Goal: Task Accomplishment & Management: Complete application form

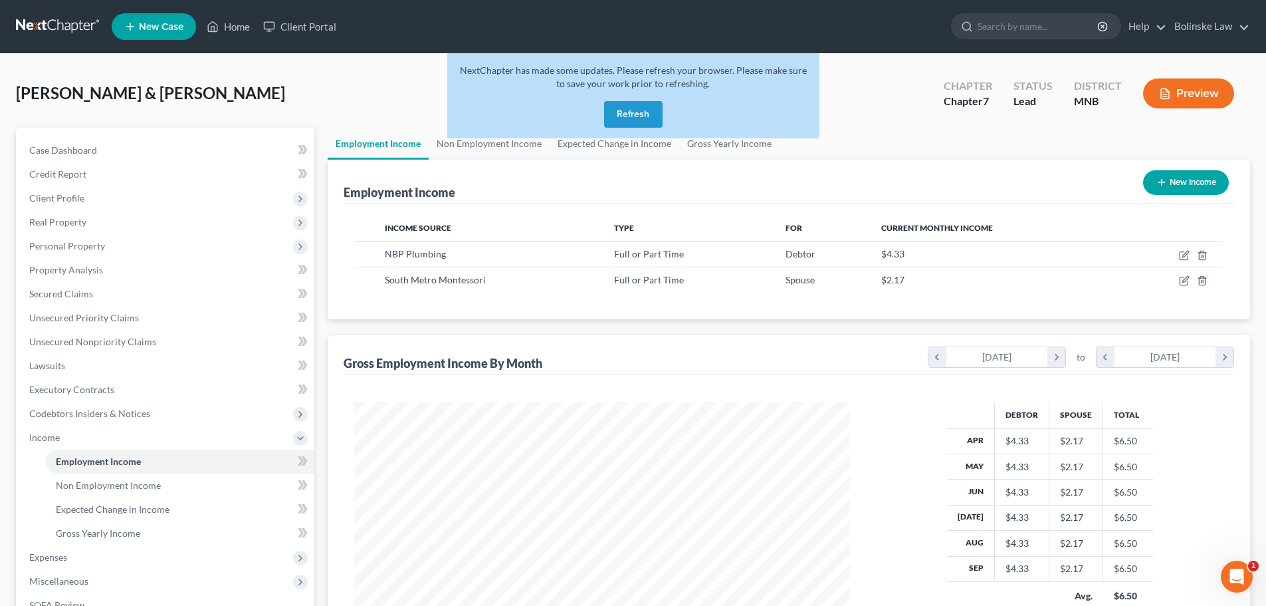
scroll to position [248, 522]
drag, startPoint x: 643, startPoint y: 93, endPoint x: 646, endPoint y: 104, distance: 11.8
click at [643, 93] on div "NextChapter has made some updates. Please refresh your browser. Please make sur…" at bounding box center [633, 95] width 372 height 85
click at [648, 113] on button "Refresh" at bounding box center [633, 114] width 58 height 27
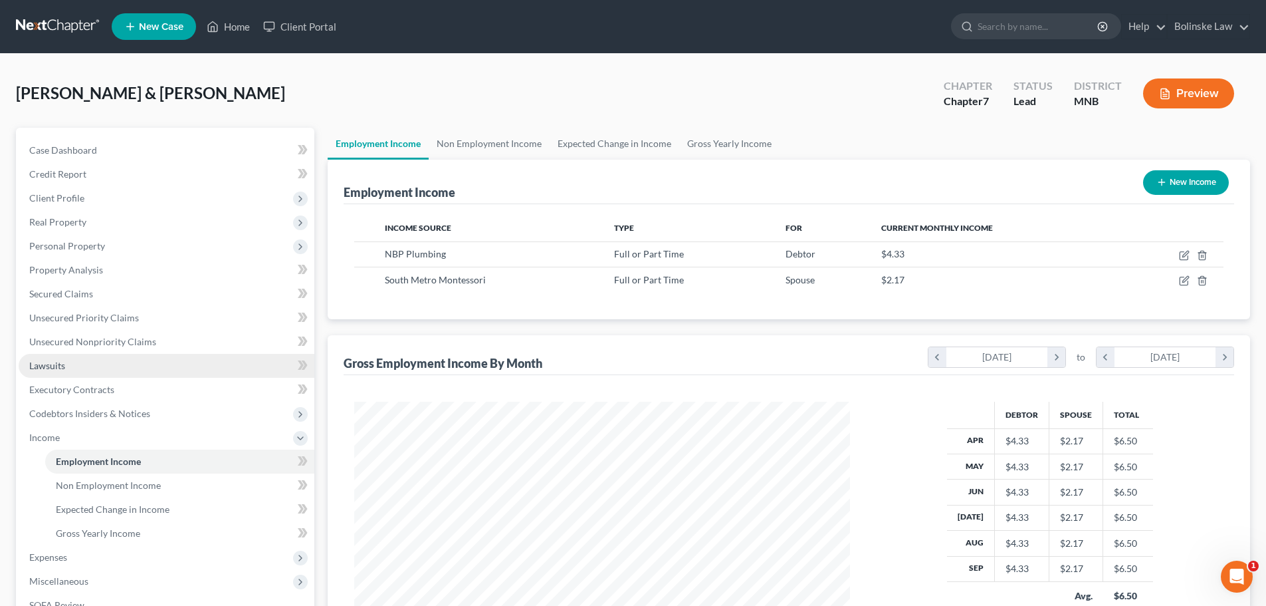
click at [60, 360] on span "Lawsuits" at bounding box center [47, 365] width 36 height 11
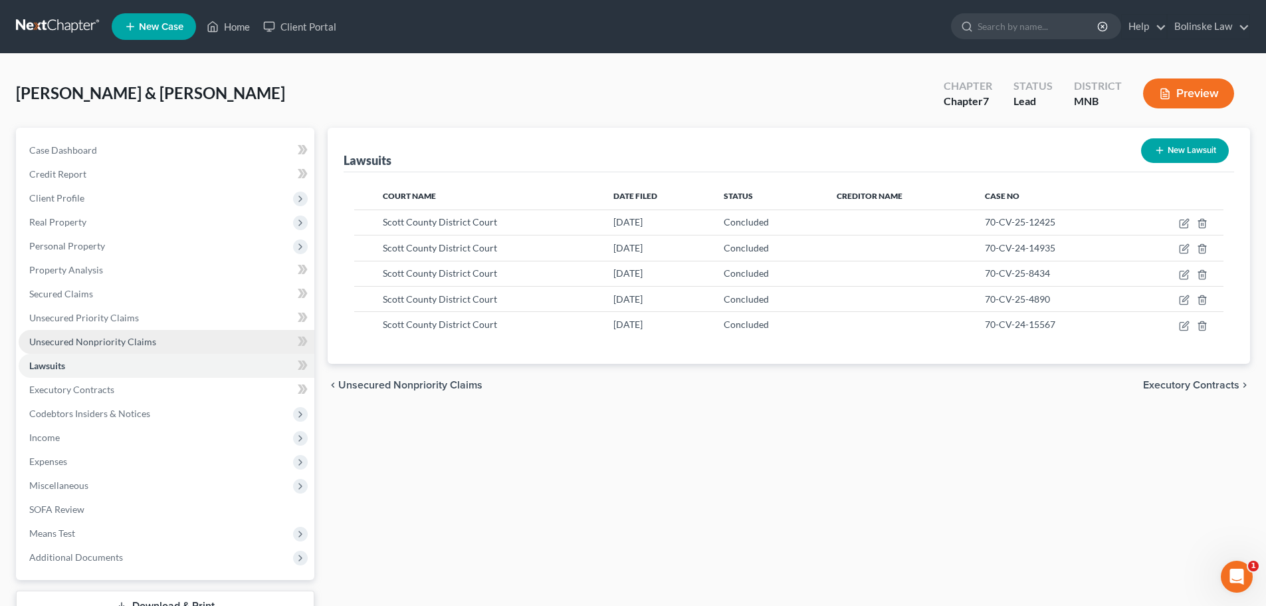
click at [83, 338] on span "Unsecured Nonpriority Claims" at bounding box center [92, 341] width 127 height 11
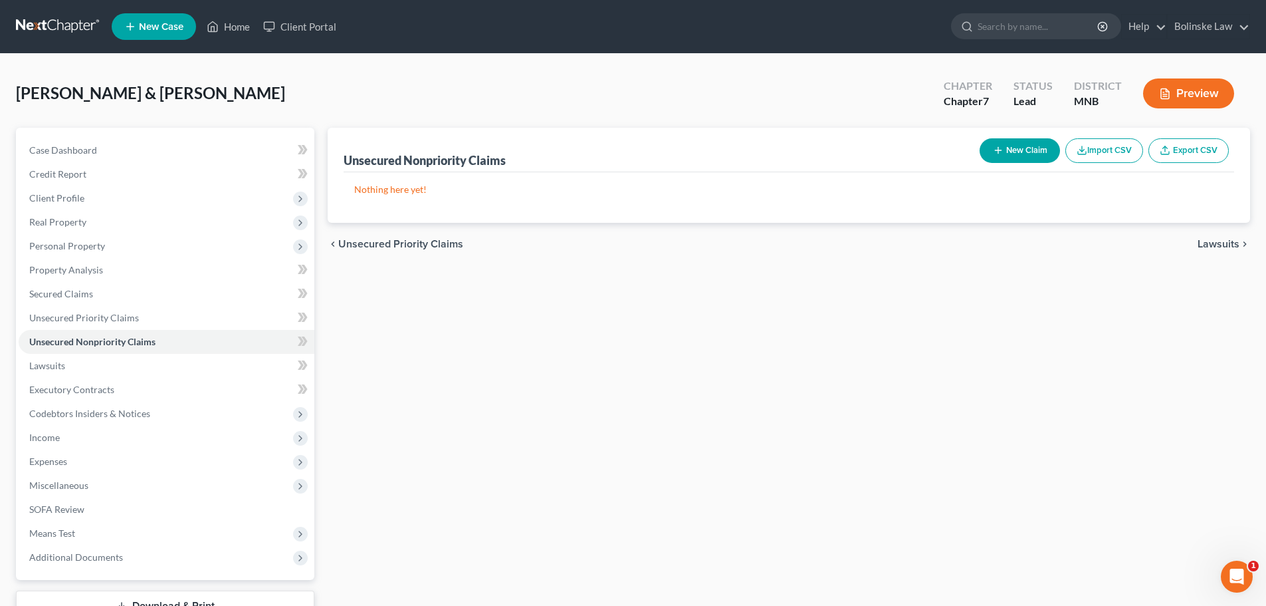
click at [1009, 150] on button "New Claim" at bounding box center [1020, 150] width 80 height 25
select select "2"
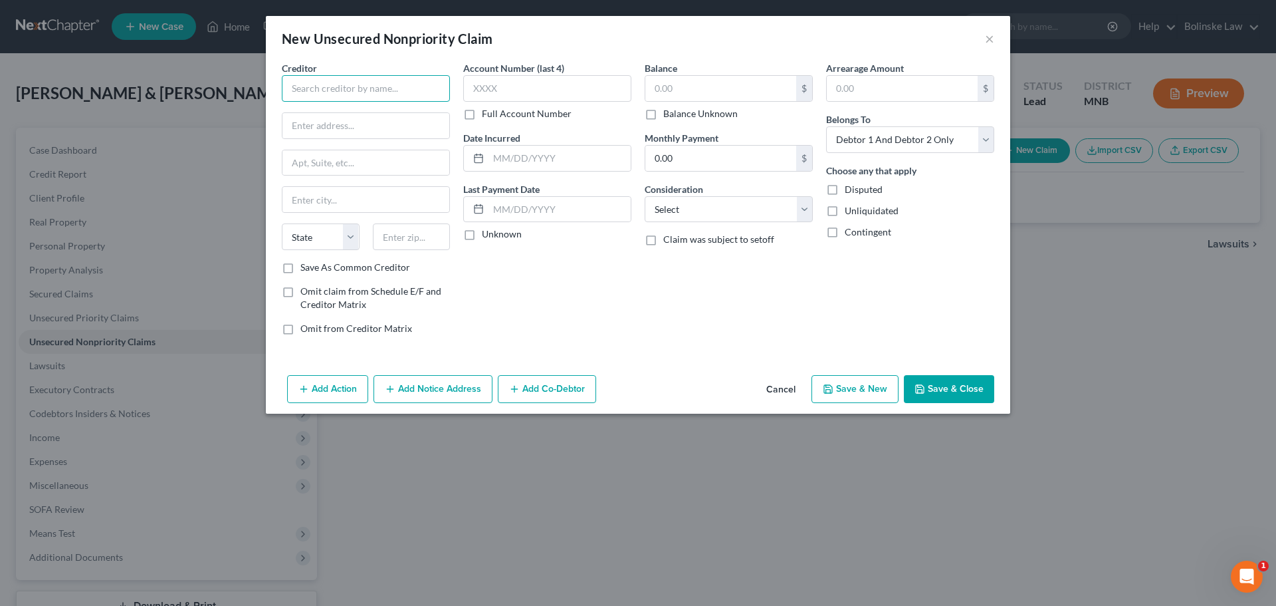
click at [327, 95] on input "text" at bounding box center [366, 88] width 168 height 27
click at [351, 115] on div "Gurstel Law Firm, PC" at bounding box center [361, 111] width 138 height 13
type input "Gurstel Law Firm, PC"
type input "[STREET_ADDRESS]"
type input "[GEOGRAPHIC_DATA]"
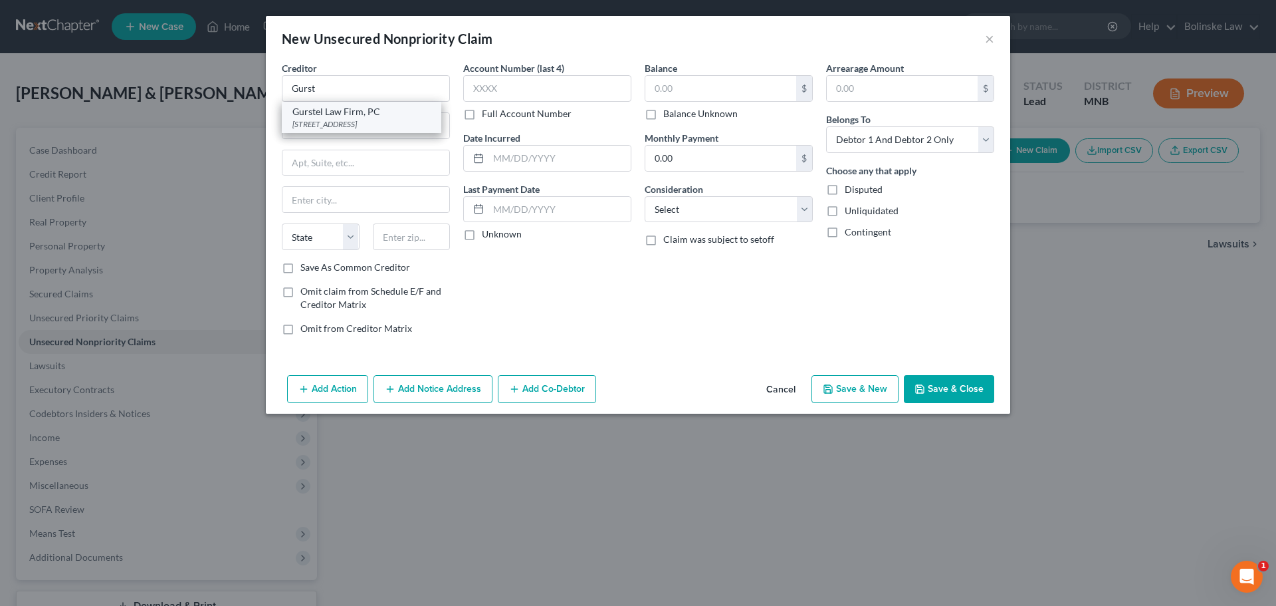
select select "24"
type input "55427"
click at [651, 90] on input "text" at bounding box center [720, 88] width 151 height 25
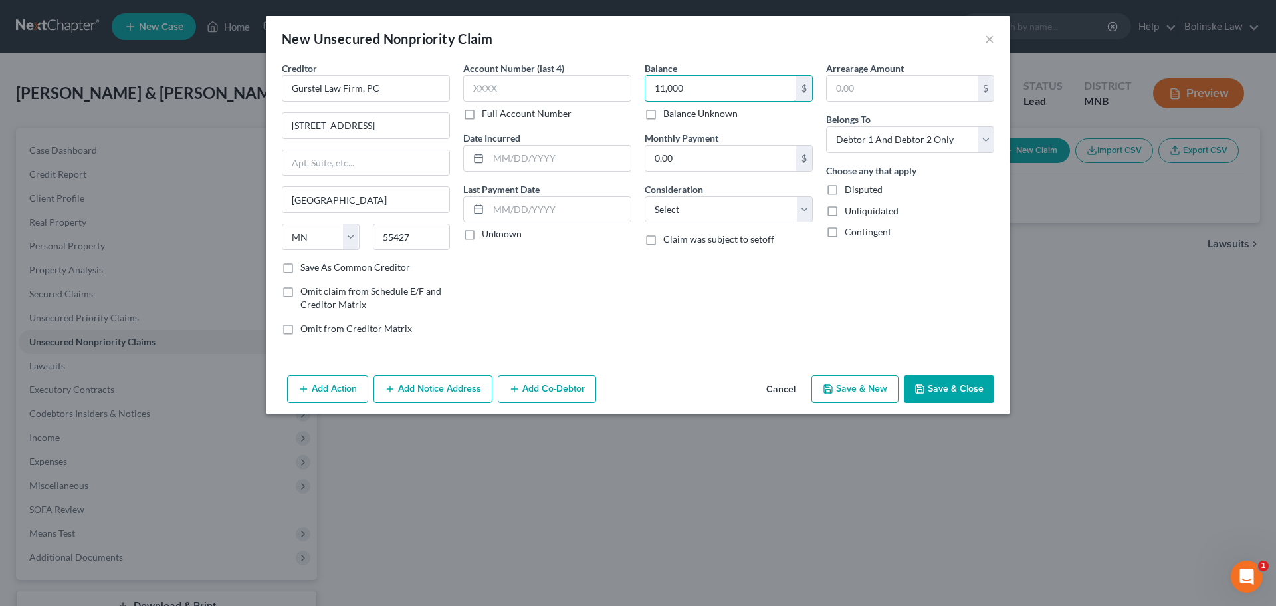
type input "11,000"
click at [840, 388] on button "Save & New" at bounding box center [855, 389] width 87 height 28
select select "2"
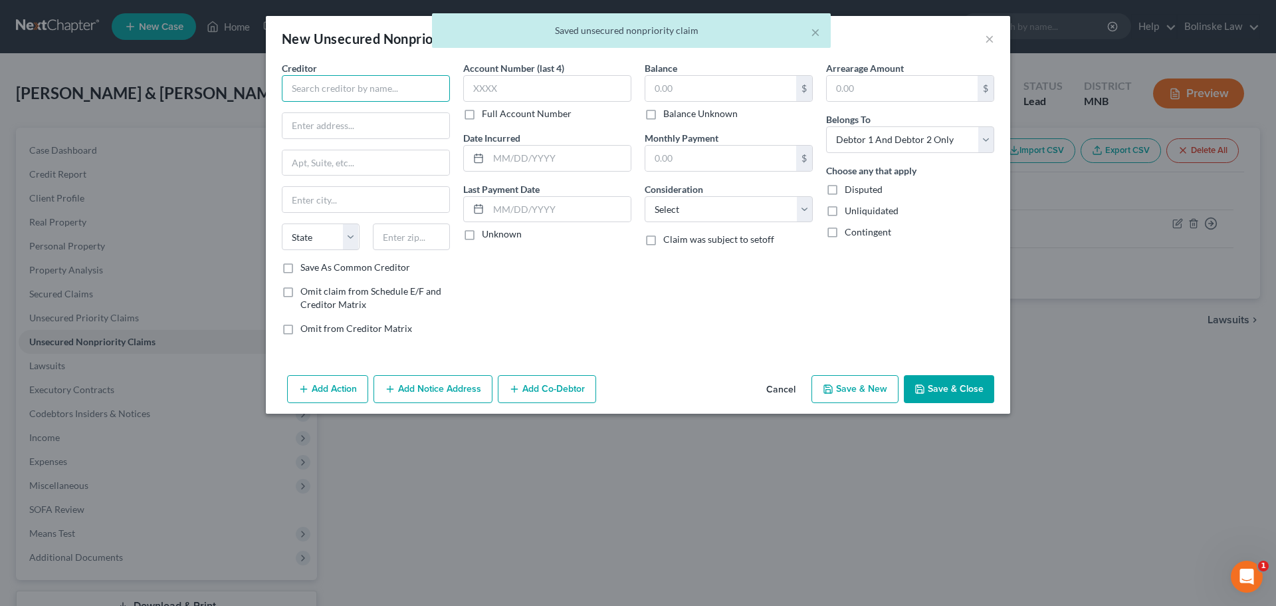
click at [326, 90] on input "text" at bounding box center [366, 88] width 168 height 27
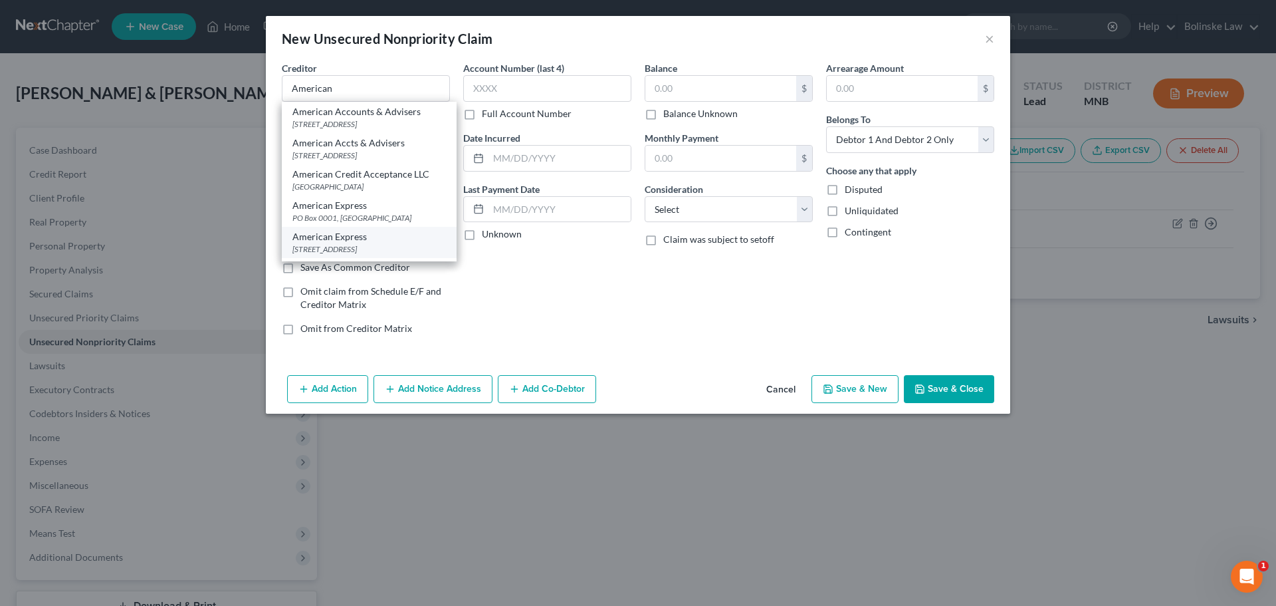
click at [341, 244] on div "[STREET_ADDRESS]" at bounding box center [369, 248] width 154 height 11
type input "American Express"
type input "PO Box 3001"
type input "Malvern"
select select "39"
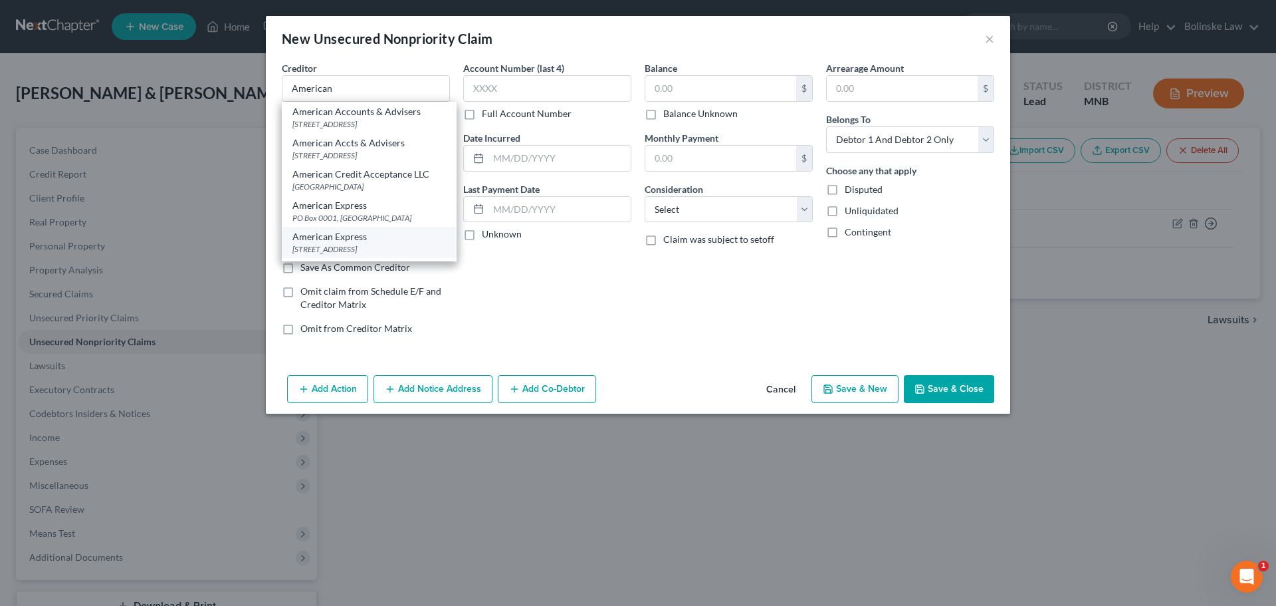
type input "19355"
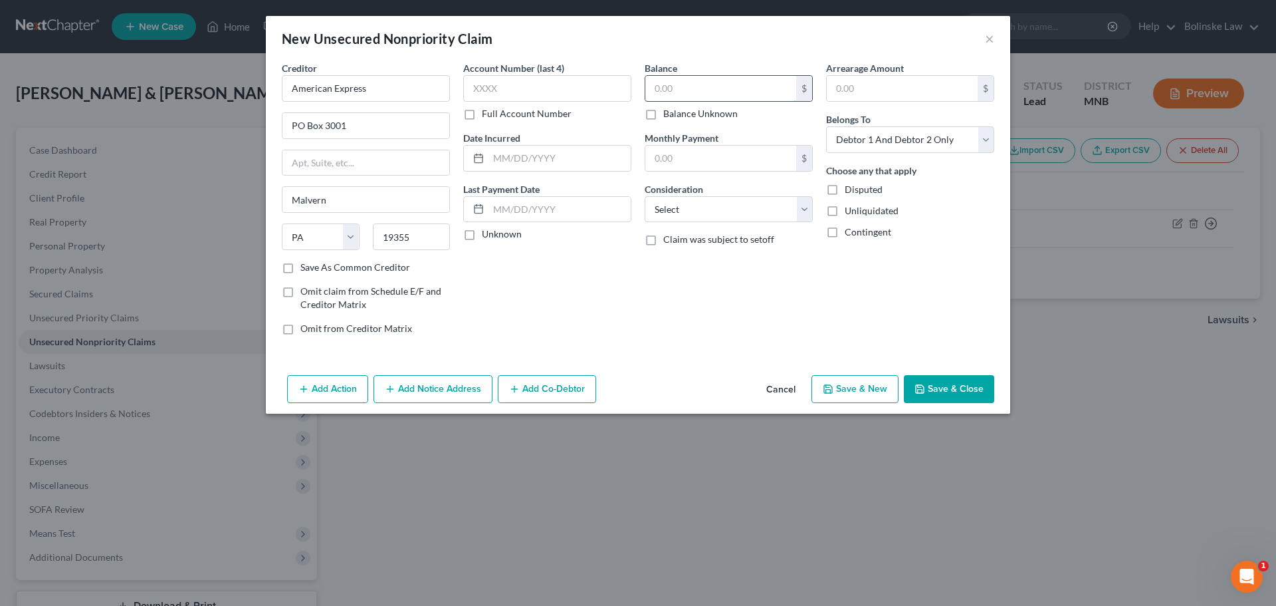
click at [657, 89] on input "text" at bounding box center [720, 88] width 151 height 25
type input "11,000"
click at [846, 384] on button "Save & New" at bounding box center [855, 389] width 87 height 28
select select "2"
click at [316, 84] on input "text" at bounding box center [366, 88] width 168 height 27
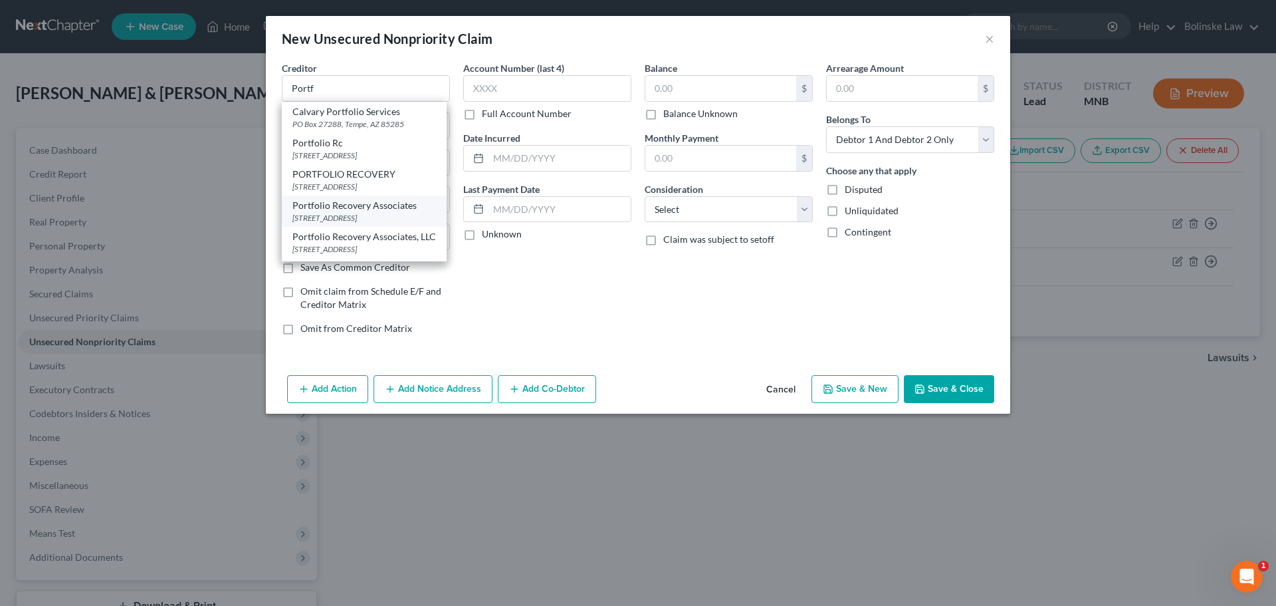
click at [349, 212] on div "Portfolio Recovery Associates" at bounding box center [364, 205] width 144 height 13
type input "Portfolio Recovery Associates"
type input "[STREET_ADDRESS]"
type input "Ste 100"
type input "[GEOGRAPHIC_DATA]"
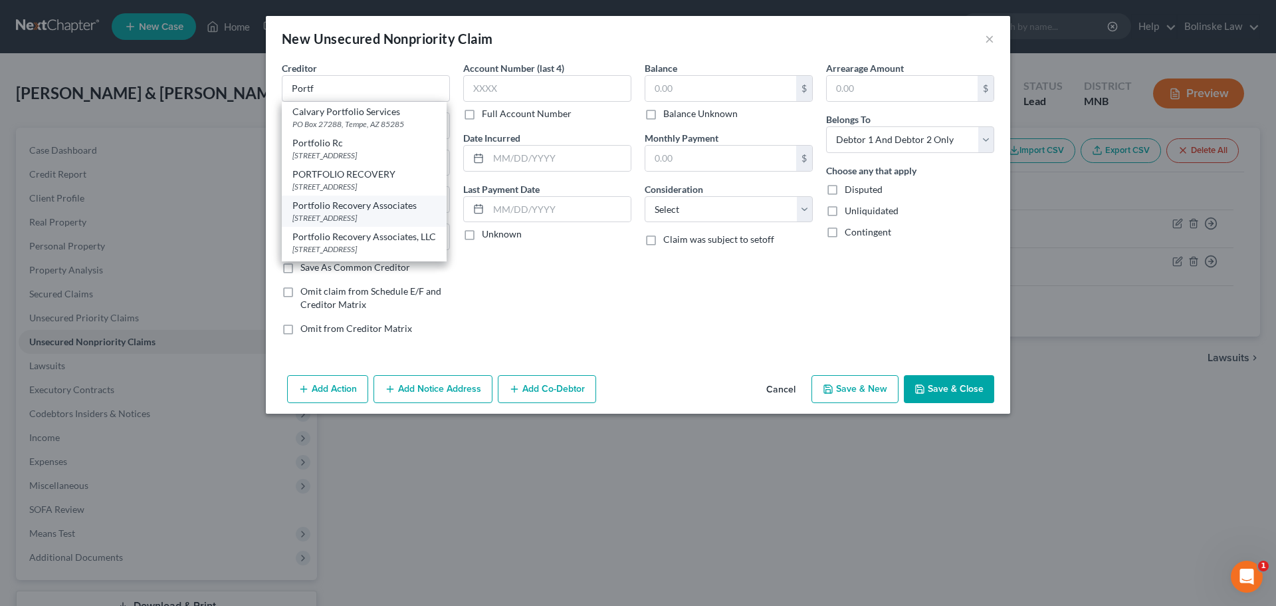
select select "48"
type input "23502"
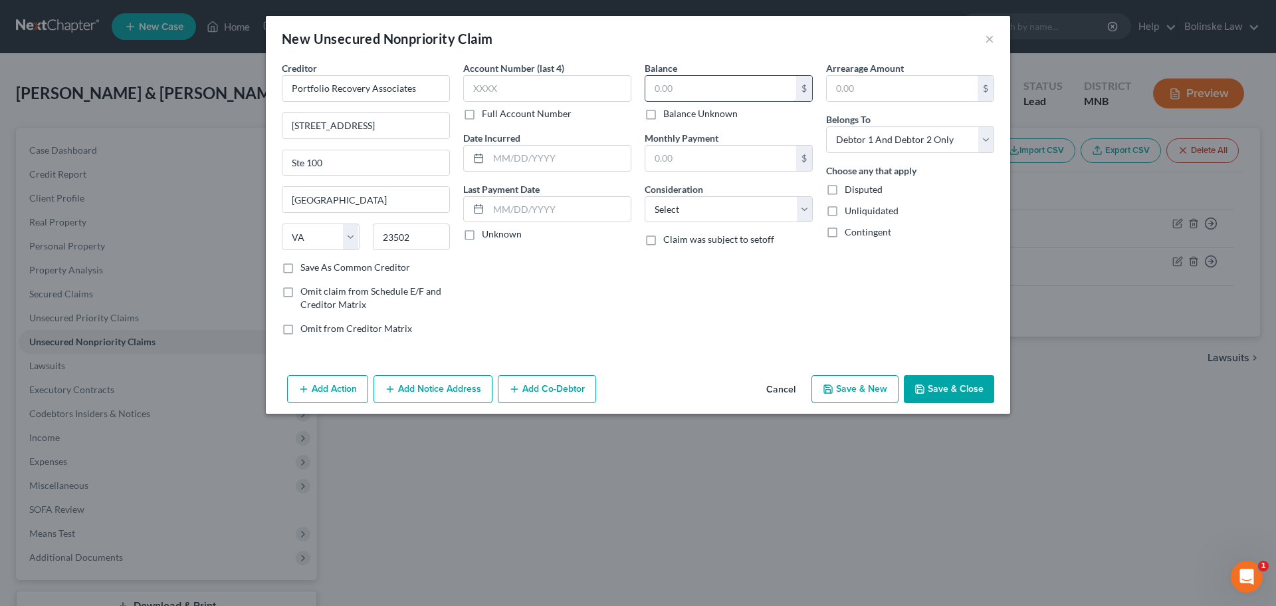
click at [655, 89] on input "text" at bounding box center [720, 88] width 151 height 25
type input "11,000"
click at [859, 386] on button "Save & New" at bounding box center [855, 389] width 87 height 28
select select "2"
click at [992, 35] on button "×" at bounding box center [989, 39] width 9 height 16
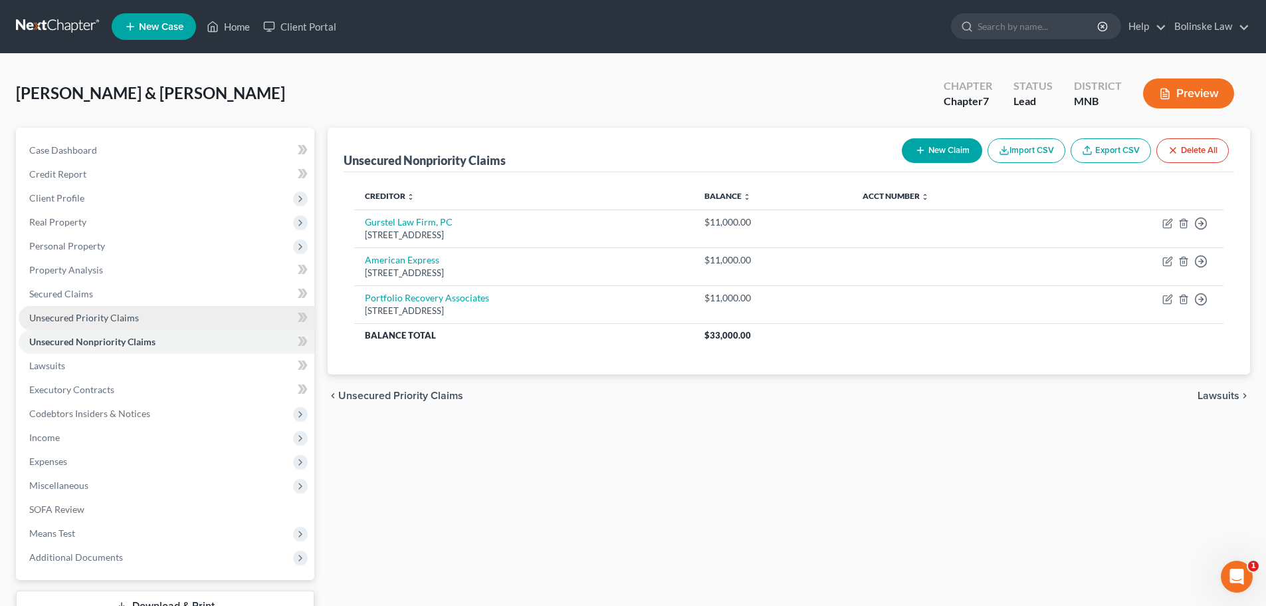
click at [82, 320] on span "Unsecured Priority Claims" at bounding box center [84, 317] width 110 height 11
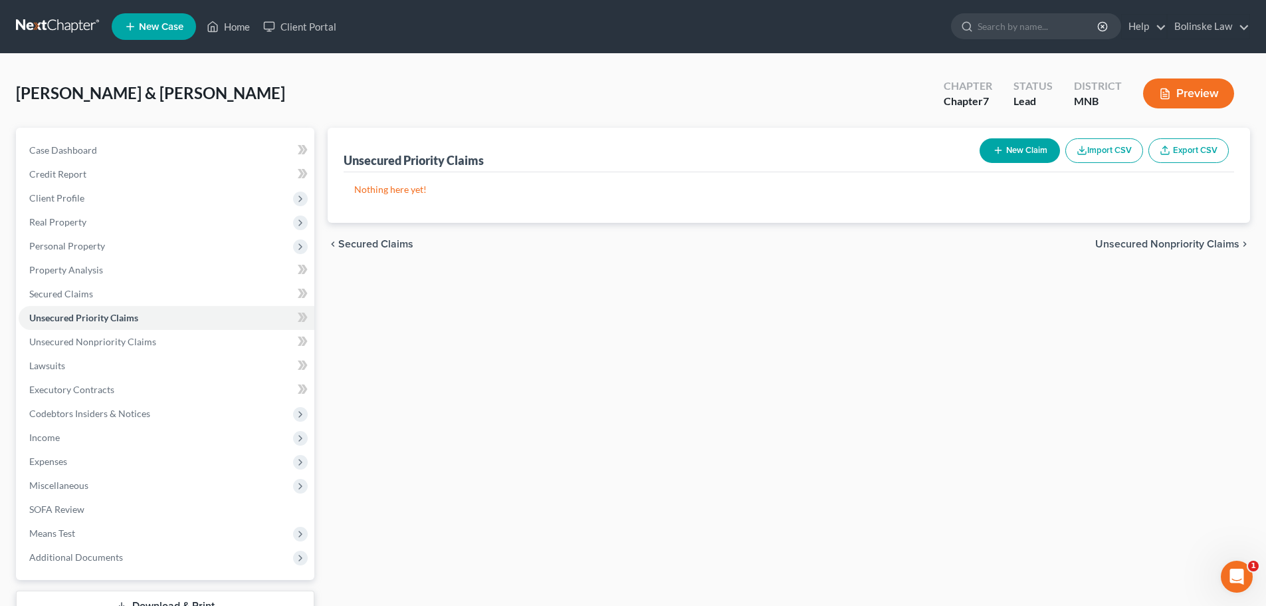
click at [986, 149] on button "New Claim" at bounding box center [1020, 150] width 80 height 25
select select "2"
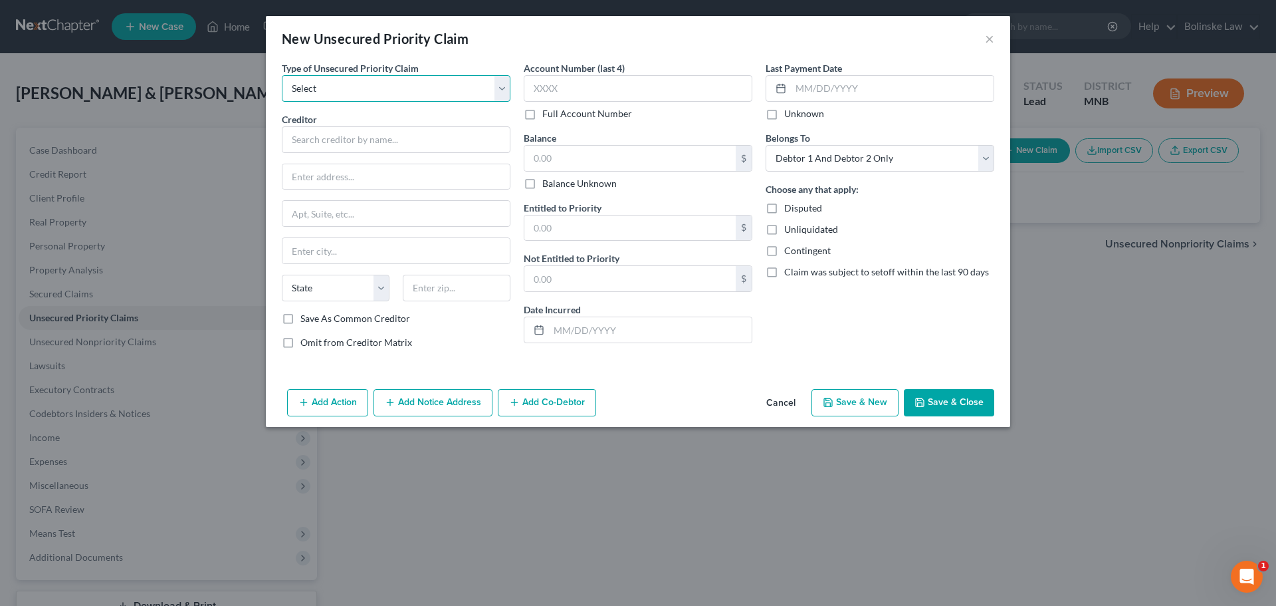
click at [384, 88] on select "Select Taxes & Other Government Units Domestic Support Obligations Extensions o…" at bounding box center [396, 88] width 229 height 27
select select "0"
click at [282, 75] on select "Select Taxes & Other Government Units Domestic Support Obligations Extensions o…" at bounding box center [396, 88] width 229 height 27
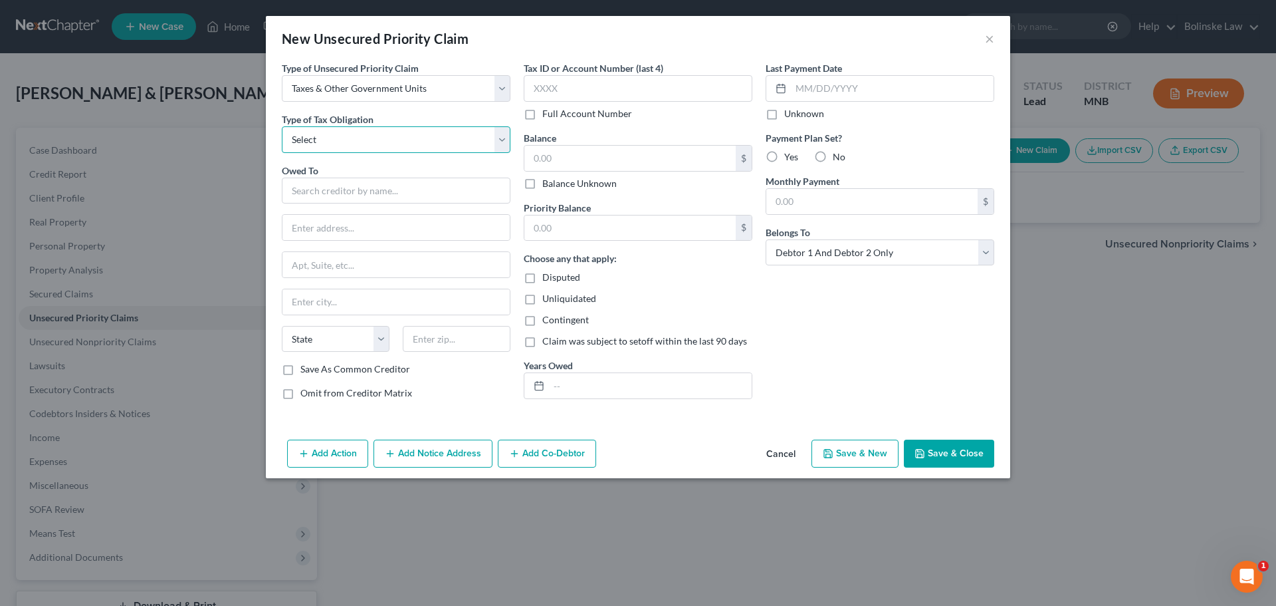
click at [336, 141] on select "Select Federal City State Franchise Tax Board Other" at bounding box center [396, 139] width 229 height 27
select select "0"
click at [282, 126] on select "Select Federal City State Franchise Tax Board Other" at bounding box center [396, 139] width 229 height 27
click at [314, 191] on input "text" at bounding box center [396, 190] width 229 height 27
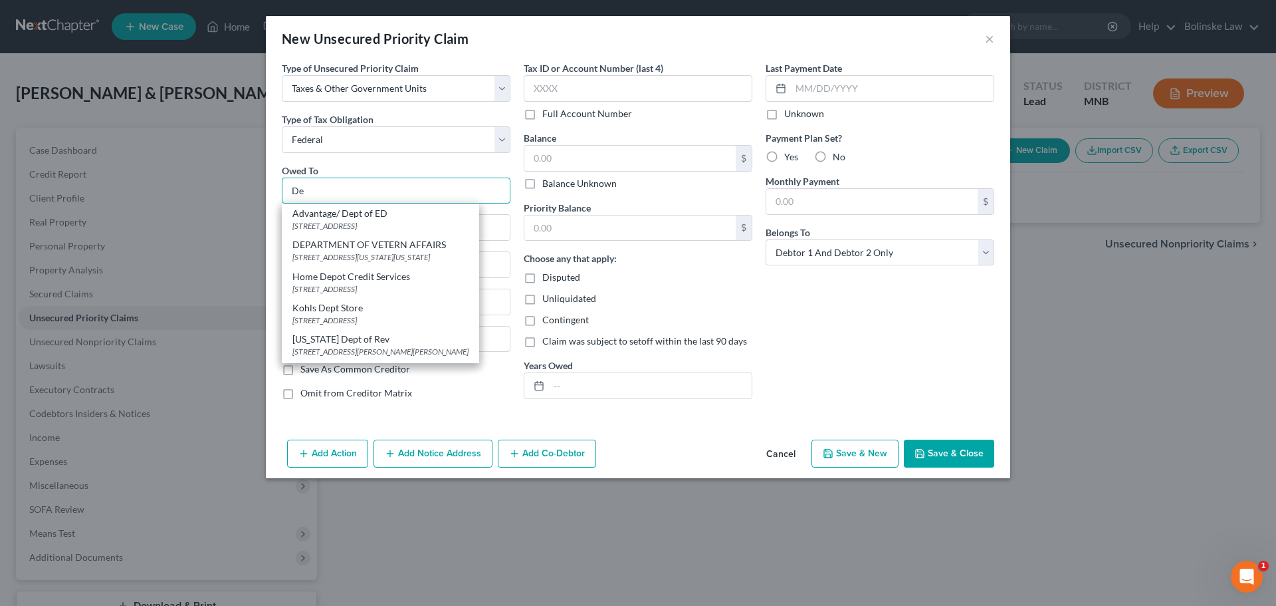
type input "D"
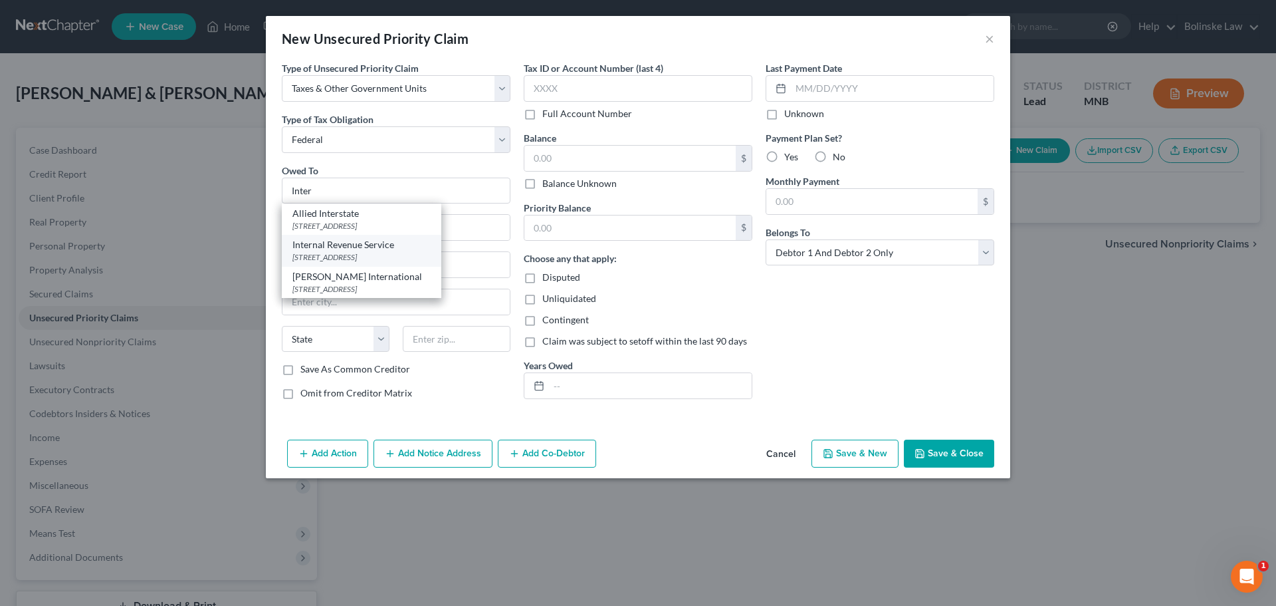
click at [362, 247] on div "Internal Revenue Service" at bounding box center [361, 244] width 138 height 13
type input "Internal Revenue Service"
type input "PO Box 19101"
type input "[GEOGRAPHIC_DATA]"
select select "39"
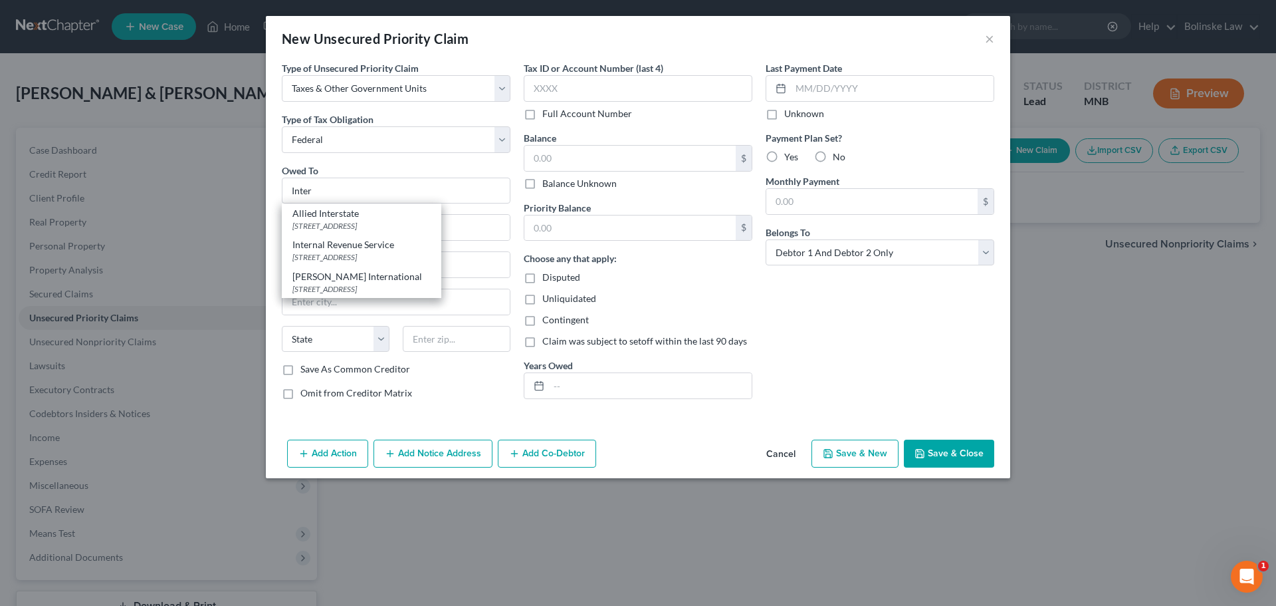
type input "19101"
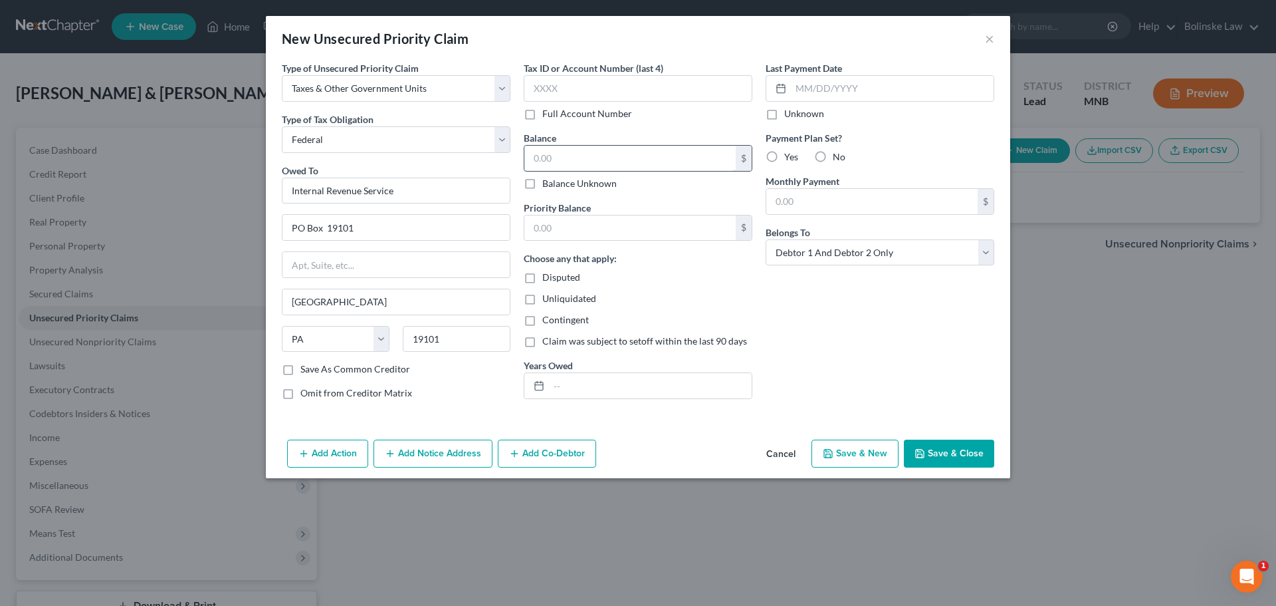
click at [534, 150] on input "text" at bounding box center [629, 158] width 211 height 25
type input "53,000"
click at [954, 461] on button "Save & Close" at bounding box center [949, 453] width 90 height 28
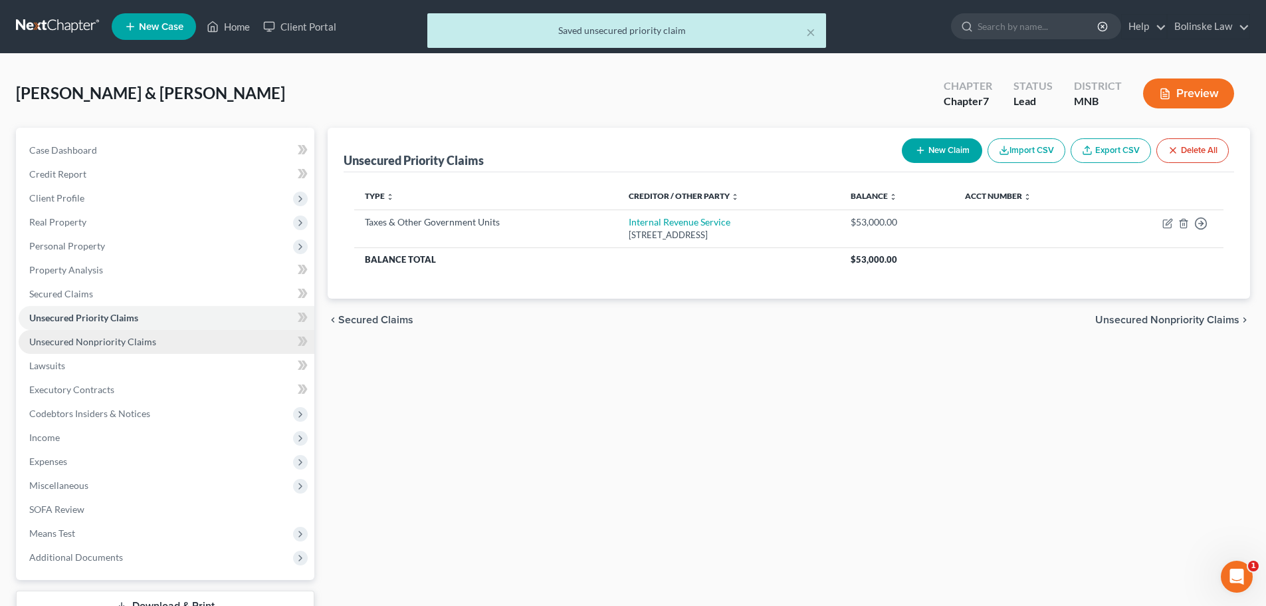
click at [106, 340] on span "Unsecured Nonpriority Claims" at bounding box center [92, 341] width 127 height 11
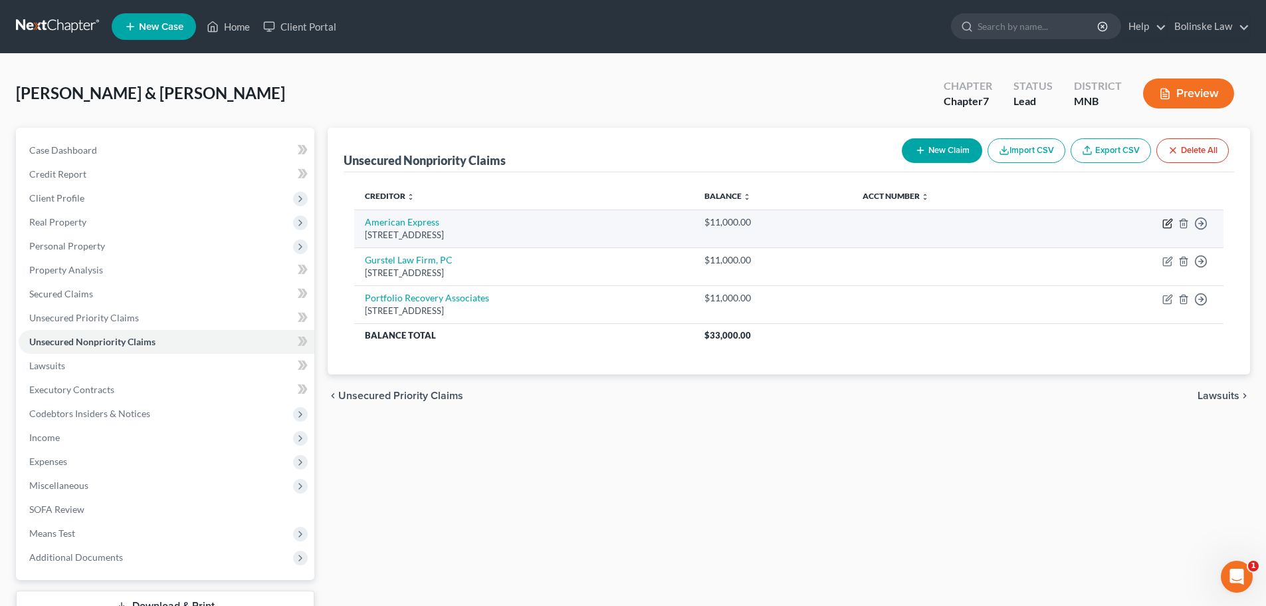
click at [1164, 224] on icon "button" at bounding box center [1167, 224] width 8 height 8
select select "39"
select select "2"
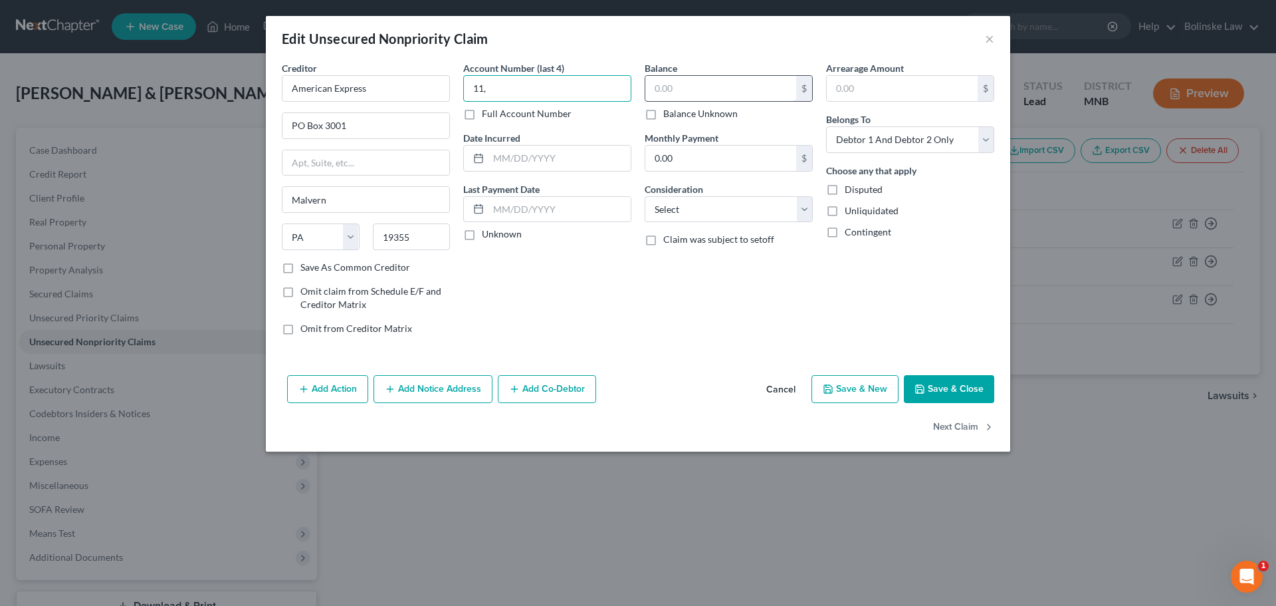
type input "11,"
click at [651, 87] on input "text" at bounding box center [720, 88] width 151 height 25
type input "7,000"
click at [972, 380] on button "Save & Close" at bounding box center [949, 389] width 90 height 28
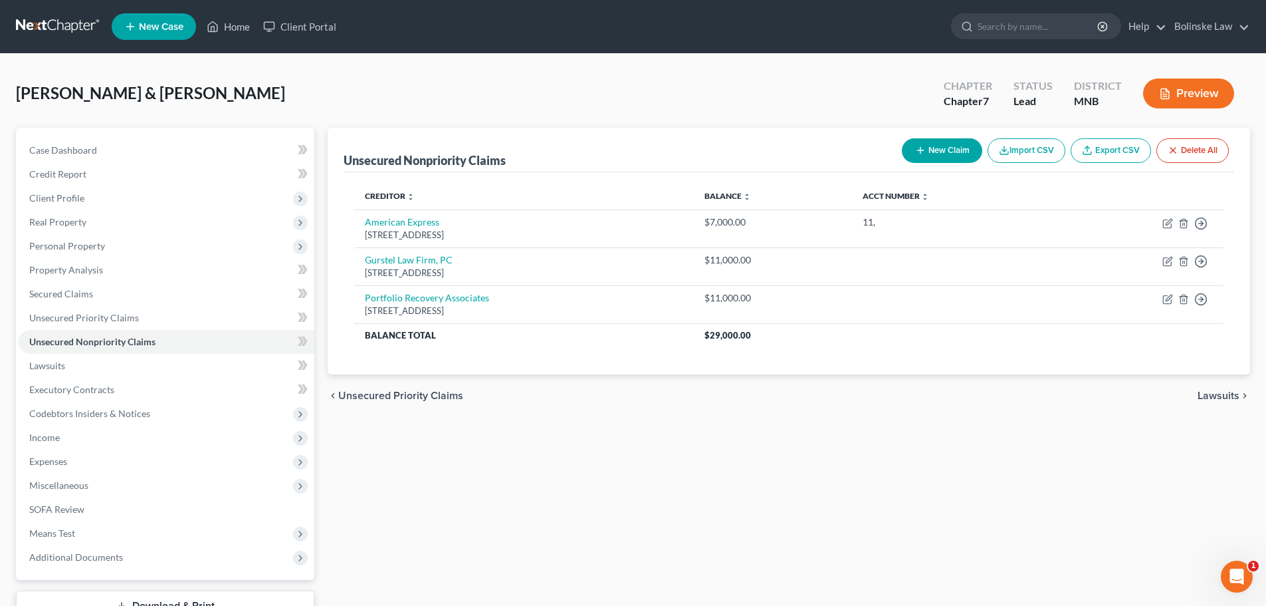
click at [953, 159] on button "New Claim" at bounding box center [942, 150] width 80 height 25
select select "2"
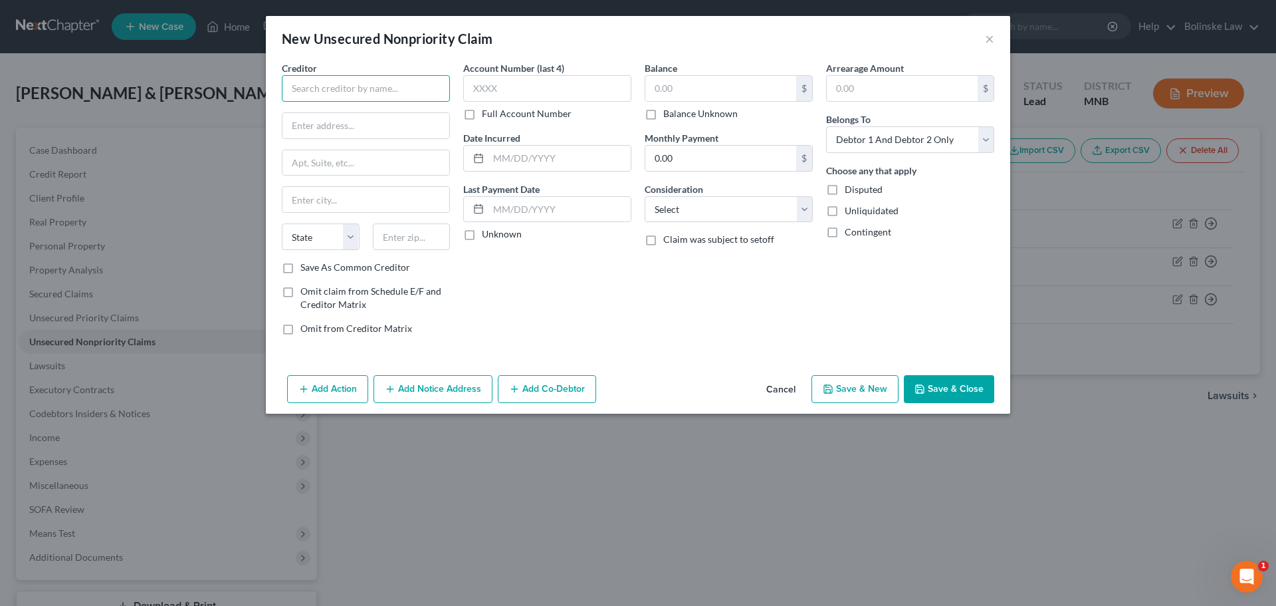
click at [368, 88] on input "text" at bounding box center [366, 88] width 168 height 27
type input "Velocity Investments"
click at [387, 119] on div "[STREET_ADDRESS]" at bounding box center [361, 123] width 138 height 11
type input "1800 NJ-34 #404a,"
type input "Belmar"
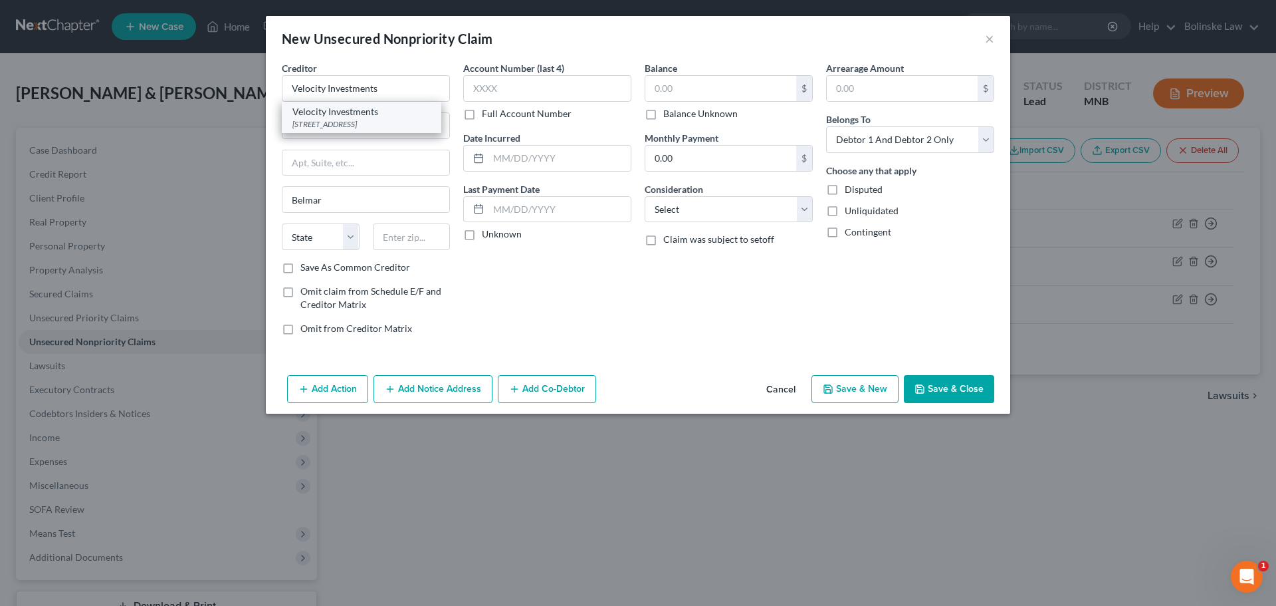
select select "33"
type input "07719"
click at [663, 117] on label "Balance Unknown" at bounding box center [700, 113] width 74 height 13
click at [669, 116] on input "Balance Unknown" at bounding box center [673, 111] width 9 height 9
checkbox input "true"
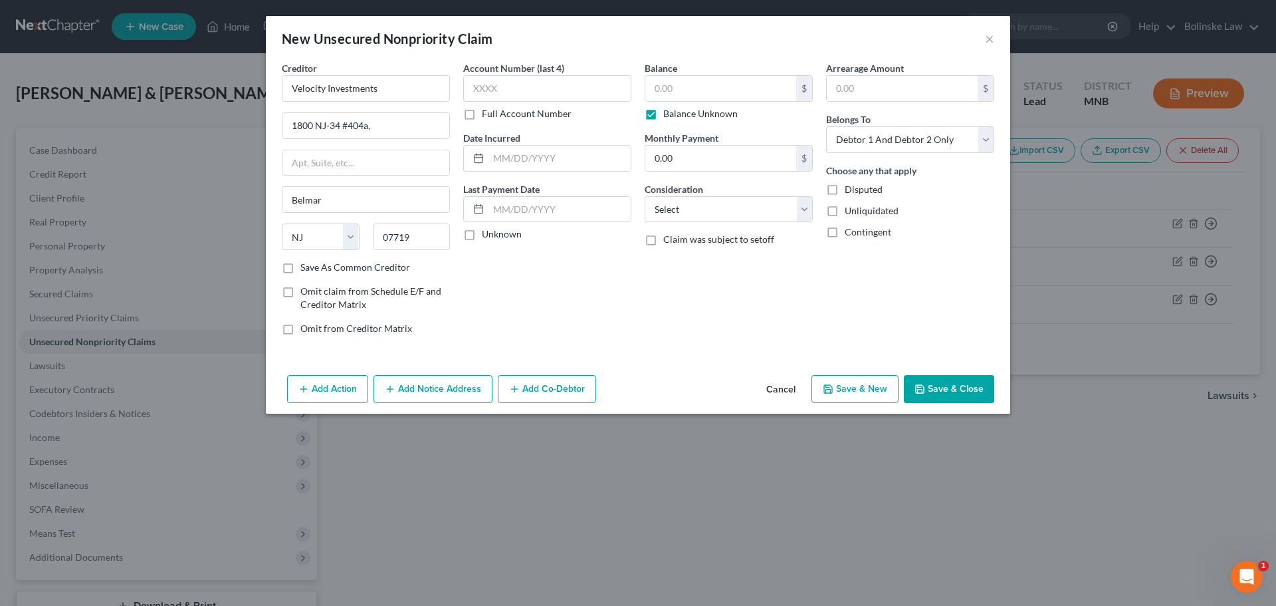
type input "0.00"
click at [942, 386] on button "Save & Close" at bounding box center [949, 389] width 90 height 28
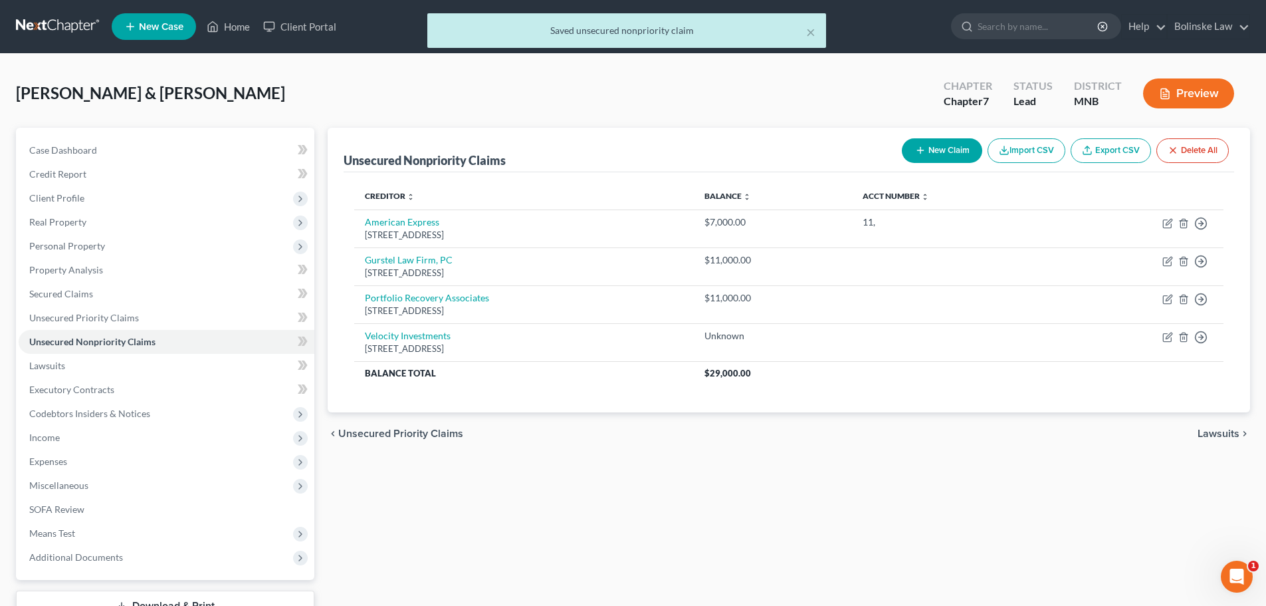
click at [931, 144] on button "New Claim" at bounding box center [942, 150] width 80 height 25
select select "2"
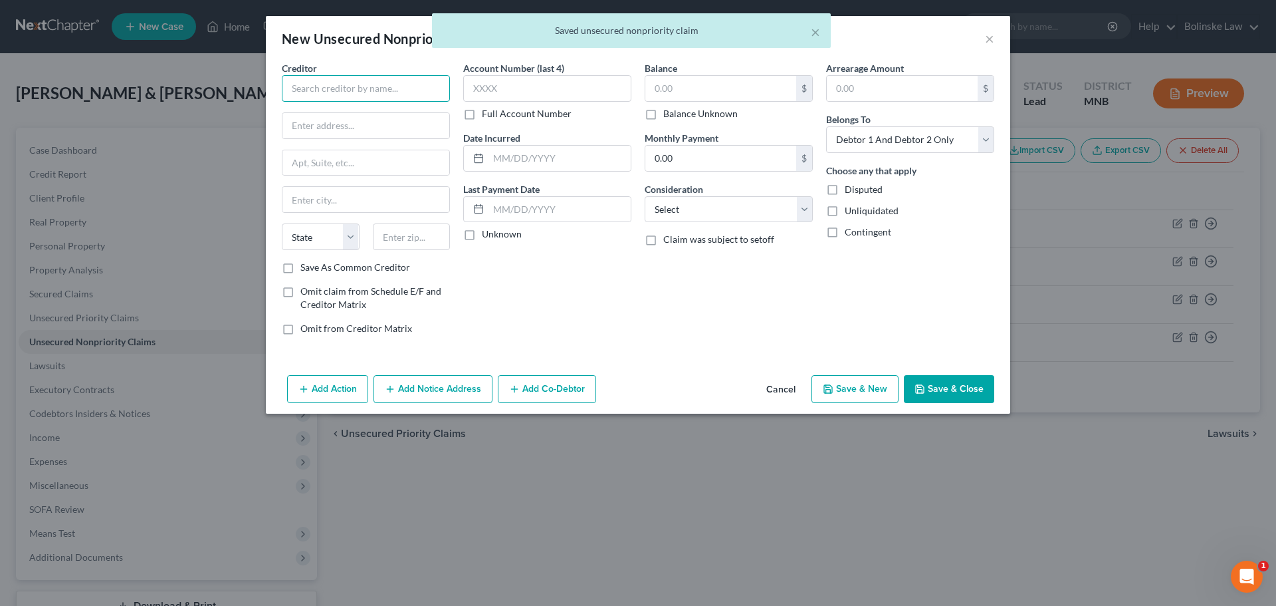
click at [326, 88] on input "text" at bounding box center [366, 88] width 168 height 27
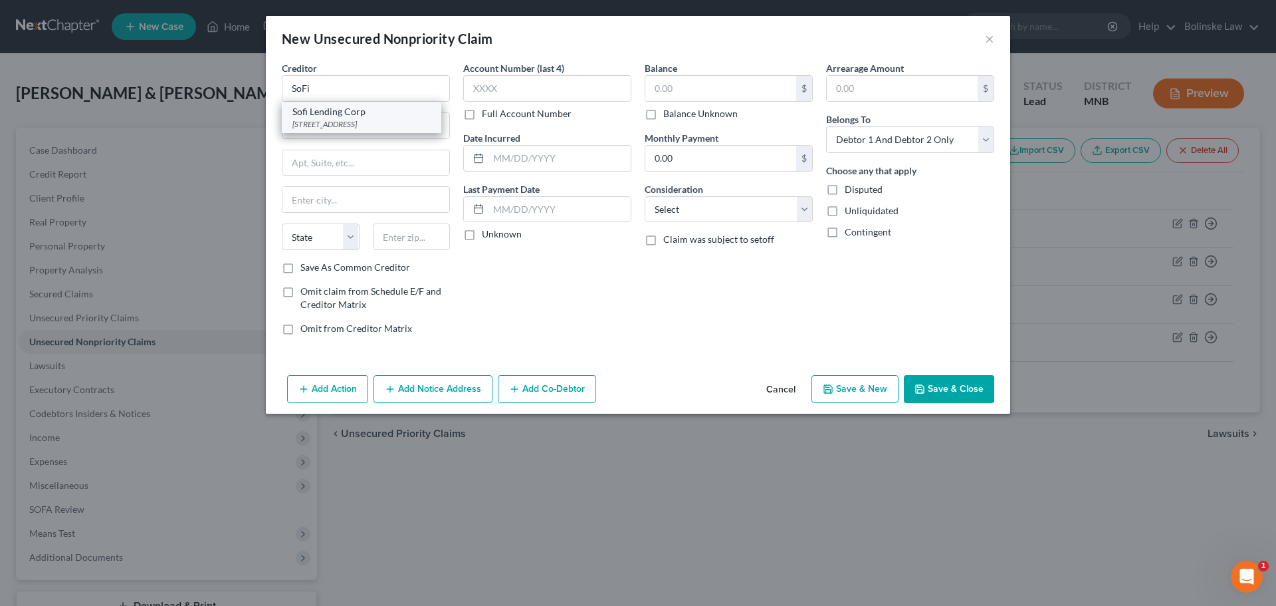
click at [318, 126] on div "[STREET_ADDRESS]" at bounding box center [361, 123] width 138 height 11
type input "Sofi Lending Corp"
type input "[STREET_ADDRESS]"
type input "[GEOGRAPHIC_DATA]"
select select "4"
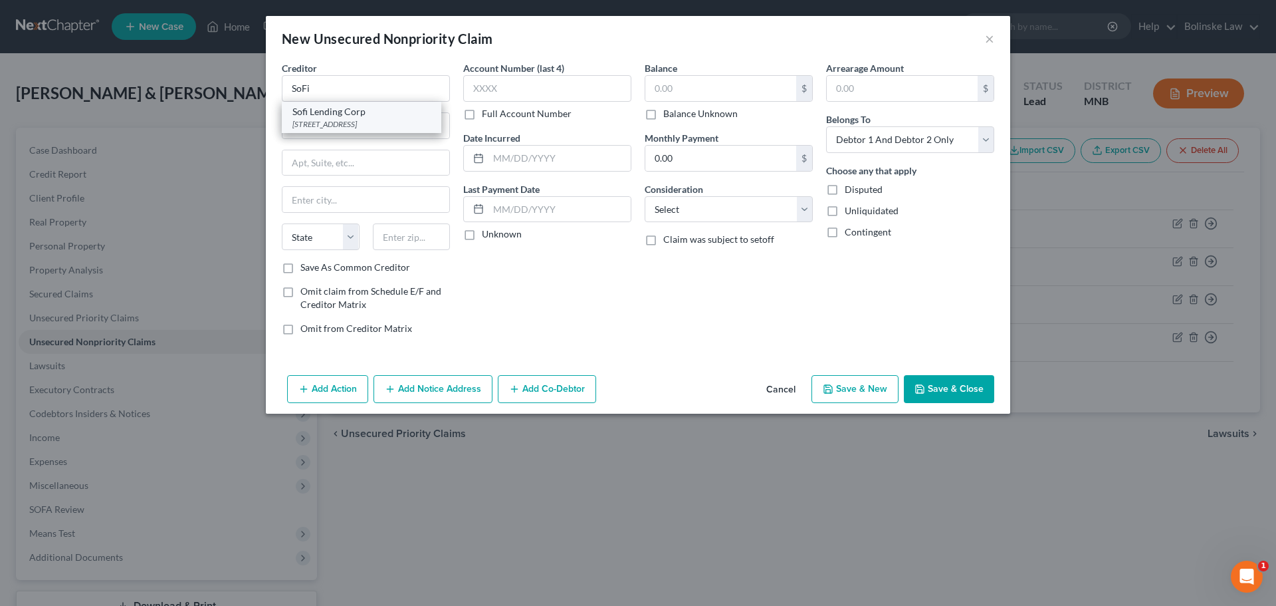
type input "95448"
click at [663, 113] on label "Balance Unknown" at bounding box center [700, 113] width 74 height 13
click at [669, 113] on input "Balance Unknown" at bounding box center [673, 111] width 9 height 9
checkbox input "true"
type input "0.00"
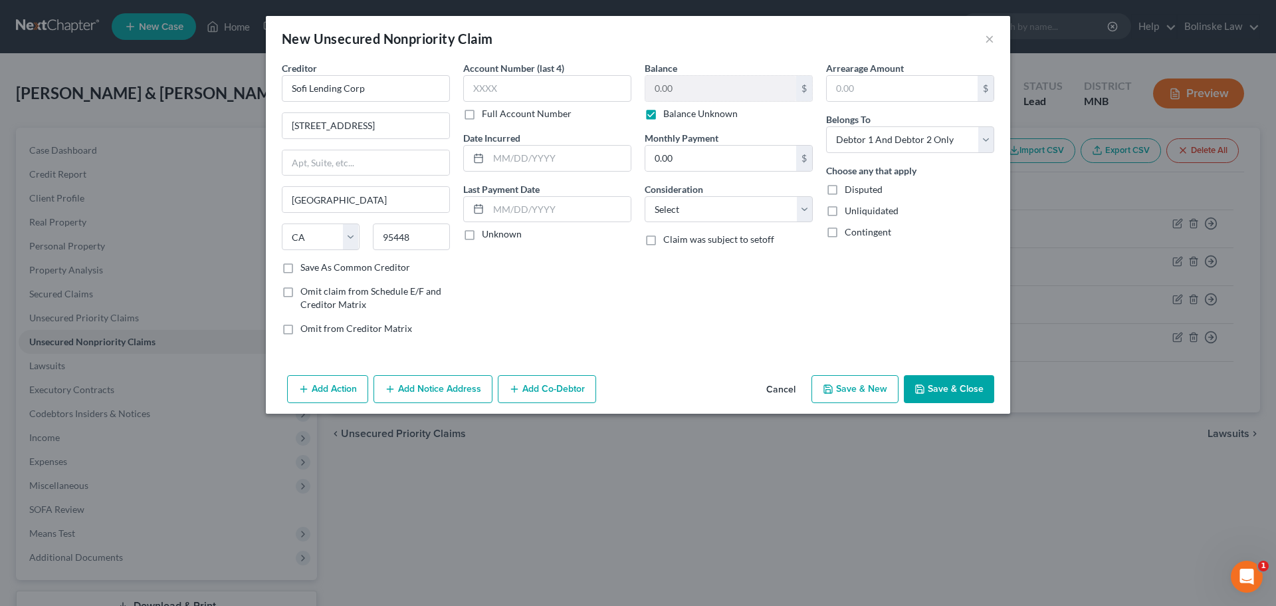
click at [956, 390] on button "Save & Close" at bounding box center [949, 389] width 90 height 28
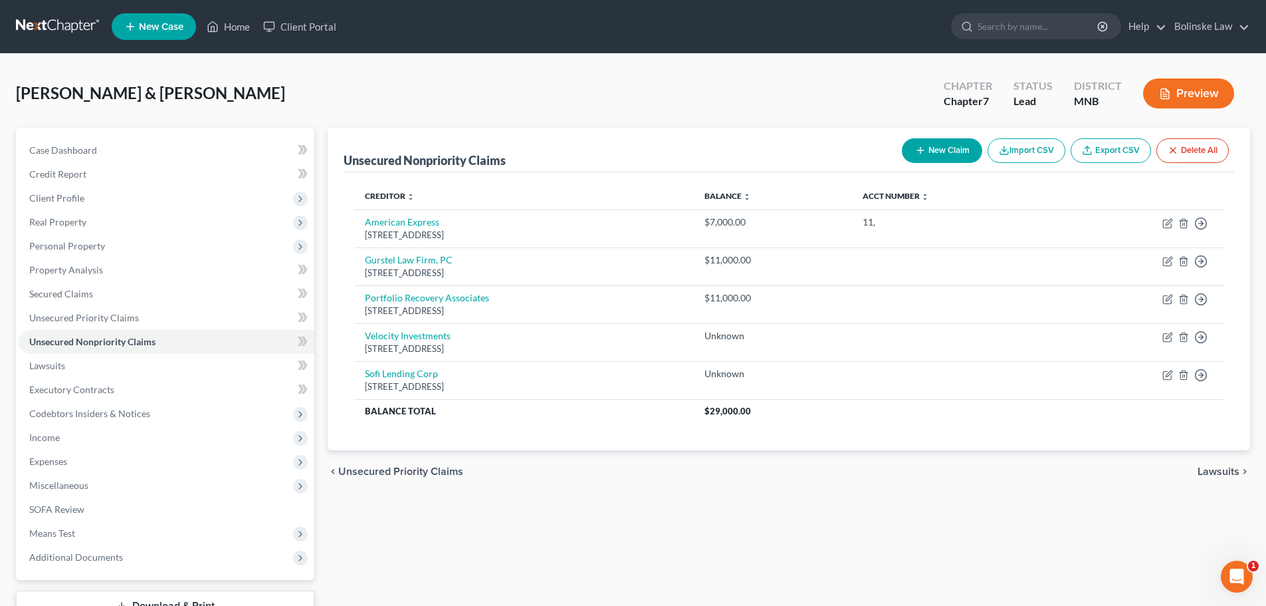
click at [932, 152] on button "New Claim" at bounding box center [942, 150] width 80 height 25
select select "2"
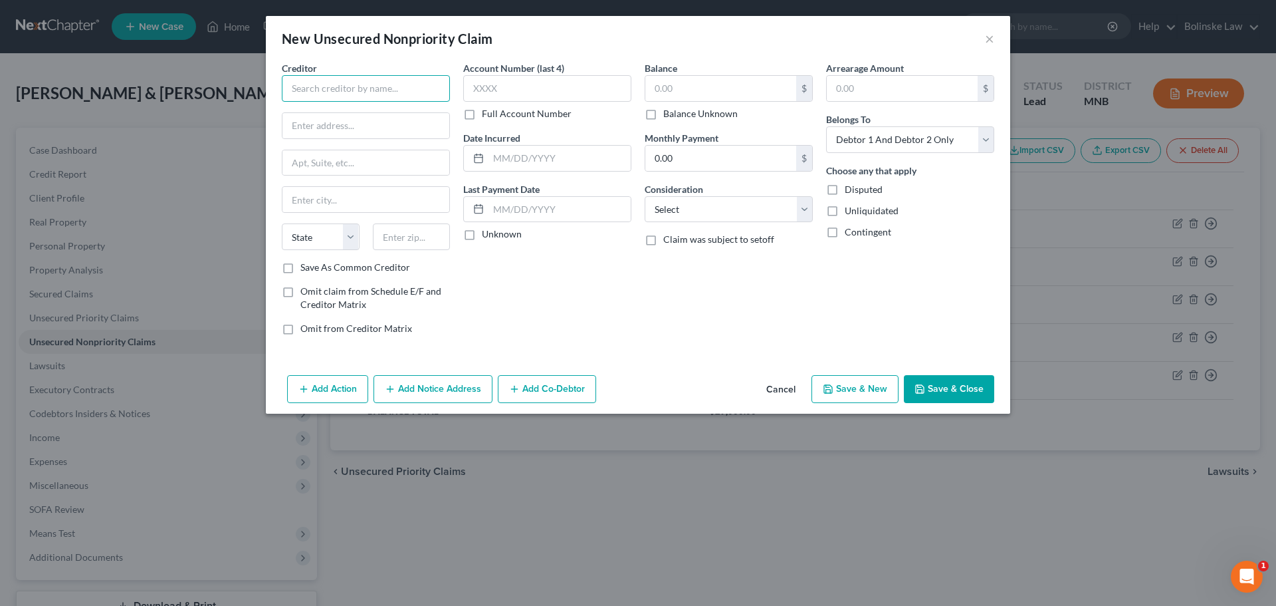
click at [338, 96] on input "text" at bounding box center [366, 88] width 168 height 27
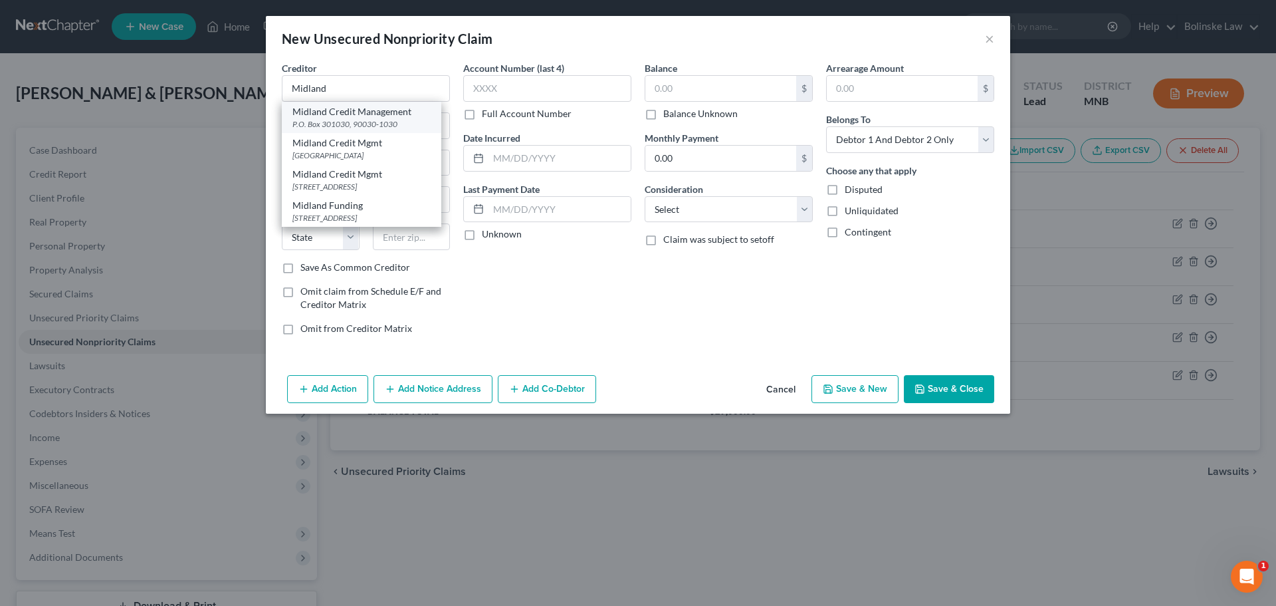
click at [354, 116] on div "Midland Credit Management" at bounding box center [361, 111] width 138 height 13
type input "Midland Credit Management"
type input "P.O. Box 301030"
type input "90030-1030"
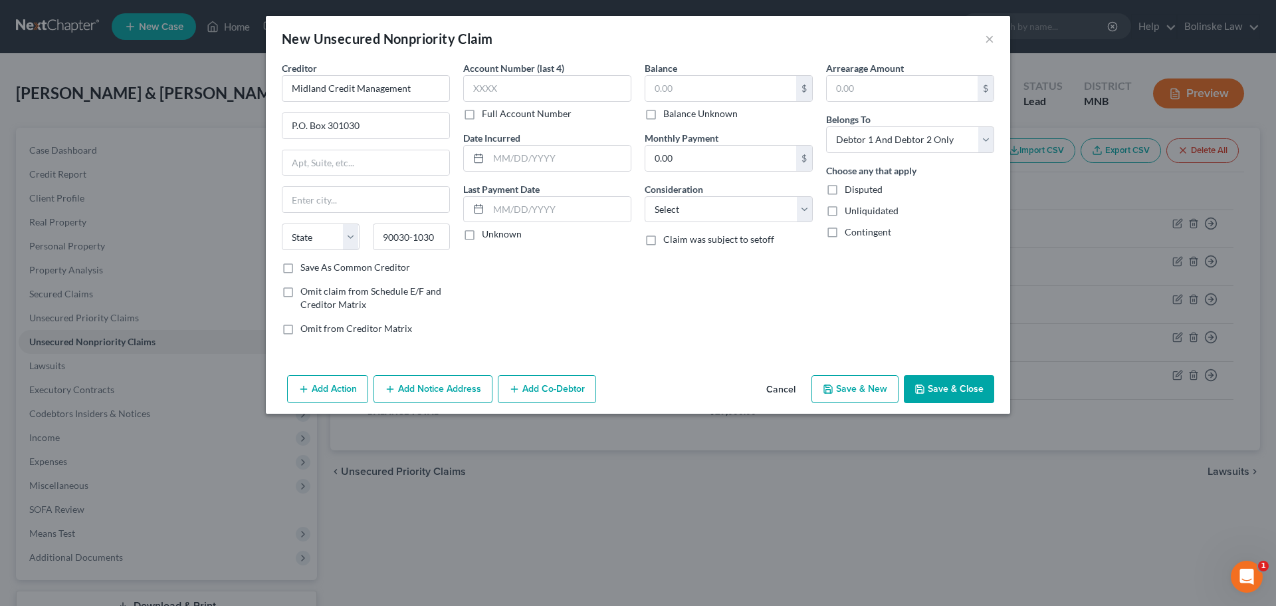
click at [663, 114] on label "Balance Unknown" at bounding box center [700, 113] width 74 height 13
click at [669, 114] on input "Balance Unknown" at bounding box center [673, 111] width 9 height 9
checkbox input "true"
type input "0.00"
click at [959, 384] on button "Save & Close" at bounding box center [949, 389] width 90 height 28
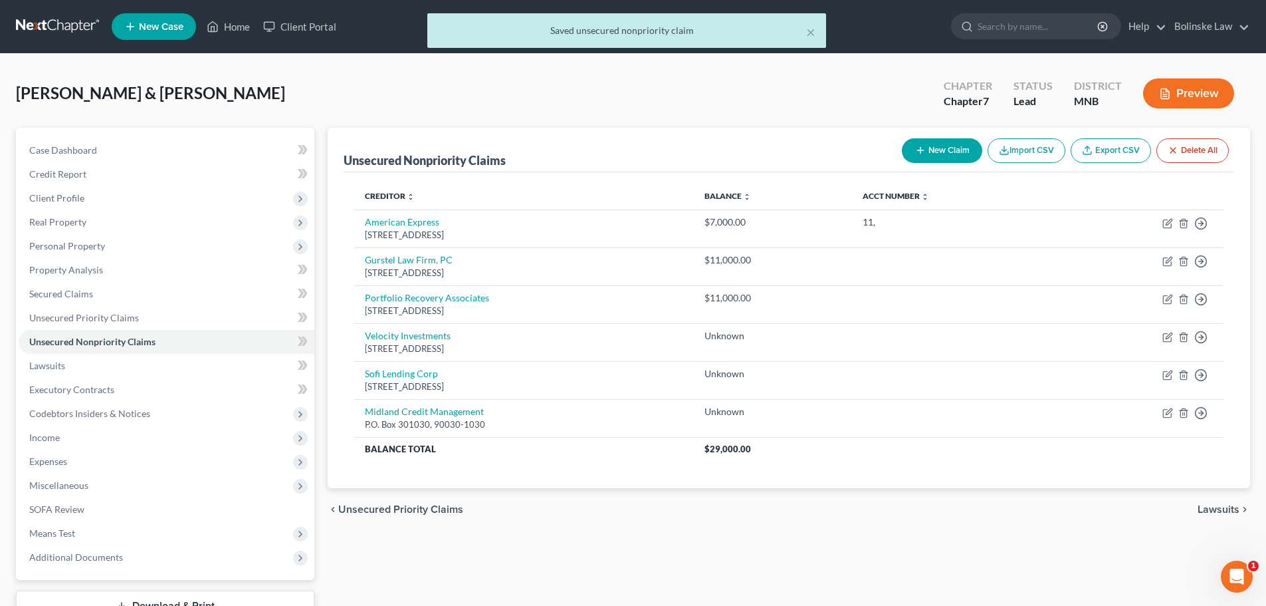
click at [926, 150] on button "New Claim" at bounding box center [942, 150] width 80 height 25
select select "2"
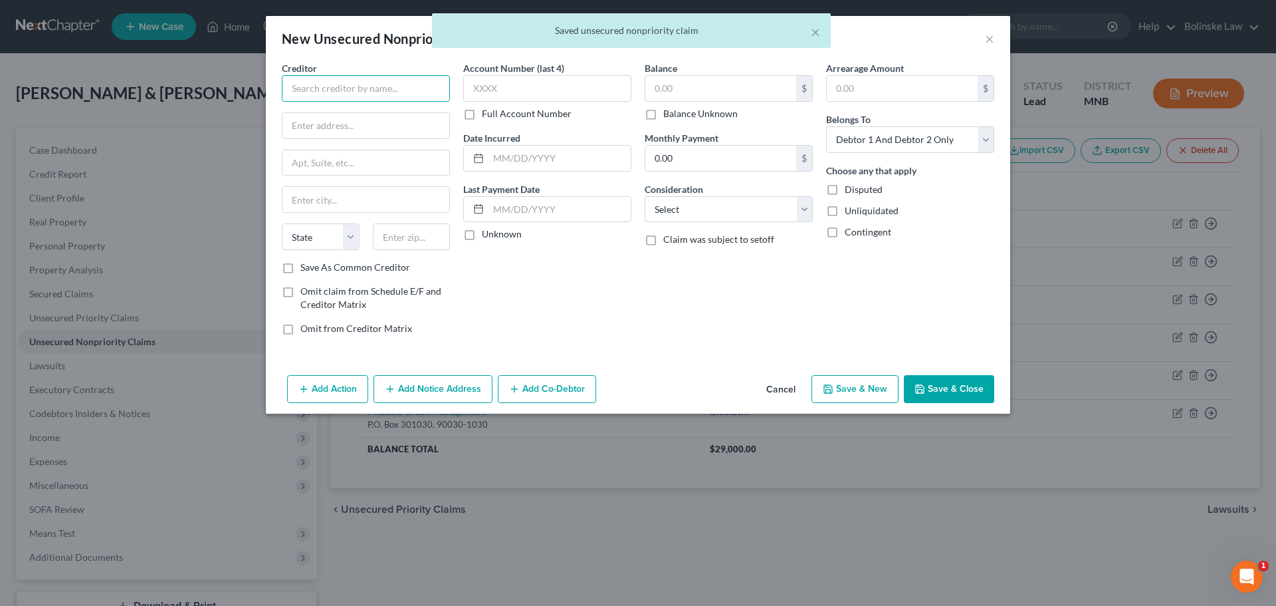
click at [318, 83] on input "text" at bounding box center [366, 88] width 168 height 27
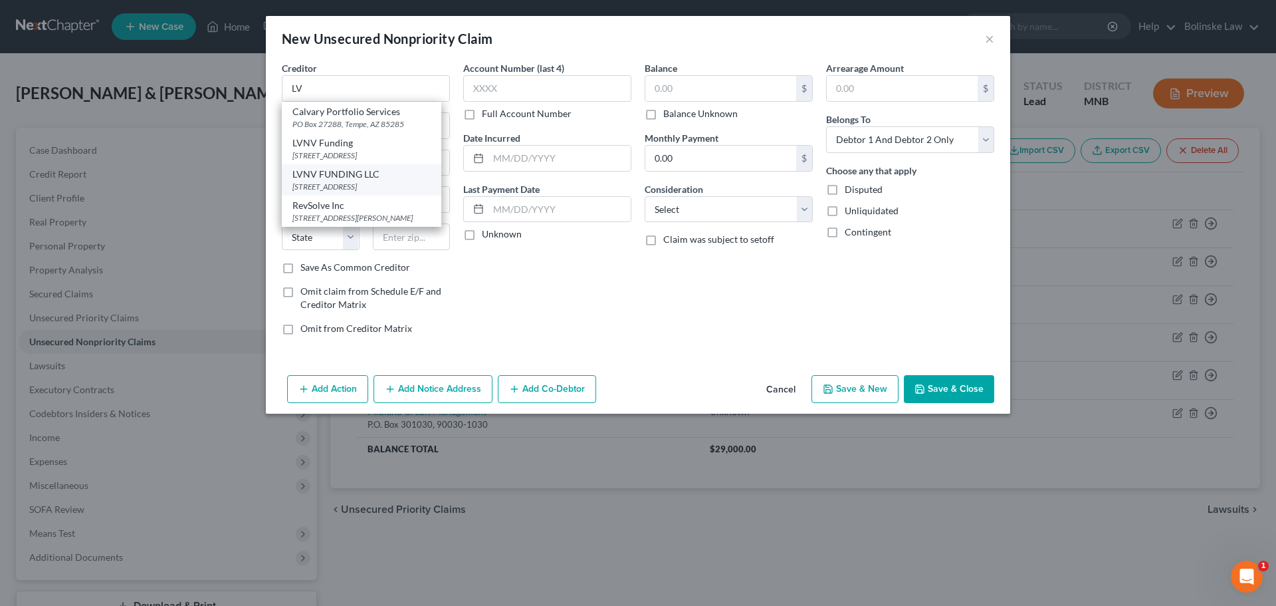
click at [322, 181] on div "LVNV FUNDING LLC" at bounding box center [361, 174] width 138 height 13
type input "LVNV FUNDING LLC"
type input "PO BOX 1269"
type input "[GEOGRAPHIC_DATA]"
select select "42"
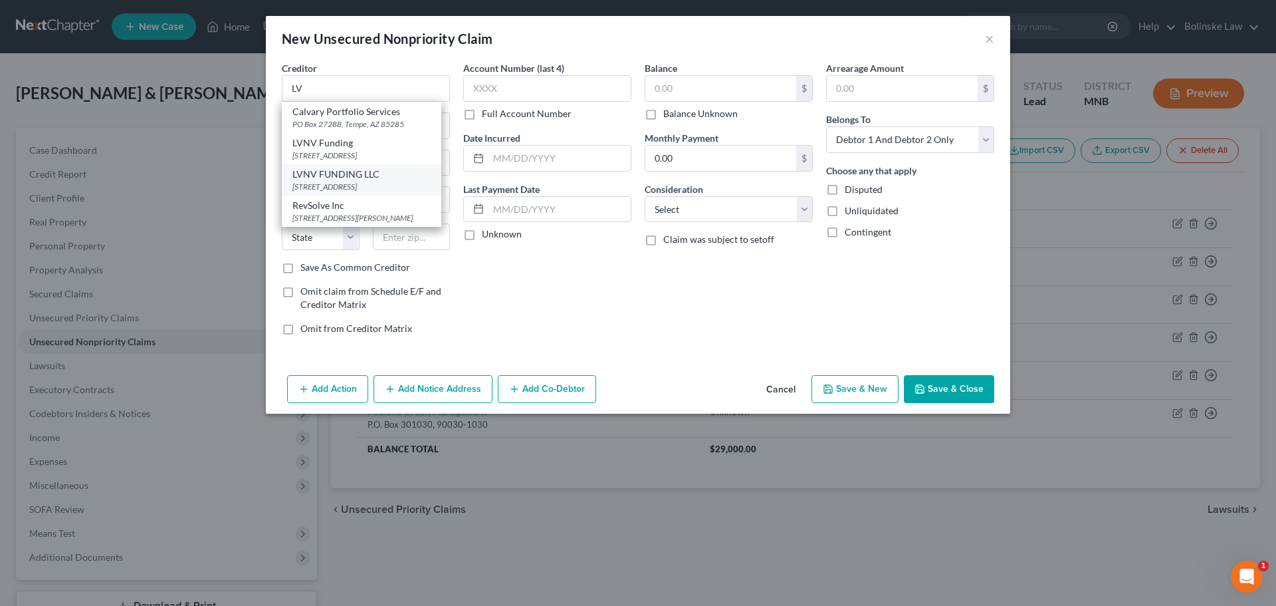
type input "29603"
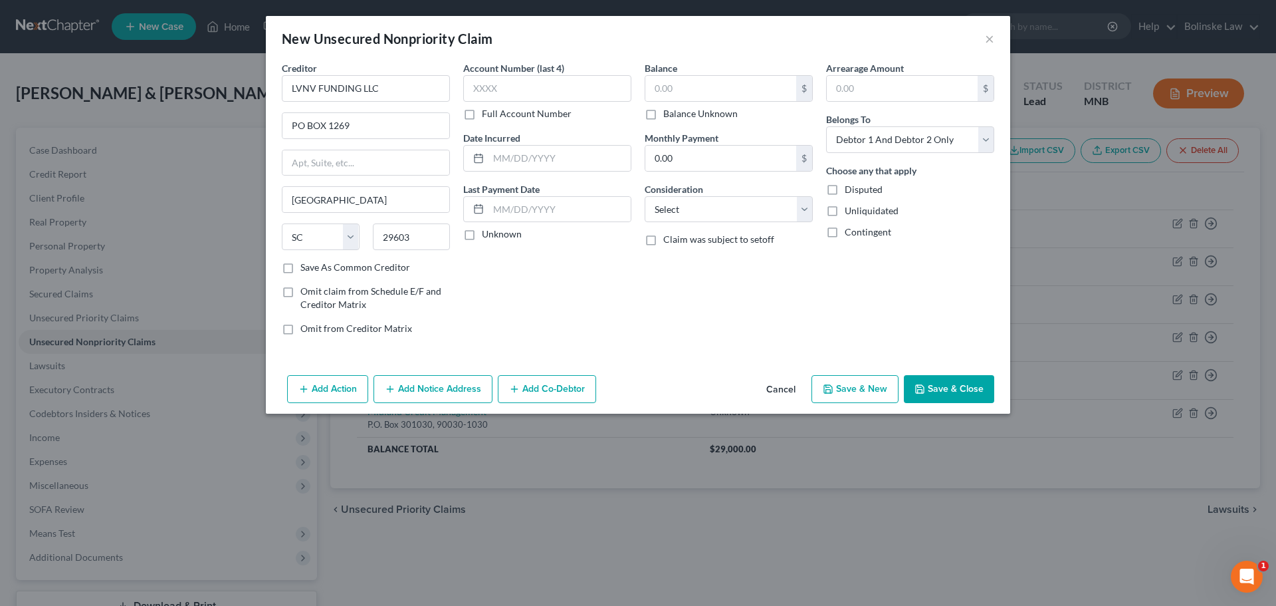
click at [663, 118] on label "Balance Unknown" at bounding box center [700, 113] width 74 height 13
click at [669, 116] on input "Balance Unknown" at bounding box center [673, 111] width 9 height 9
checkbox input "true"
type input "0.00"
click at [663, 112] on label "Balance Unknown" at bounding box center [700, 113] width 74 height 13
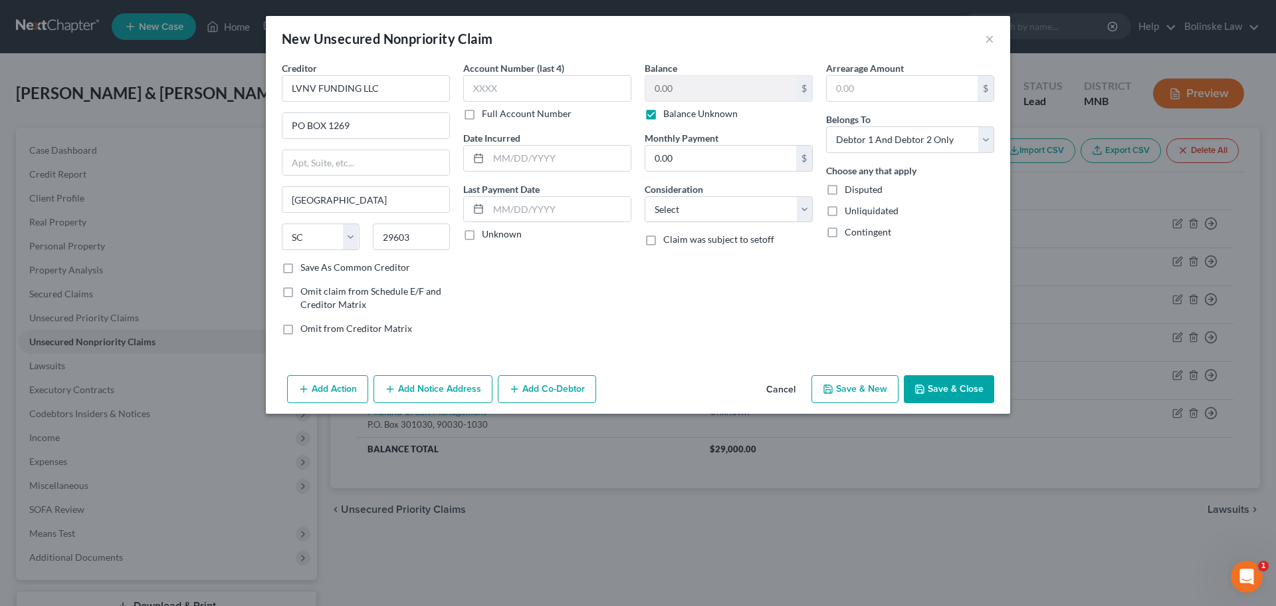
click at [669, 112] on input "Balance Unknown" at bounding box center [673, 111] width 9 height 9
checkbox input "false"
type input "16,000"
click at [863, 385] on button "Save & New" at bounding box center [855, 389] width 87 height 28
select select "2"
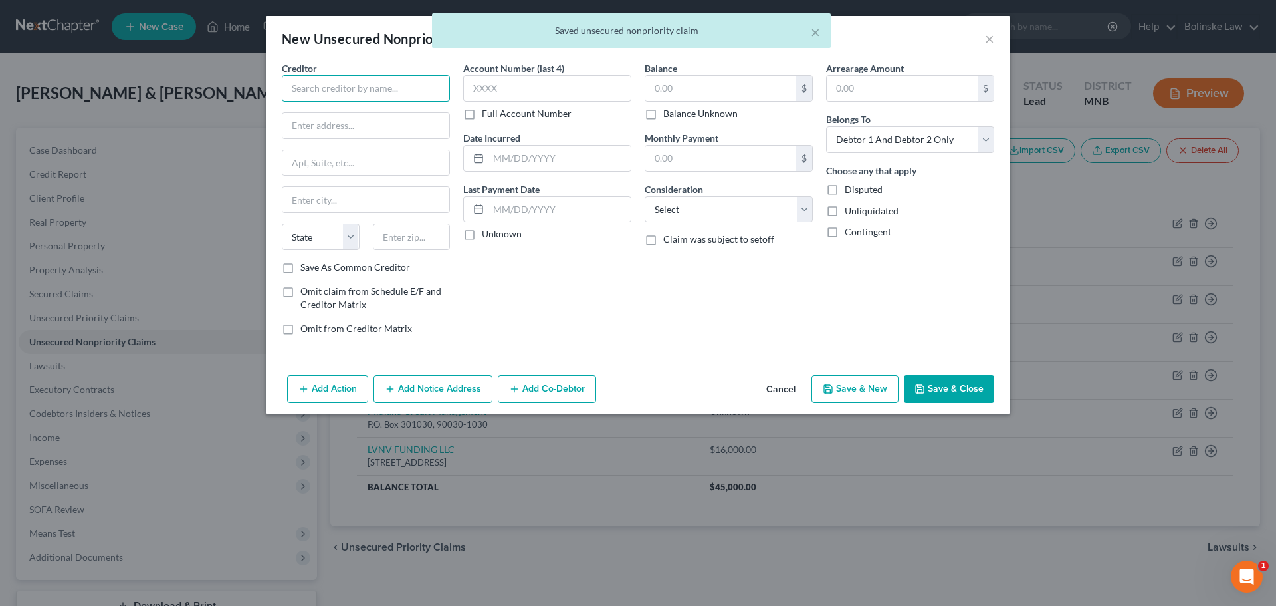
click at [336, 95] on input "text" at bounding box center [366, 88] width 168 height 27
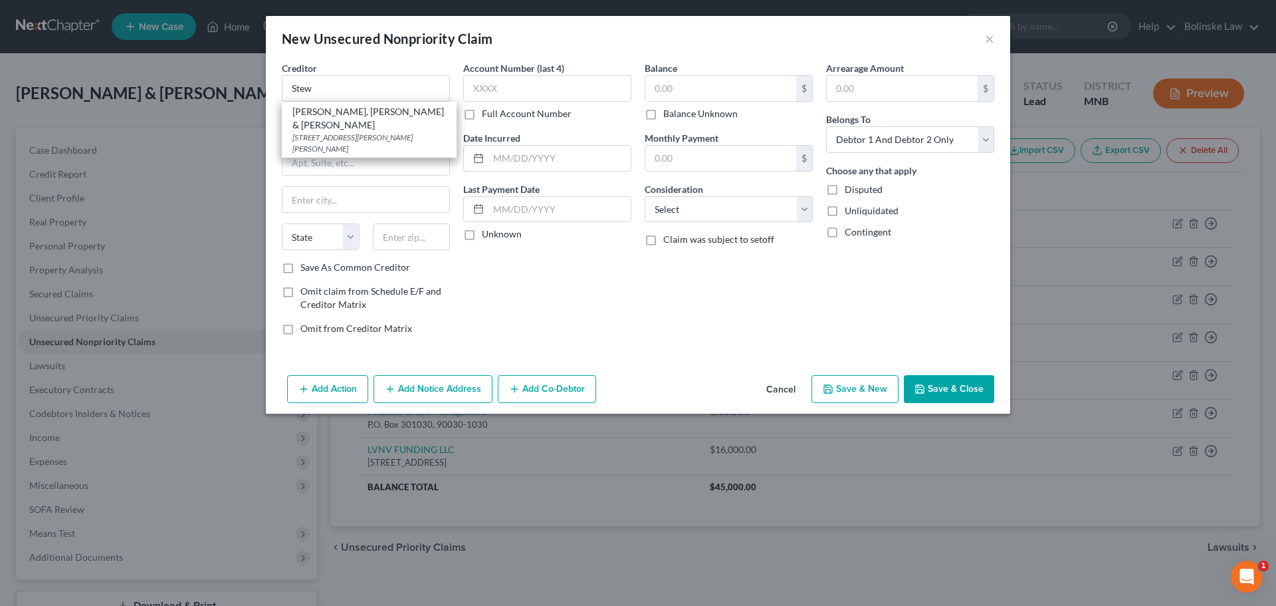
click at [330, 114] on div "[PERSON_NAME], [PERSON_NAME] & [PERSON_NAME]" at bounding box center [369, 118] width 154 height 27
type input "[PERSON_NAME], [PERSON_NAME] & [PERSON_NAME]"
type input "[STREET_ADDRESS][PERSON_NAME]"
type input "Saint [PERSON_NAME]"
select select "24"
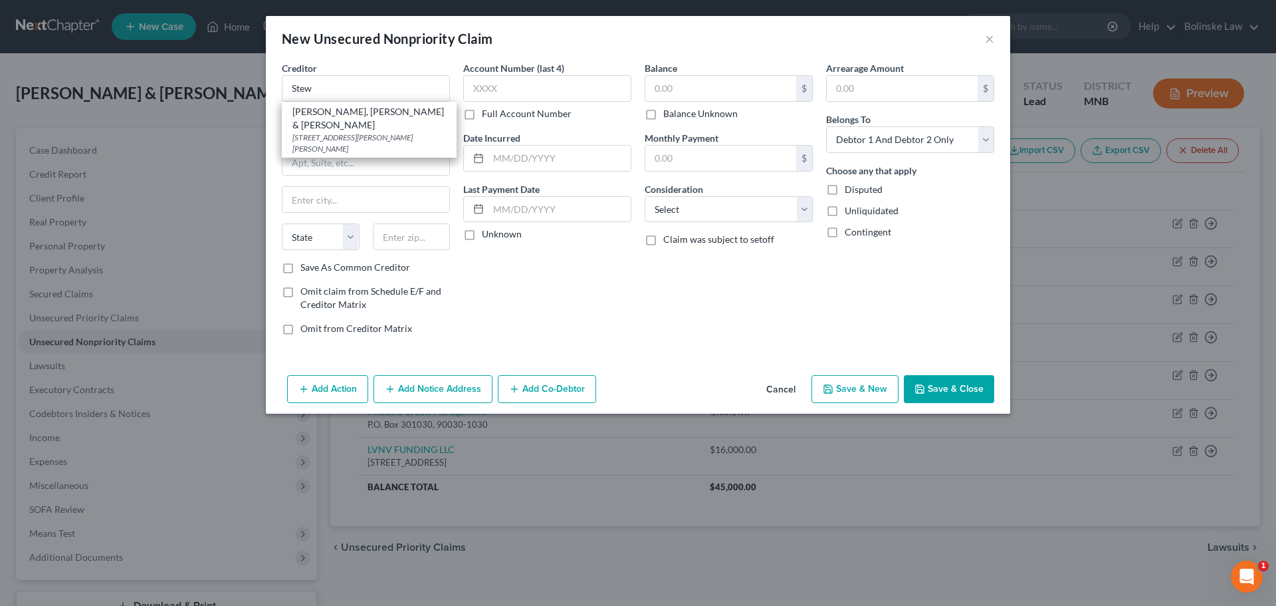
type input "55113"
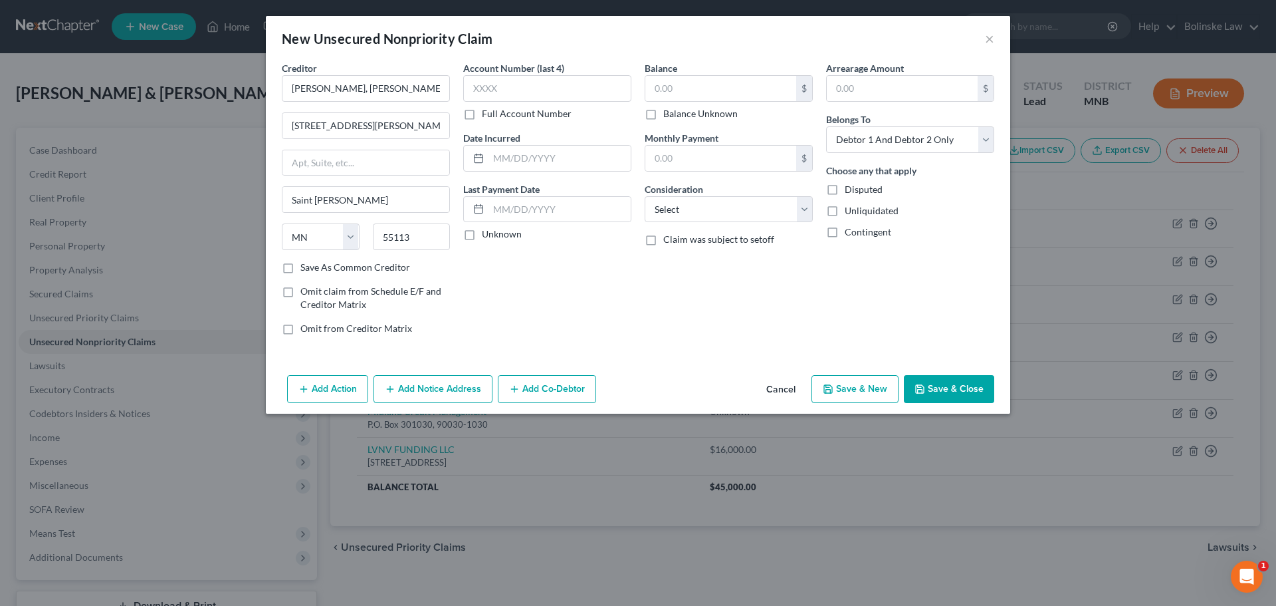
click at [663, 114] on label "Balance Unknown" at bounding box center [700, 113] width 74 height 13
click at [669, 114] on input "Balance Unknown" at bounding box center [673, 111] width 9 height 9
checkbox input "true"
type input "0.00"
click at [868, 388] on button "Save & New" at bounding box center [855, 389] width 87 height 28
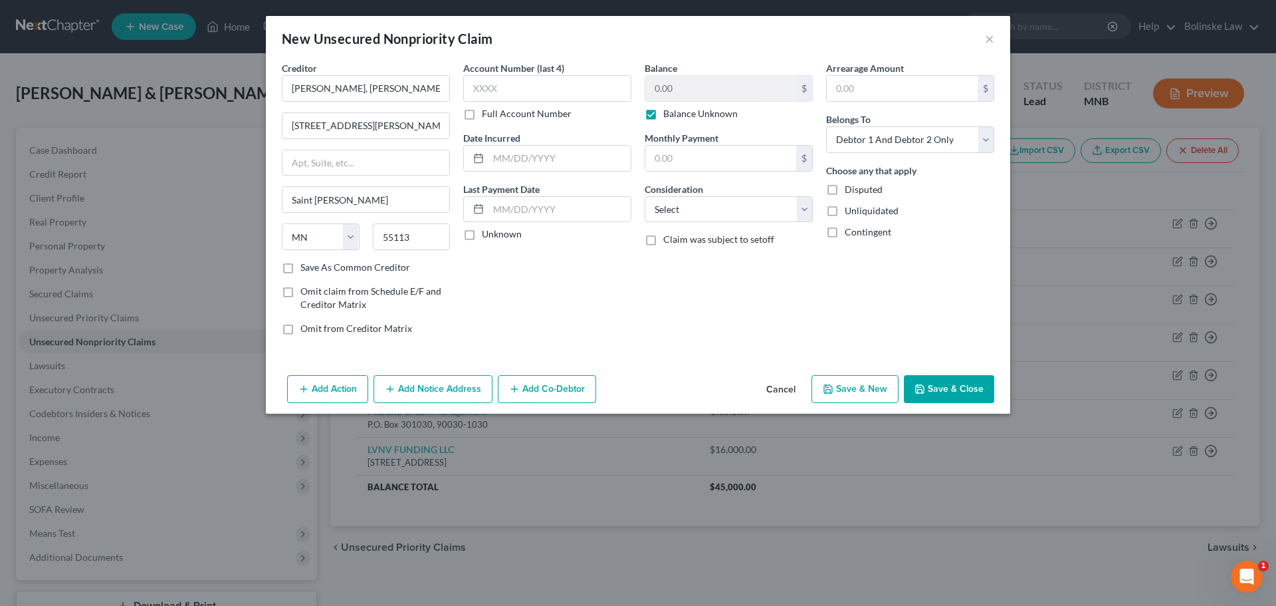
select select "2"
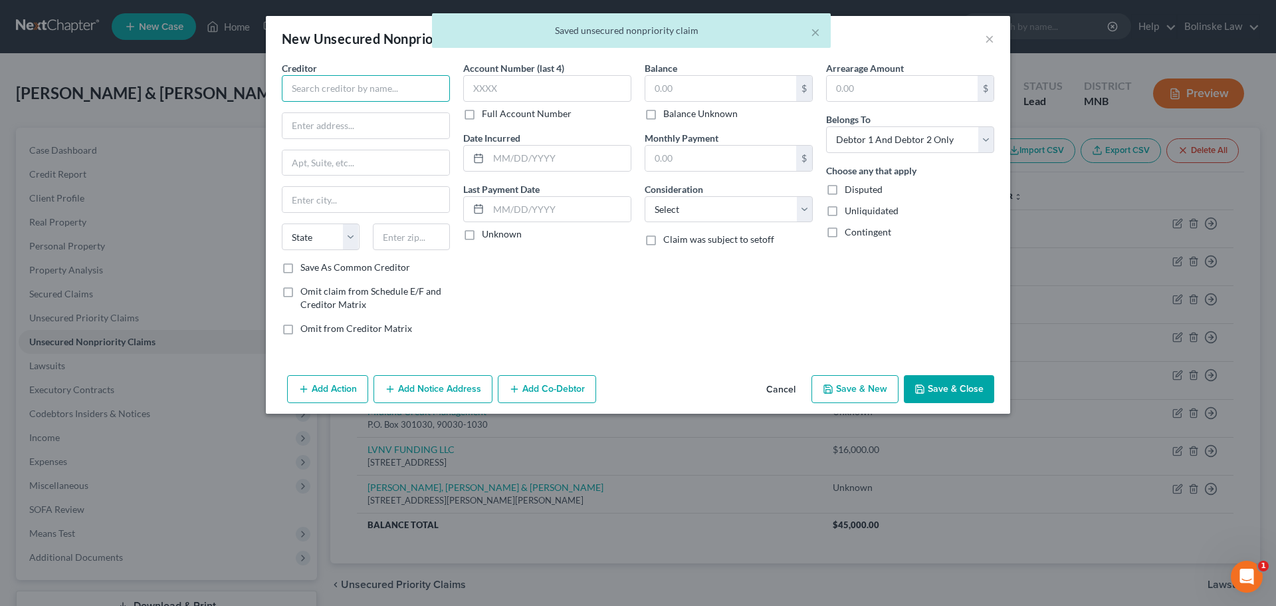
click at [328, 90] on input "text" at bounding box center [366, 88] width 168 height 27
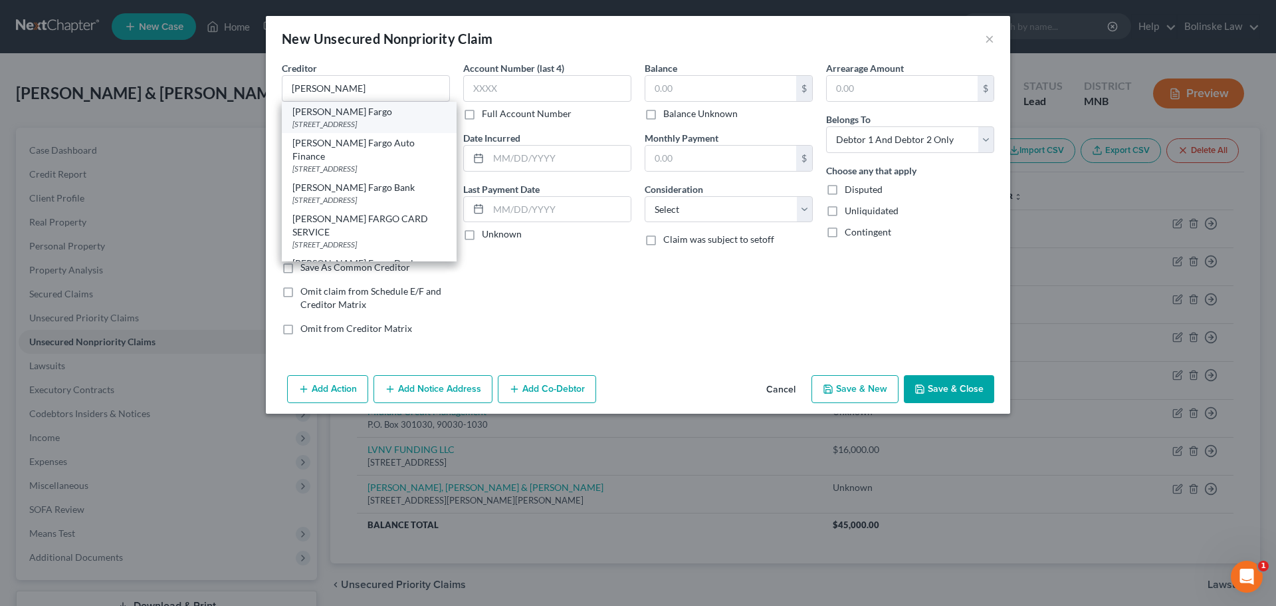
click at [336, 114] on div "[PERSON_NAME] Fargo" at bounding box center [369, 111] width 154 height 13
type input "[PERSON_NAME] Fargo"
type input "PO Box 5169"
type input "[GEOGRAPHIC_DATA]"
select select "43"
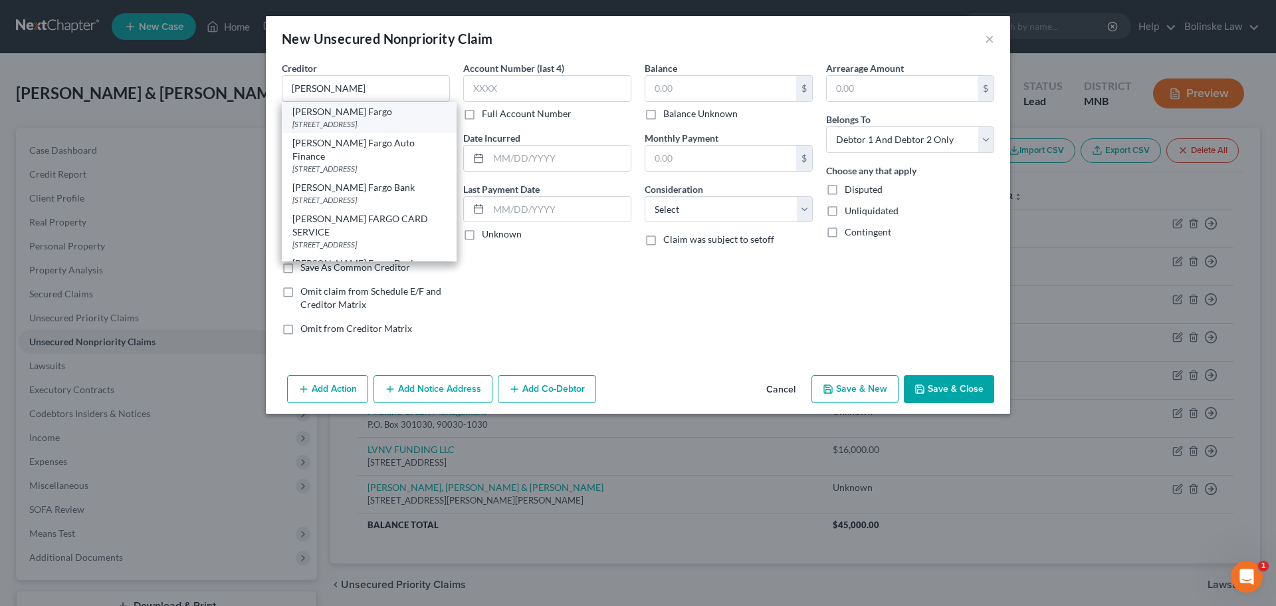
type input "57117"
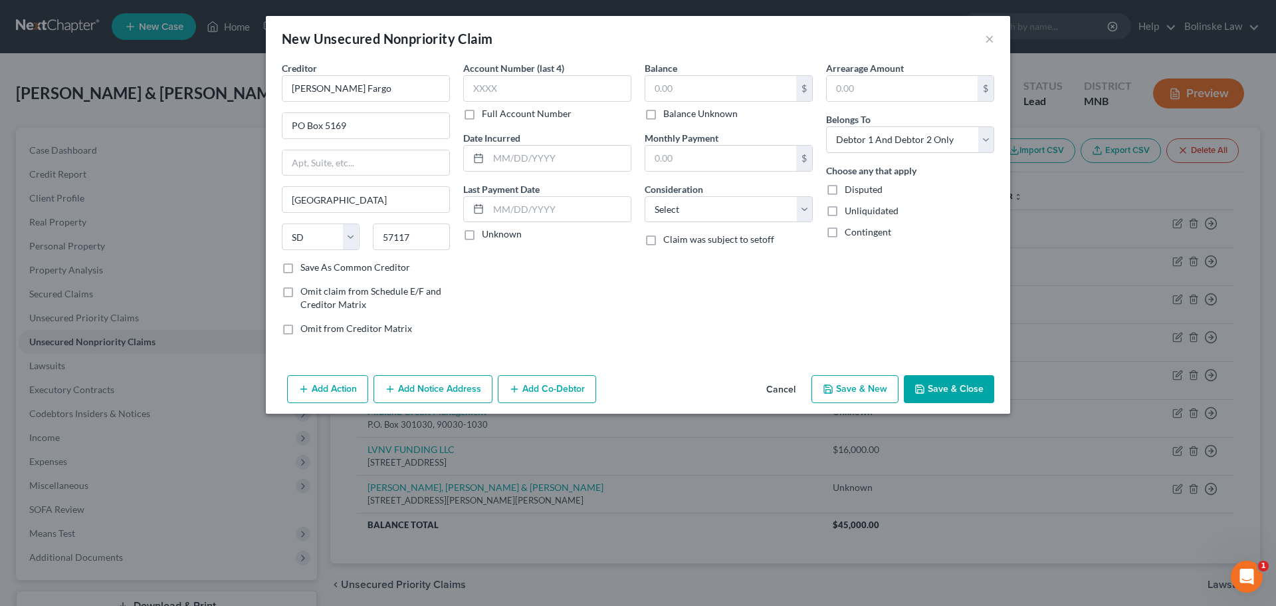
click at [663, 118] on label "Balance Unknown" at bounding box center [700, 113] width 74 height 13
click at [669, 116] on input "Balance Unknown" at bounding box center [673, 111] width 9 height 9
checkbox input "true"
type input "0.00"
click at [880, 392] on button "Save & New" at bounding box center [855, 389] width 87 height 28
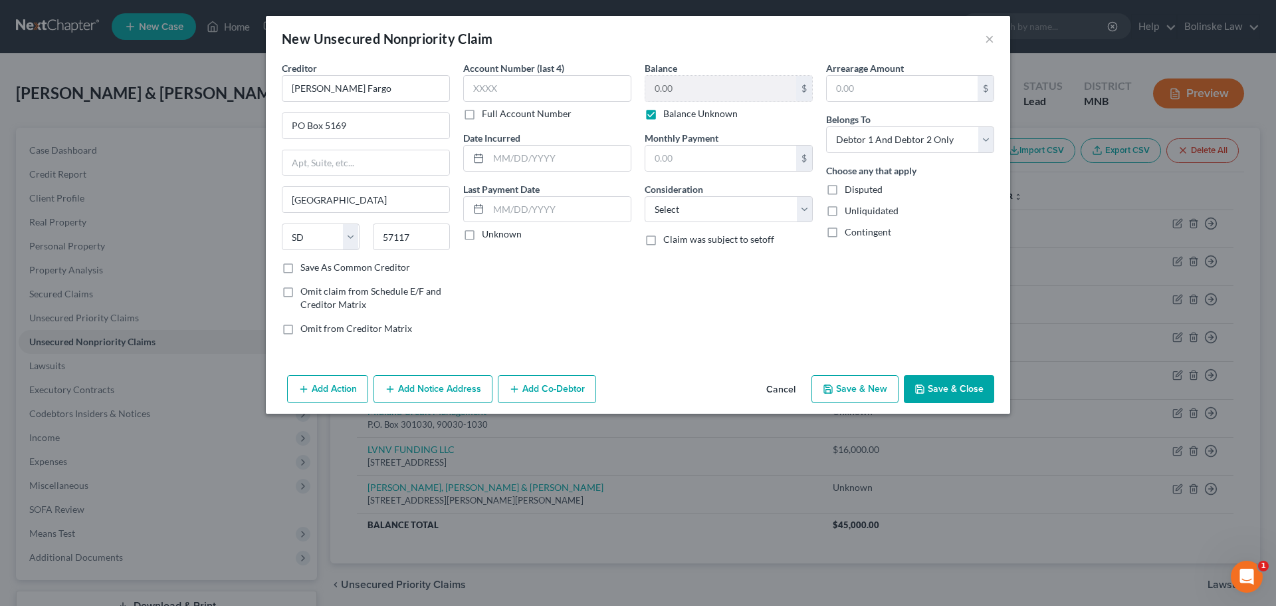
select select "2"
type input "0.00"
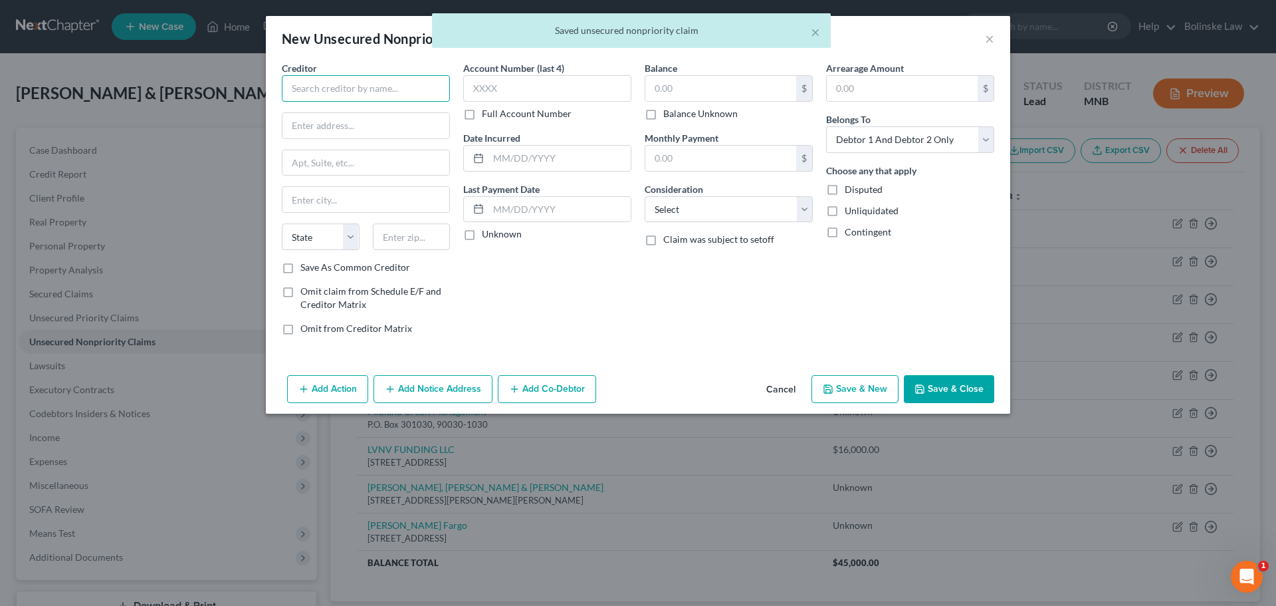
click at [340, 97] on input "text" at bounding box center [366, 88] width 168 height 27
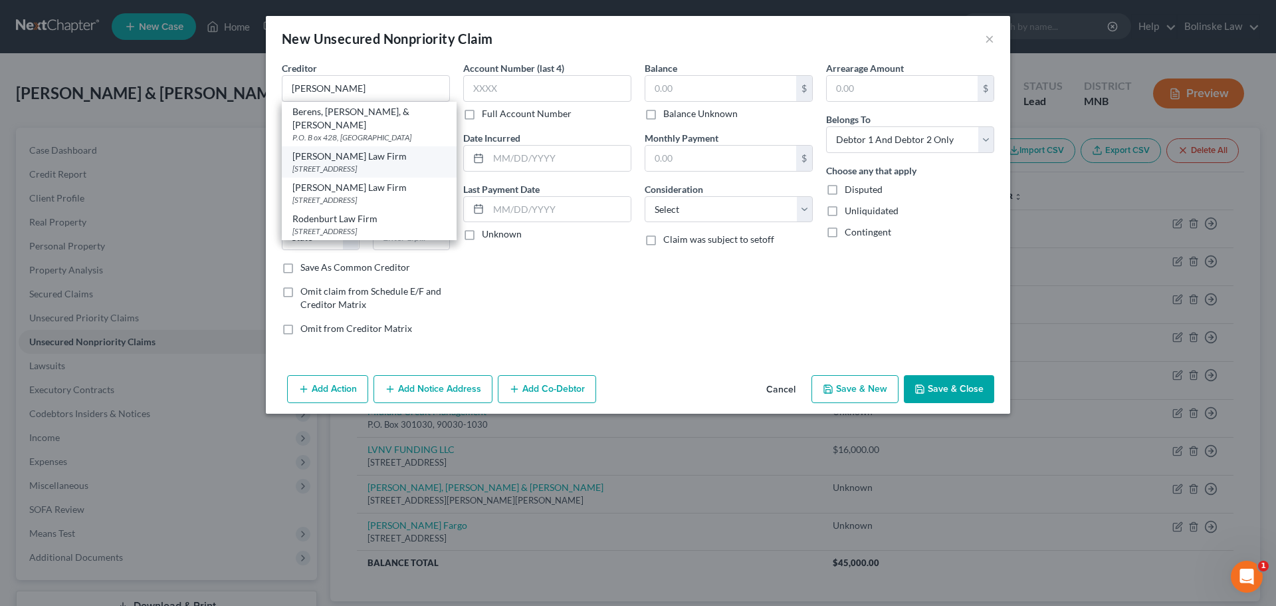
click at [337, 163] on div "[STREET_ADDRESS]" at bounding box center [369, 168] width 154 height 11
type input "[PERSON_NAME] Law Firm"
type input "PO Box 2427"
type input "Fargo"
select select "29"
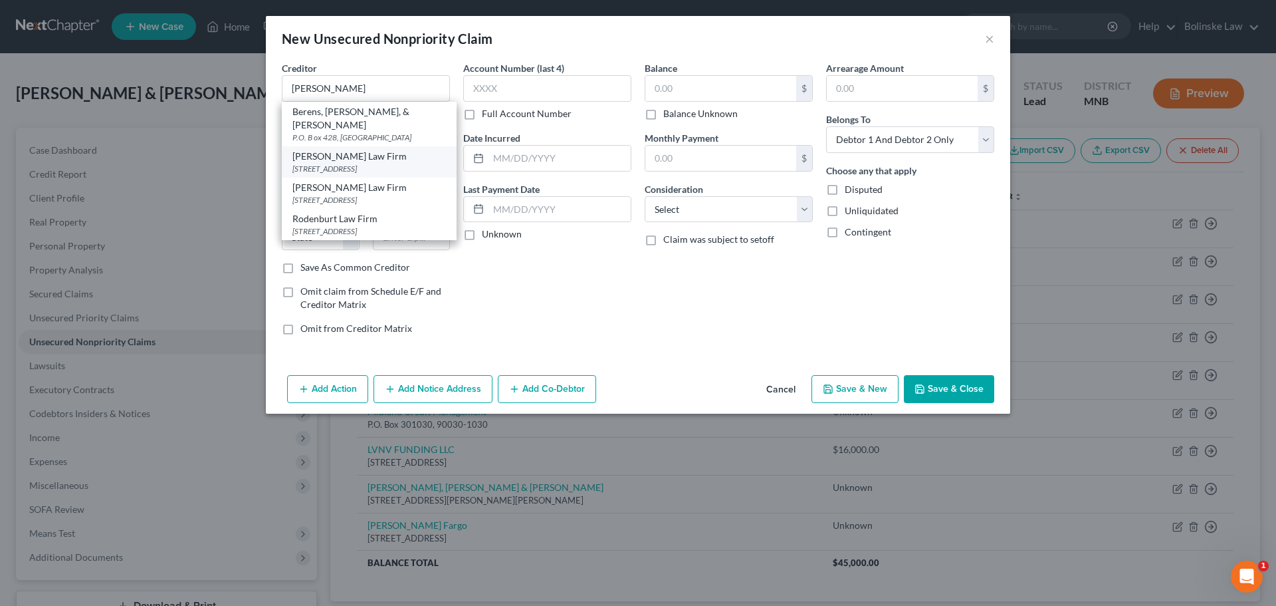
type input "58108"
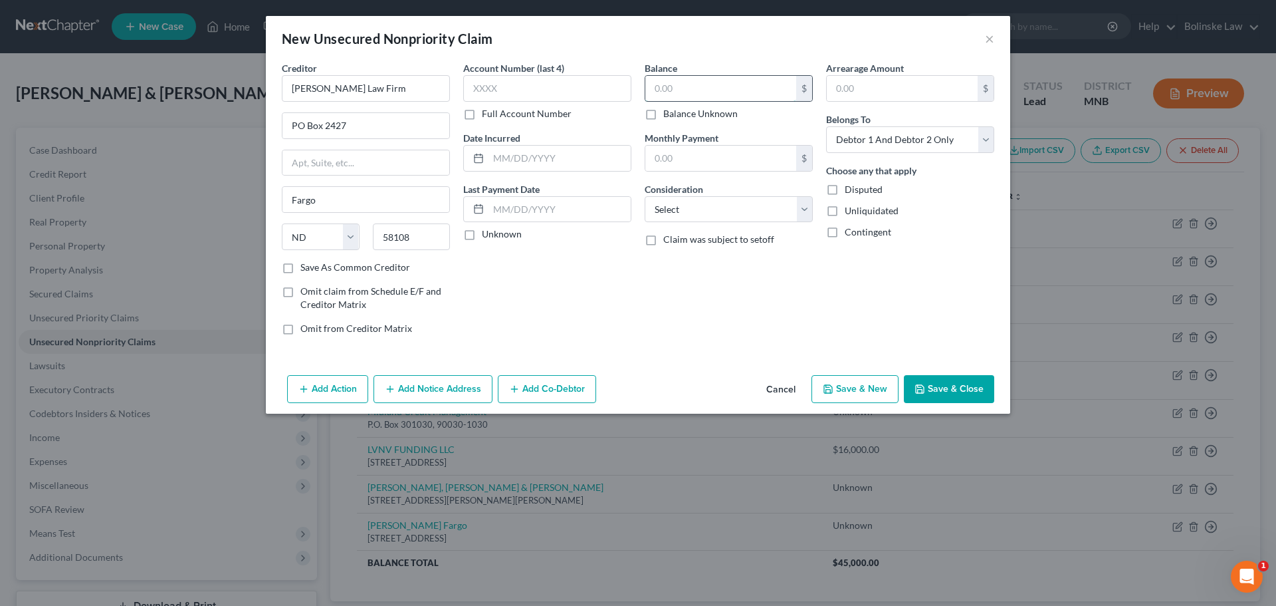
click at [658, 92] on input "text" at bounding box center [720, 88] width 151 height 25
type input "11,000"
click at [875, 386] on button "Save & New" at bounding box center [855, 389] width 87 height 28
select select "2"
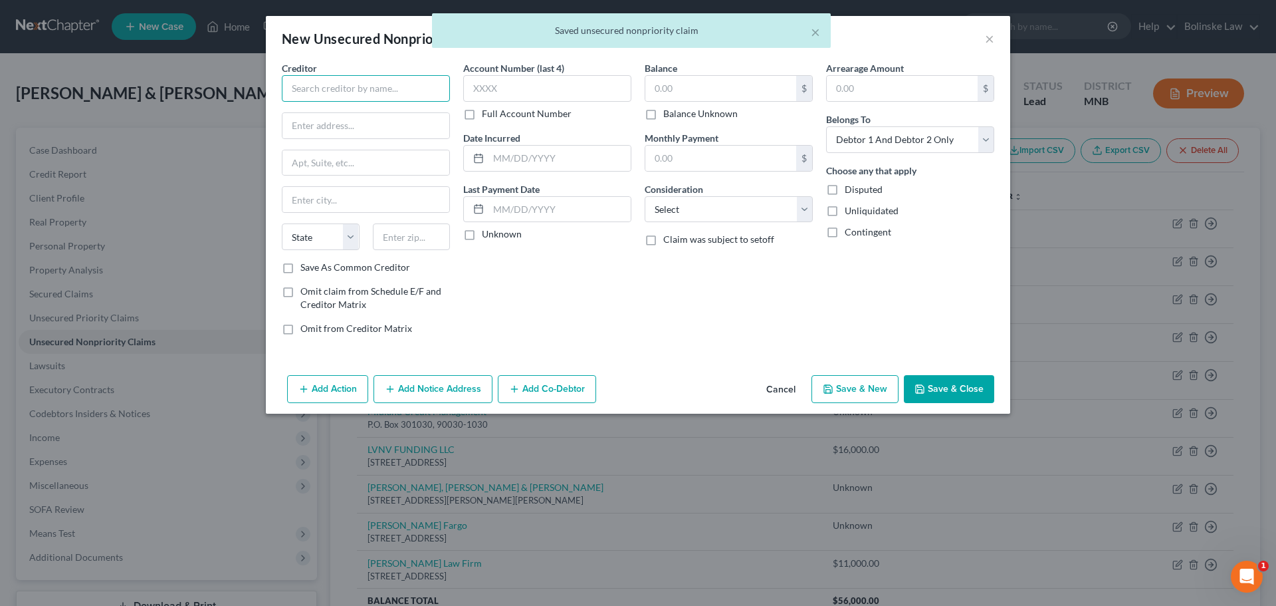
click at [338, 88] on input "text" at bounding box center [366, 88] width 168 height 27
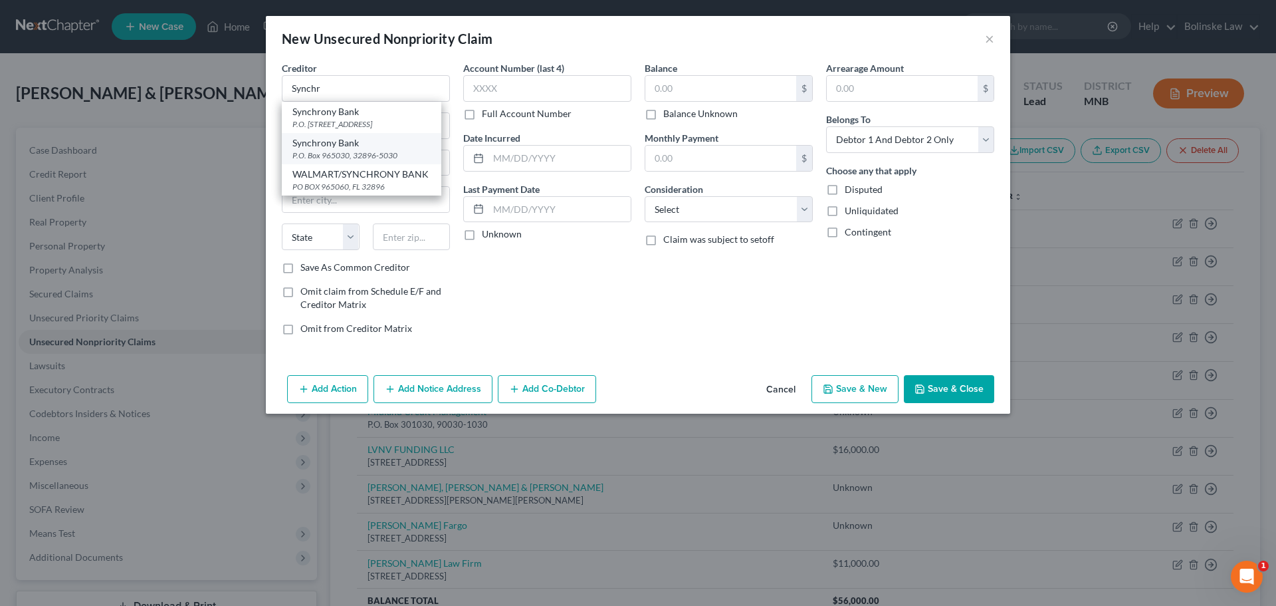
click at [328, 144] on div "Synchrony Bank" at bounding box center [361, 142] width 138 height 13
type input "Synchrony Bank"
type input "P.O. Box 965030"
type input "32896-5030"
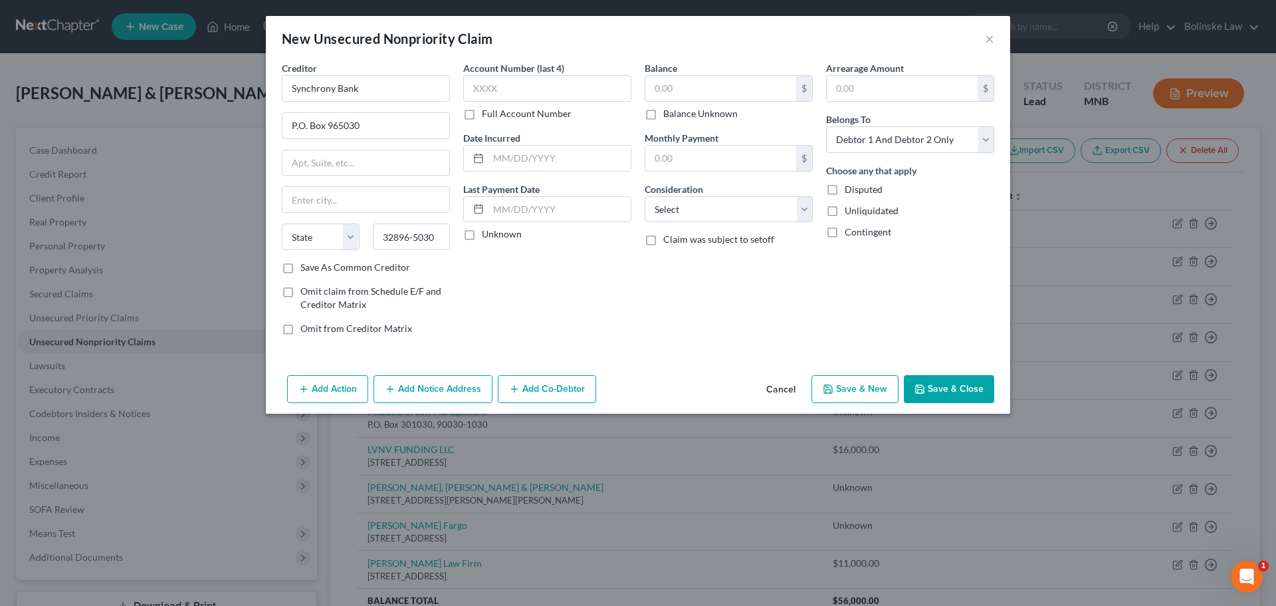
click at [663, 113] on label "Balance Unknown" at bounding box center [700, 113] width 74 height 13
click at [669, 113] on input "Balance Unknown" at bounding box center [673, 111] width 9 height 9
checkbox input "true"
type input "0.00"
click at [948, 386] on button "Save & Close" at bounding box center [949, 389] width 90 height 28
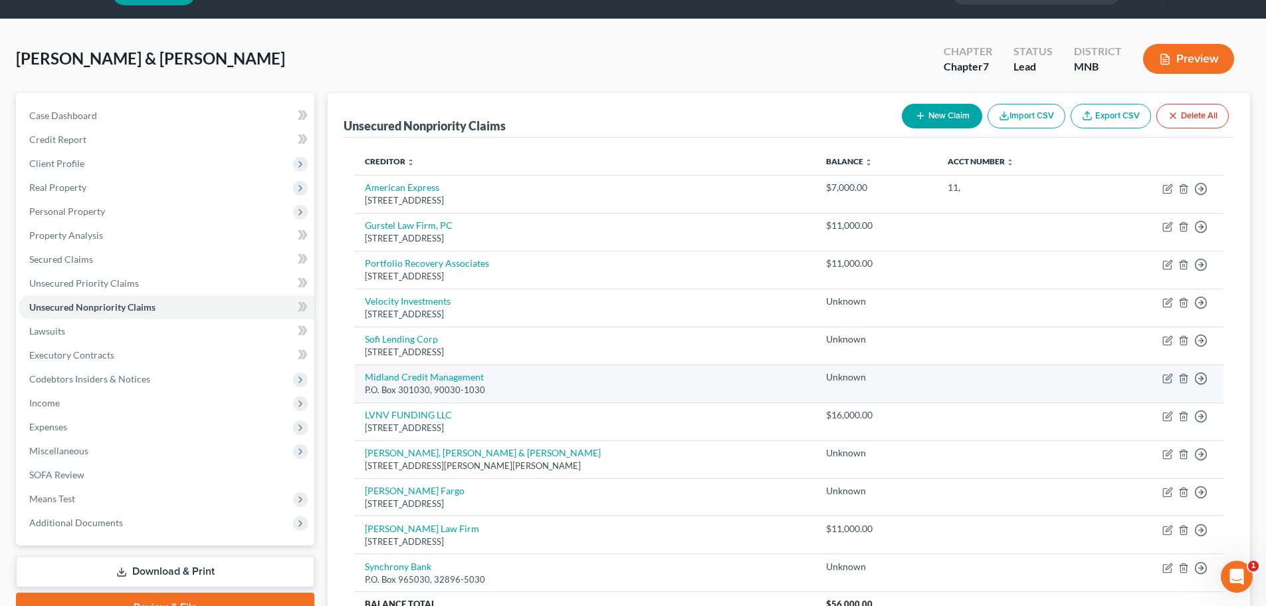
scroll to position [66, 0]
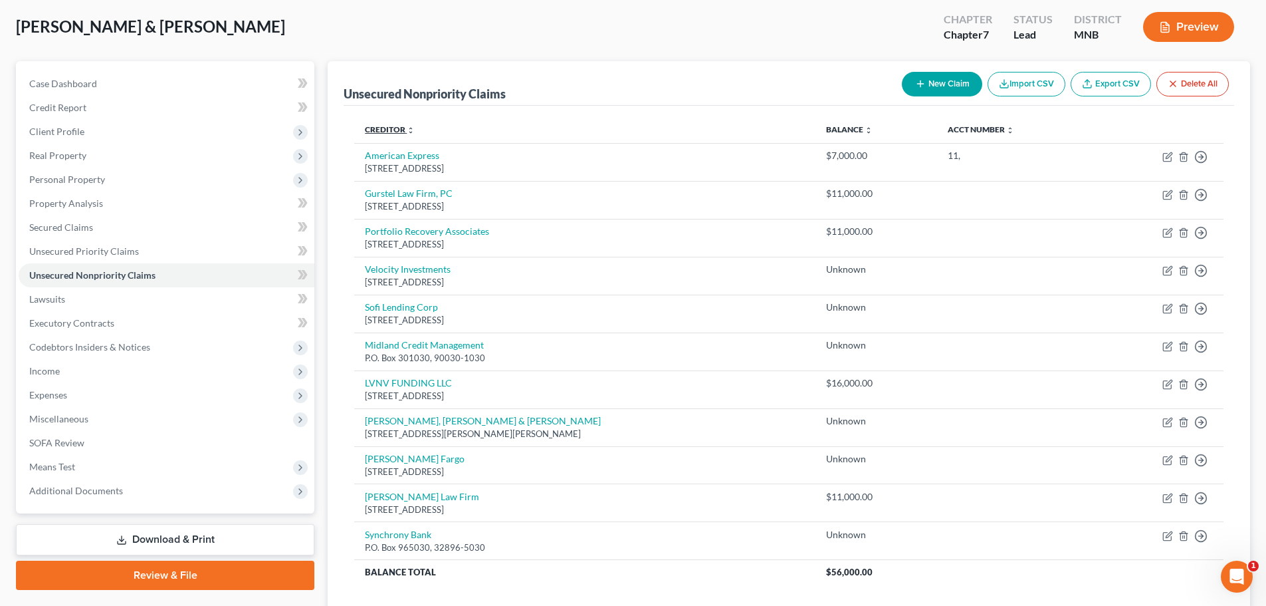
click at [403, 129] on link "Creditor expand_more expand_less unfold_more" at bounding box center [390, 129] width 50 height 10
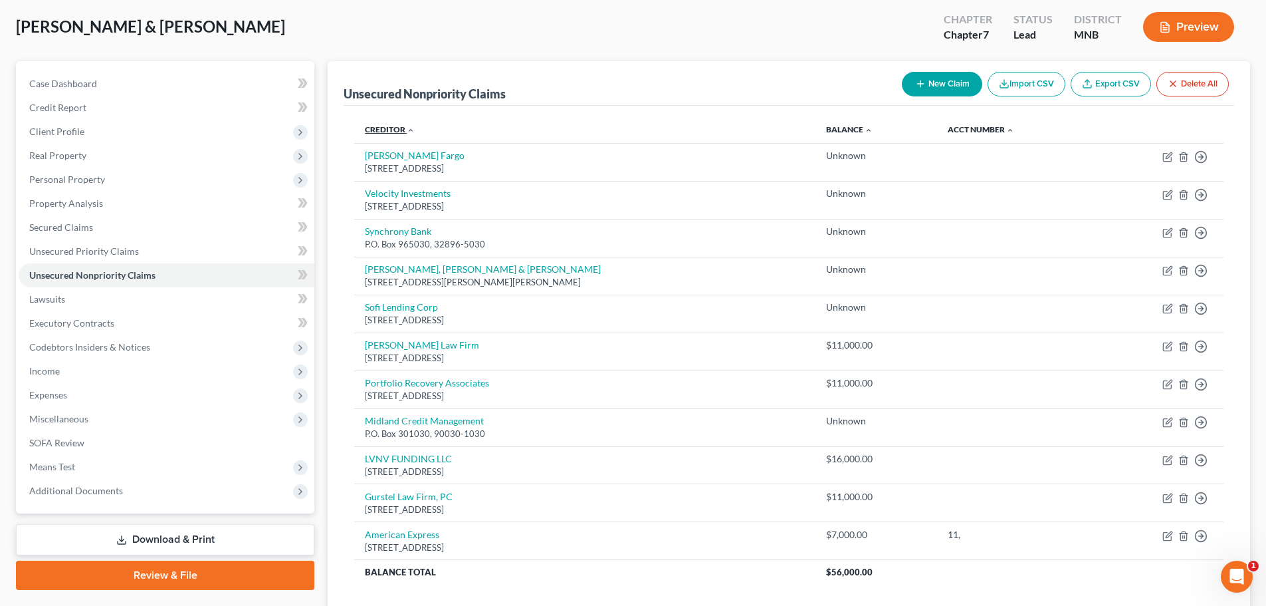
click at [403, 129] on link "Creditor expand_more expand_less unfold_more" at bounding box center [390, 129] width 50 height 10
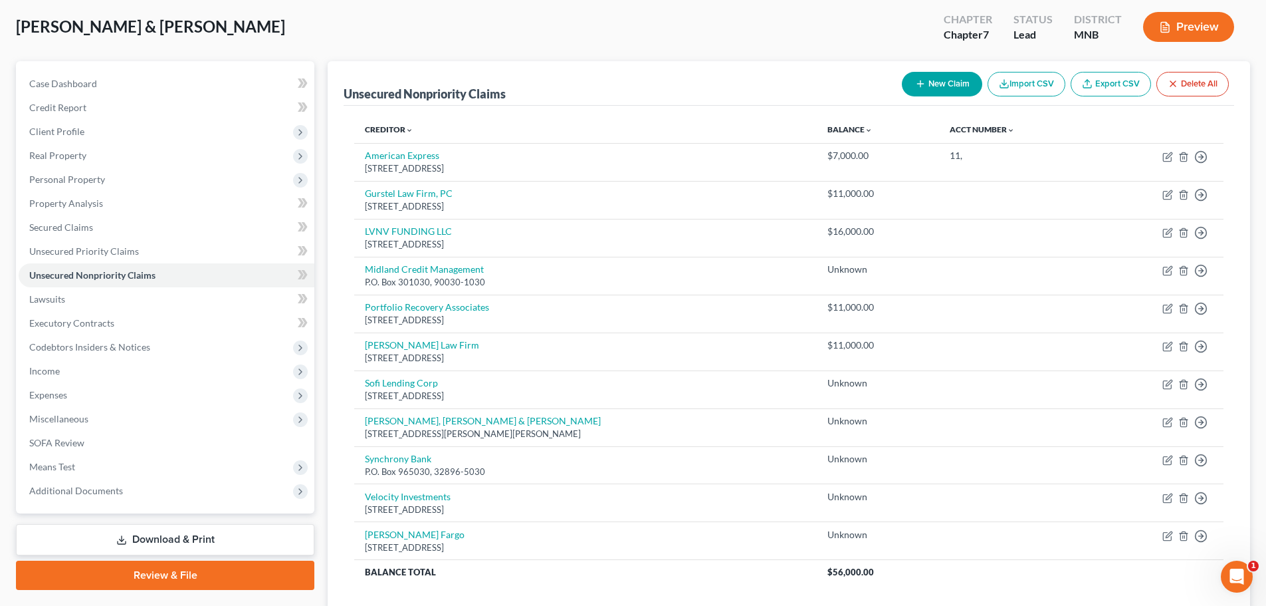
click at [919, 80] on icon "button" at bounding box center [920, 83] width 11 height 11
select select "2"
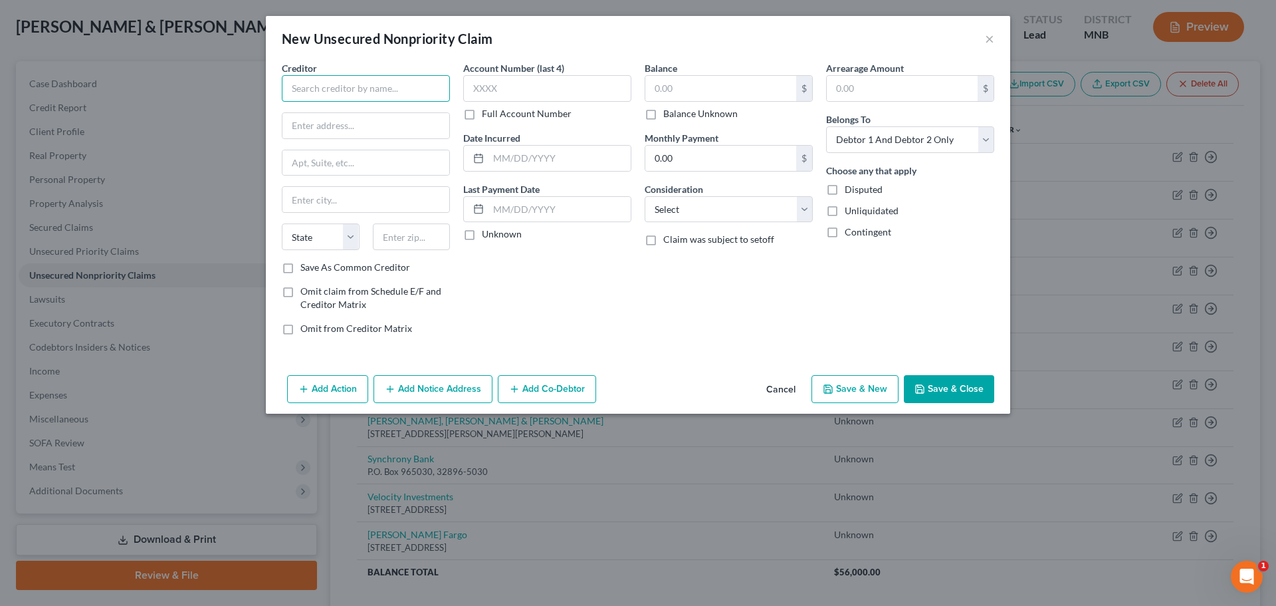
click at [406, 79] on input "text" at bounding box center [366, 88] width 168 height 27
type input "CBE Group Inc"
type input "PO Box 2217"
type input "50704"
type input "[GEOGRAPHIC_DATA]"
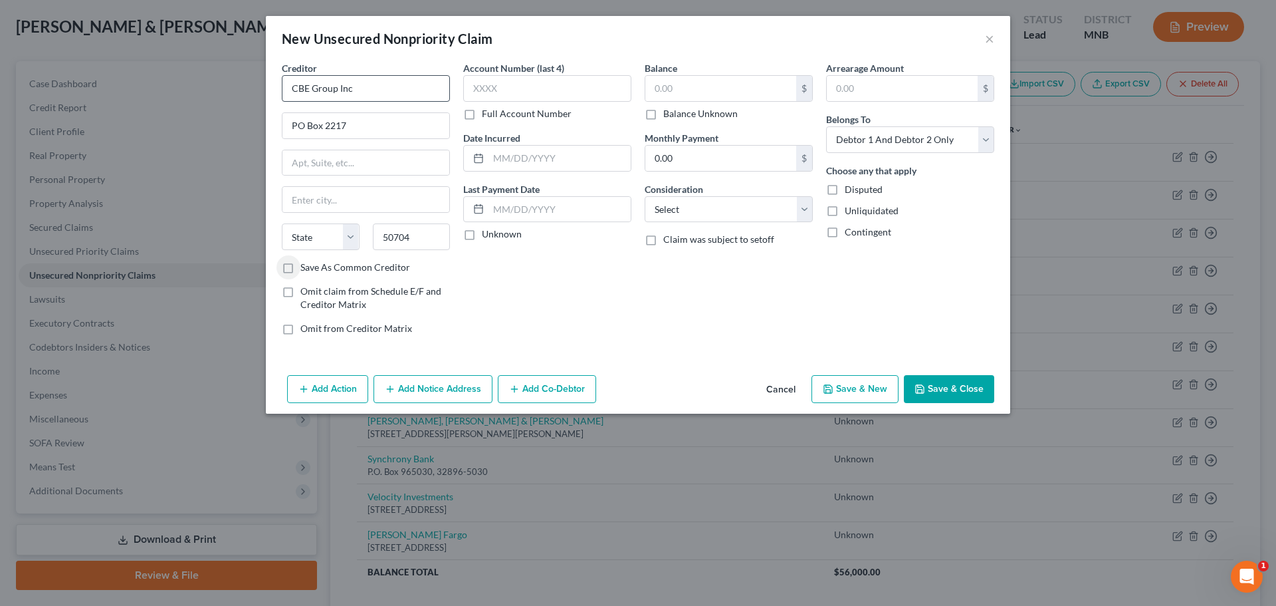
select select "16"
click at [300, 268] on label "Save As Common Creditor" at bounding box center [355, 267] width 110 height 13
click at [306, 268] on input "Save As Common Creditor" at bounding box center [310, 265] width 9 height 9
checkbox input "true"
click at [662, 94] on input "text" at bounding box center [720, 88] width 151 height 25
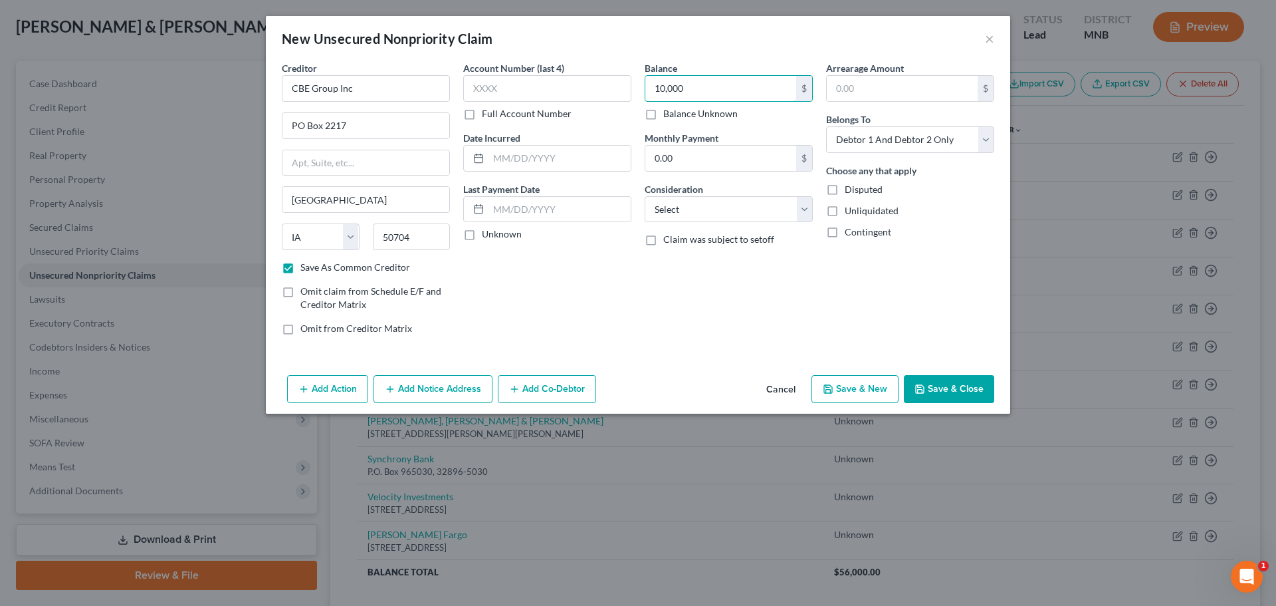
type input "10,000"
click at [663, 112] on label "Balance Unknown" at bounding box center [700, 113] width 74 height 13
click at [669, 112] on input "Balance Unknown" at bounding box center [673, 111] width 9 height 9
checkbox input "true"
type input "0.00"
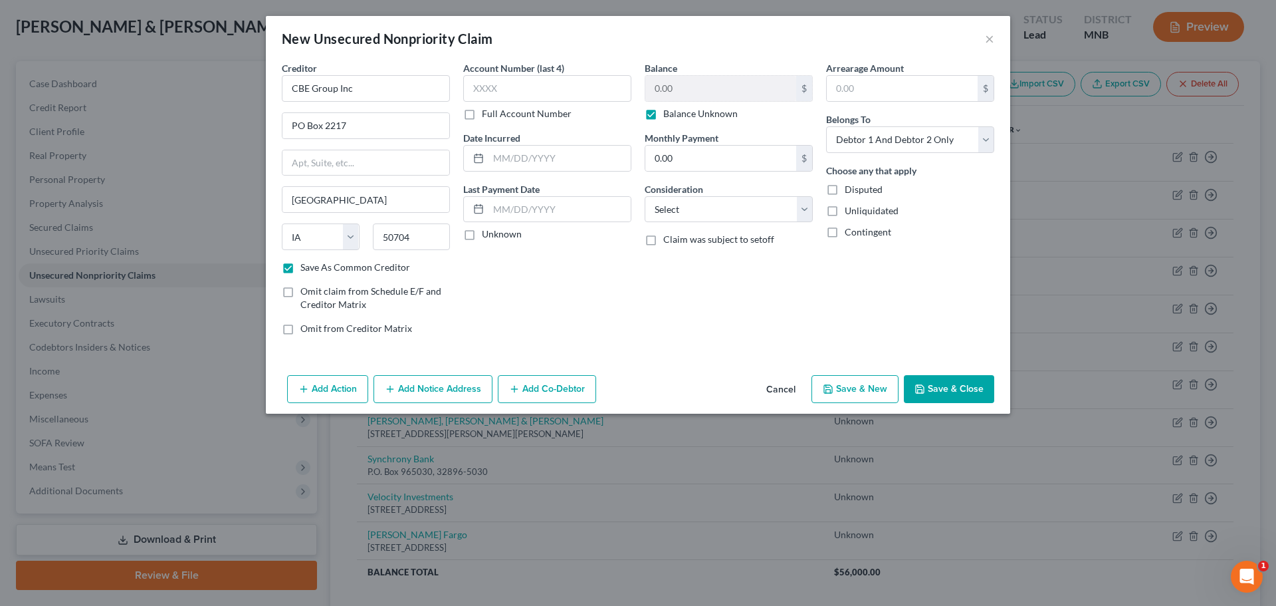
click at [923, 384] on icon "button" at bounding box center [920, 389] width 11 height 11
checkbox input "false"
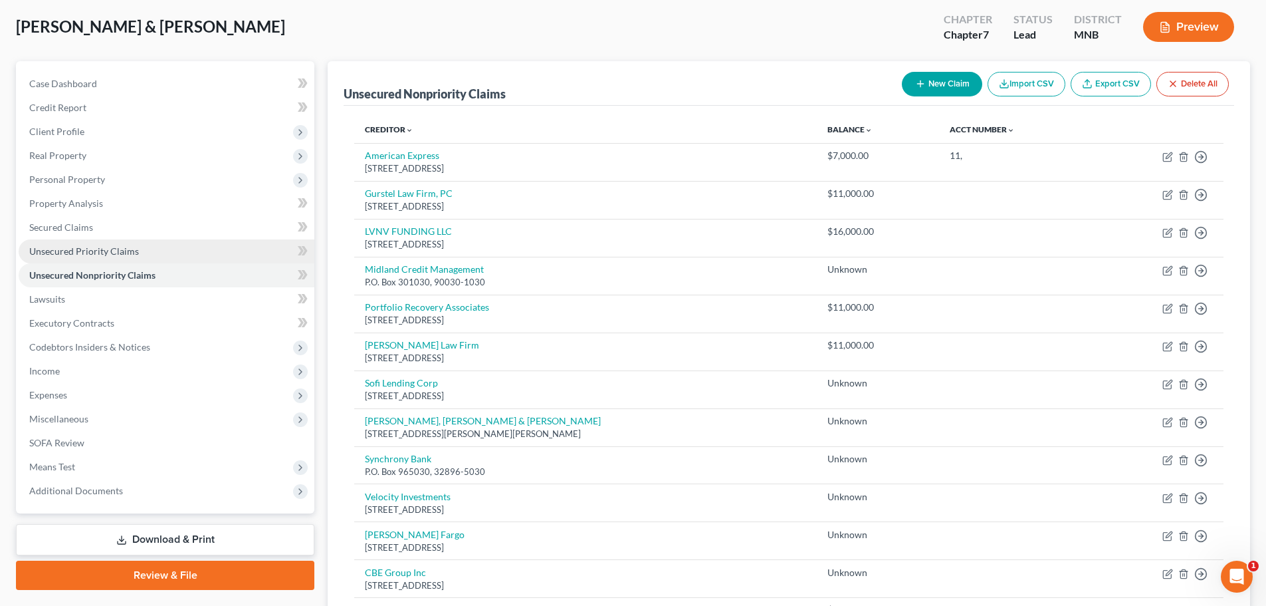
click at [100, 247] on span "Unsecured Priority Claims" at bounding box center [84, 250] width 110 height 11
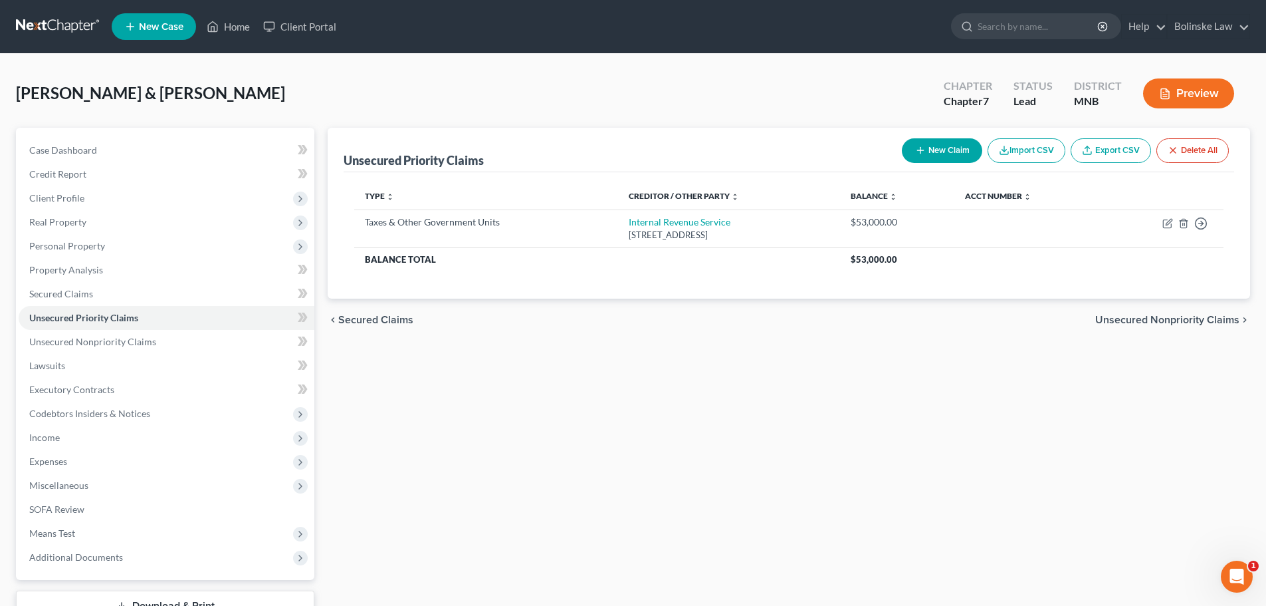
click at [925, 160] on button "New Claim" at bounding box center [942, 150] width 80 height 25
select select "2"
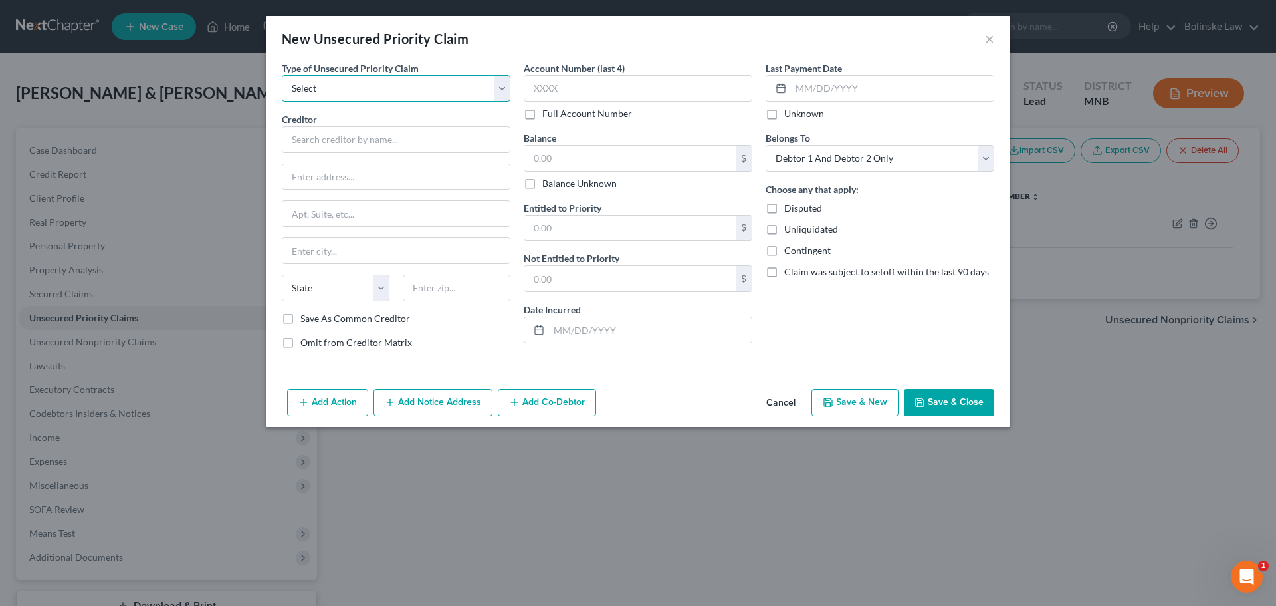
click at [323, 93] on select "Select Taxes & Other Government Units Domestic Support Obligations Extensions o…" at bounding box center [396, 88] width 229 height 27
select select "0"
click at [282, 75] on select "Select Taxes & Other Government Units Domestic Support Obligations Extensions o…" at bounding box center [396, 88] width 229 height 27
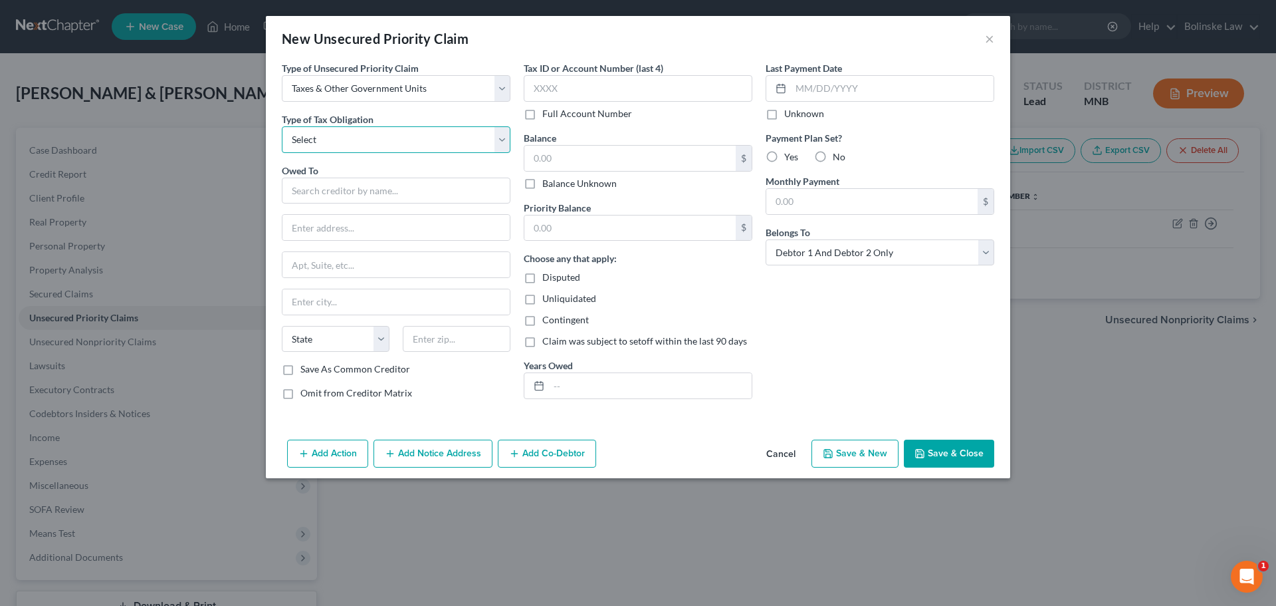
click at [349, 136] on select "Select Federal City State Franchise Tax Board Other" at bounding box center [396, 139] width 229 height 27
select select "2"
click at [282, 126] on select "Select Federal City State Franchise Tax Board Other" at bounding box center [396, 139] width 229 height 27
click at [321, 191] on input "text" at bounding box center [396, 190] width 229 height 27
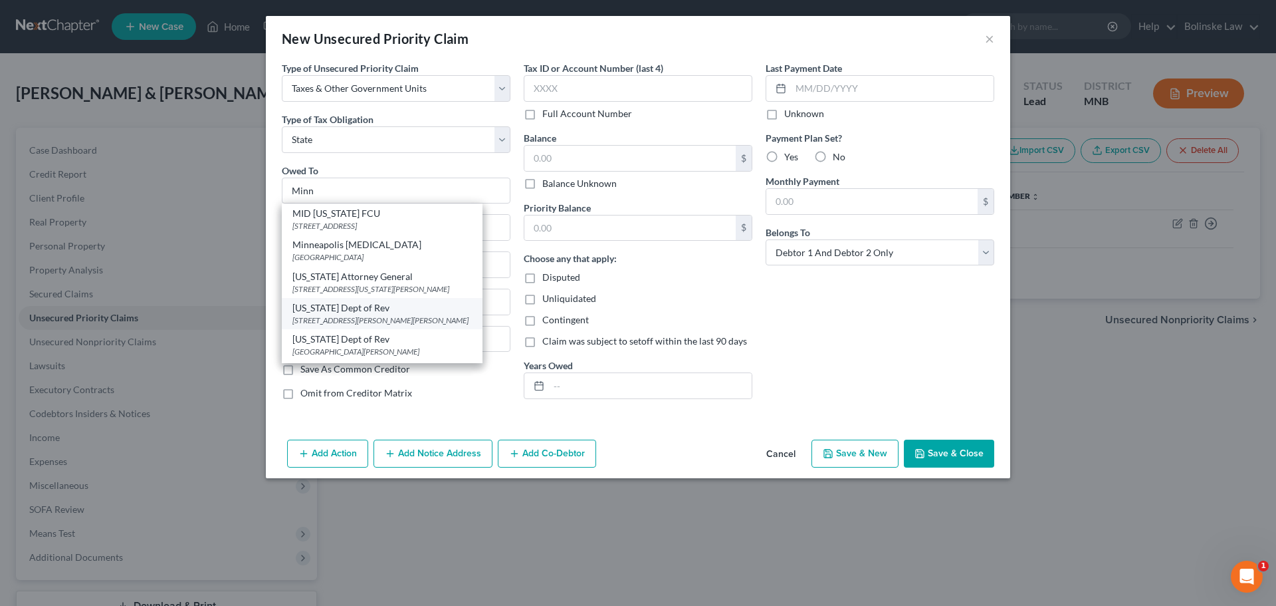
click at [355, 316] on div "[STREET_ADDRESS][PERSON_NAME][PERSON_NAME]" at bounding box center [381, 319] width 179 height 11
type input "[US_STATE] Dept of Rev"
type input "[STREET_ADDRESS][PERSON_NAME]"
type input "Saint [PERSON_NAME]"
select select "24"
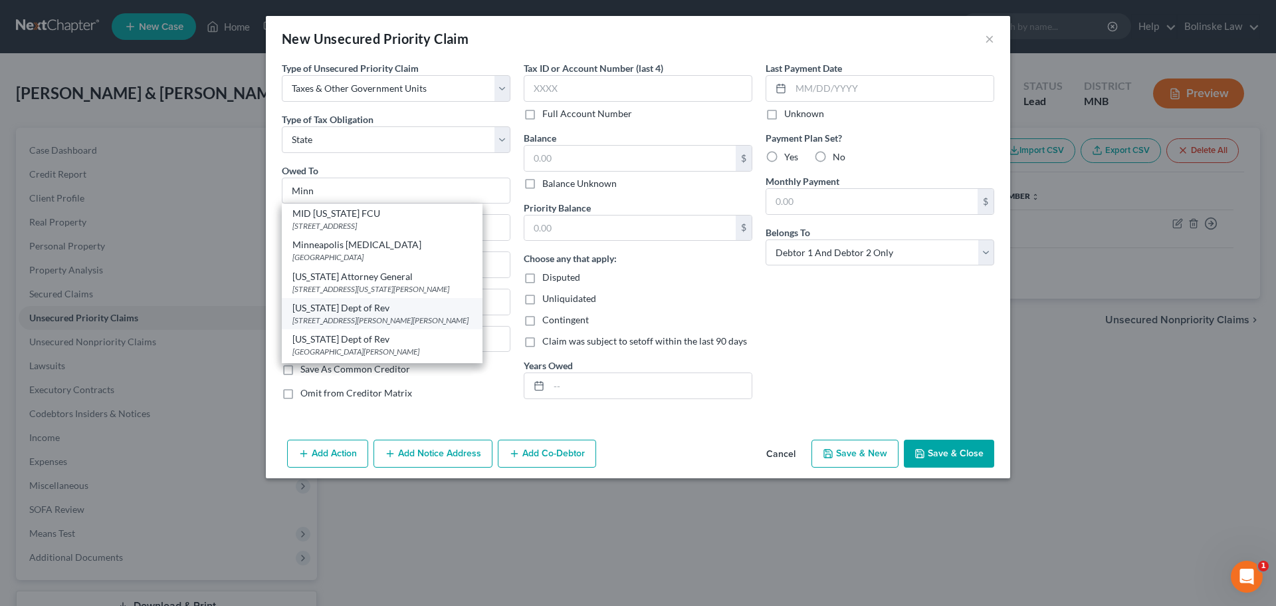
type input "55146"
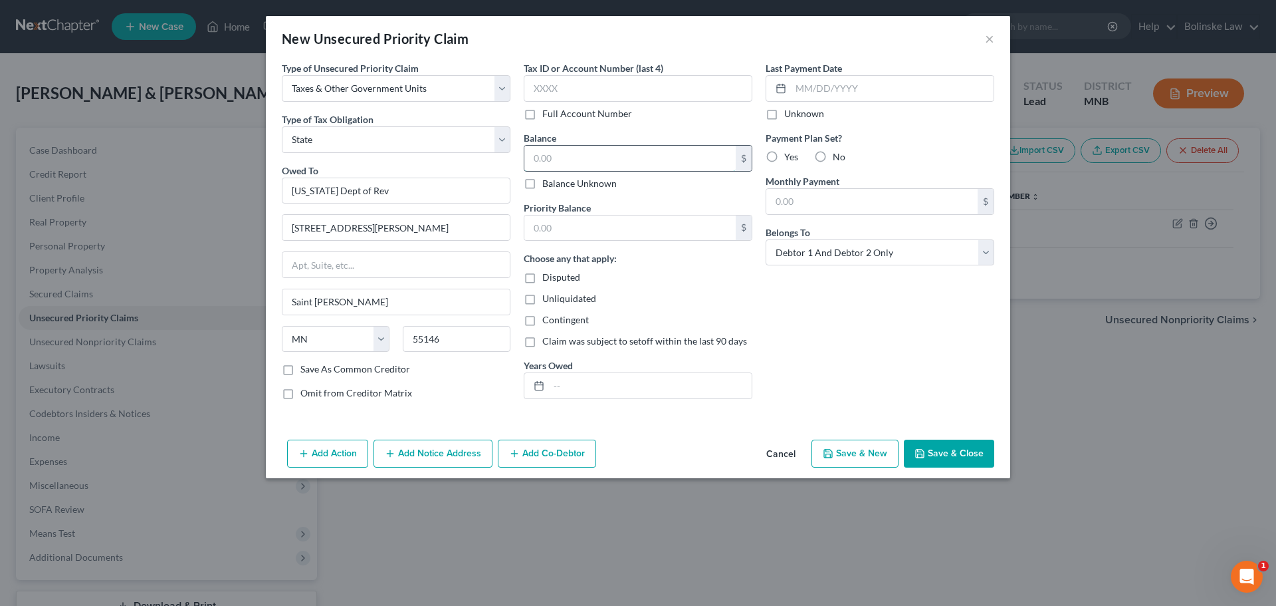
click at [555, 154] on input "text" at bounding box center [629, 158] width 211 height 25
click at [542, 188] on label "Balance Unknown" at bounding box center [579, 183] width 74 height 13
click at [548, 185] on input "Balance Unknown" at bounding box center [552, 181] width 9 height 9
checkbox input "true"
type input "0.00"
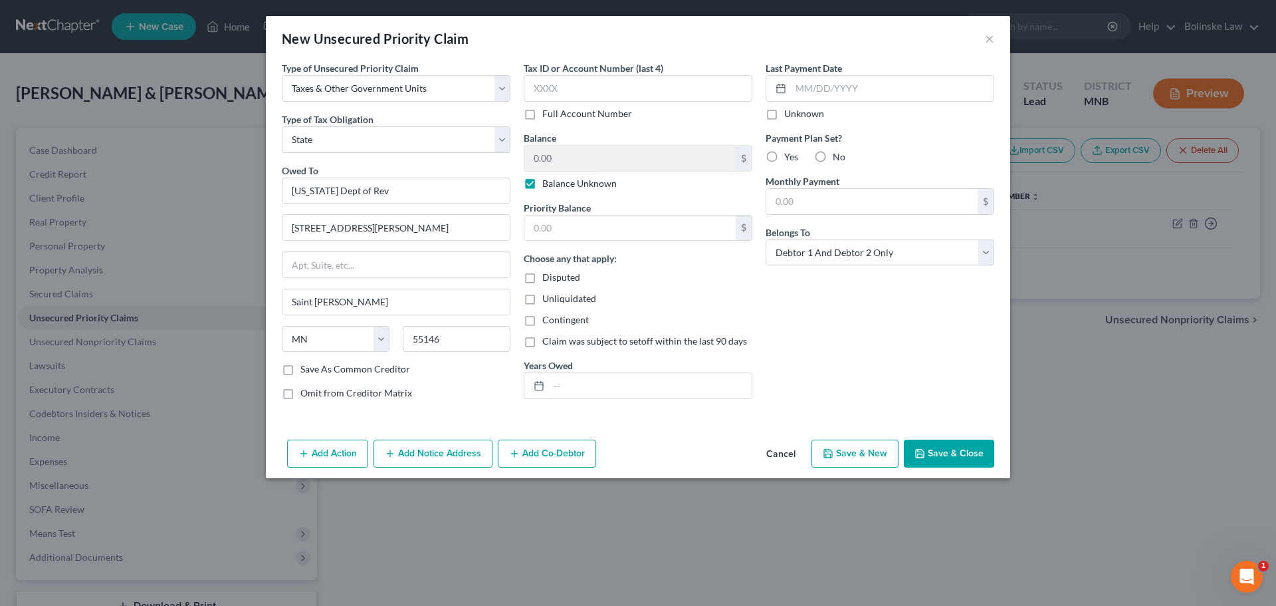
click at [949, 449] on button "Save & Close" at bounding box center [949, 453] width 90 height 28
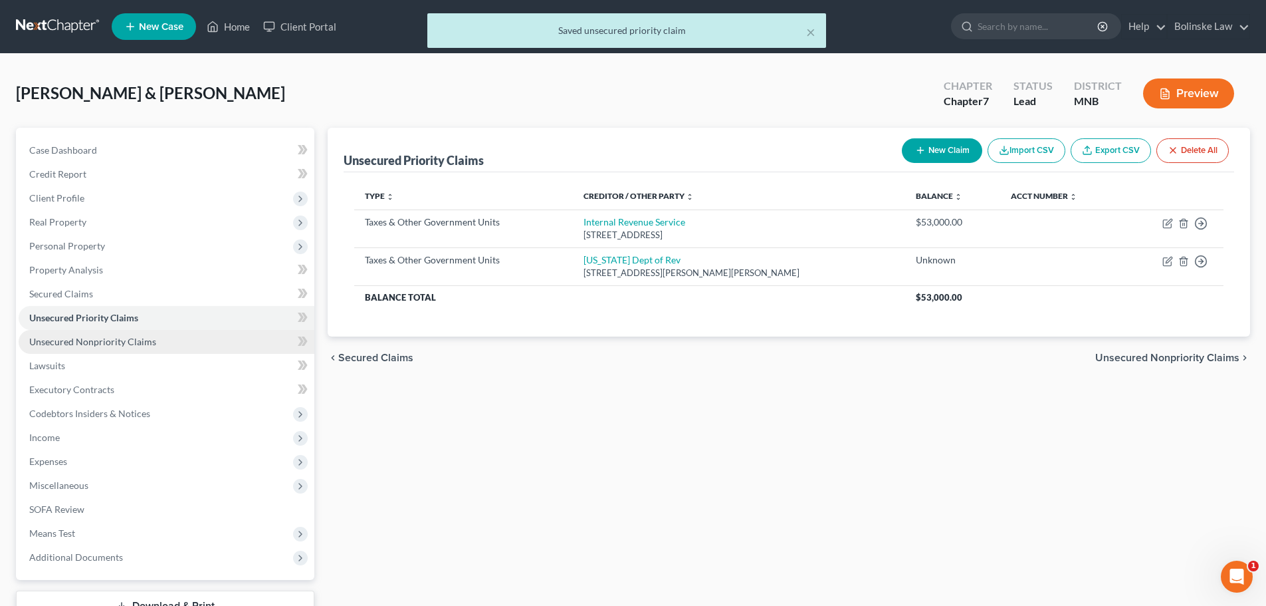
click at [72, 340] on span "Unsecured Nonpriority Claims" at bounding box center [92, 341] width 127 height 11
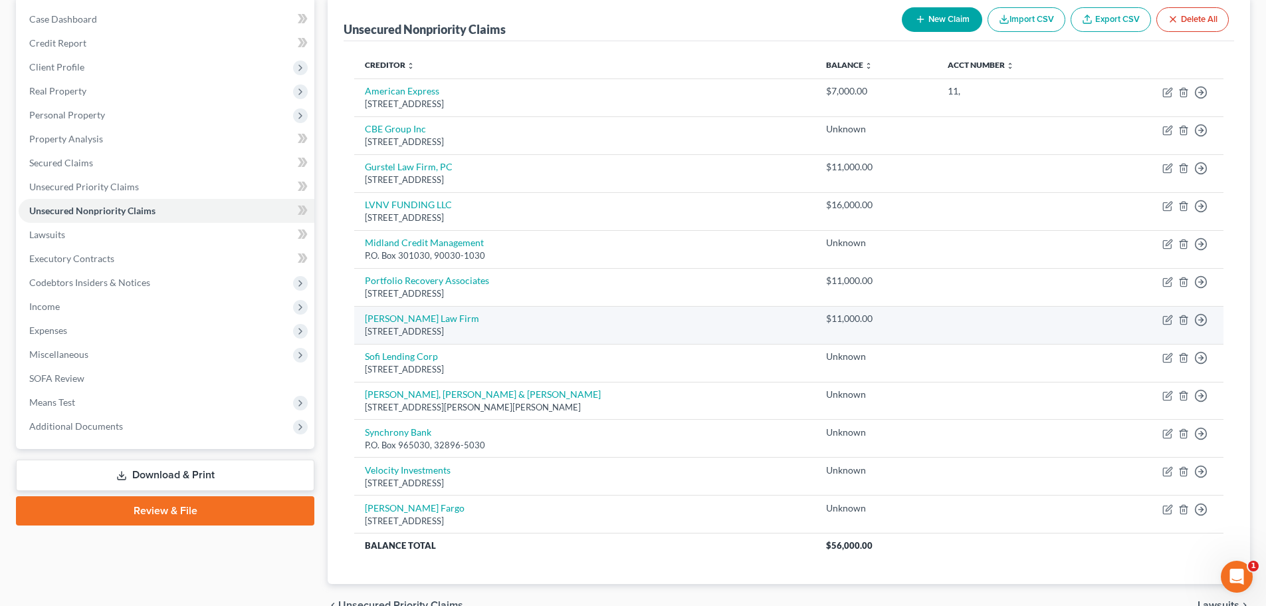
scroll to position [133, 0]
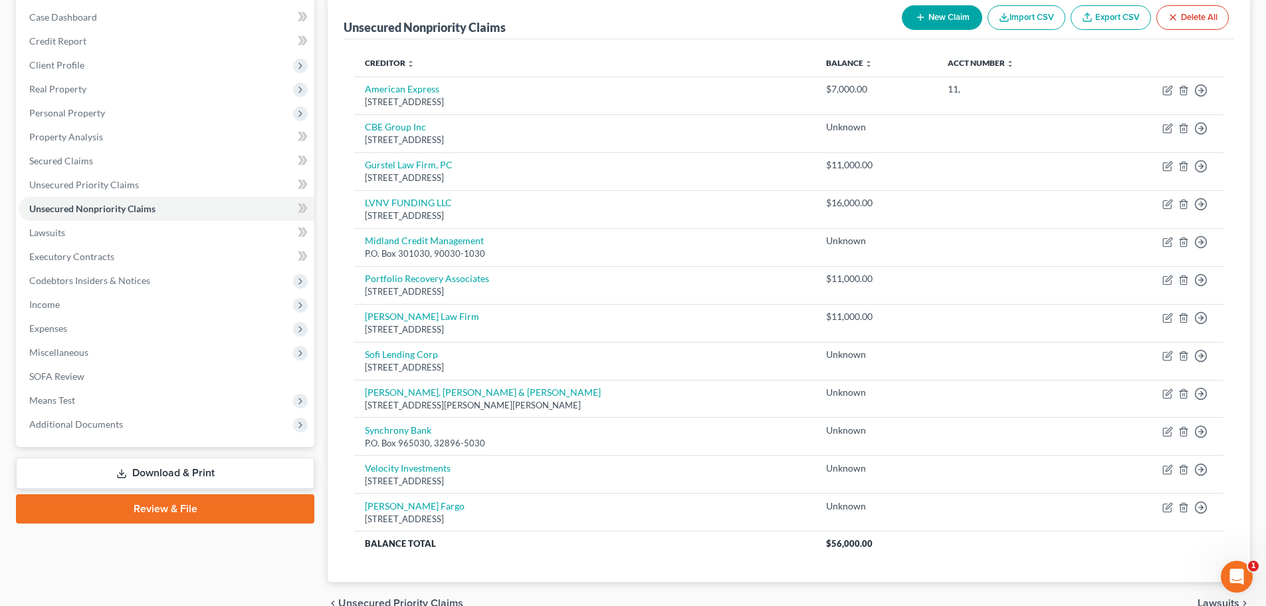
click at [917, 15] on icon "button" at bounding box center [920, 17] width 11 height 11
select select "2"
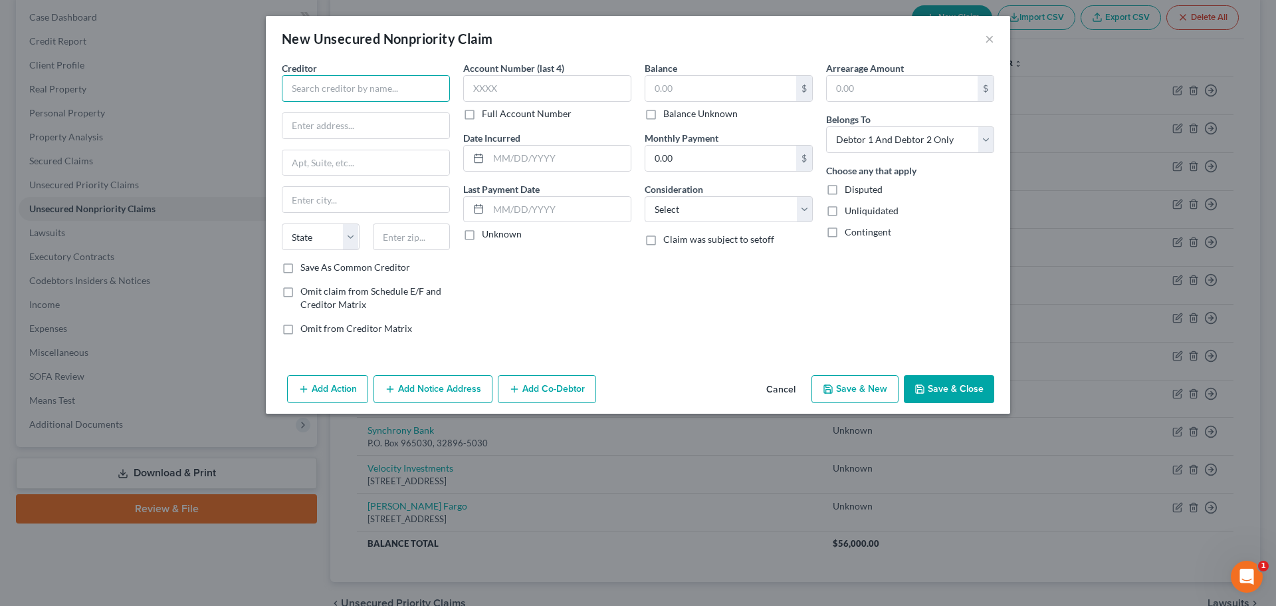
click at [356, 92] on input "text" at bounding box center [366, 88] width 168 height 27
type input "Resurgent Capital Service"
type input "[STREET_ADDRESS][PERSON_NAME]"
type input "Ste 110 MS 576"
type input "29602"
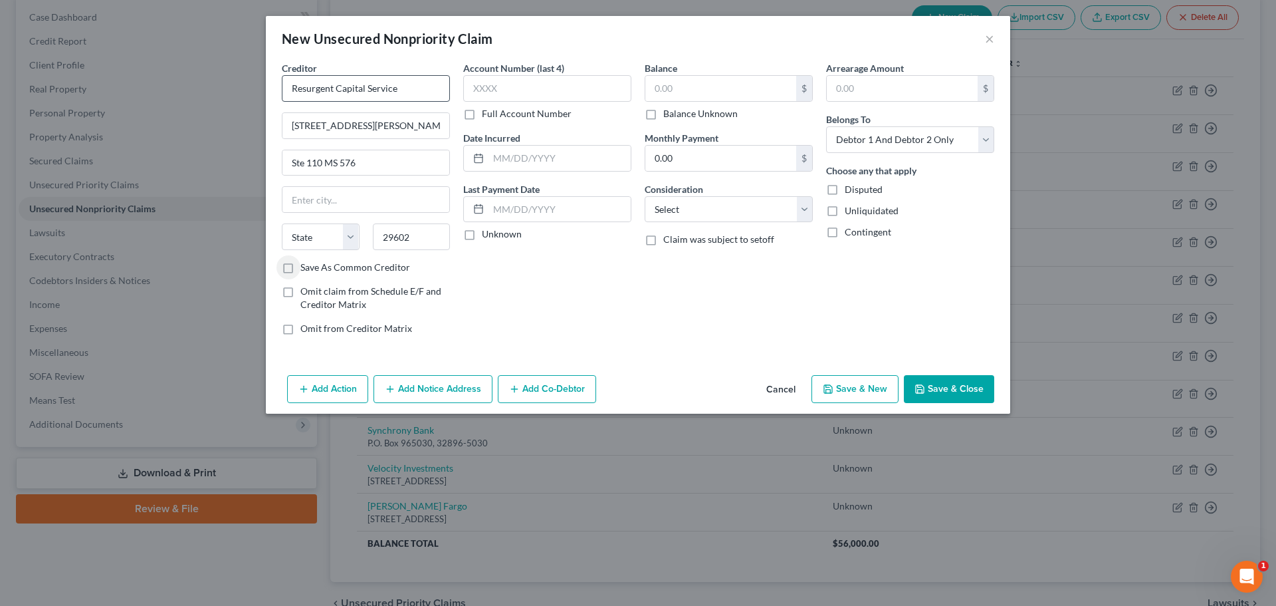
type input "[GEOGRAPHIC_DATA]"
select select "42"
click at [655, 84] on input "text" at bounding box center [720, 88] width 151 height 25
click at [945, 391] on button "Save & Close" at bounding box center [949, 389] width 90 height 28
type input "4,000.00"
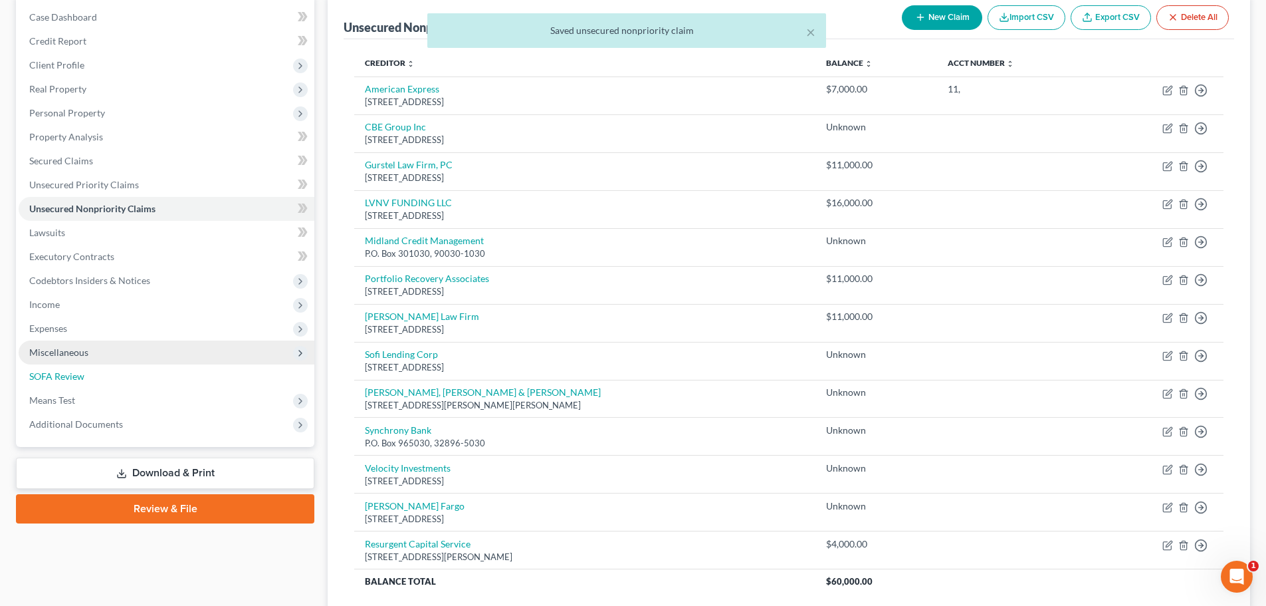
click at [98, 378] on link "SOFA Review" at bounding box center [167, 376] width 296 height 24
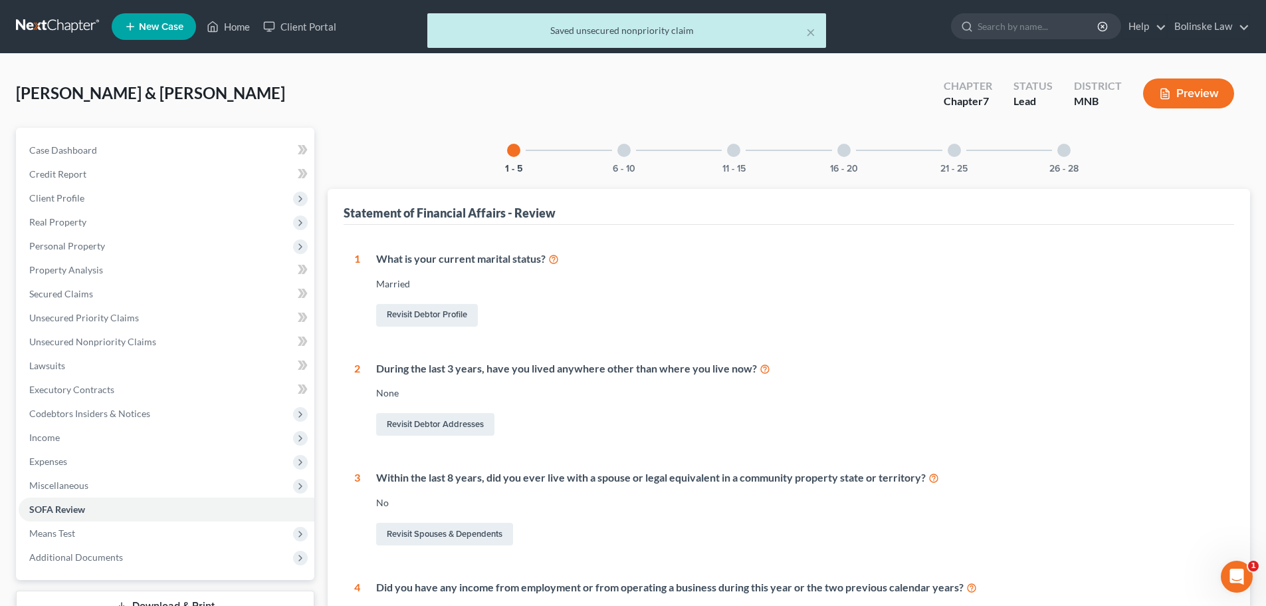
click at [947, 152] on div "21 - 25" at bounding box center [954, 150] width 45 height 45
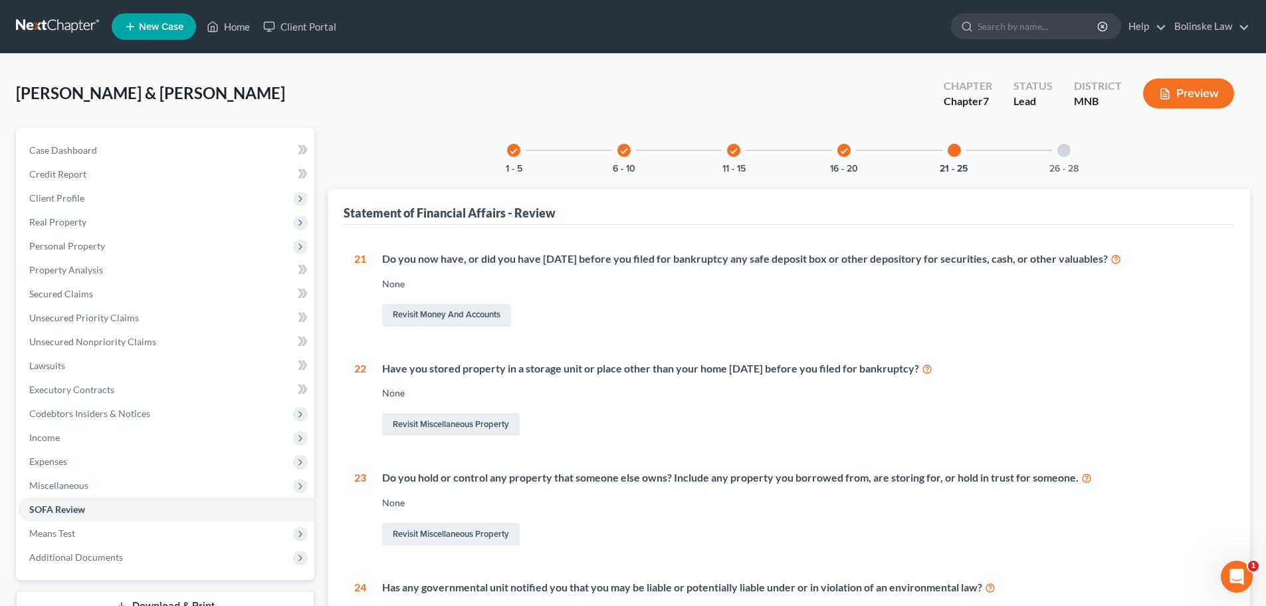
click at [1056, 152] on div "26 - 28" at bounding box center [1064, 150] width 45 height 45
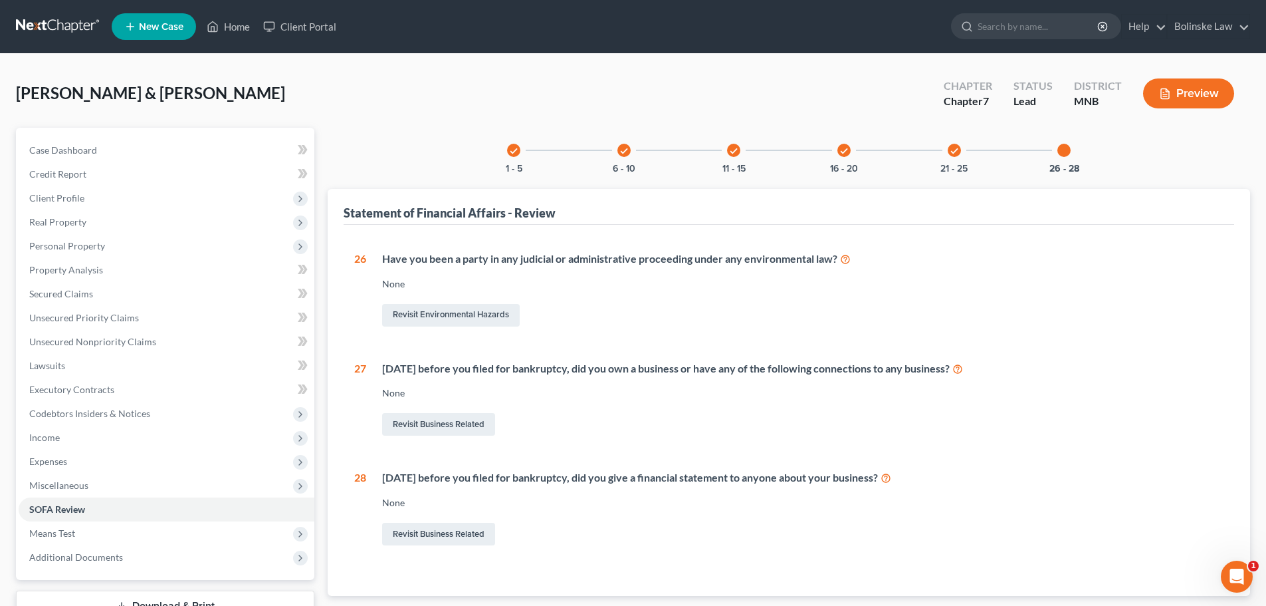
click at [845, 152] on icon "check" at bounding box center [844, 150] width 9 height 9
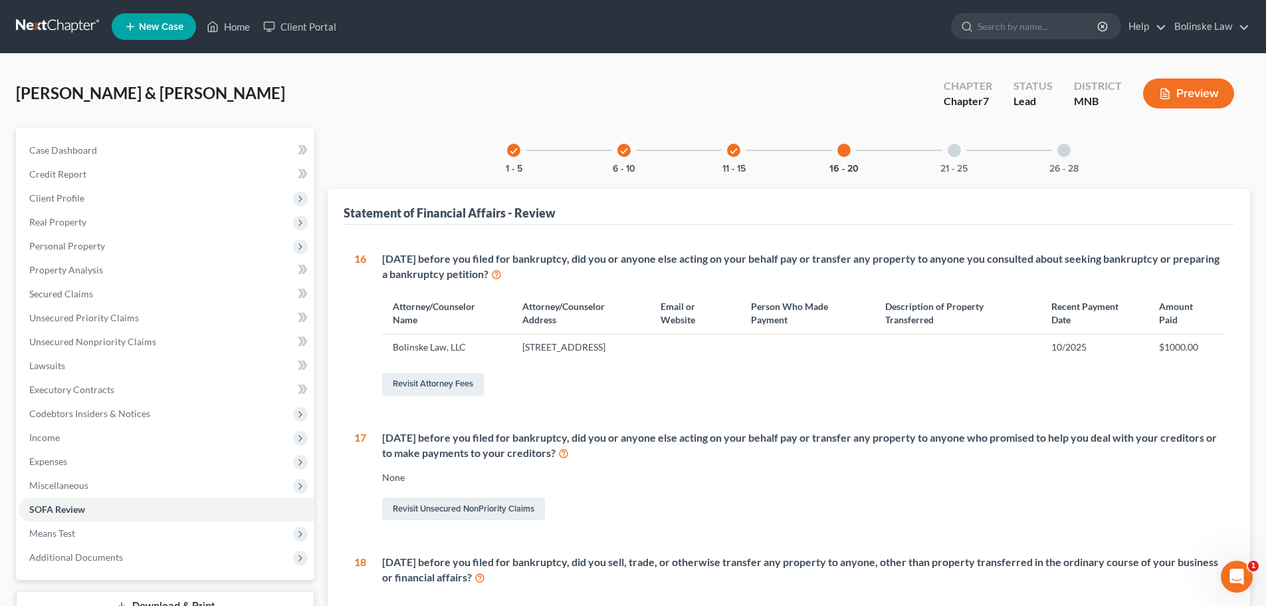
click at [727, 144] on div "check 11 - 15" at bounding box center [733, 150] width 45 height 45
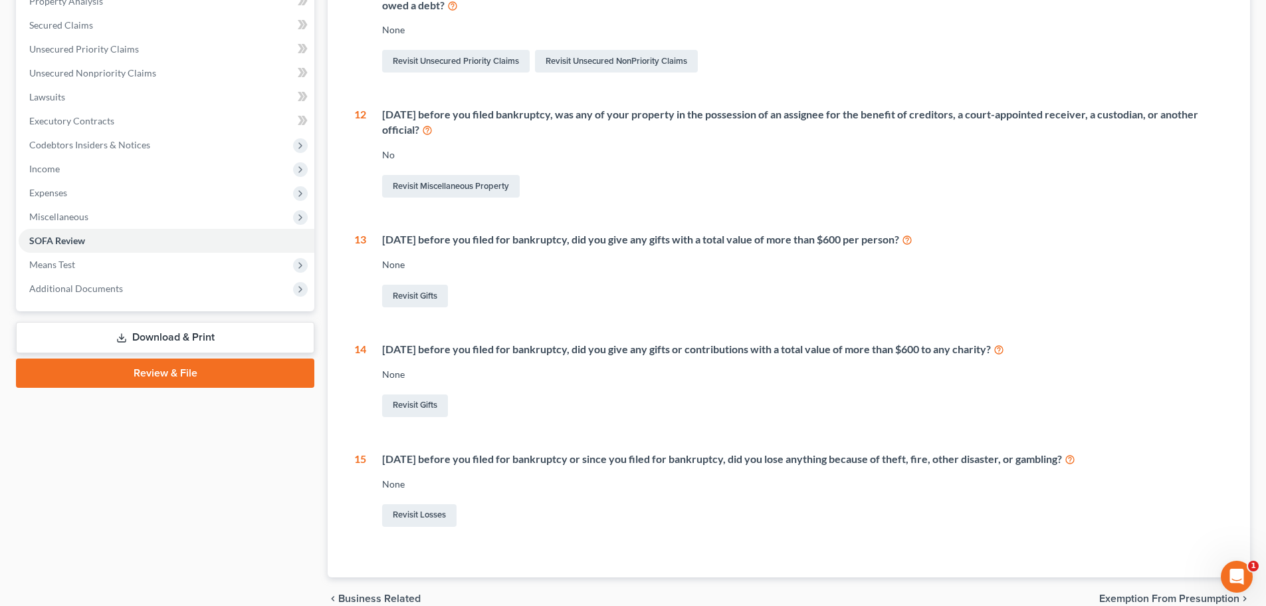
scroll to position [1, 0]
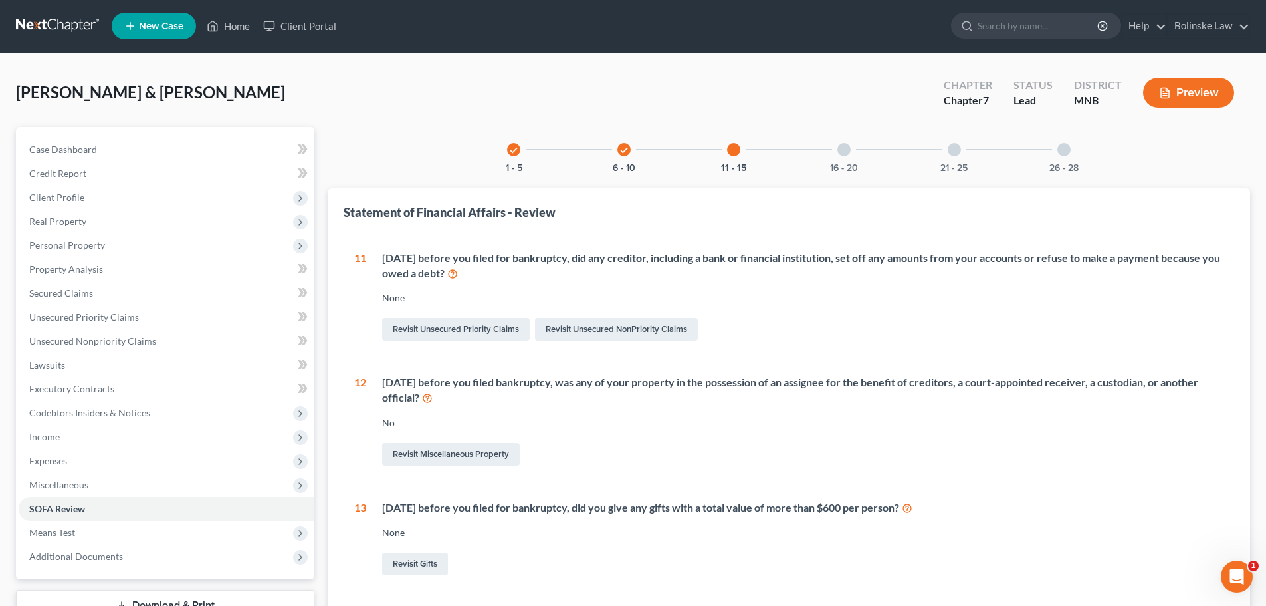
click at [627, 153] on icon "check" at bounding box center [624, 150] width 9 height 9
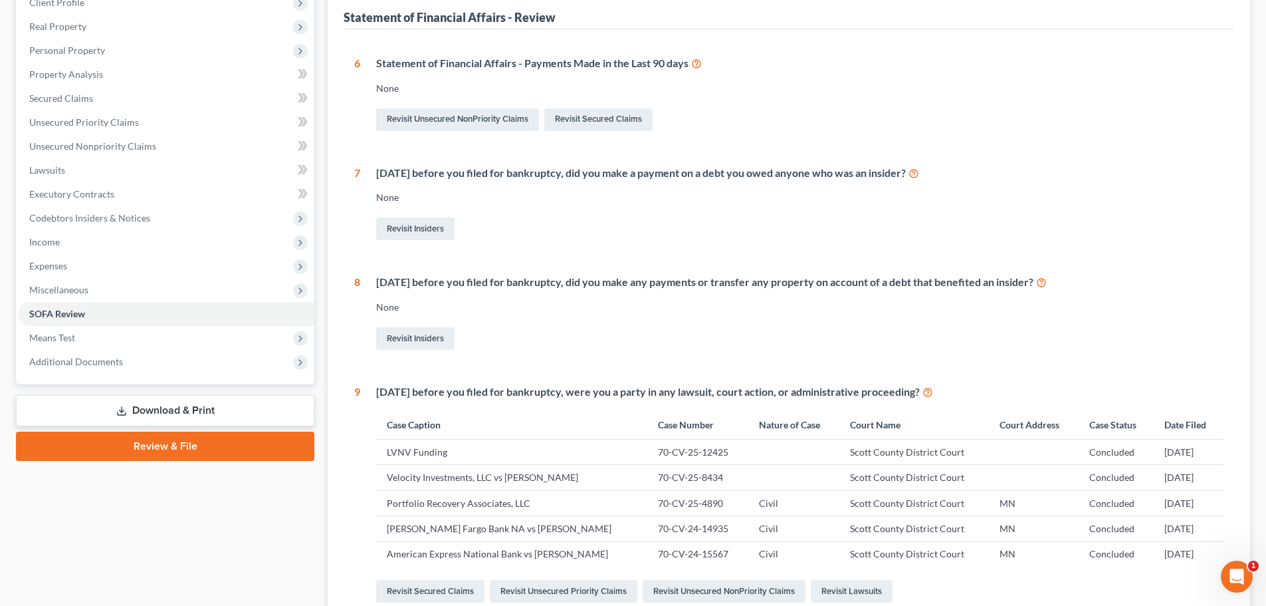
scroll to position [67, 0]
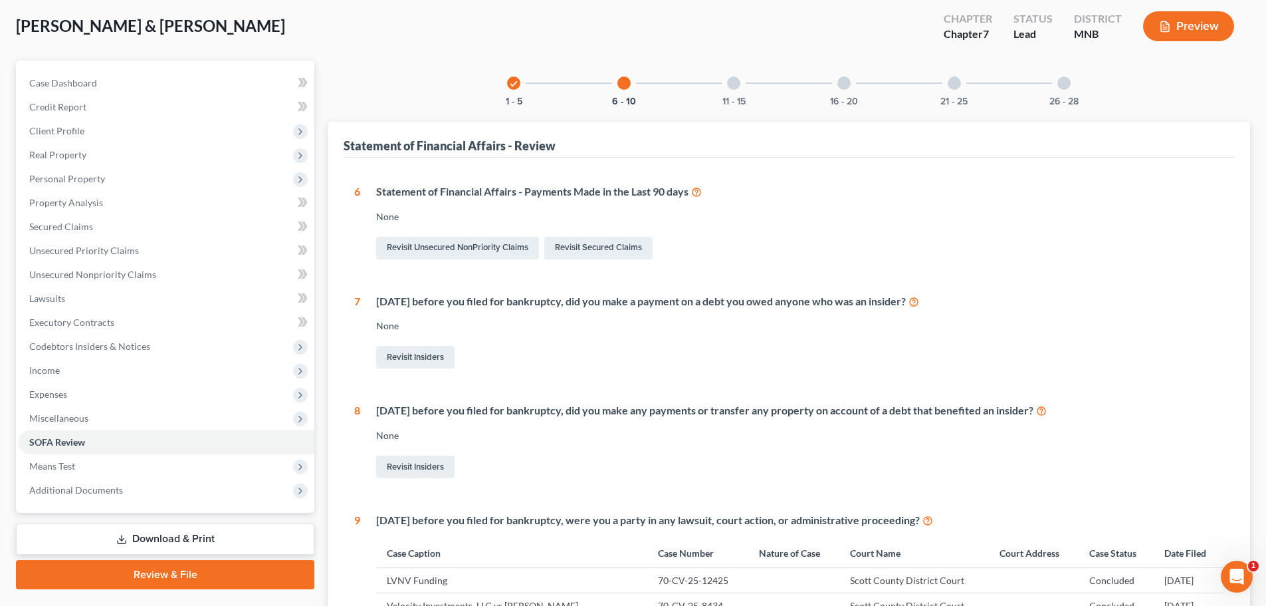
click at [519, 80] on div "check" at bounding box center [513, 82] width 13 height 13
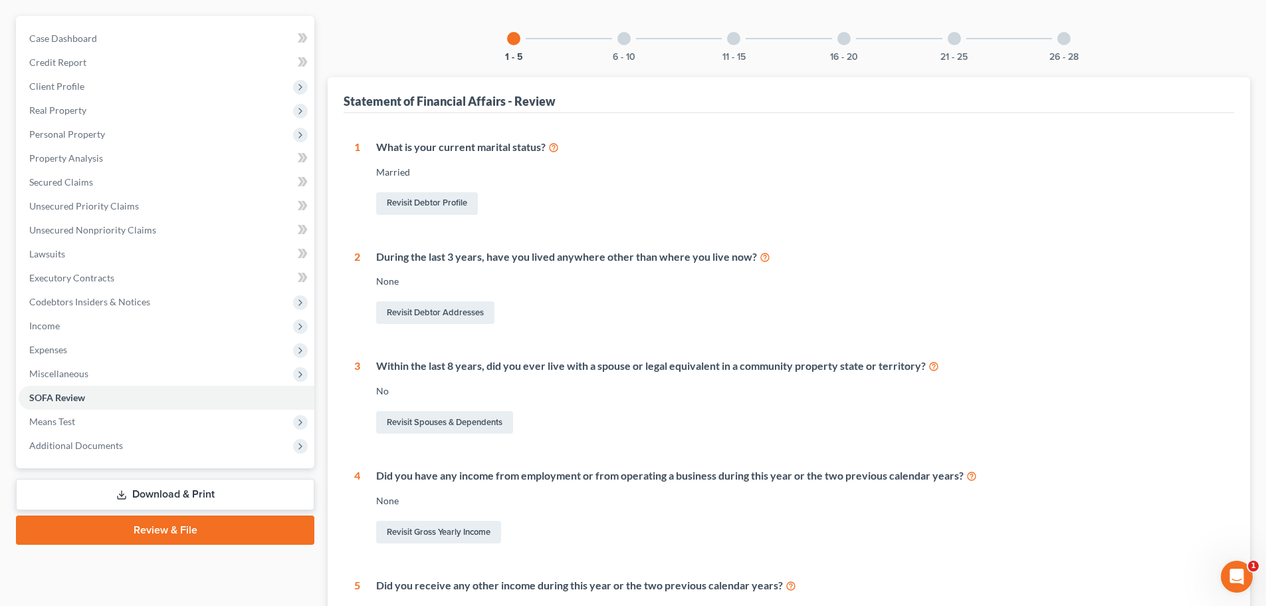
scroll to position [0, 0]
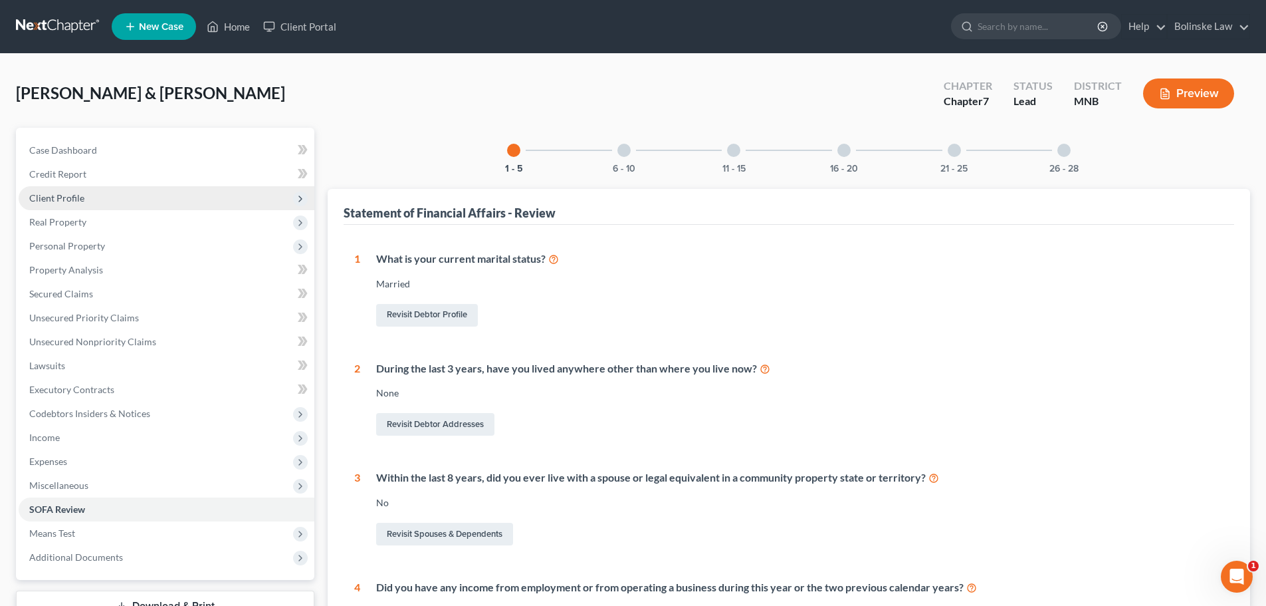
click at [68, 198] on span "Client Profile" at bounding box center [56, 197] width 55 height 11
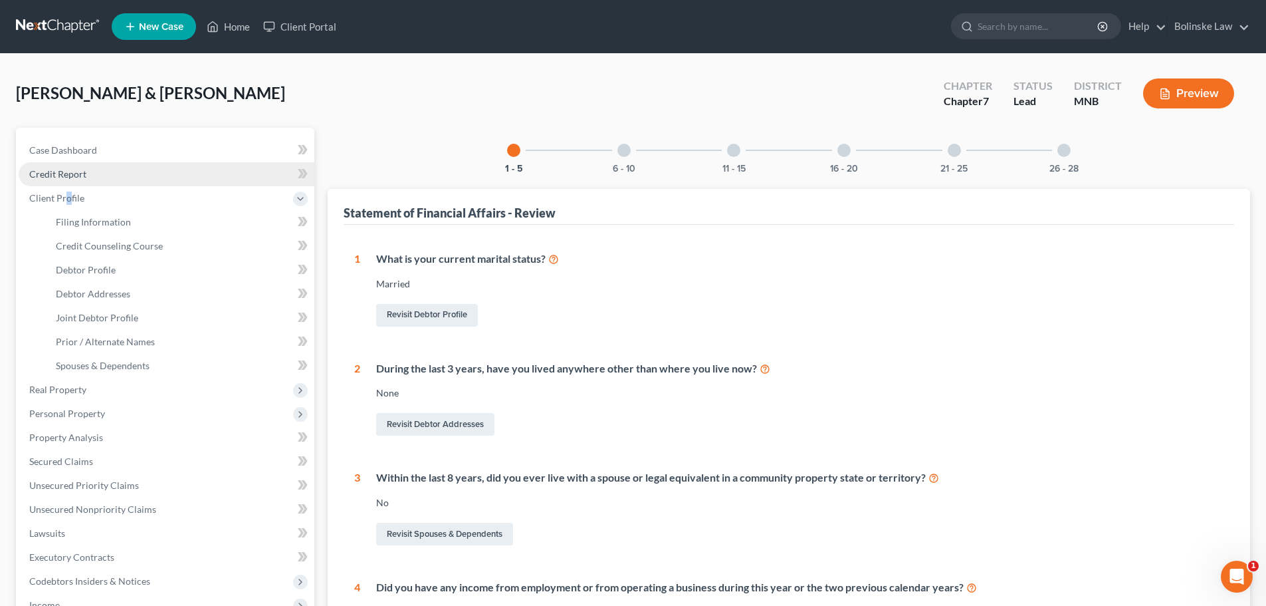
click at [83, 174] on span "Credit Report" at bounding box center [57, 173] width 57 height 11
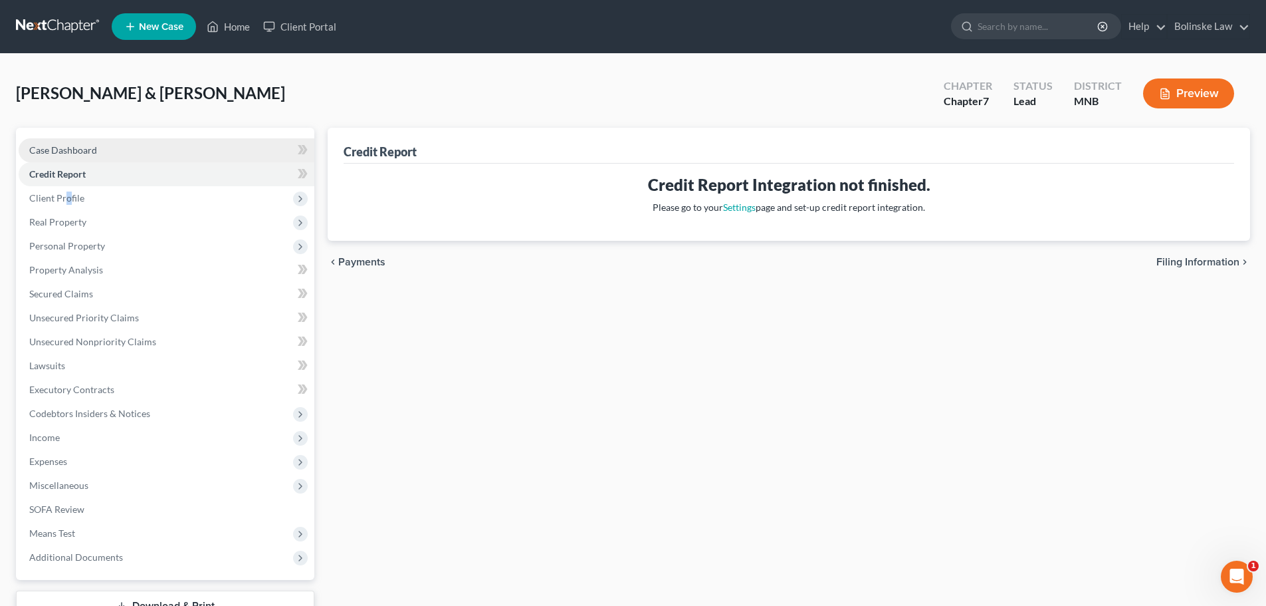
click at [68, 152] on span "Case Dashboard" at bounding box center [63, 149] width 68 height 11
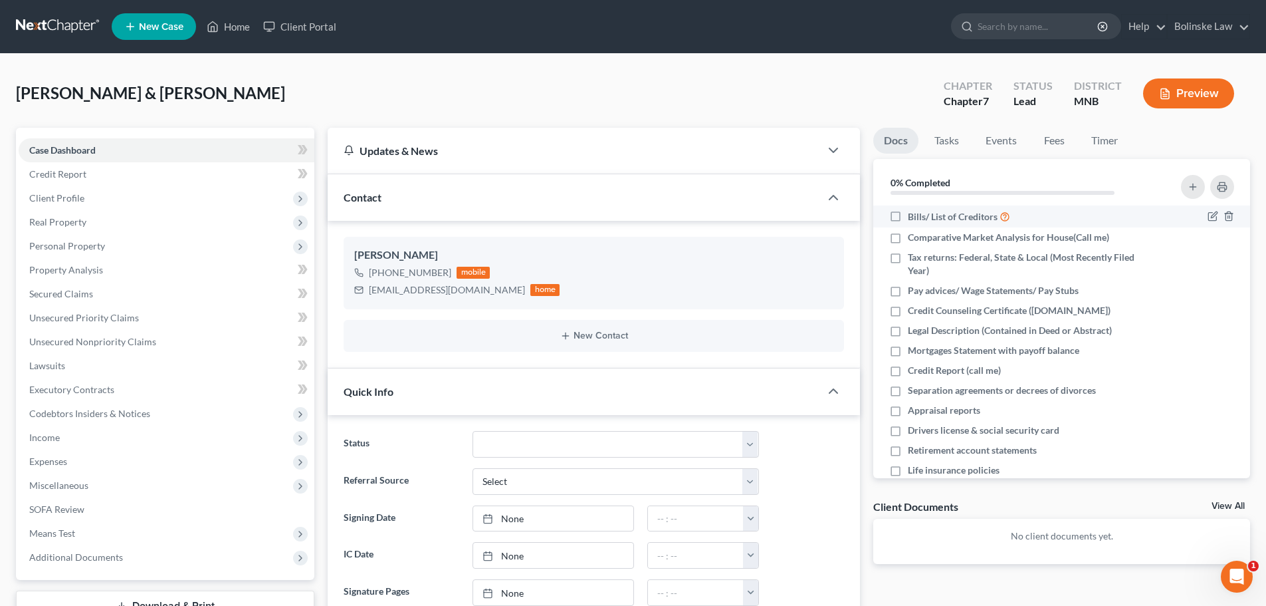
click at [908, 215] on label "Bills/ List of Creditors" at bounding box center [959, 216] width 102 height 15
click at [913, 215] on input "Bills/ List of Creditors" at bounding box center [917, 213] width 9 height 9
checkbox input "true"
click at [908, 234] on label "Comparative Market Analysis for House(Call me)" at bounding box center [1008, 237] width 201 height 13
click at [913, 234] on input "Comparative Market Analysis for House(Call me)" at bounding box center [917, 235] width 9 height 9
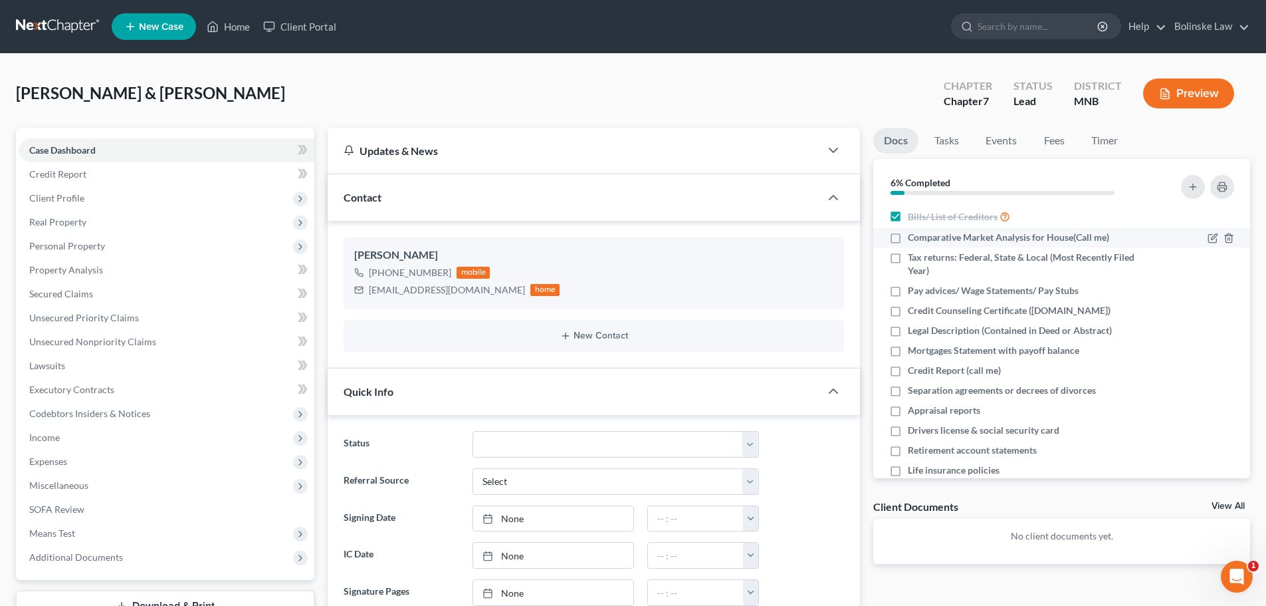
checkbox input "true"
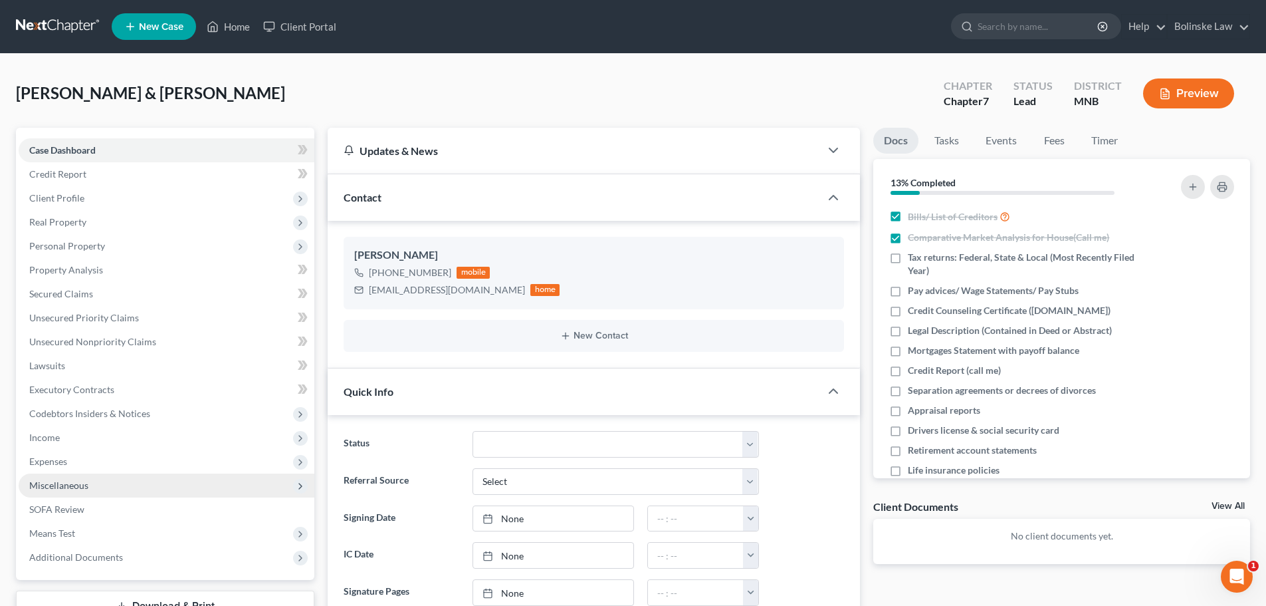
click at [92, 483] on span "Miscellaneous" at bounding box center [167, 485] width 296 height 24
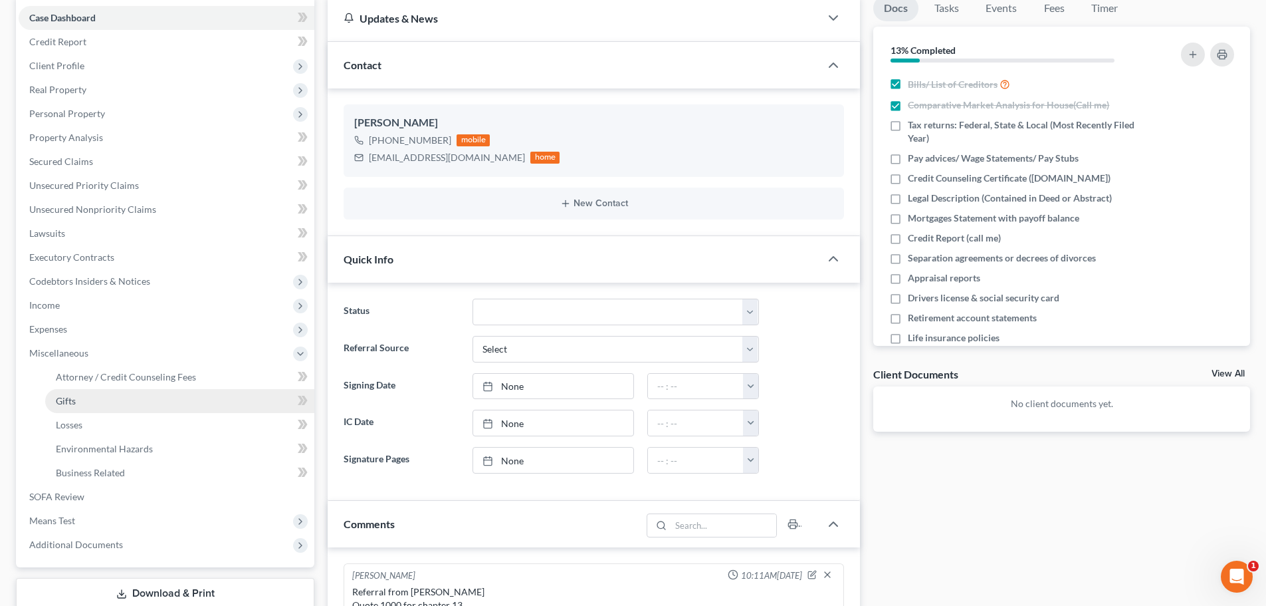
scroll to position [133, 0]
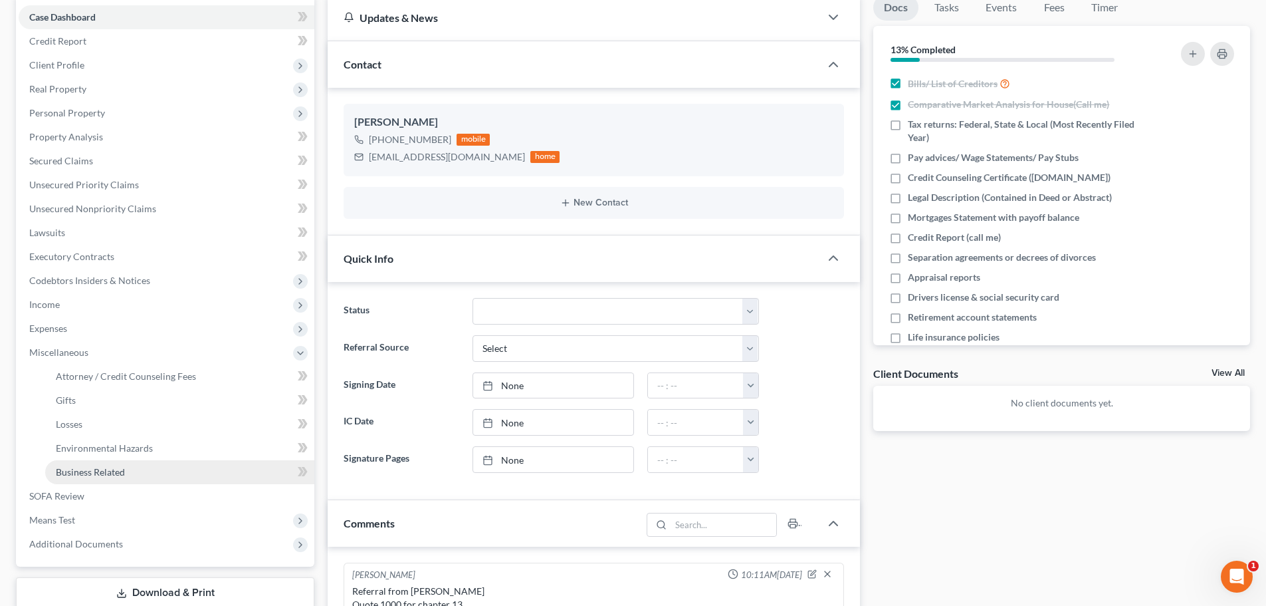
click at [131, 471] on link "Business Related" at bounding box center [179, 472] width 269 height 24
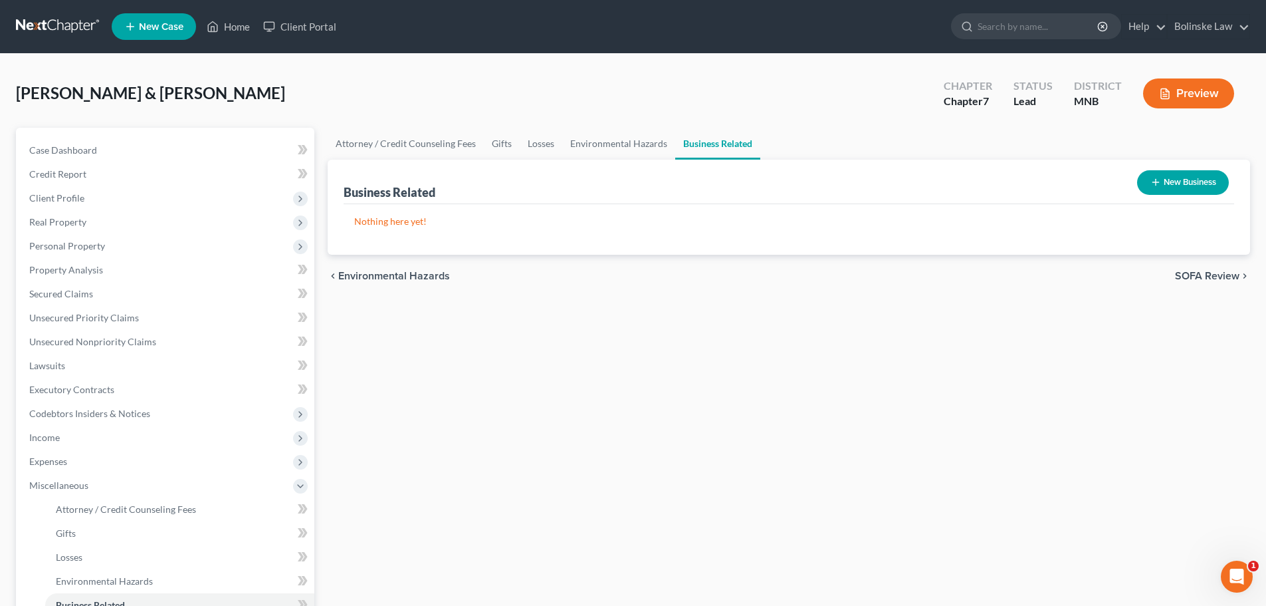
click at [1171, 183] on button "New Business" at bounding box center [1183, 182] width 92 height 25
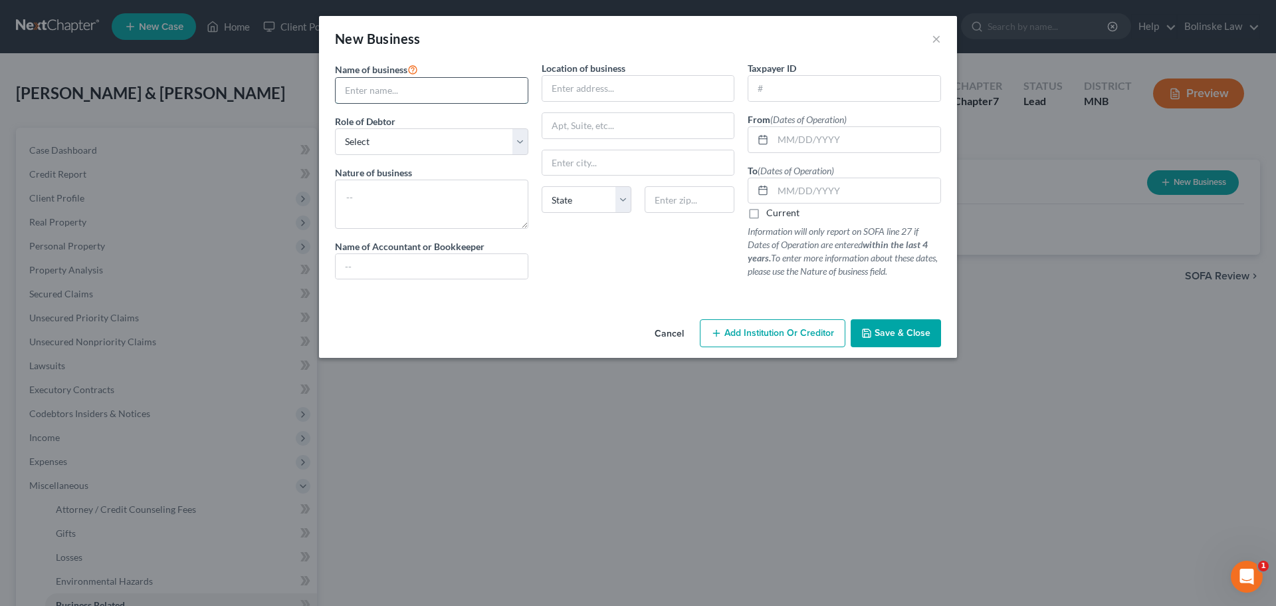
click at [366, 99] on input "text" at bounding box center [432, 90] width 192 height 25
type input "[PERSON_NAME] & Son's Plumbing & Mechanical LLC"
click at [358, 148] on select "Select A member of a limited liability company (LLC) or limited liability partn…" at bounding box center [431, 141] width 193 height 27
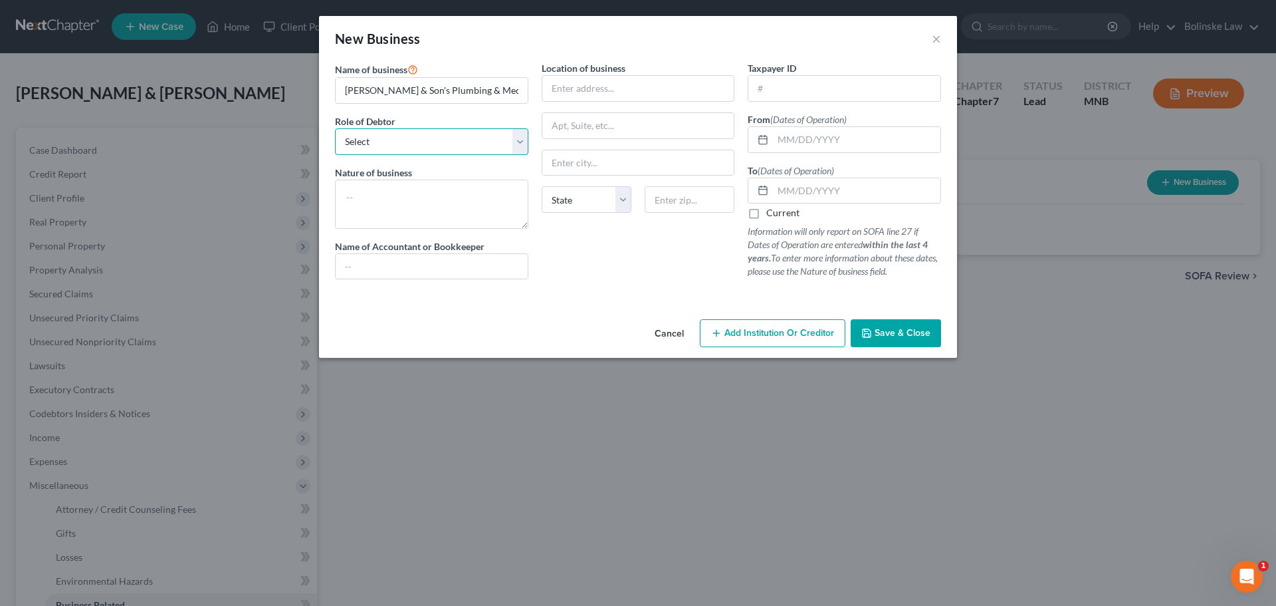
select select "member"
click at [335, 128] on select "Select A member of a limited liability company (LLC) or limited liability partn…" at bounding box center [431, 141] width 193 height 27
click at [378, 197] on textarea at bounding box center [431, 203] width 193 height 49
type textarea "Plumbing"
click at [585, 86] on input "text" at bounding box center [638, 88] width 192 height 25
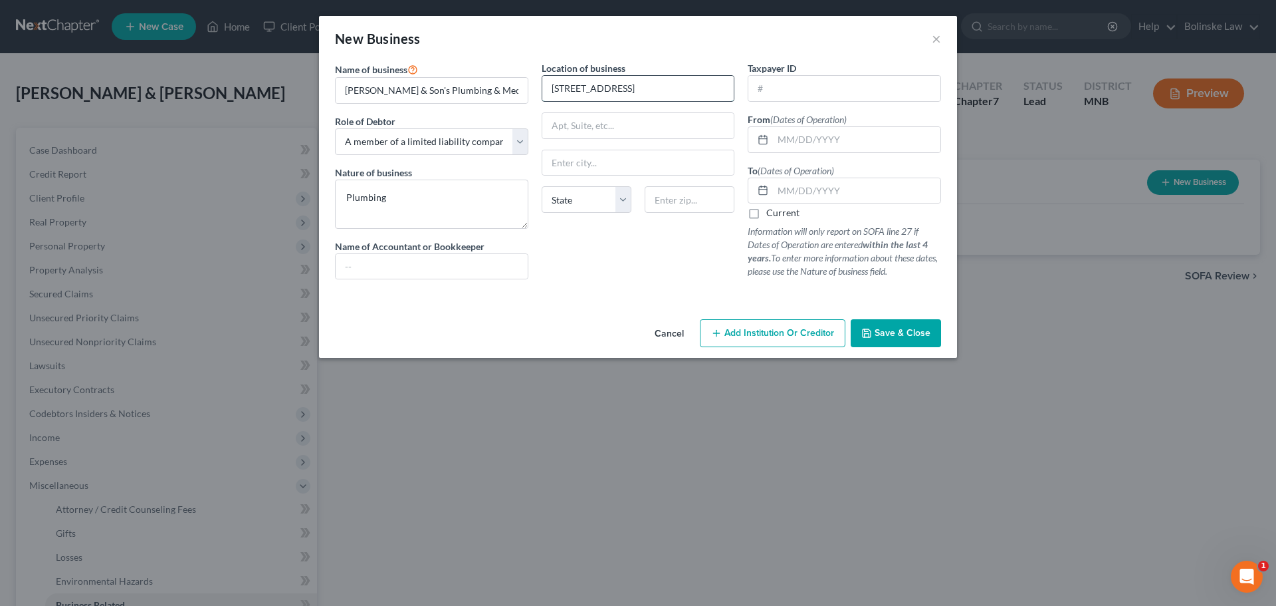
type input "[STREET_ADDRESS]"
type input "55372"
type input "[GEOGRAPHIC_DATA]"
select select "24"
type input "[US_EMPLOYER_IDENTIFICATION_NUMBER]"
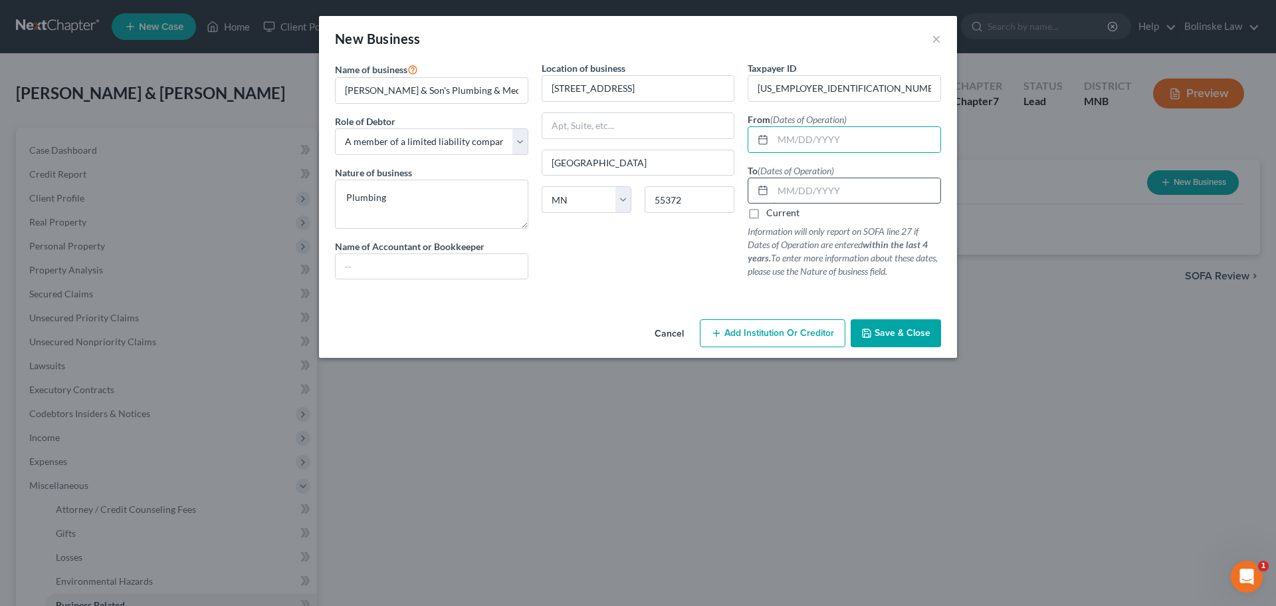
click at [783, 191] on input "text" at bounding box center [857, 190] width 168 height 25
type input "[DATE]"
click at [794, 135] on input "text" at bounding box center [857, 139] width 168 height 25
type input "[DATE]"
click at [918, 332] on span "Save & Close" at bounding box center [903, 332] width 56 height 11
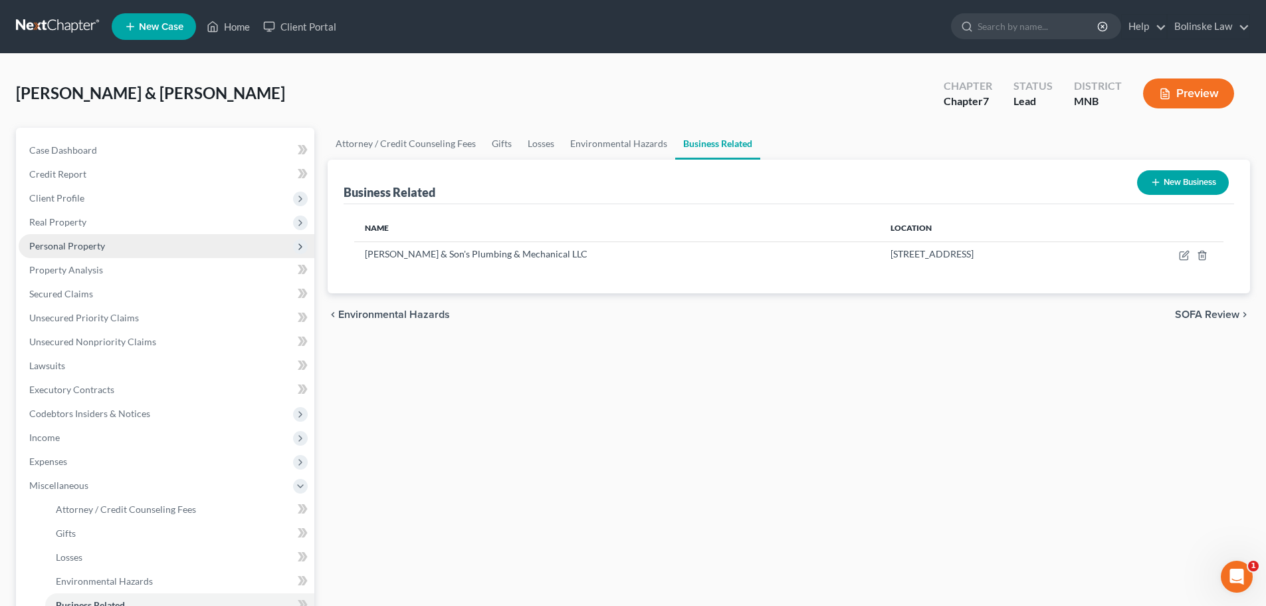
click at [96, 250] on span "Personal Property" at bounding box center [67, 245] width 76 height 11
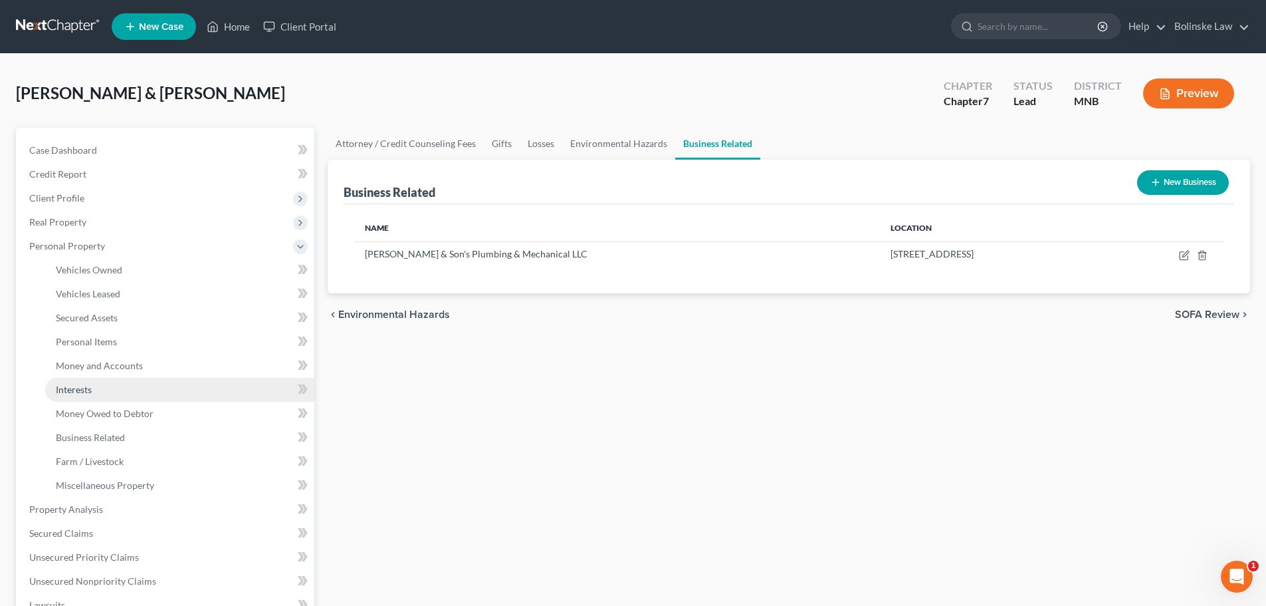
click at [84, 385] on span "Interests" at bounding box center [74, 389] width 36 height 11
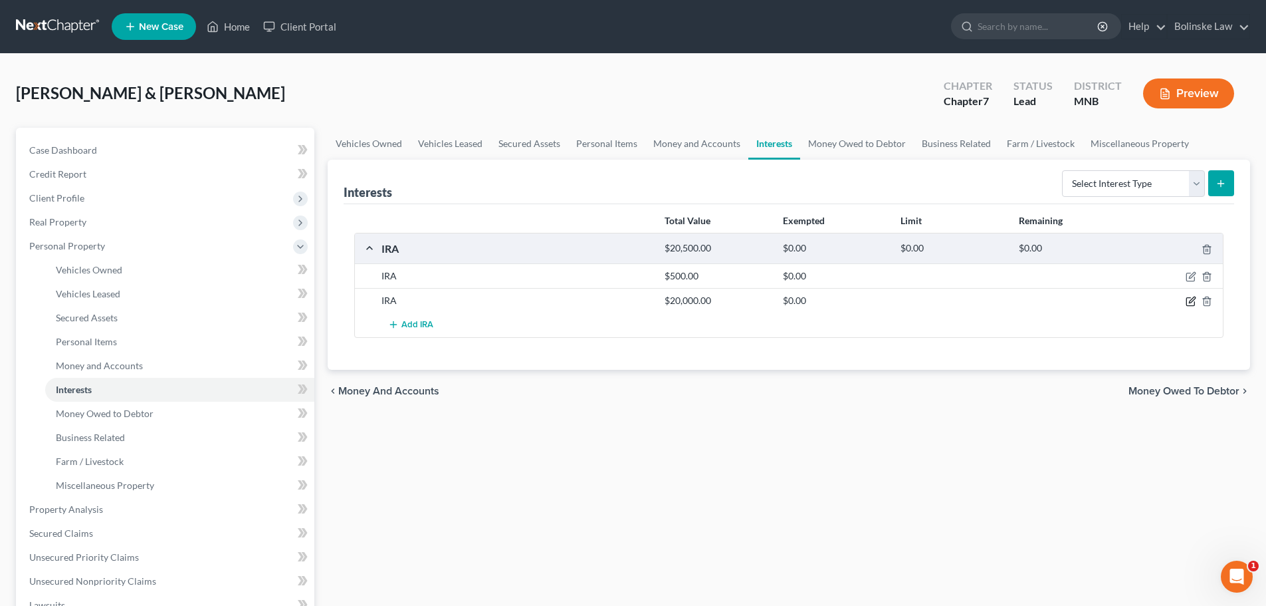
click at [1190, 302] on icon "button" at bounding box center [1192, 300] width 6 height 6
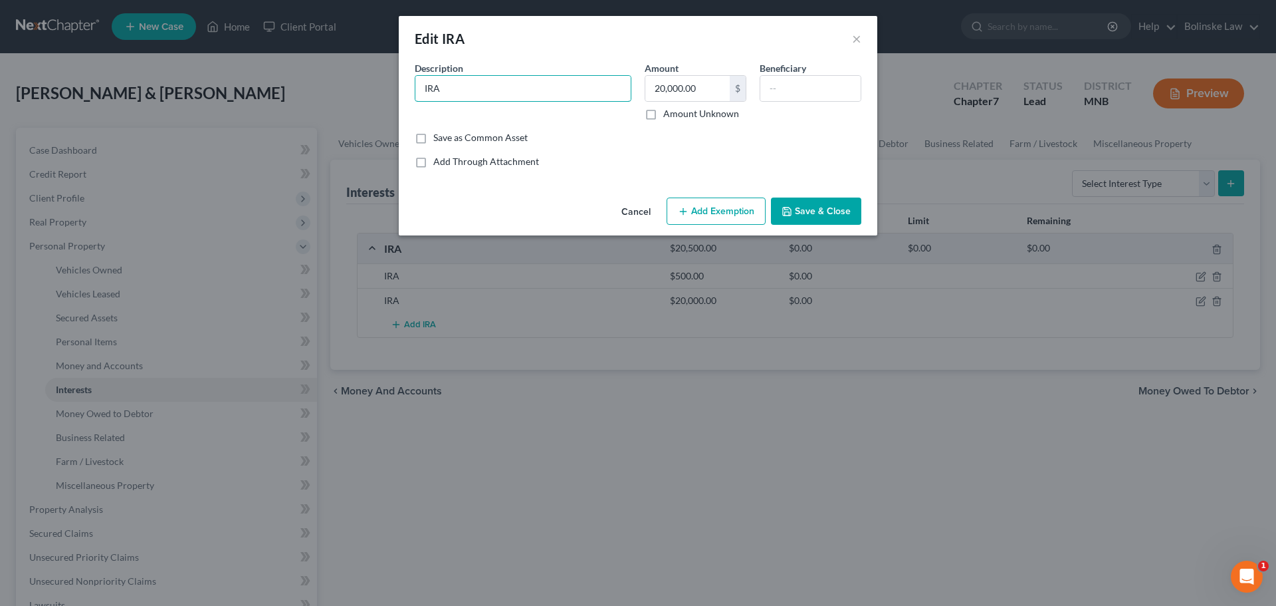
drag, startPoint x: 446, startPoint y: 92, endPoint x: 411, endPoint y: 93, distance: 34.6
click at [411, 93] on div "Description * IRA" at bounding box center [523, 90] width 230 height 59
type input "Primerica"
click at [810, 203] on button "Save & Close" at bounding box center [816, 211] width 90 height 28
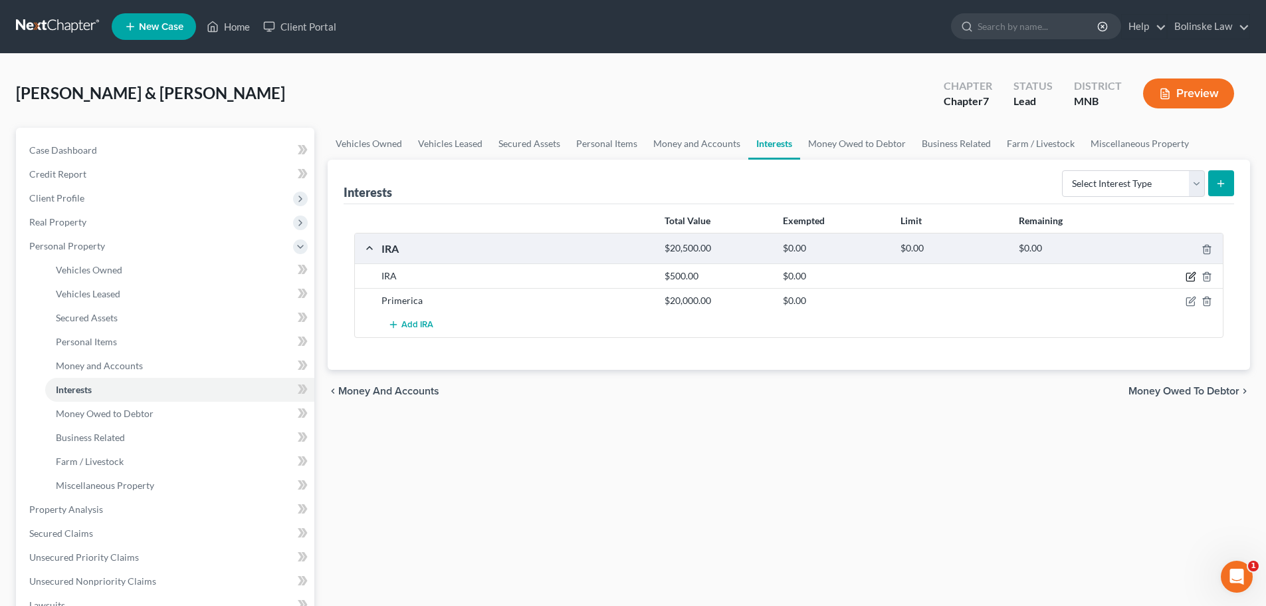
click at [1194, 275] on icon "button" at bounding box center [1192, 276] width 6 height 6
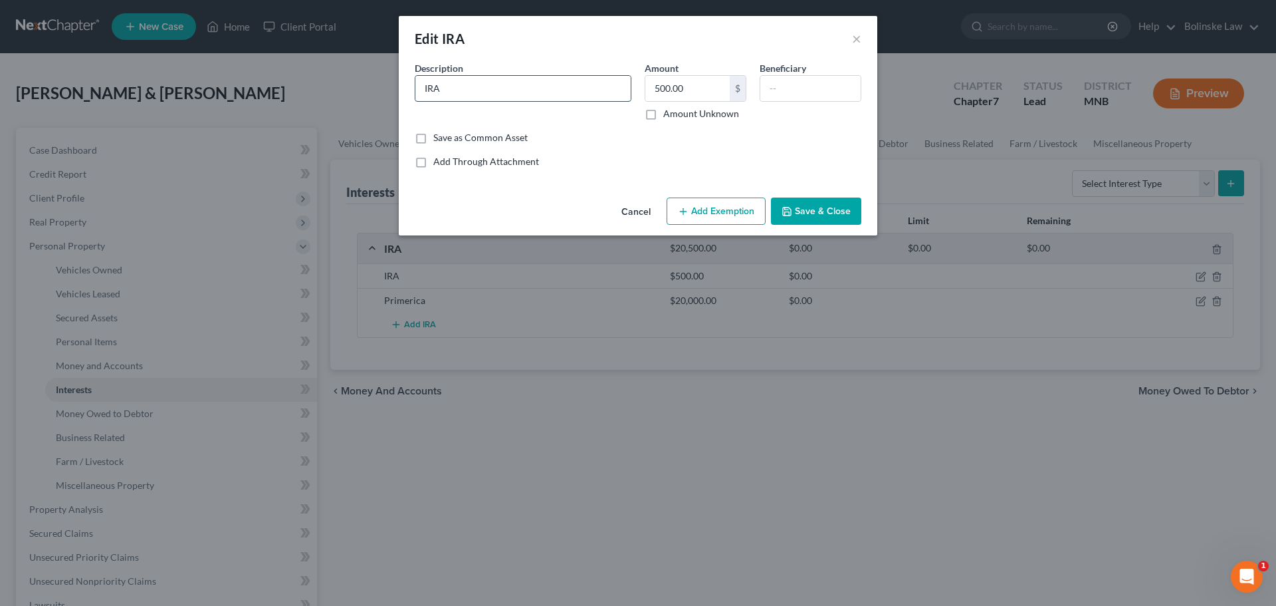
drag, startPoint x: 451, startPoint y: 89, endPoint x: 417, endPoint y: 92, distance: 33.3
click at [418, 92] on input "IRA" at bounding box center [522, 88] width 215 height 25
type input "Primerica"
click at [818, 212] on button "Save & Close" at bounding box center [816, 211] width 90 height 28
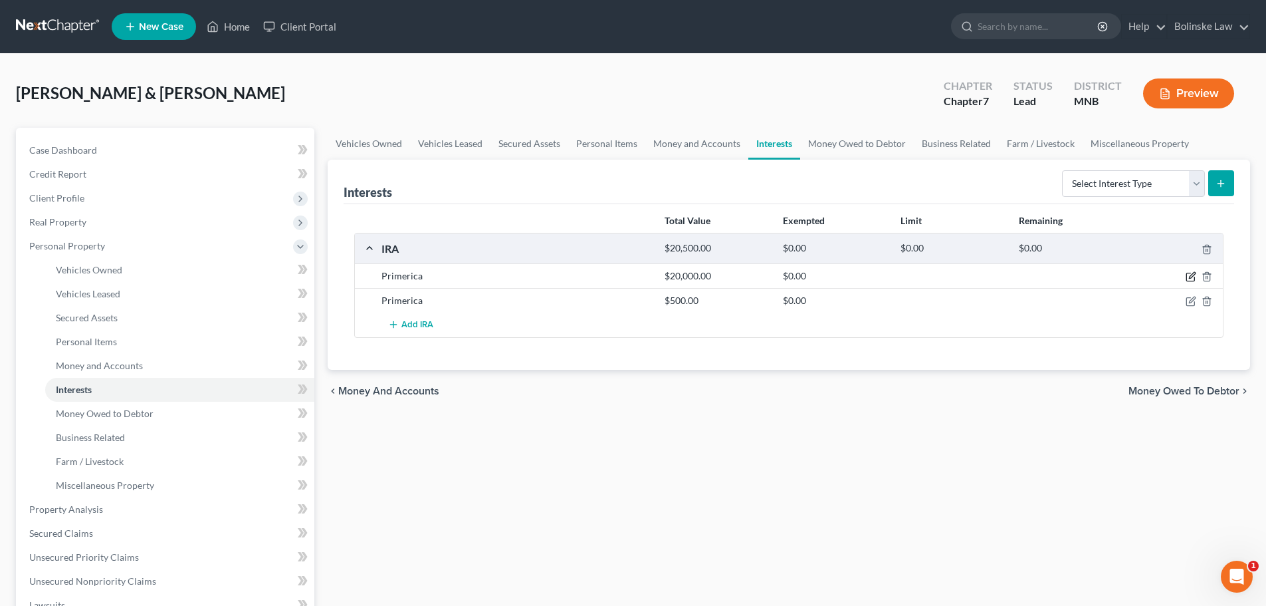
click at [1189, 277] on icon "button" at bounding box center [1191, 276] width 11 height 11
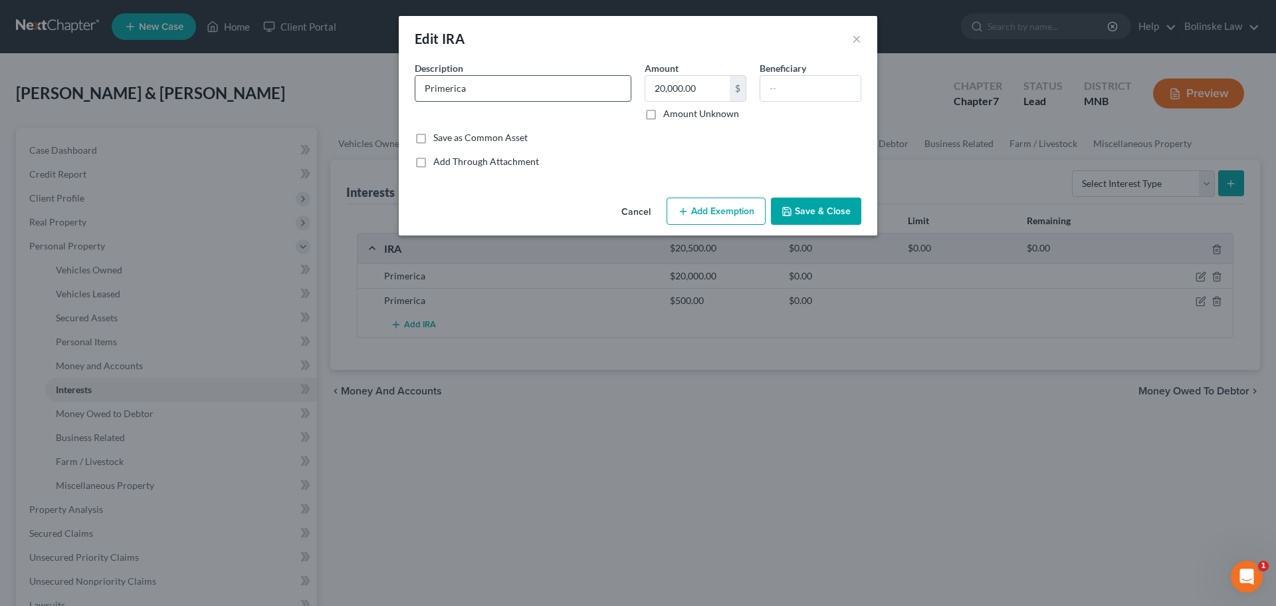
click at [485, 95] on input "Primerica" at bounding box center [522, 88] width 215 height 25
type input "Primerica xxx300"
click at [820, 207] on button "Save & Close" at bounding box center [816, 211] width 90 height 28
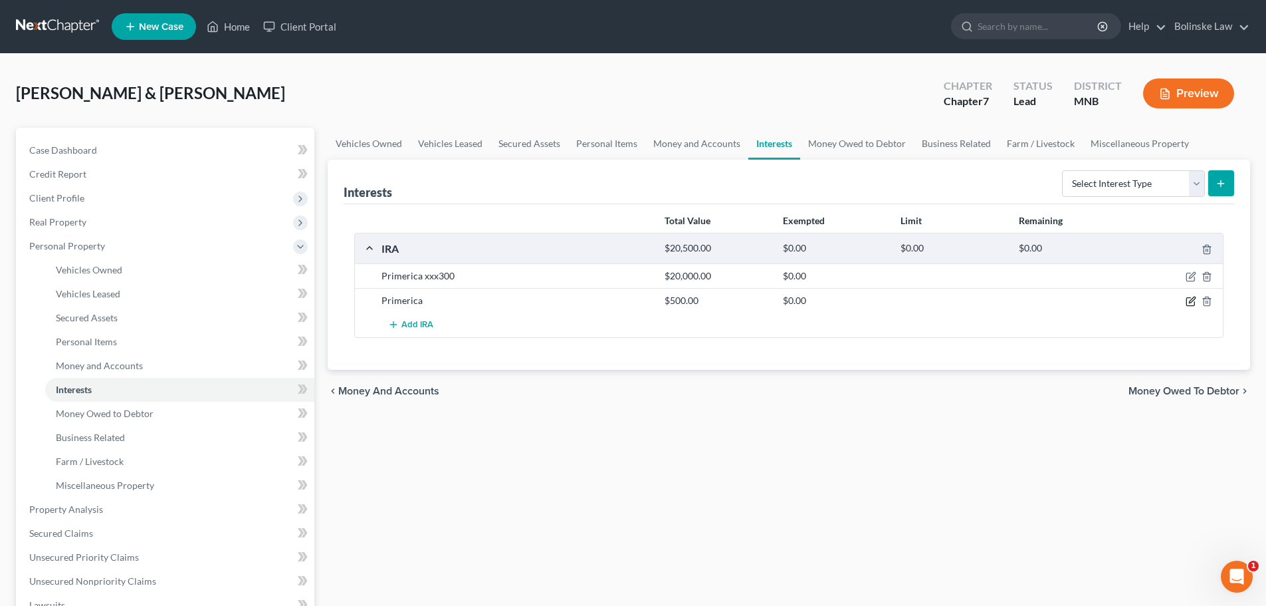
click at [1194, 300] on icon "button" at bounding box center [1192, 300] width 6 height 6
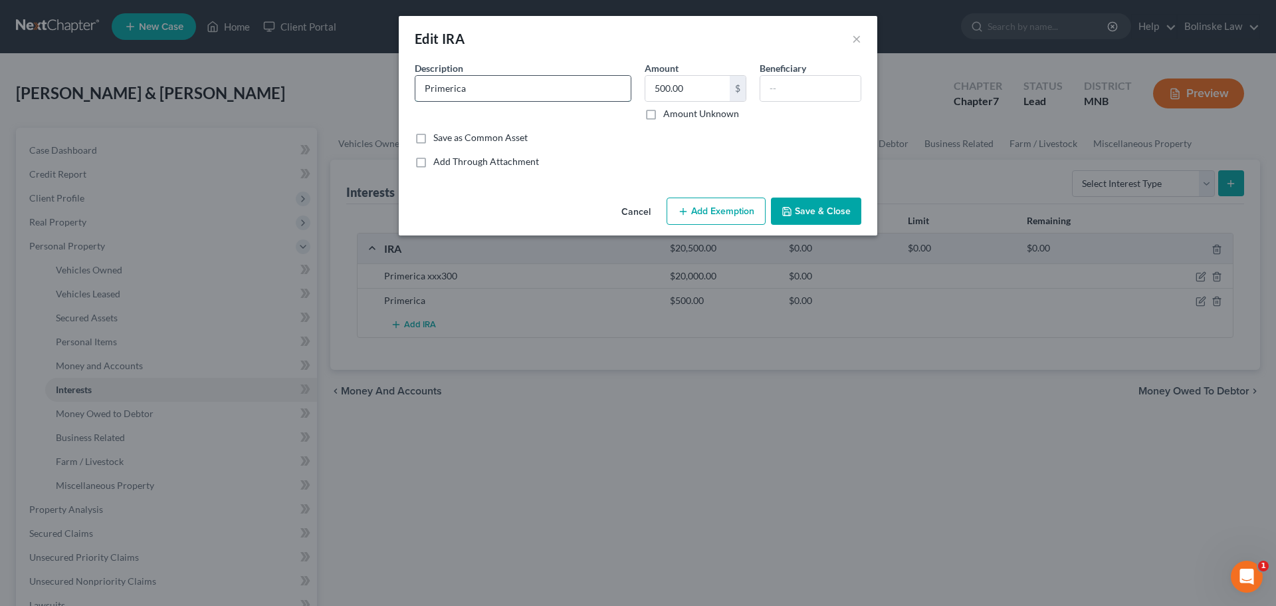
click at [474, 92] on input "Primerica" at bounding box center [522, 88] width 215 height 25
type input "Primerica xxx840"
click at [809, 213] on button "Save & Close" at bounding box center [816, 211] width 90 height 28
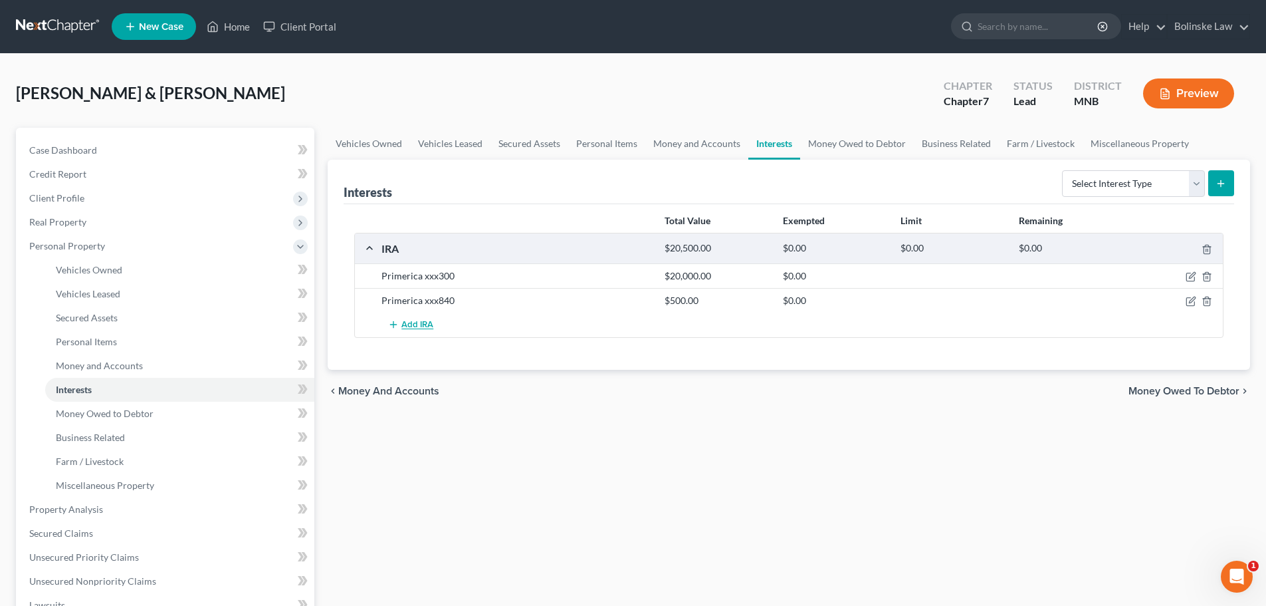
click at [411, 324] on span "Add IRA" at bounding box center [417, 325] width 32 height 11
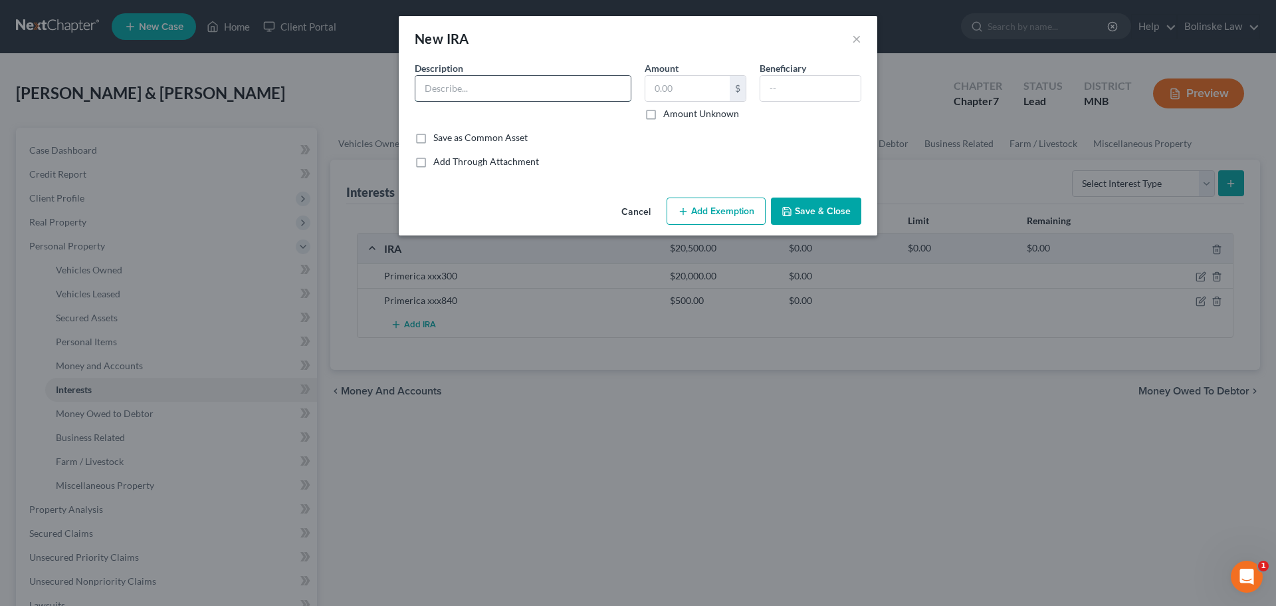
click at [445, 92] on input "text" at bounding box center [522, 88] width 215 height 25
type input "Primerica xxx831"
click at [655, 90] on input "text" at bounding box center [687, 88] width 84 height 25
type input "2,700"
click at [828, 213] on button "Save & Close" at bounding box center [816, 211] width 90 height 28
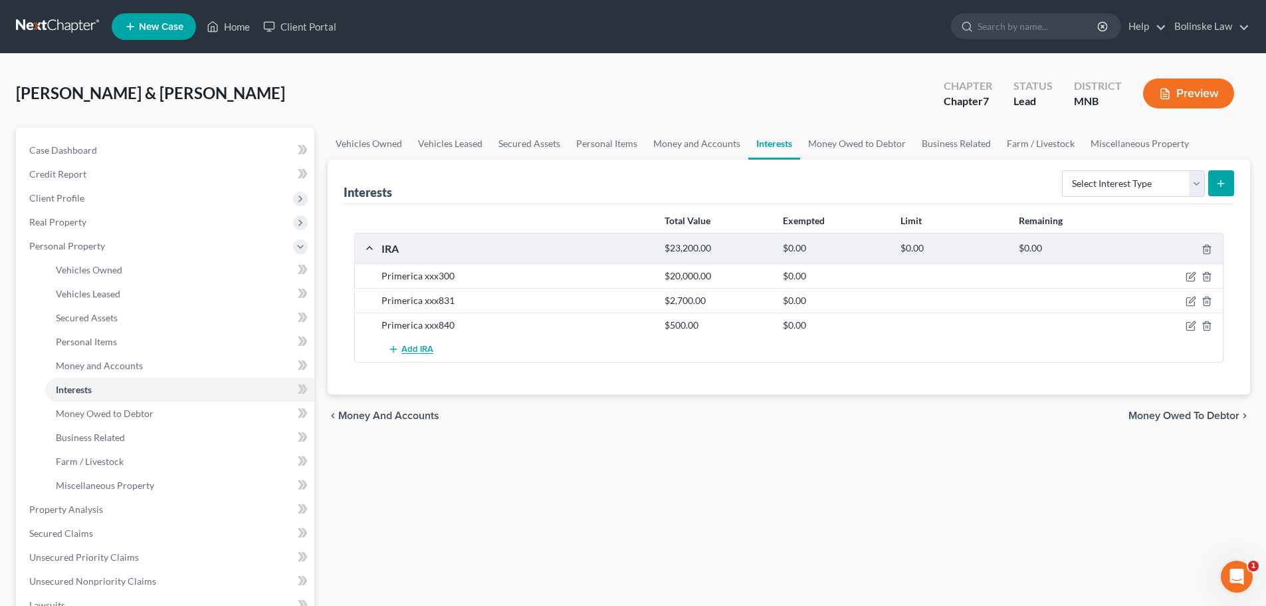
click at [409, 348] on span "Add IRA" at bounding box center [417, 349] width 32 height 11
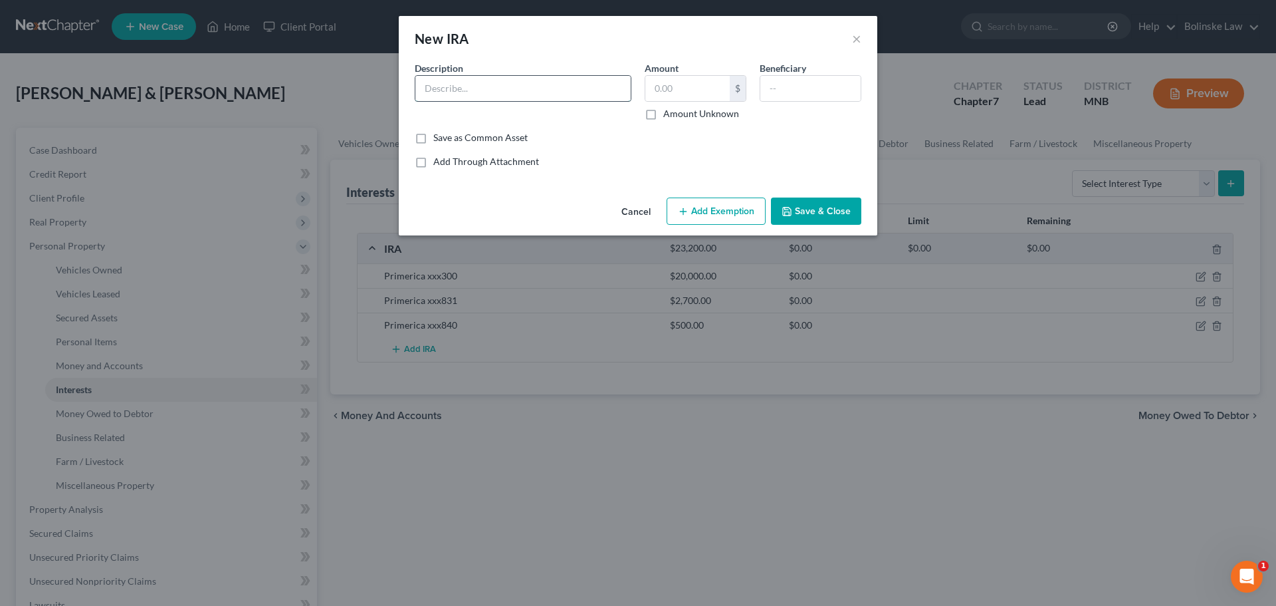
click at [442, 90] on input "text" at bounding box center [522, 88] width 215 height 25
type input "Primerica xxx319"
click at [663, 88] on input "text" at bounding box center [687, 88] width 84 height 25
type input "1,000"
click at [798, 204] on button "Save & Close" at bounding box center [816, 211] width 90 height 28
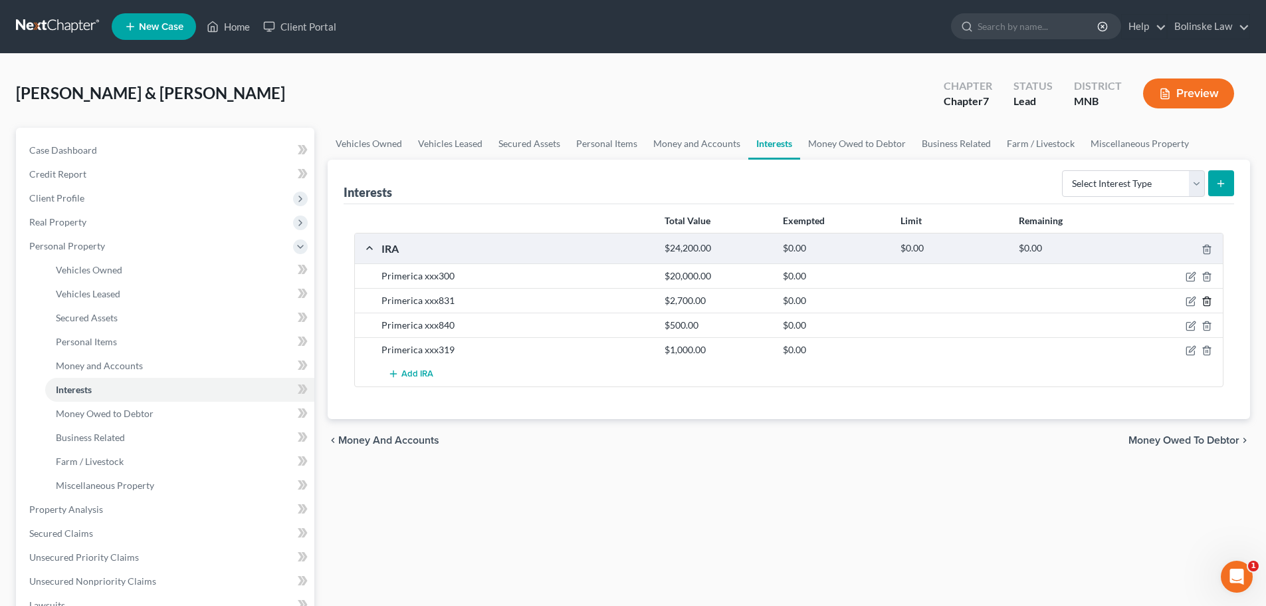
click at [1208, 300] on icon "button" at bounding box center [1207, 301] width 11 height 11
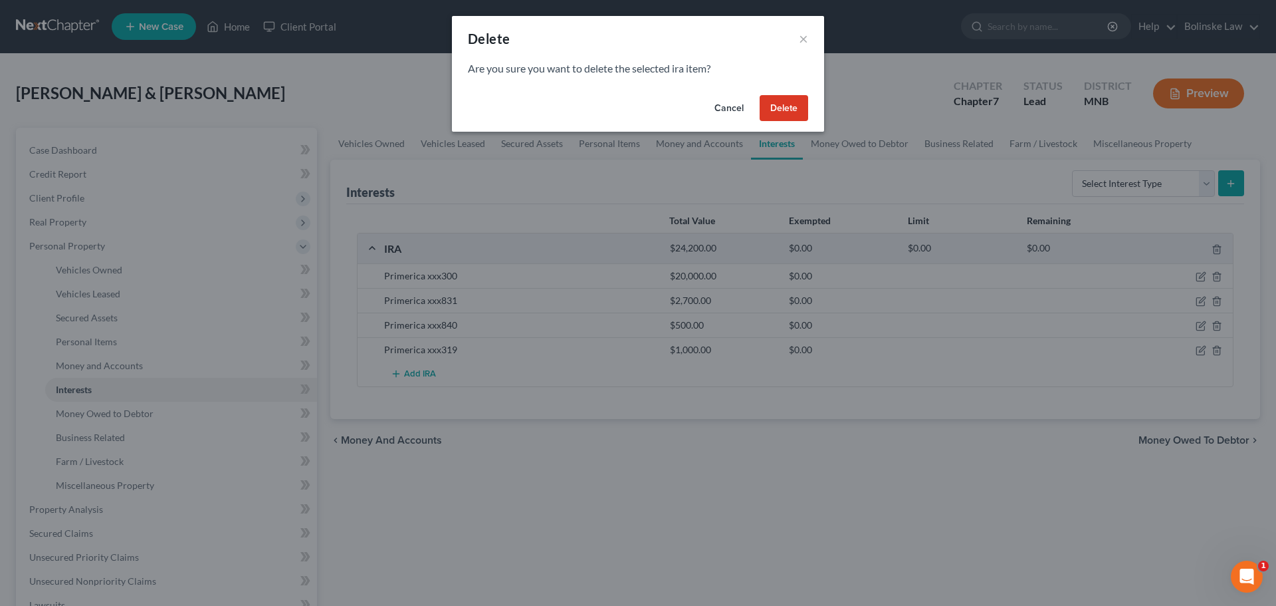
drag, startPoint x: 777, startPoint y: 111, endPoint x: 765, endPoint y: 139, distance: 30.4
click at [777, 109] on button "Delete" at bounding box center [784, 108] width 49 height 27
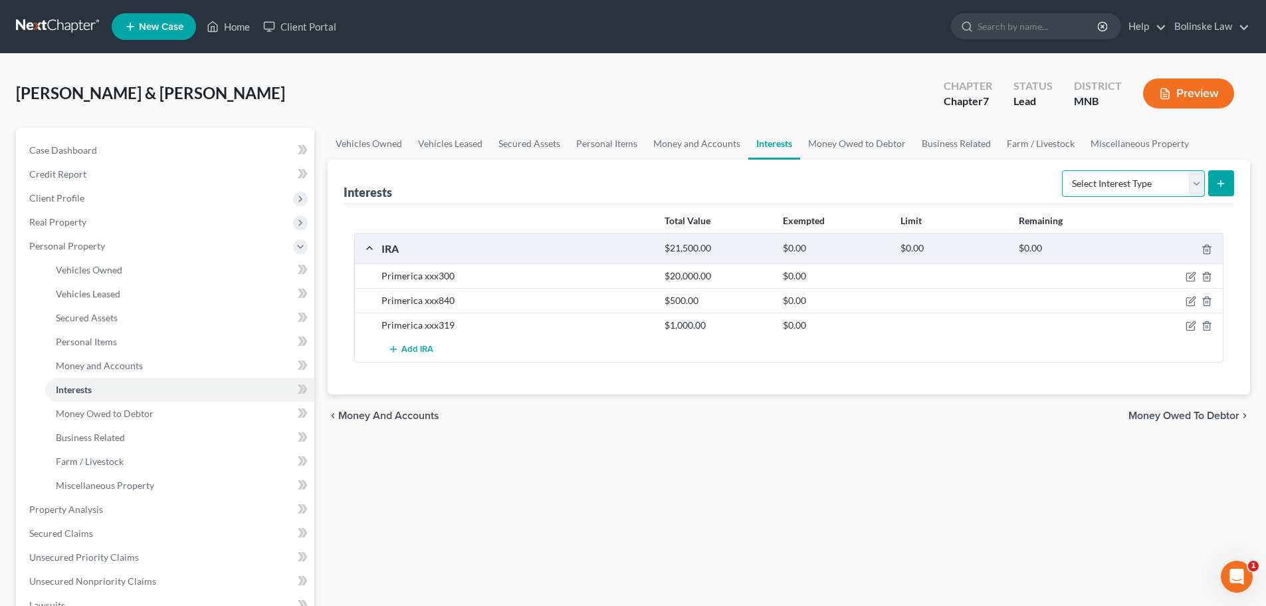
click at [1145, 186] on select "Select Interest Type 401K Annuity Bond Education IRA Government Bond Government…" at bounding box center [1133, 183] width 143 height 27
click at [705, 144] on link "Money and Accounts" at bounding box center [696, 144] width 103 height 32
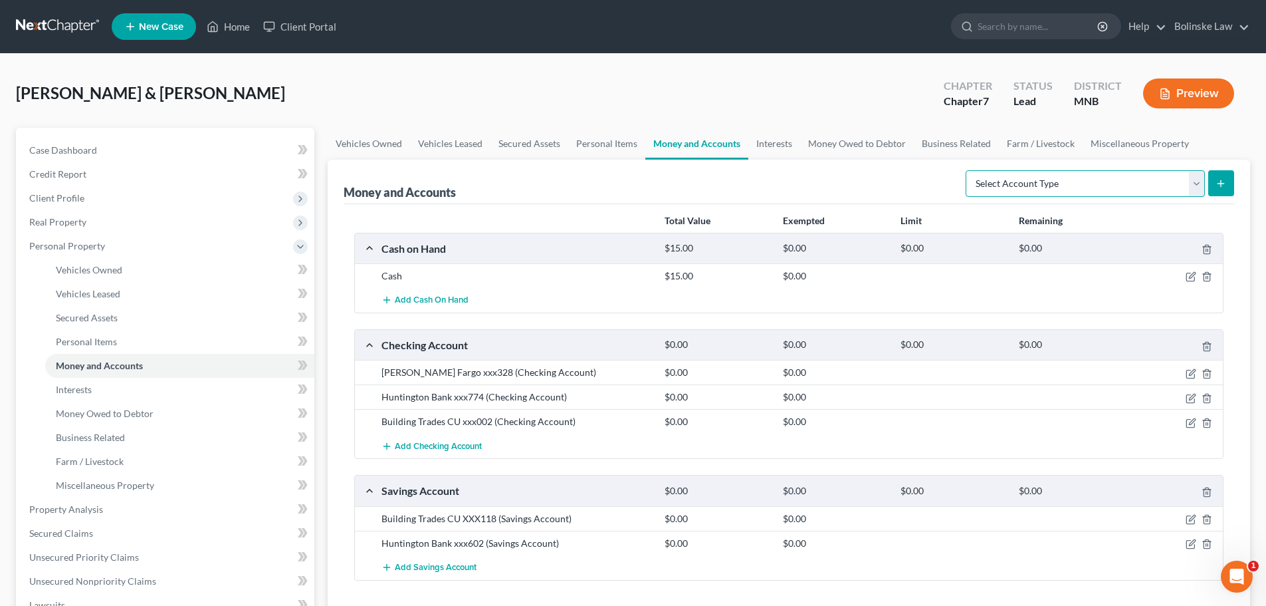
click at [1101, 189] on select "Select Account Type Brokerage Cash on Hand Certificates of Deposit Checking Acc…" at bounding box center [1085, 183] width 239 height 27
select select "money_market"
click at [968, 170] on select "Select Account Type Brokerage Cash on Hand Certificates of Deposit Checking Acc…" at bounding box center [1085, 183] width 239 height 27
click at [1224, 184] on icon "submit" at bounding box center [1221, 183] width 11 height 11
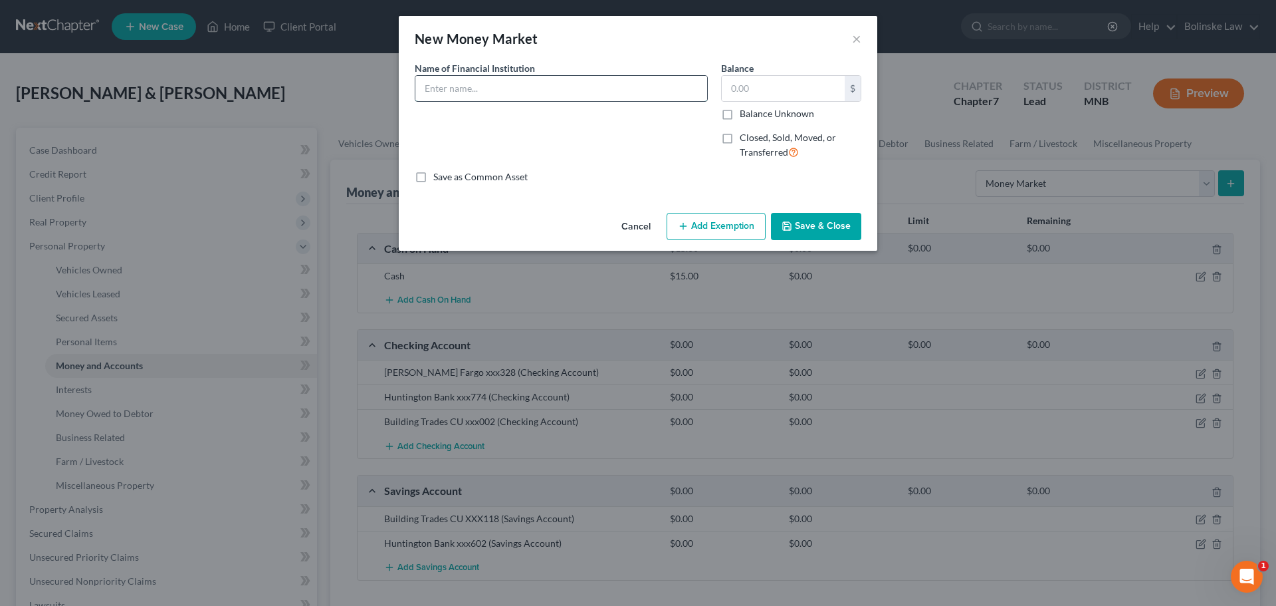
click at [512, 84] on input "text" at bounding box center [561, 88] width 292 height 25
type input "Primerica xxx831"
click at [732, 86] on input "text" at bounding box center [783, 88] width 123 height 25
type input "2,600"
click at [805, 233] on button "Save & Close" at bounding box center [816, 227] width 90 height 28
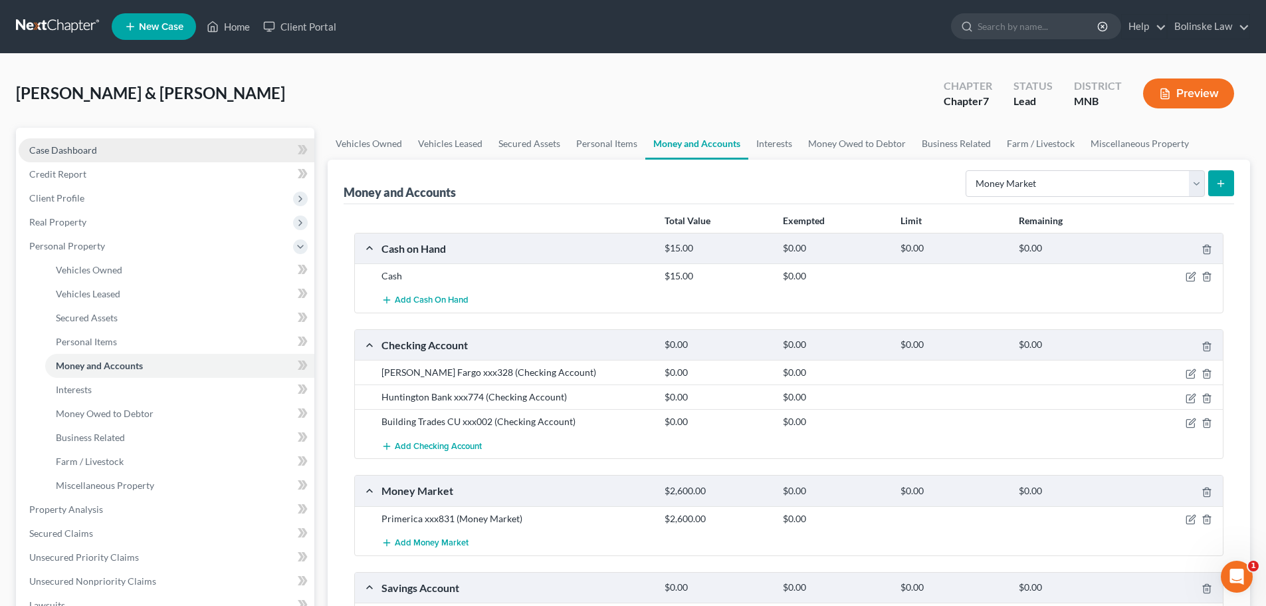
click at [84, 151] on span "Case Dashboard" at bounding box center [63, 149] width 68 height 11
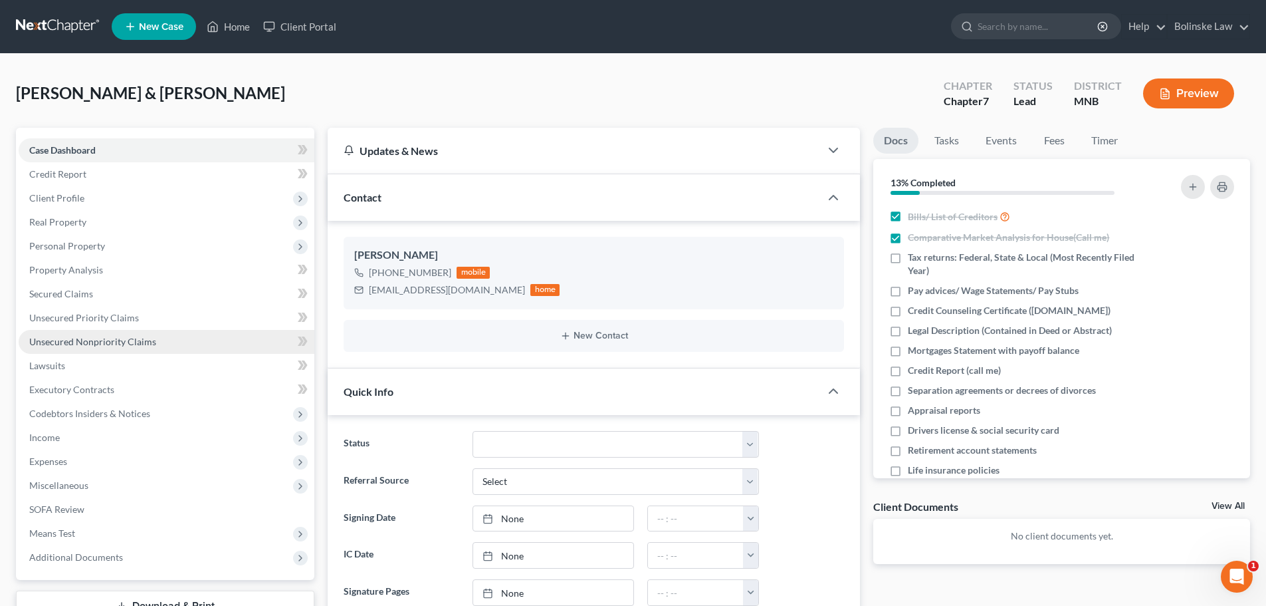
click at [106, 342] on span "Unsecured Nonpriority Claims" at bounding box center [92, 341] width 127 height 11
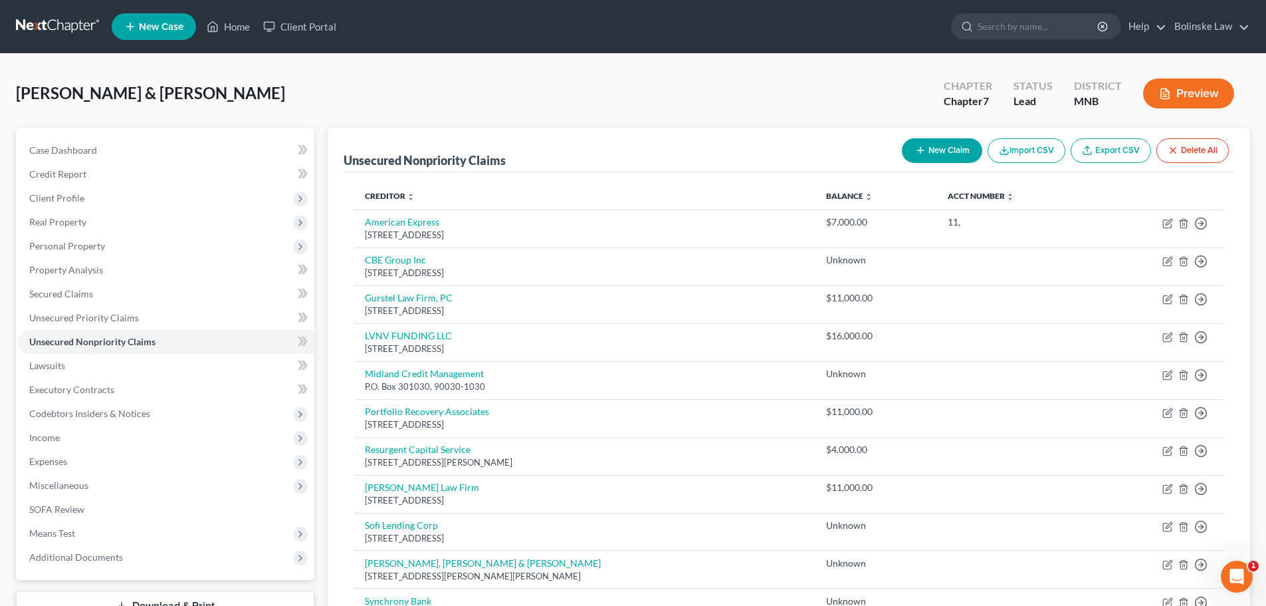
click at [941, 149] on button "New Claim" at bounding box center [942, 150] width 80 height 25
select select "2"
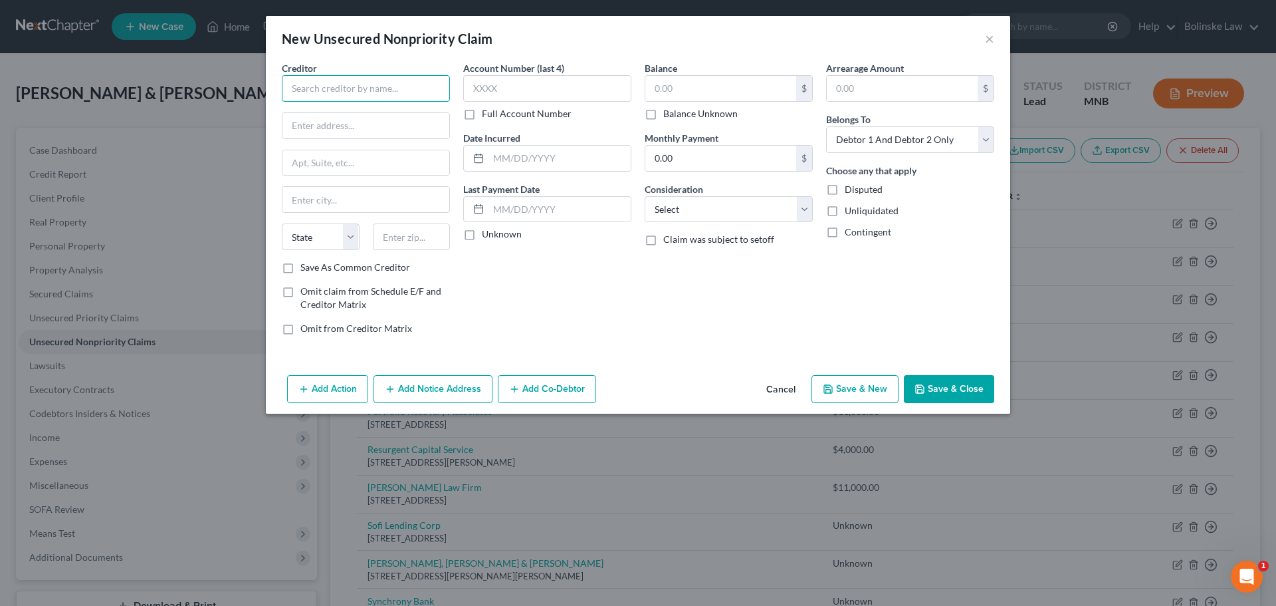
click at [354, 96] on input "text" at bounding box center [366, 88] width 168 height 27
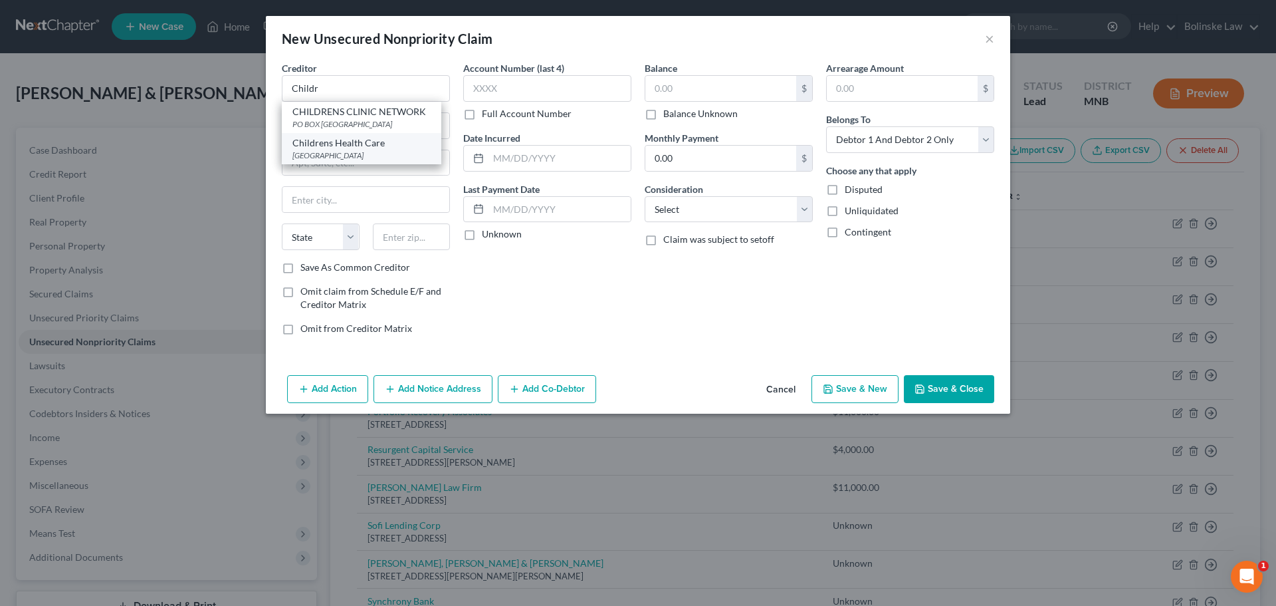
click at [348, 154] on div "[GEOGRAPHIC_DATA]" at bounding box center [361, 155] width 138 height 11
type input "Childrens Health Care"
type input "PO Box 860609"
type input "[GEOGRAPHIC_DATA]"
select select "24"
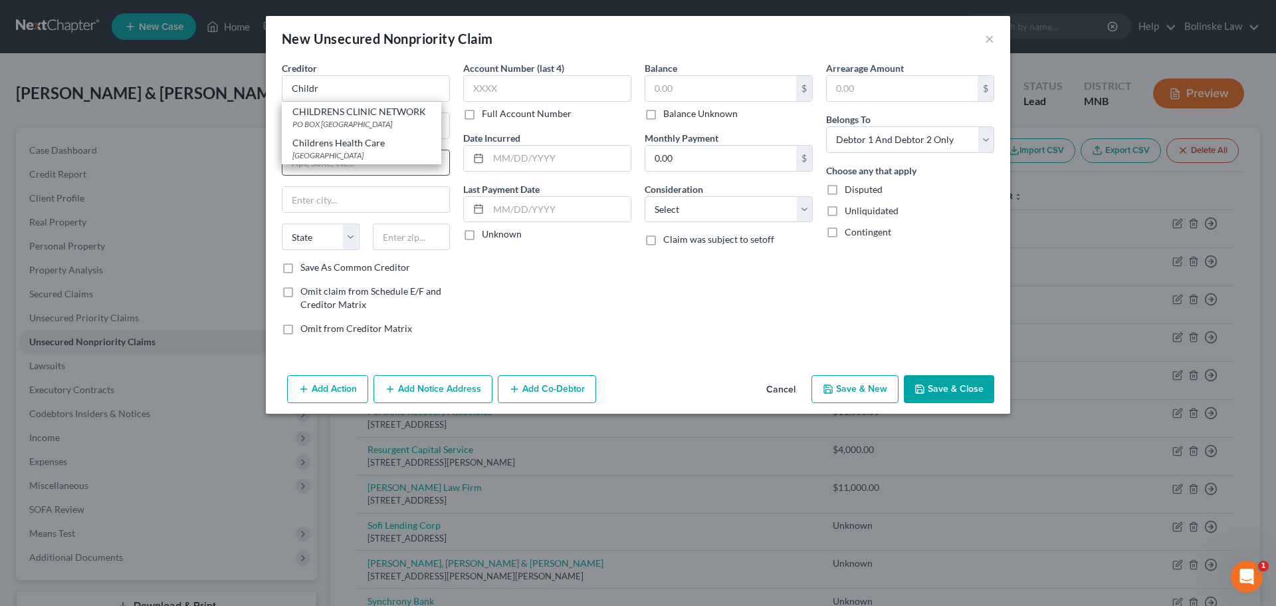
type input "55486"
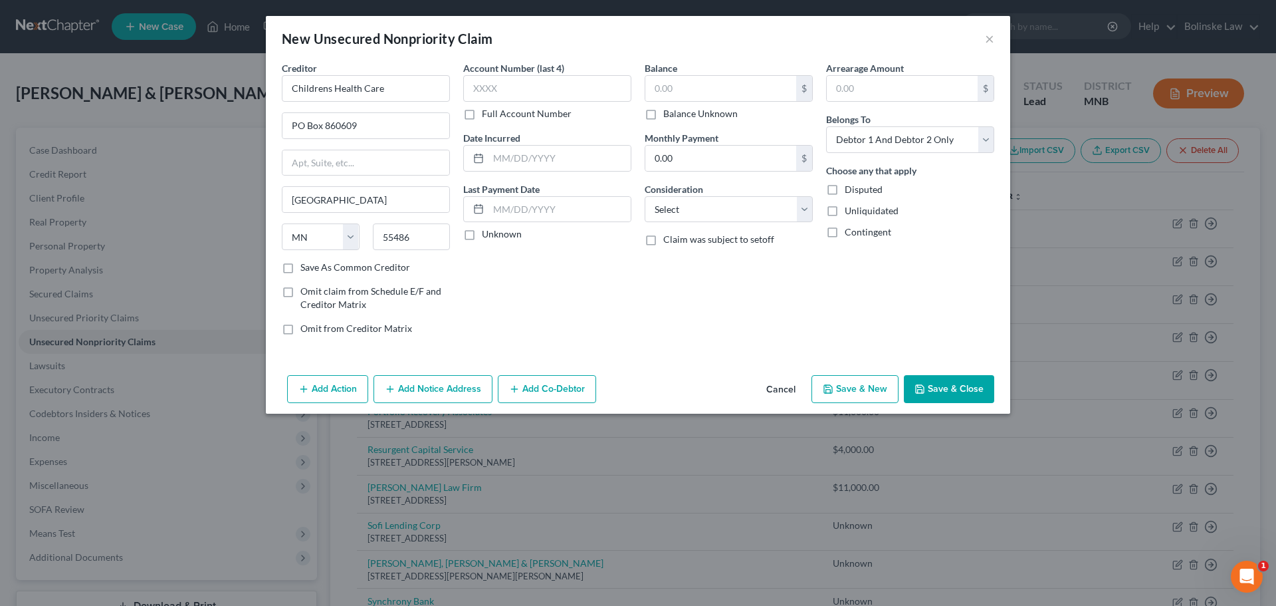
click at [663, 115] on label "Balance Unknown" at bounding box center [700, 113] width 74 height 13
click at [669, 115] on input "Balance Unknown" at bounding box center [673, 111] width 9 height 9
checkbox input "true"
type input "0.00"
click at [857, 386] on button "Save & New" at bounding box center [855, 389] width 87 height 28
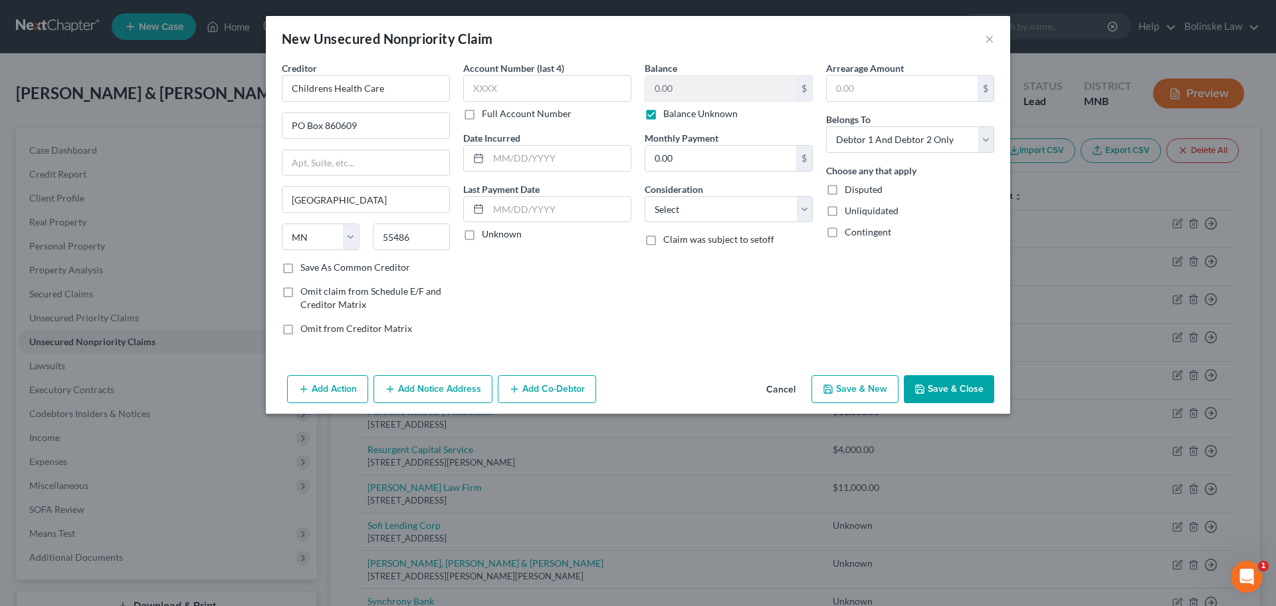
select select "2"
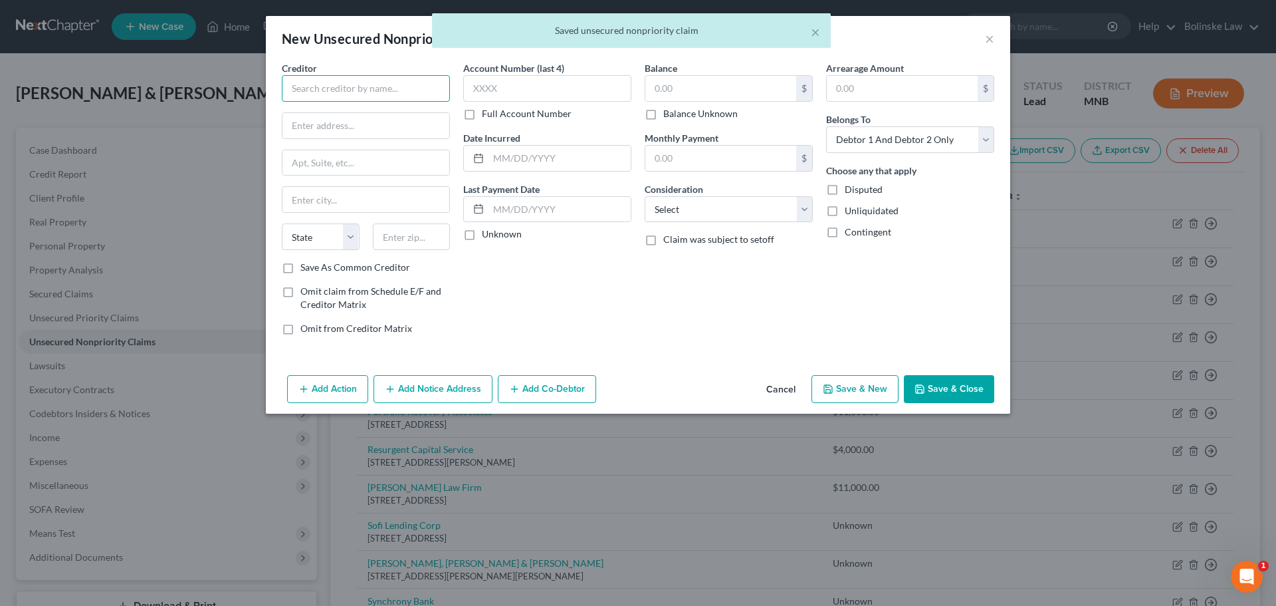
click at [337, 90] on input "text" at bounding box center [366, 88] width 168 height 27
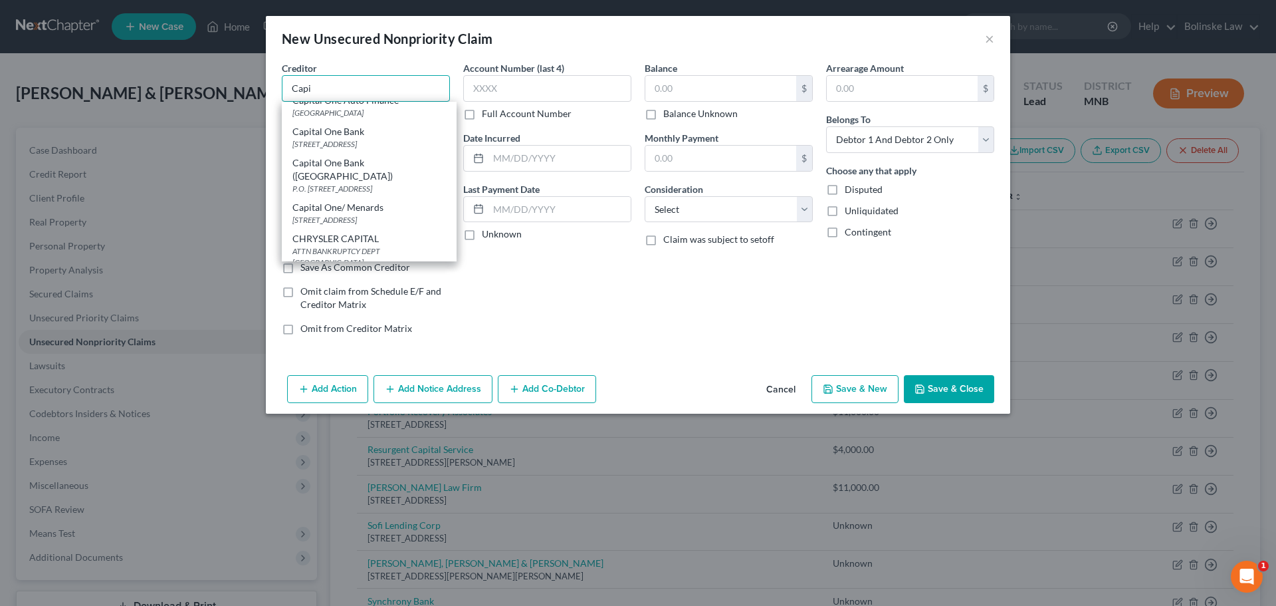
scroll to position [266, 0]
click at [343, 83] on input "Capi" at bounding box center [366, 88] width 168 height 27
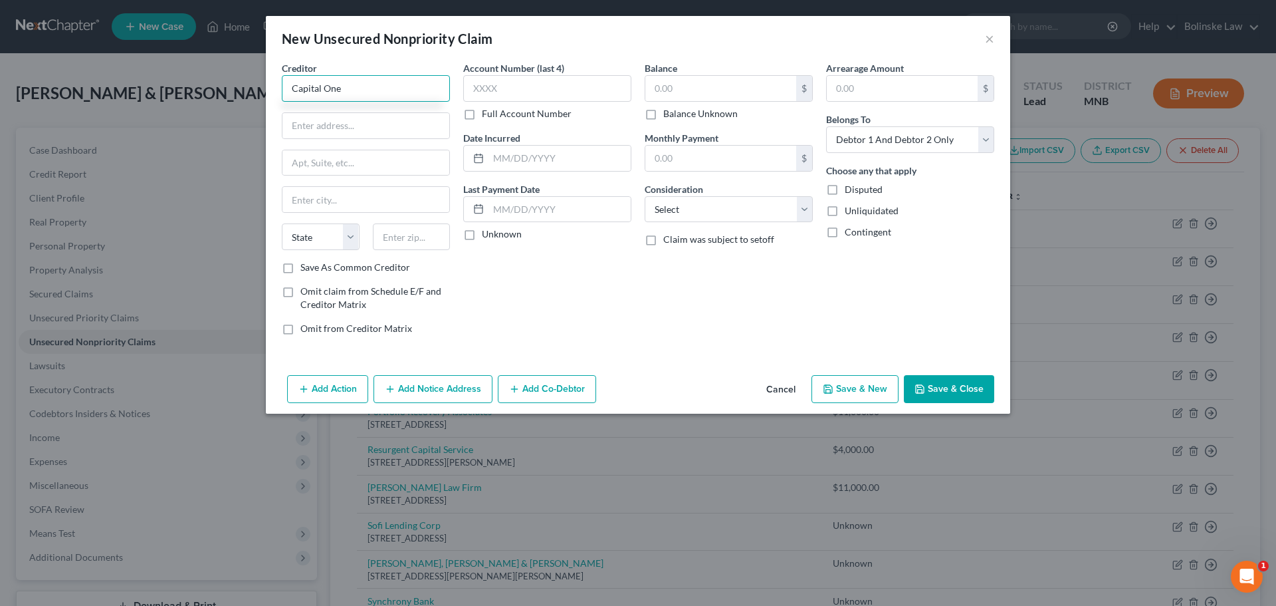
type input "Capital One"
type input "PO Box 4069"
type input "60197"
type input "[PERSON_NAME] Stream"
select select "14"
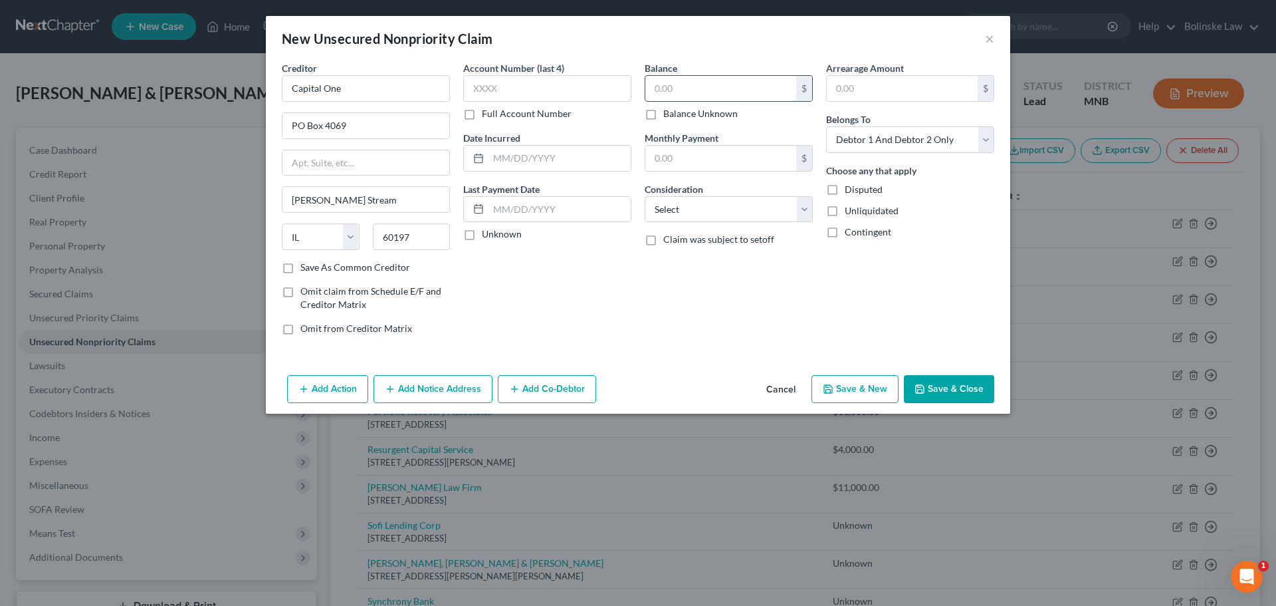
click at [659, 87] on input "text" at bounding box center [720, 88] width 151 height 25
type input "600"
click at [867, 386] on button "Save & New" at bounding box center [855, 389] width 87 height 28
select select "2"
type input "600.00"
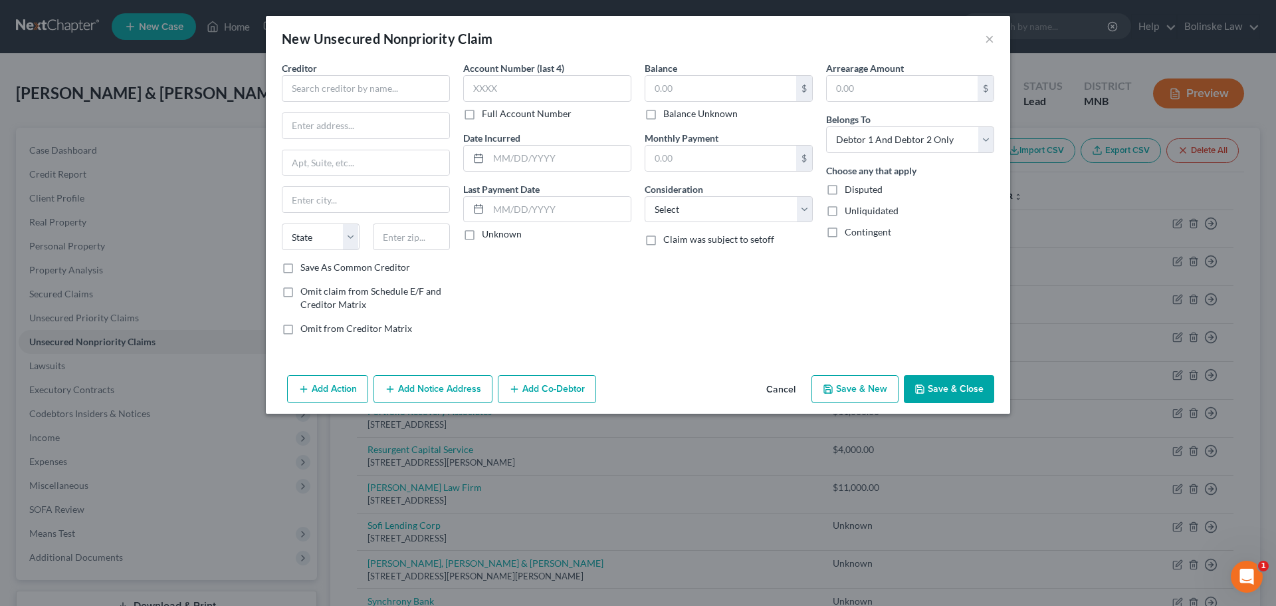
type input "0.00"
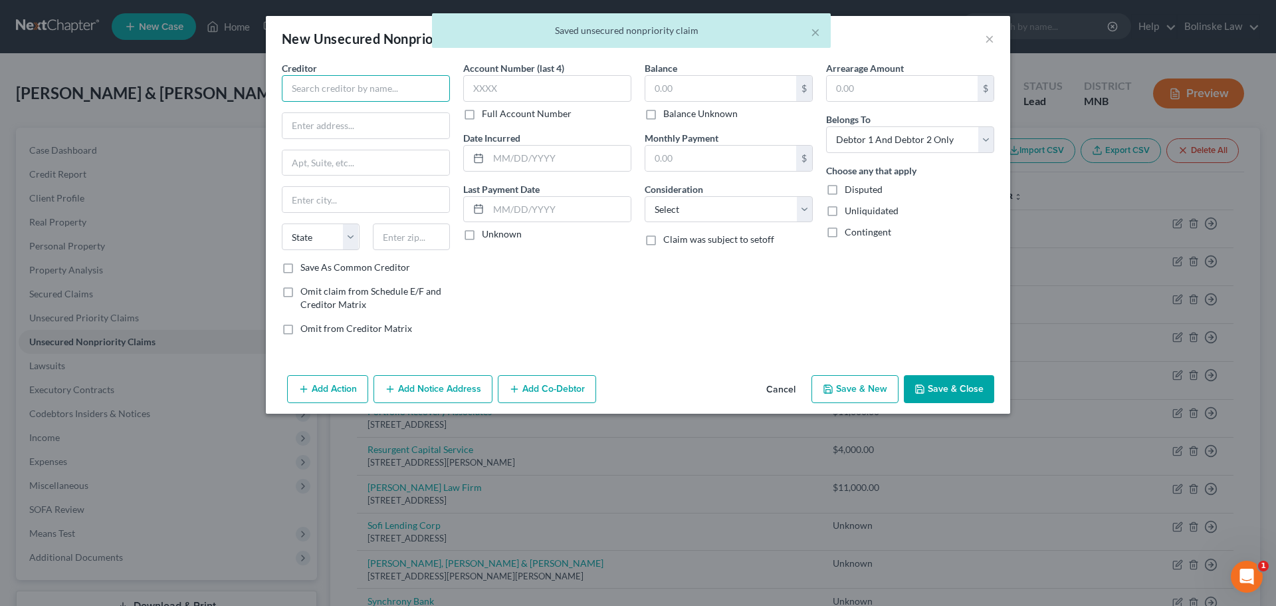
click at [350, 82] on input "text" at bounding box center [366, 88] width 168 height 27
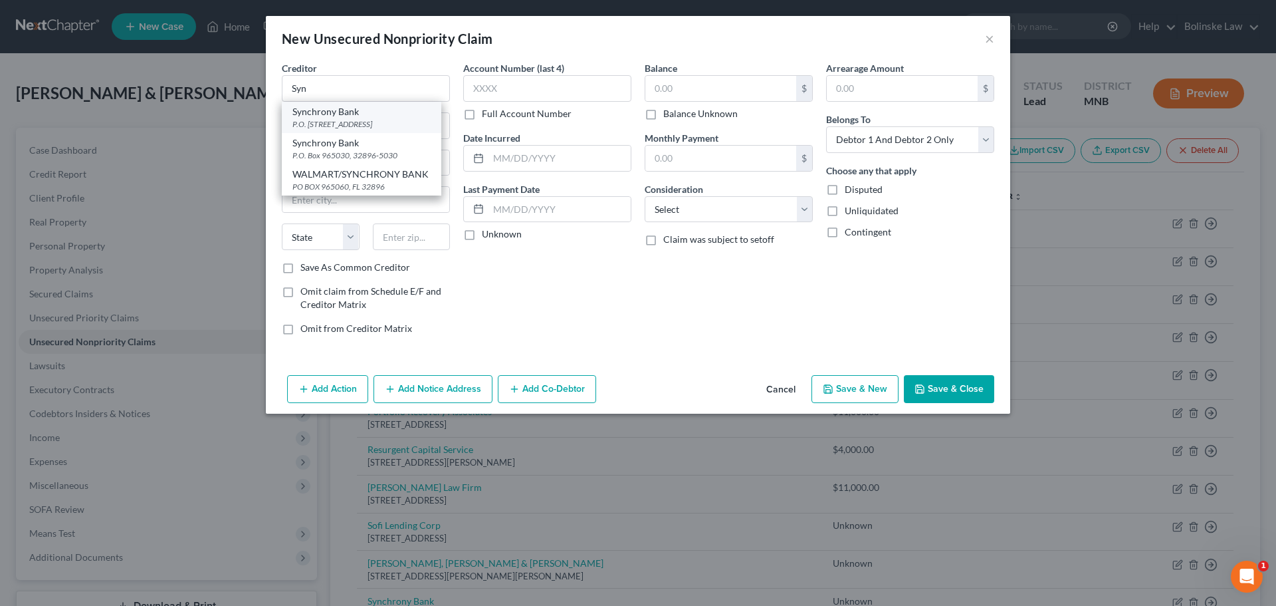
click at [351, 118] on div "P.O. [STREET_ADDRESS]" at bounding box center [361, 123] width 138 height 11
type input "Synchrony Bank"
type input "P.O. Box 71729"
type input "Phildelphia"
select select "39"
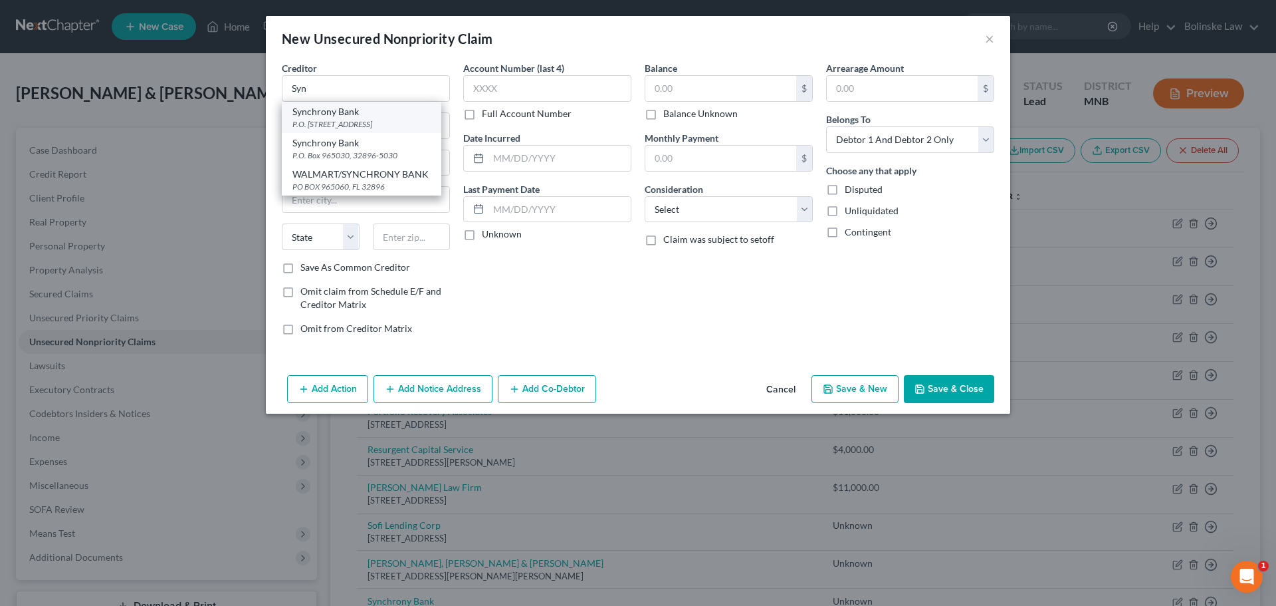
type input "19176"
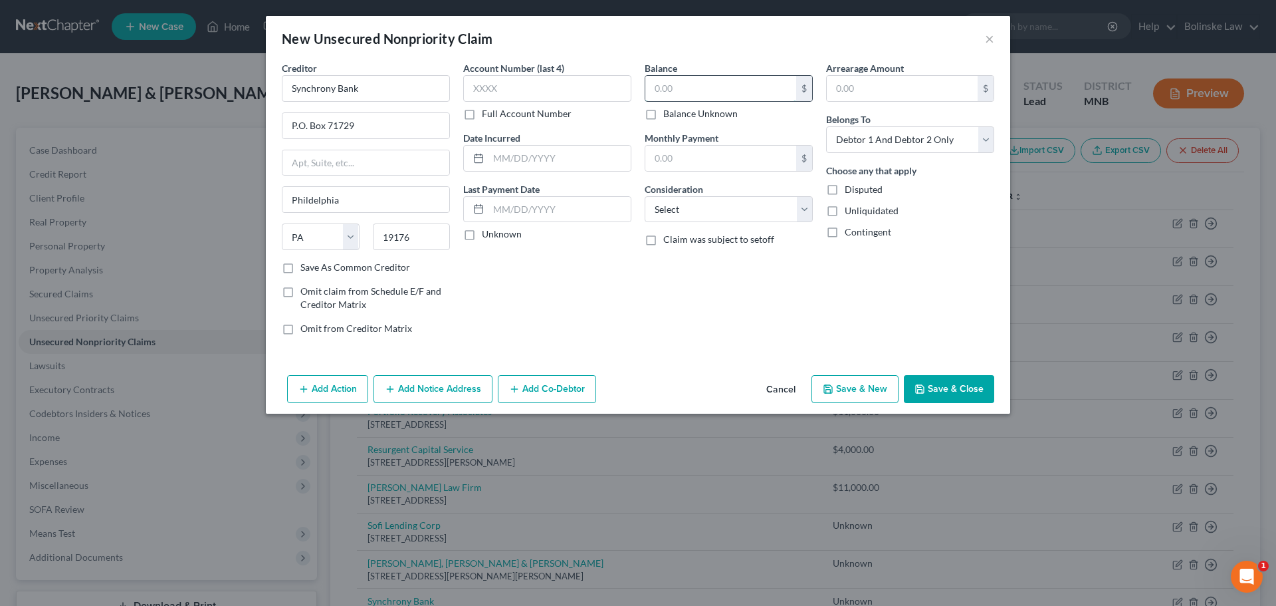
click at [700, 96] on input "text" at bounding box center [720, 88] width 151 height 25
type input "11,000"
click at [850, 390] on button "Save & New" at bounding box center [855, 389] width 87 height 28
select select "2"
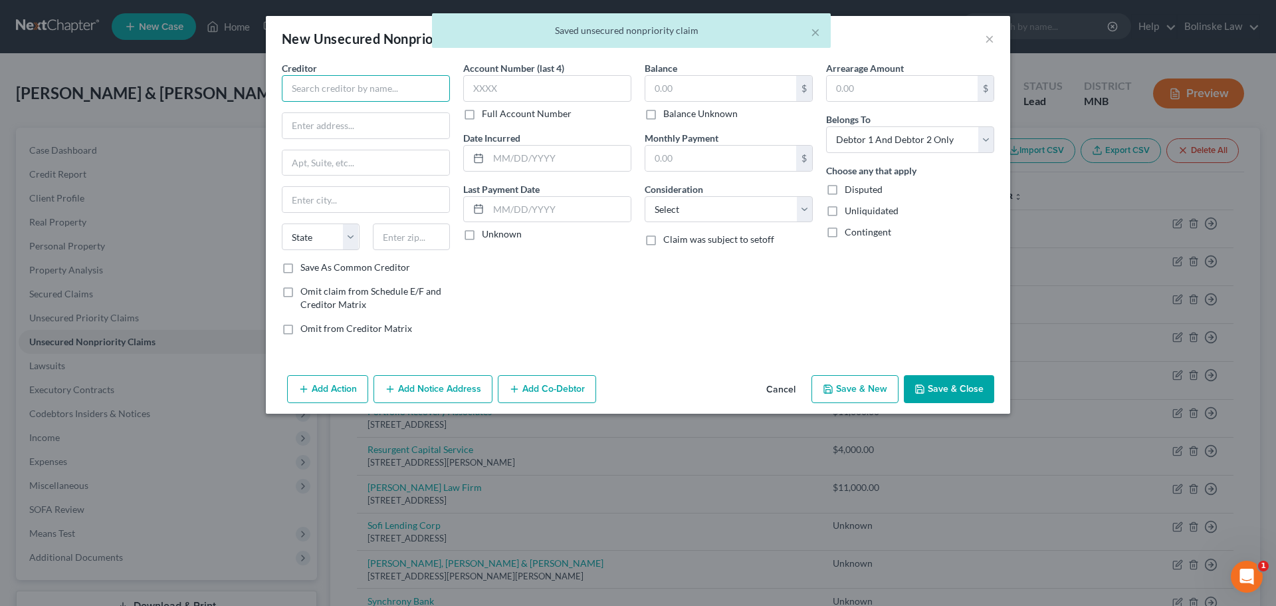
click at [355, 96] on input "text" at bounding box center [366, 88] width 168 height 27
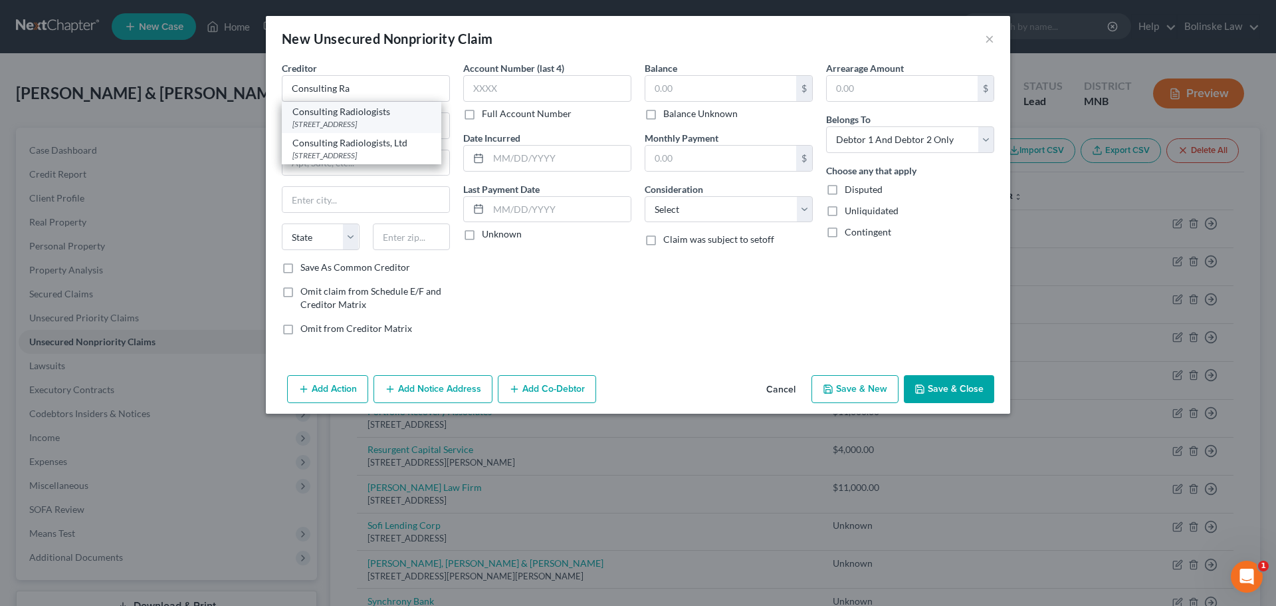
click at [364, 121] on div "[STREET_ADDRESS]" at bounding box center [361, 123] width 138 height 11
type input "Consulting Radiologists"
type input "[STREET_ADDRESS]"
type input "[GEOGRAPHIC_DATA]"
select select "24"
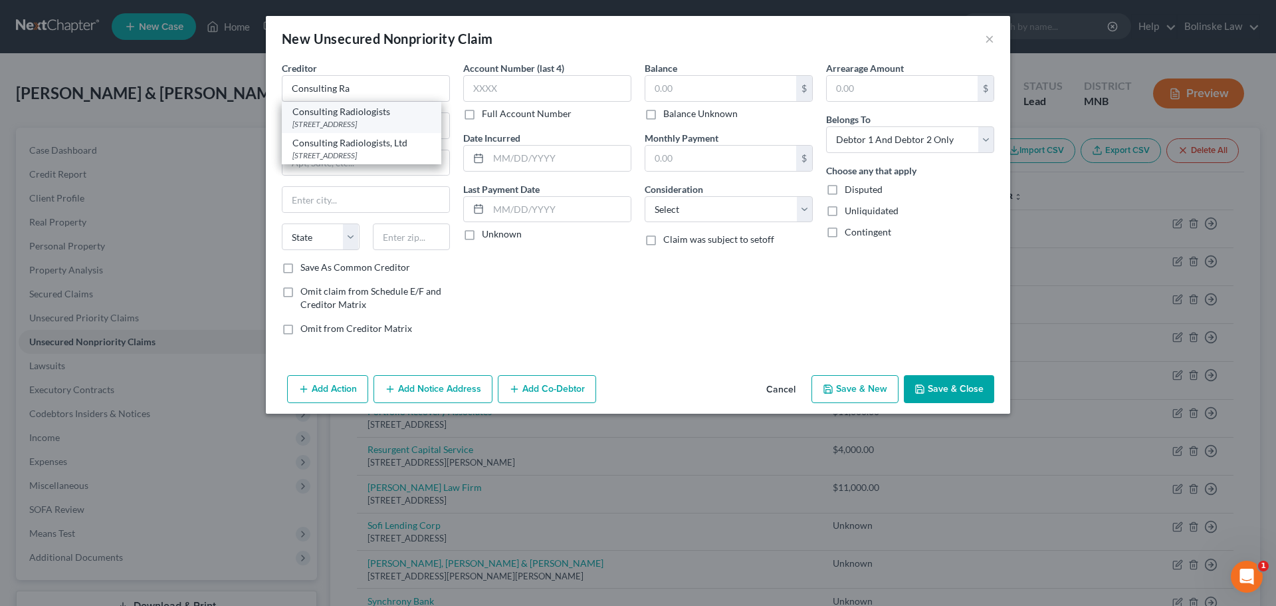
type input "55439"
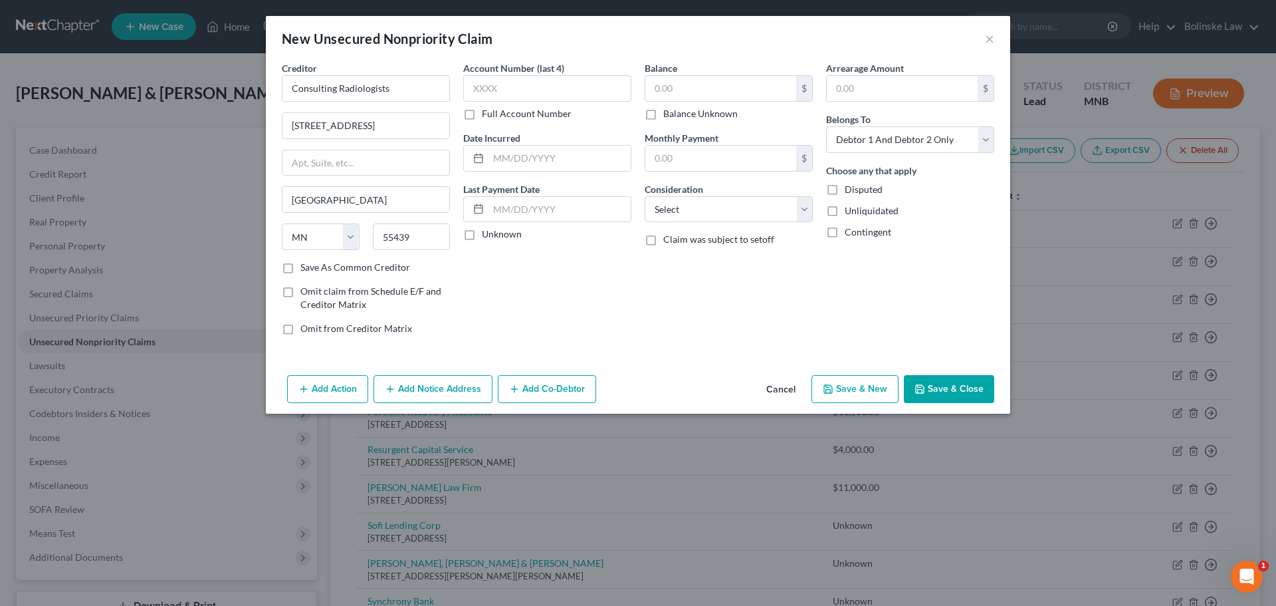
click at [663, 114] on label "Balance Unknown" at bounding box center [700, 113] width 74 height 13
click at [669, 114] on input "Balance Unknown" at bounding box center [673, 111] width 9 height 9
checkbox input "true"
type input "0.00"
click at [855, 407] on div "Add Action Add Notice Address Add Co-Debtor Cancel Save & New Save & Close" at bounding box center [638, 392] width 744 height 44
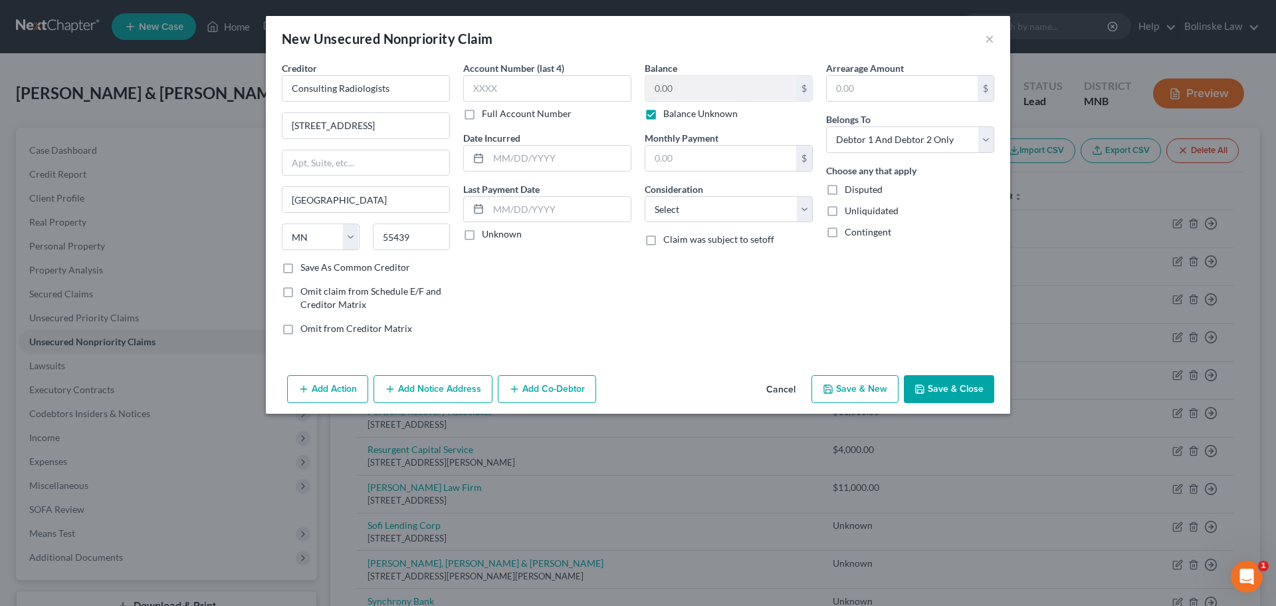
click at [850, 395] on button "Save & New" at bounding box center [855, 389] width 87 height 28
select select "2"
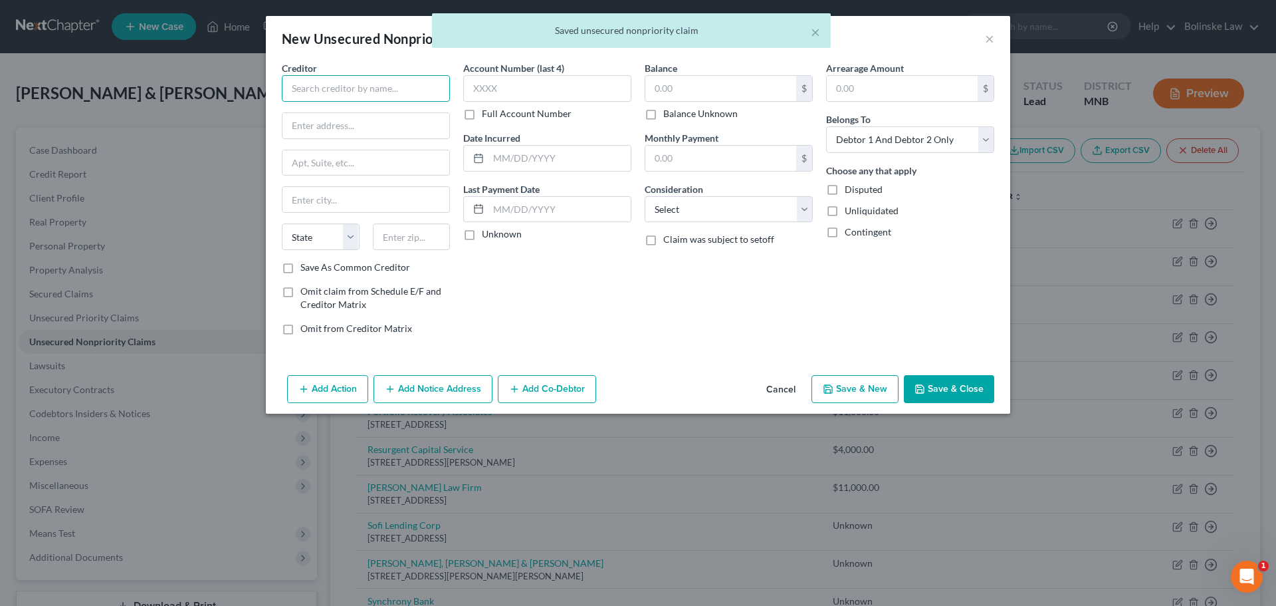
click at [385, 99] on input "text" at bounding box center [366, 88] width 168 height 27
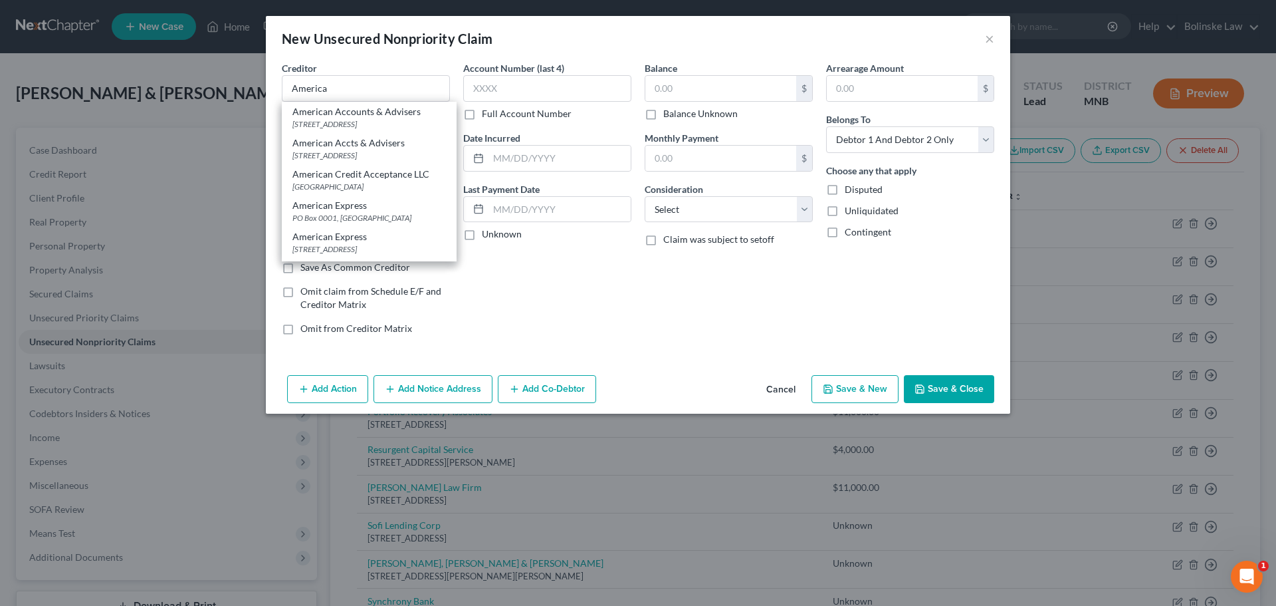
click at [352, 205] on div "American Express" at bounding box center [369, 205] width 154 height 13
type input "American Express"
type input "PO Box 0001"
type input "[GEOGRAPHIC_DATA]"
select select "4"
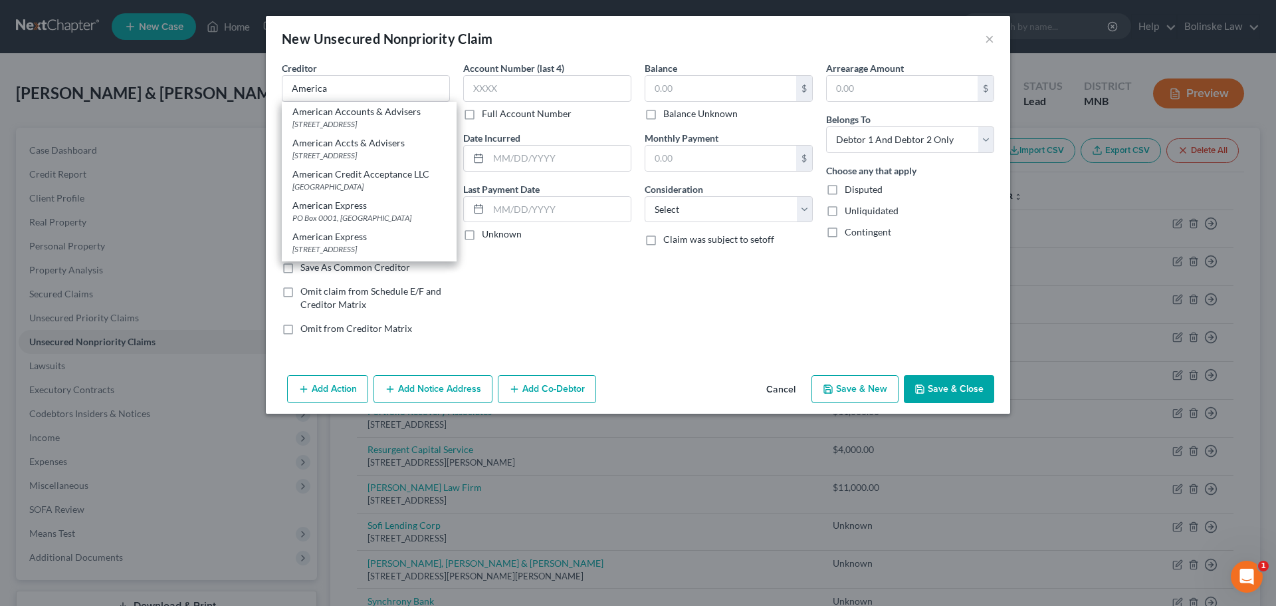
type input "90096"
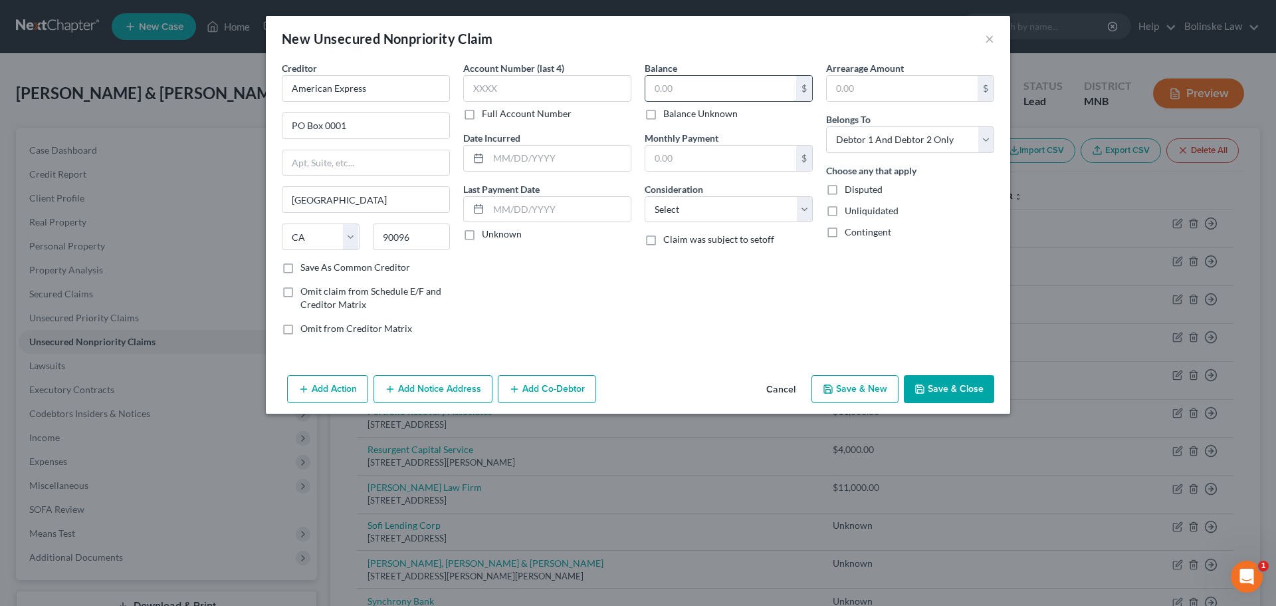
click at [653, 92] on input "text" at bounding box center [720, 88] width 151 height 25
type input "5,000"
click at [851, 390] on button "Save & New" at bounding box center [855, 389] width 87 height 28
select select "2"
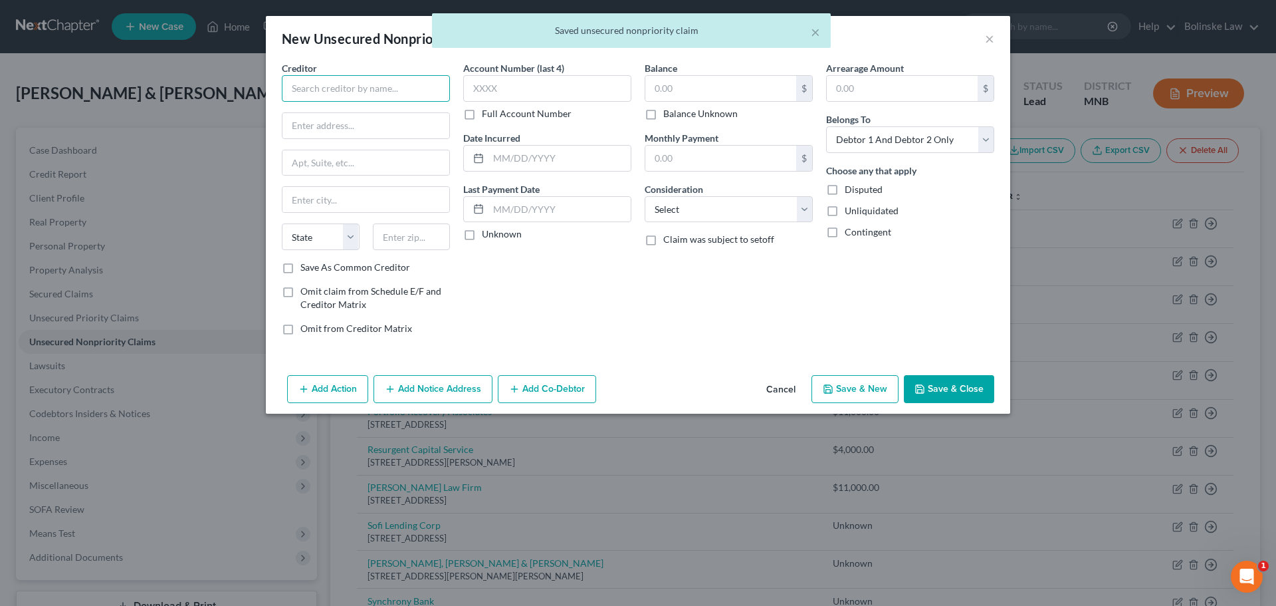
click at [342, 84] on input "text" at bounding box center [366, 88] width 168 height 27
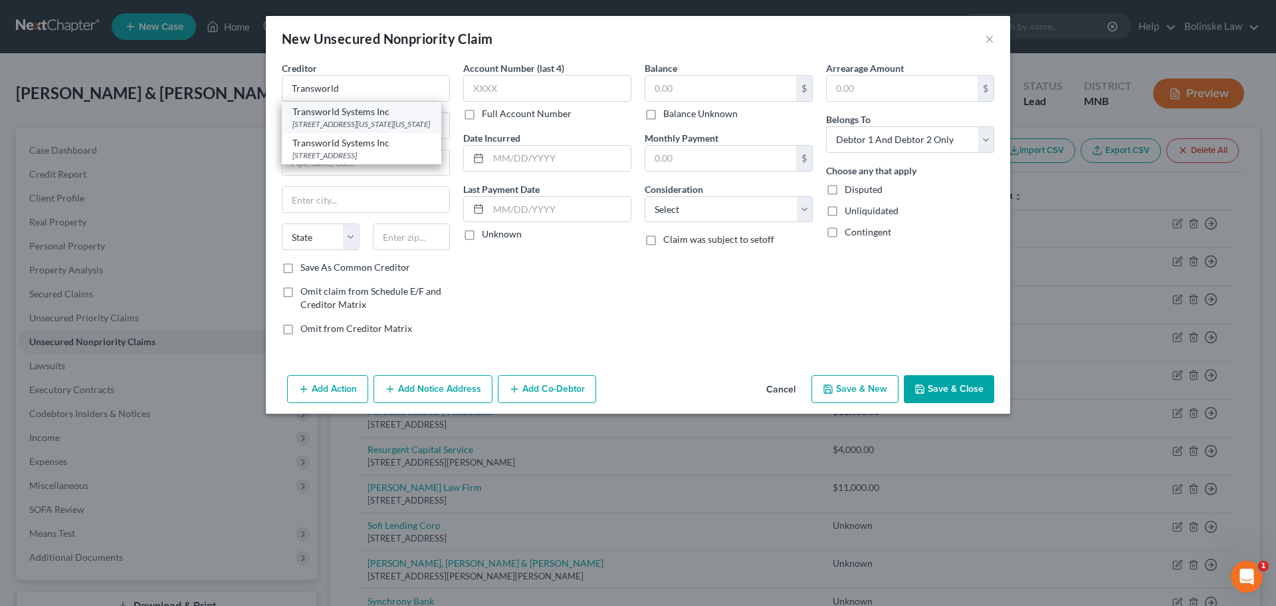
click at [346, 119] on div "[STREET_ADDRESS][US_STATE][US_STATE]" at bounding box center [361, 123] width 138 height 11
type input "Transworld Systems Inc"
type input "[STREET_ADDRESS][US_STATE]"
type input "[GEOGRAPHIC_DATA][US_STATE]"
select select "39"
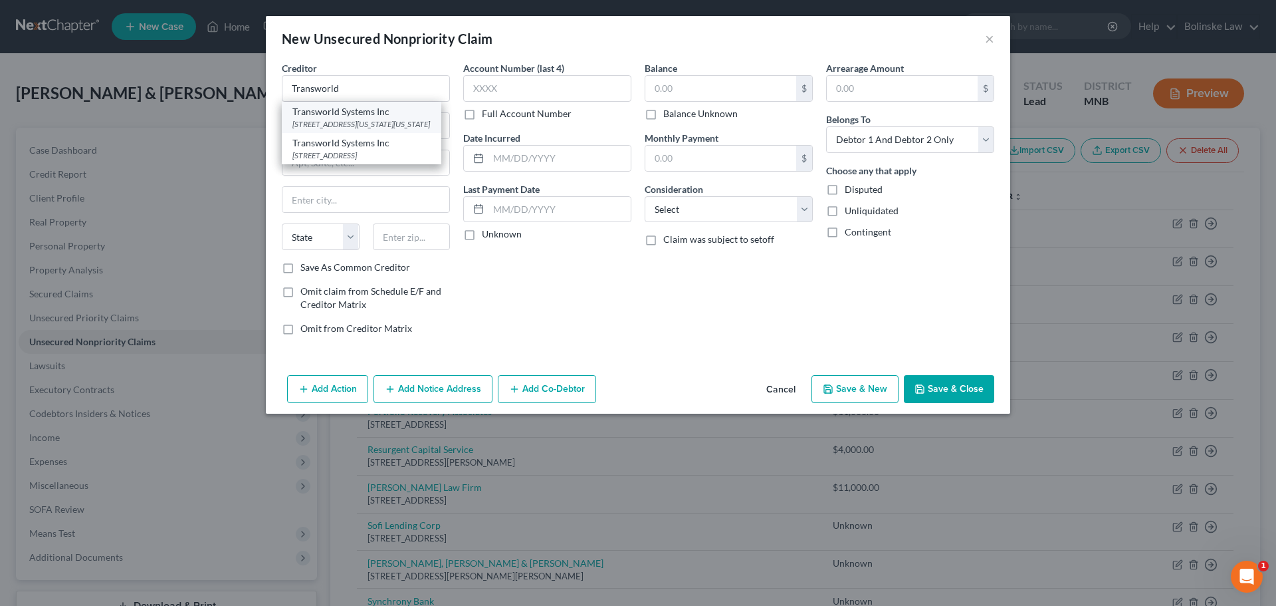
type input "19034"
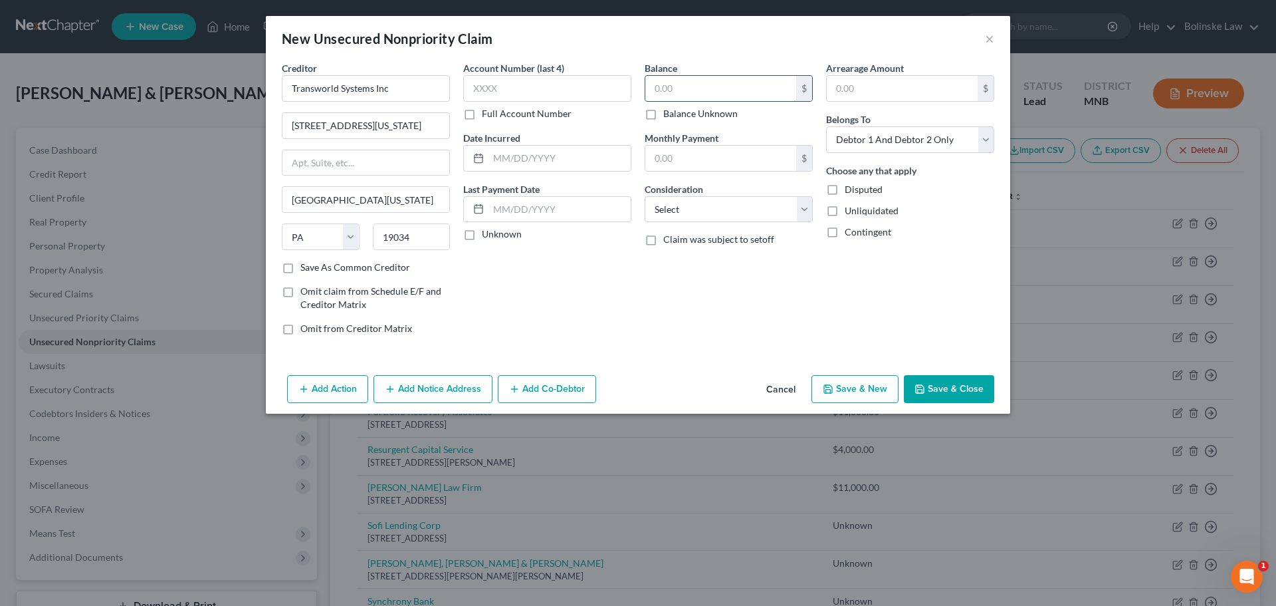
click at [699, 98] on input "text" at bounding box center [720, 88] width 151 height 25
type input "24,000"
click at [851, 384] on button "Save & New" at bounding box center [855, 389] width 87 height 28
select select "2"
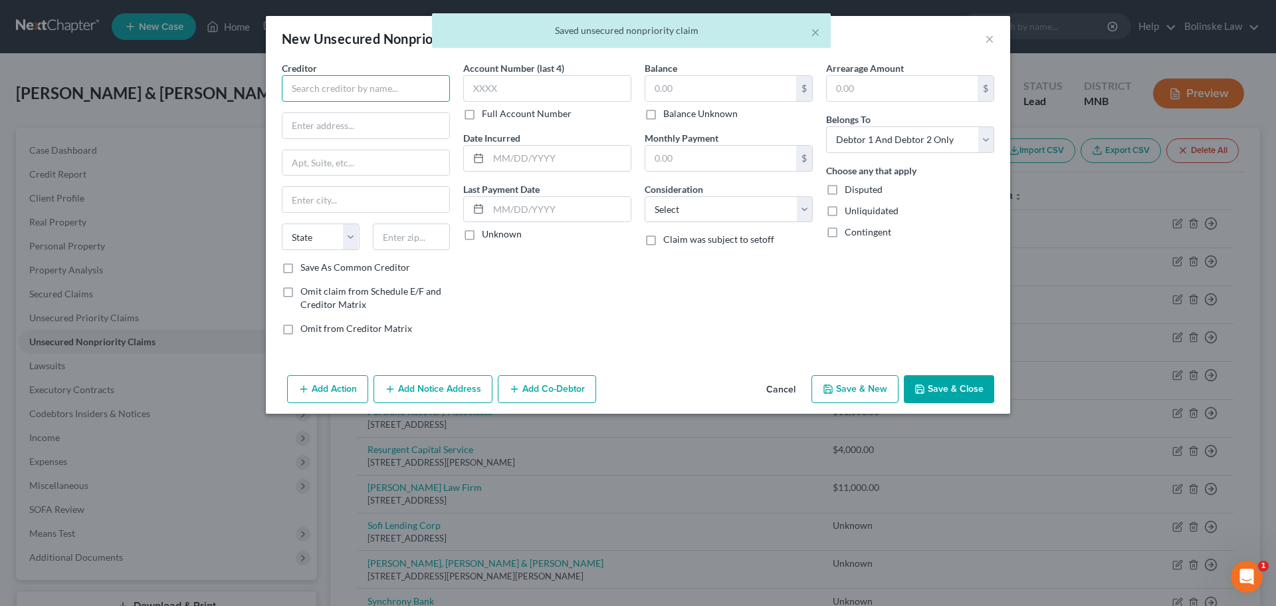
click at [336, 87] on input "text" at bounding box center [366, 88] width 168 height 27
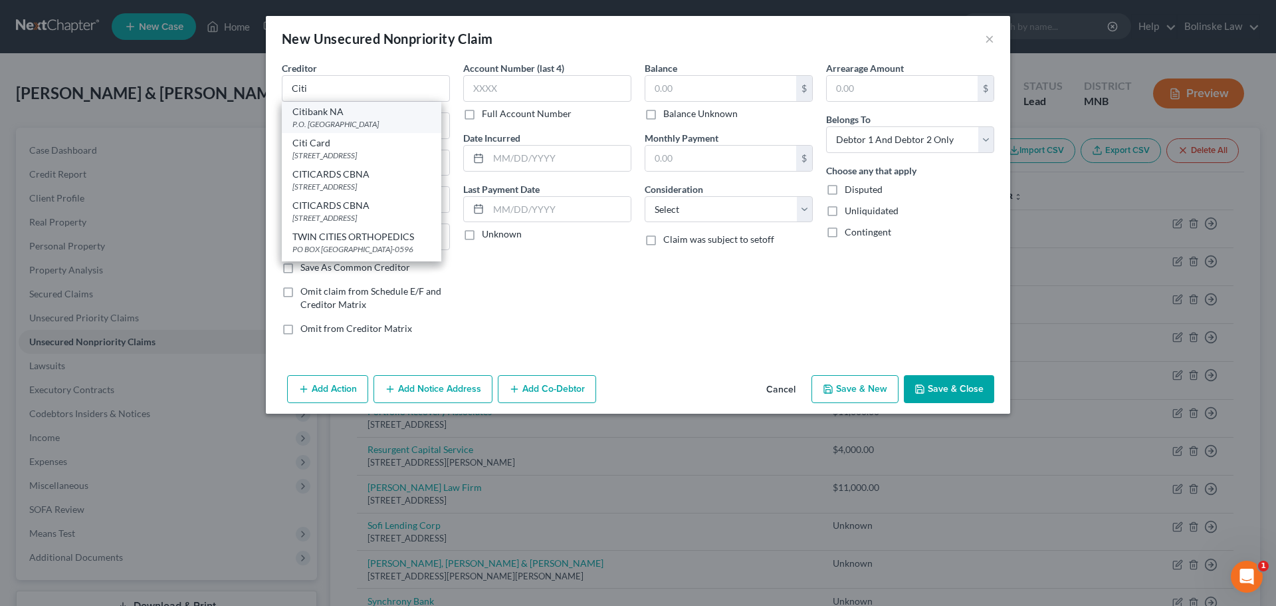
click at [347, 121] on div "P.O. [GEOGRAPHIC_DATA]" at bounding box center [361, 123] width 138 height 11
type input "Citibank NA"
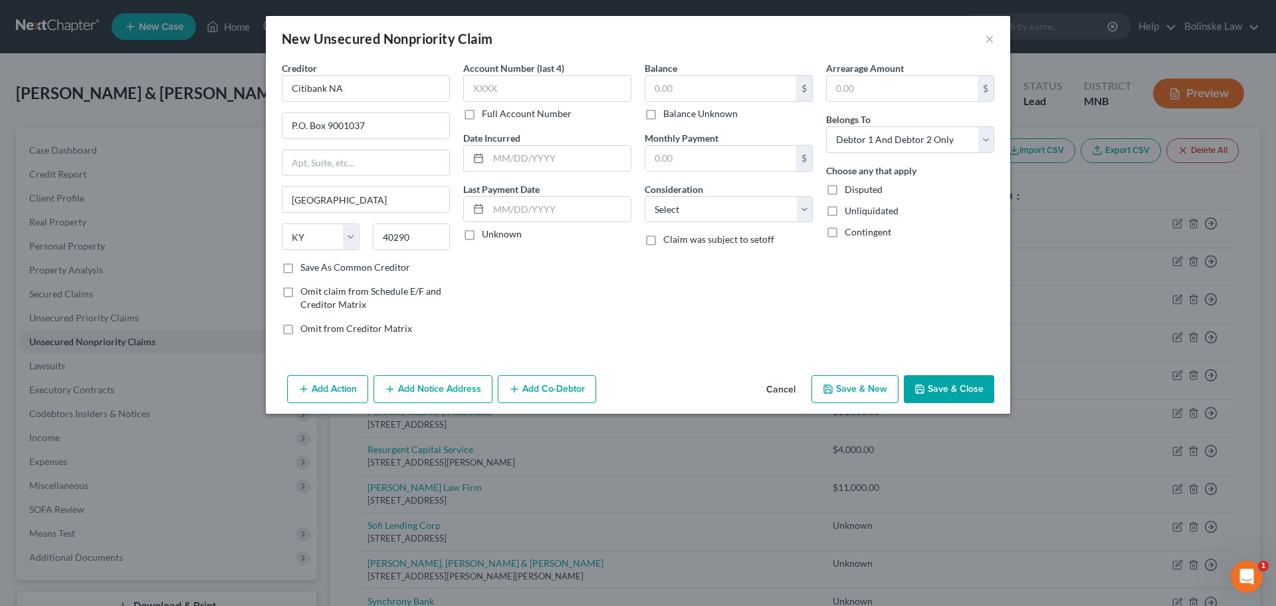
click at [663, 116] on label "Balance Unknown" at bounding box center [700, 113] width 74 height 13
click at [669, 116] on input "Balance Unknown" at bounding box center [673, 111] width 9 height 9
click at [875, 387] on button "Save & New" at bounding box center [855, 389] width 87 height 28
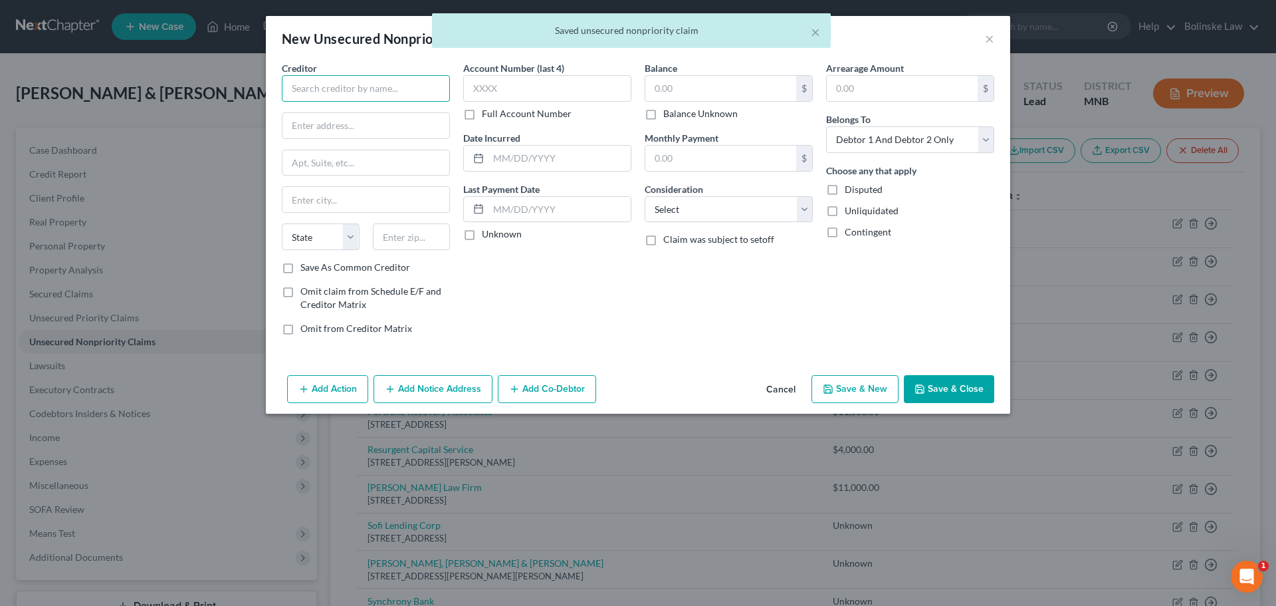
click at [313, 91] on input "text" at bounding box center [366, 88] width 168 height 27
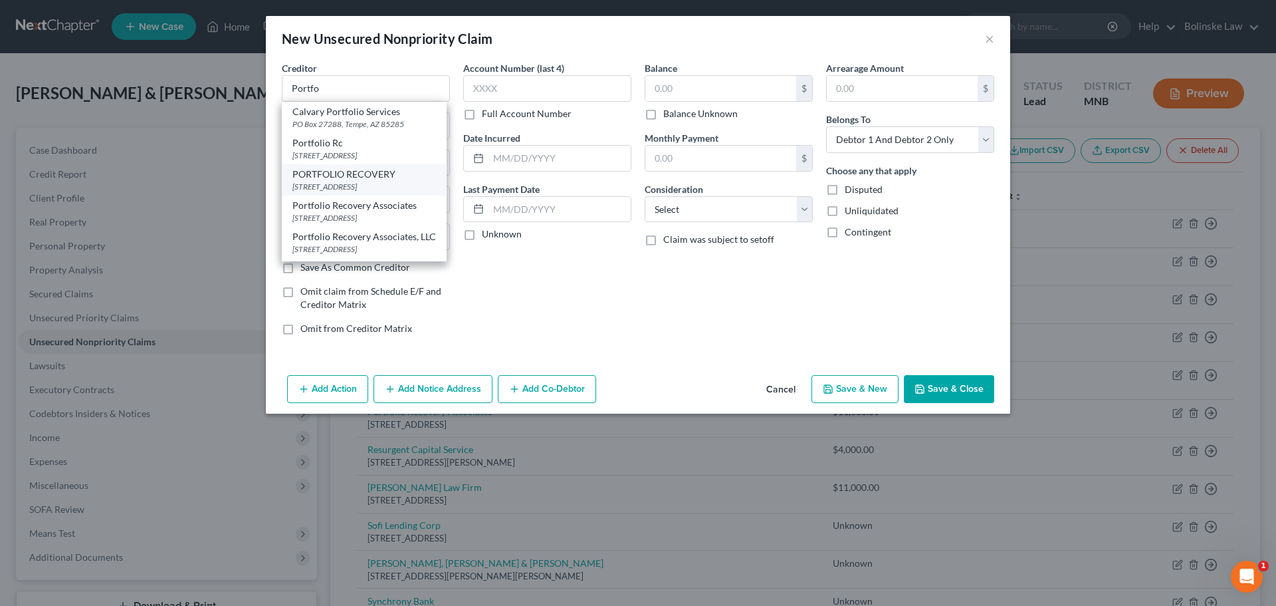
click at [340, 179] on div "PORTFOLIO RECOVERY" at bounding box center [364, 174] width 144 height 13
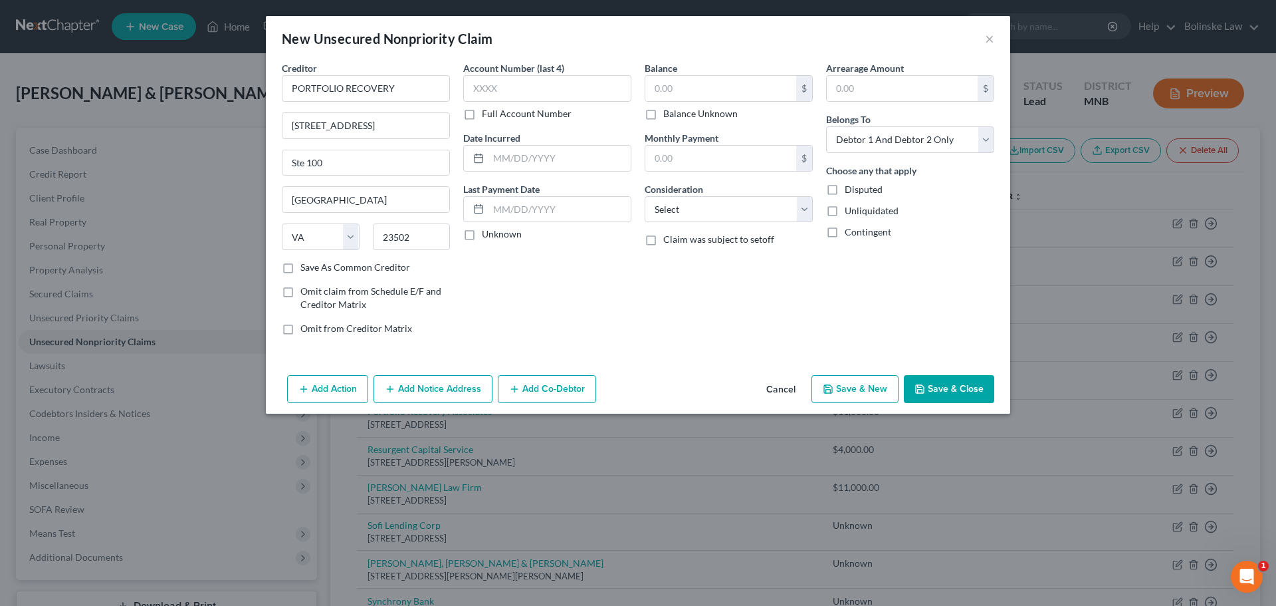
click at [663, 112] on label "Balance Unknown" at bounding box center [700, 113] width 74 height 13
click at [669, 112] on input "Balance Unknown" at bounding box center [673, 111] width 9 height 9
click at [872, 394] on button "Save & New" at bounding box center [855, 389] width 87 height 28
click at [319, 82] on input "text" at bounding box center [366, 88] width 168 height 27
click at [403, 238] on input "text" at bounding box center [412, 236] width 78 height 27
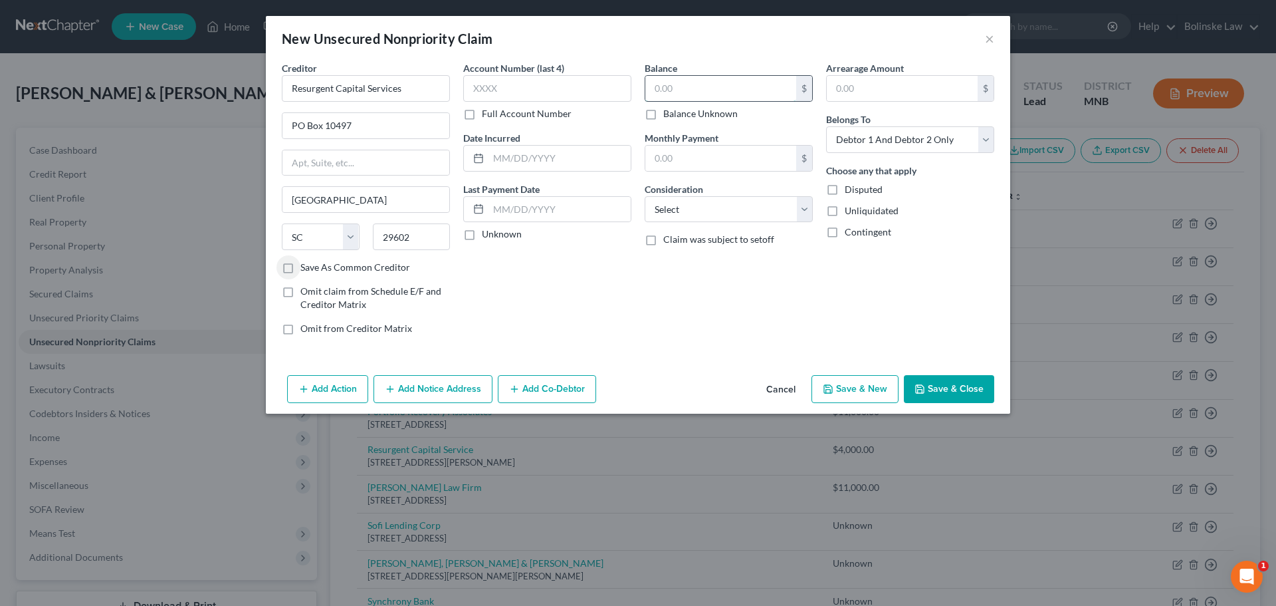
click at [677, 91] on input "text" at bounding box center [720, 88] width 151 height 25
click at [663, 112] on label "Balance Unknown" at bounding box center [700, 113] width 74 height 13
click at [669, 112] on input "Balance Unknown" at bounding box center [673, 111] width 9 height 9
click at [848, 392] on button "Save & New" at bounding box center [855, 389] width 87 height 28
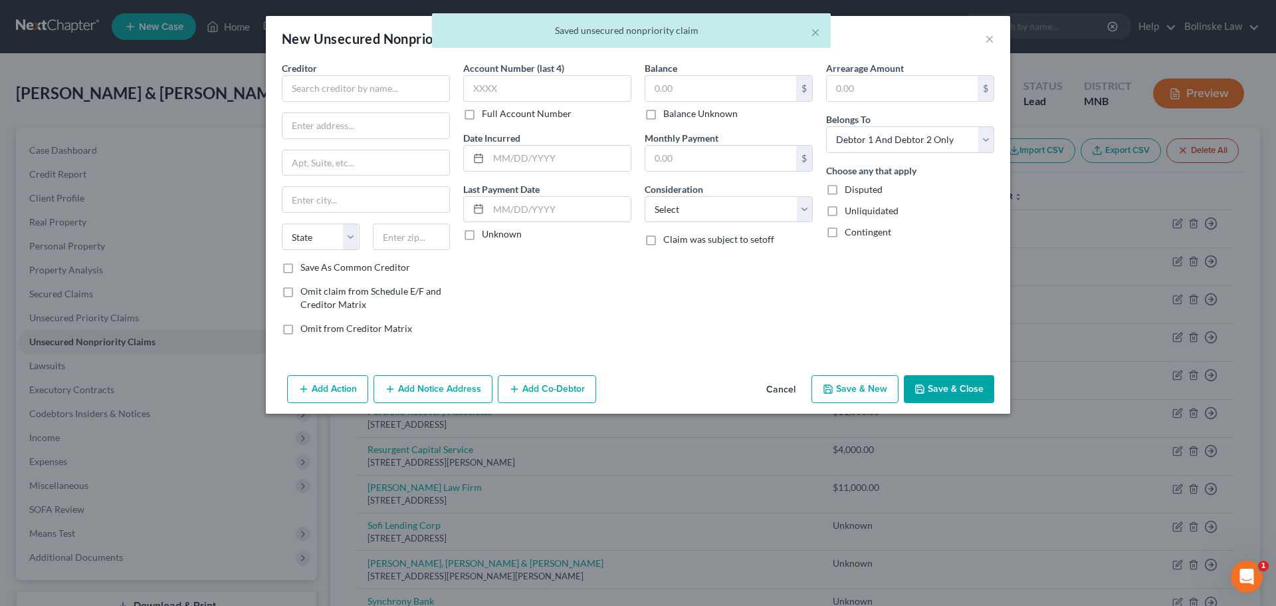
click at [988, 38] on div "× Saved unsecured nonpriority claim" at bounding box center [631, 33] width 1276 height 41
click at [992, 39] on button "×" at bounding box center [989, 39] width 9 height 16
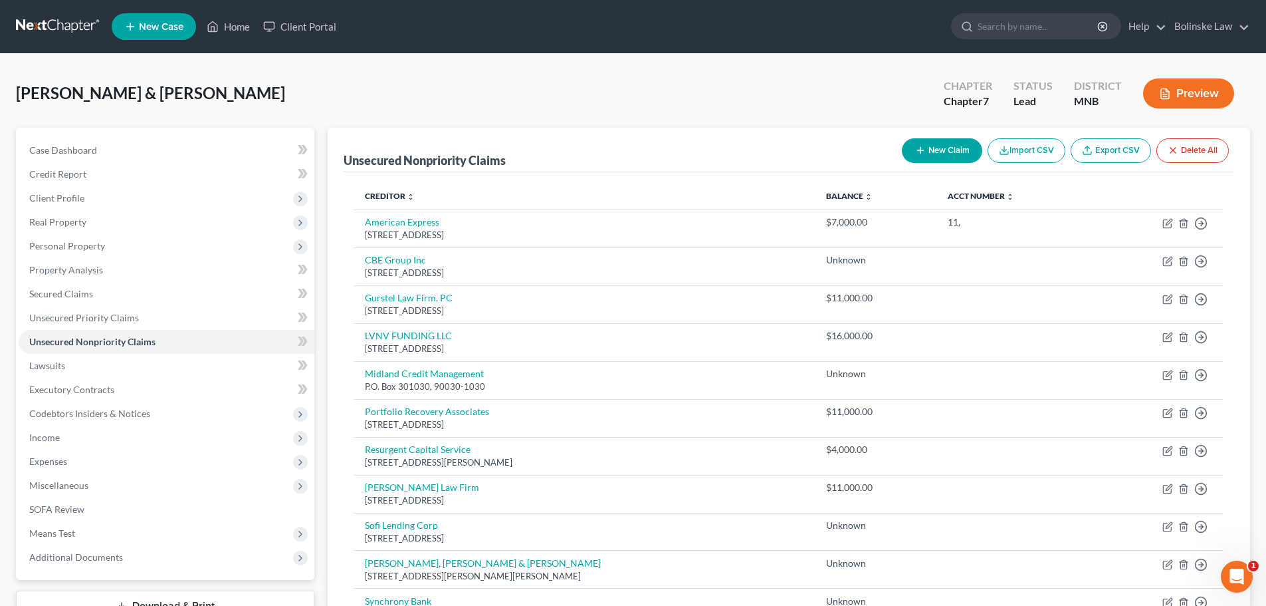
click at [925, 149] on button "New Claim" at bounding box center [942, 150] width 80 height 25
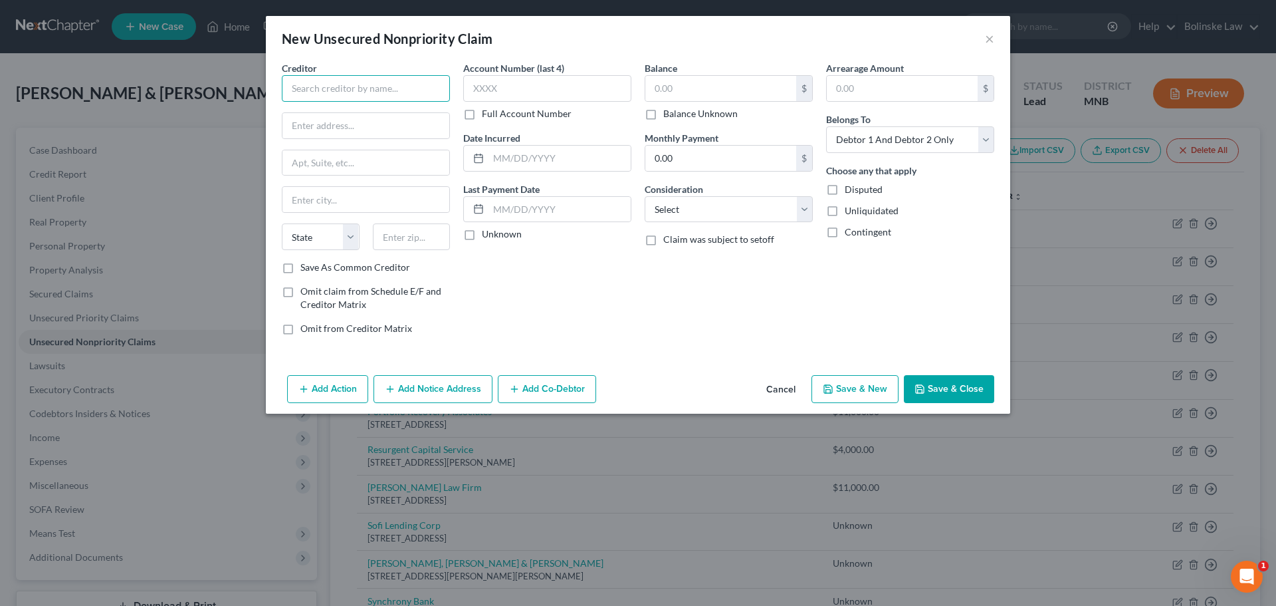
click at [329, 87] on input "text" at bounding box center [366, 88] width 168 height 27
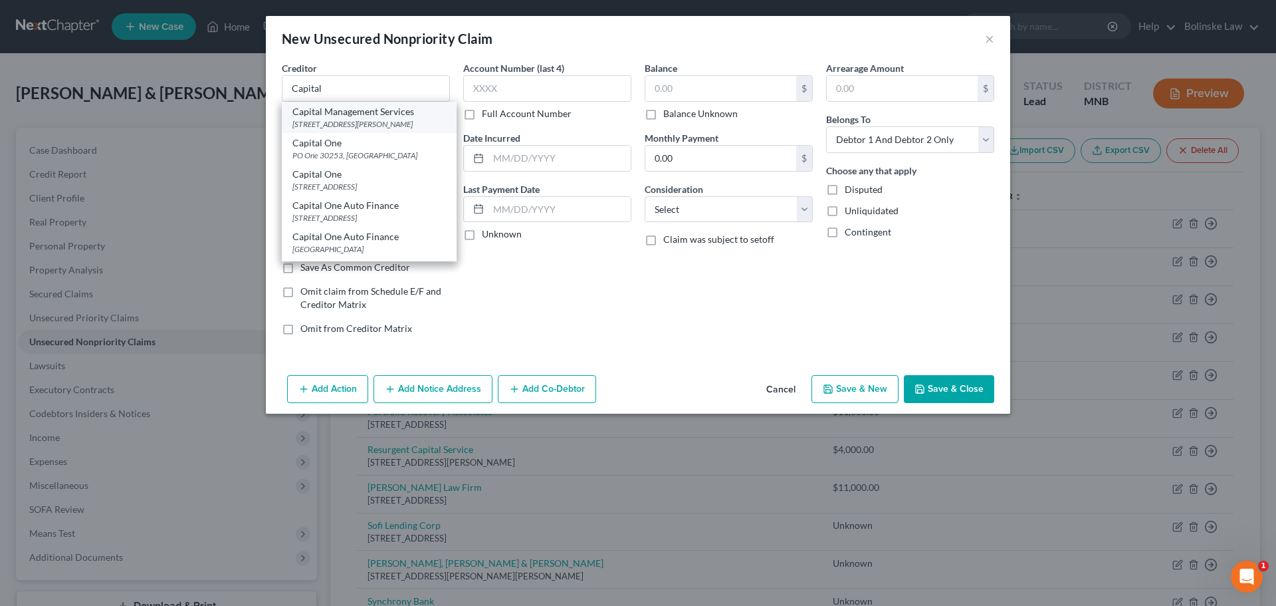
click at [322, 118] on div "[STREET_ADDRESS][PERSON_NAME]" at bounding box center [369, 123] width 154 height 11
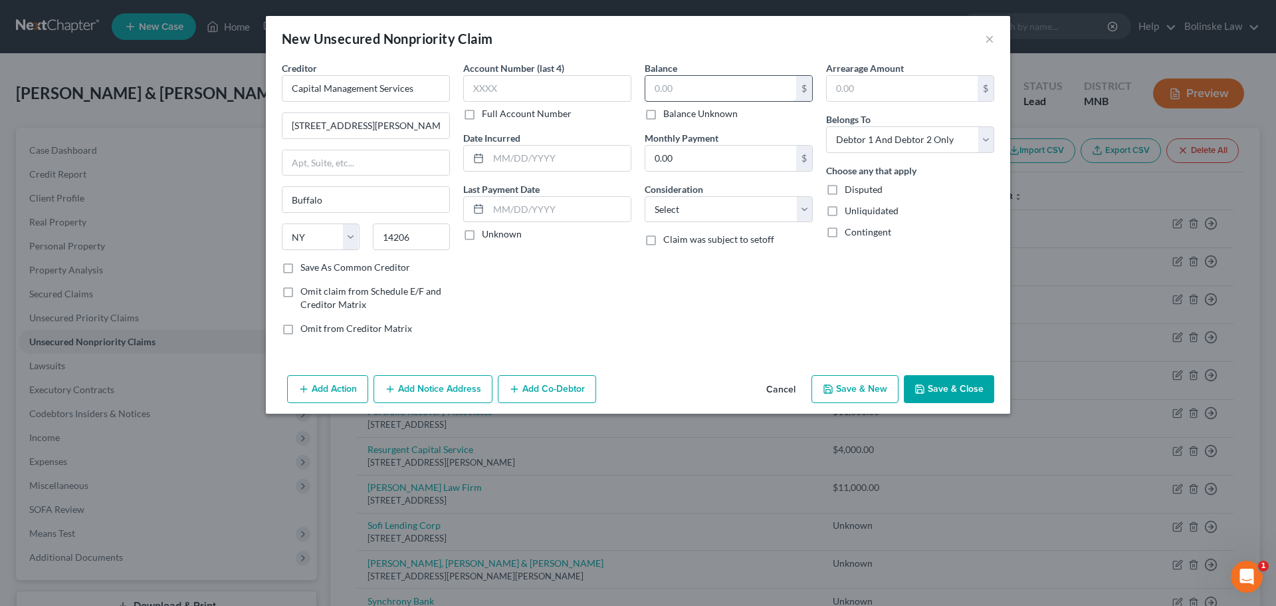
click at [653, 96] on input "text" at bounding box center [720, 88] width 151 height 25
click at [854, 384] on button "Save & New" at bounding box center [855, 389] width 87 height 28
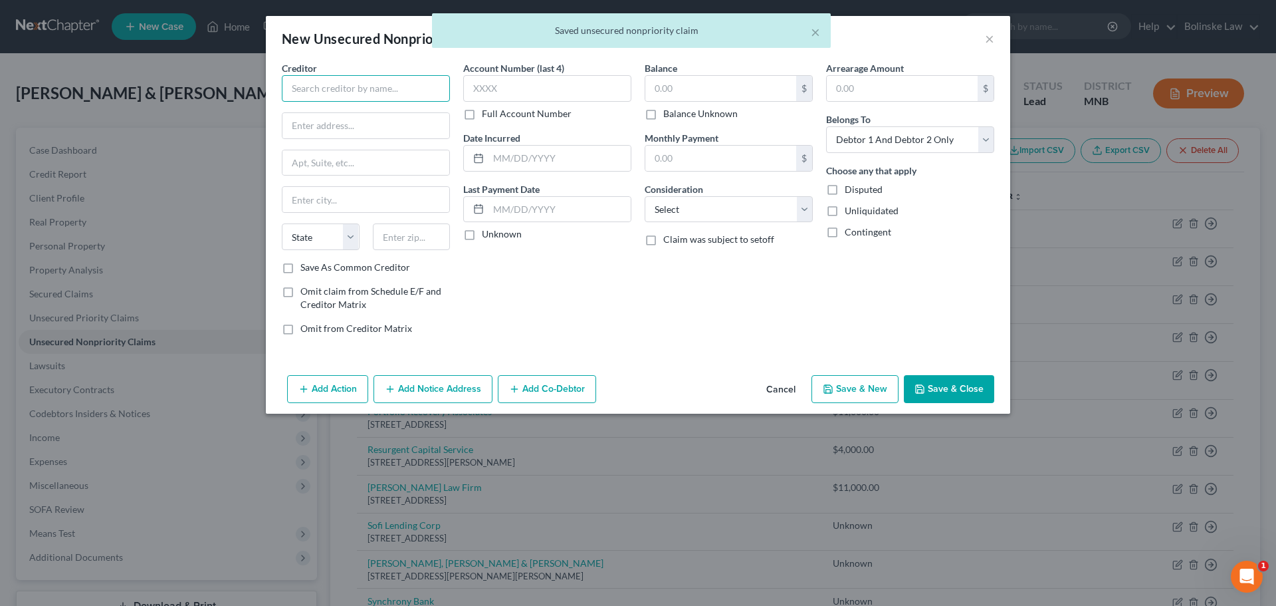
click at [412, 87] on input "text" at bounding box center [366, 88] width 168 height 27
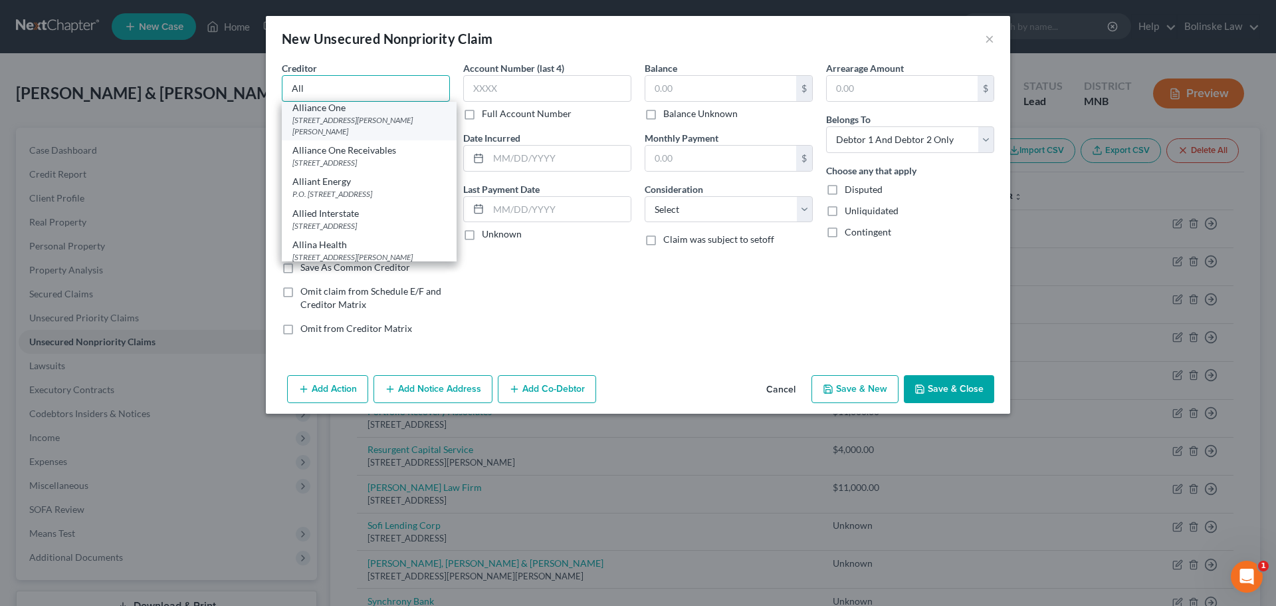
scroll to position [133, 0]
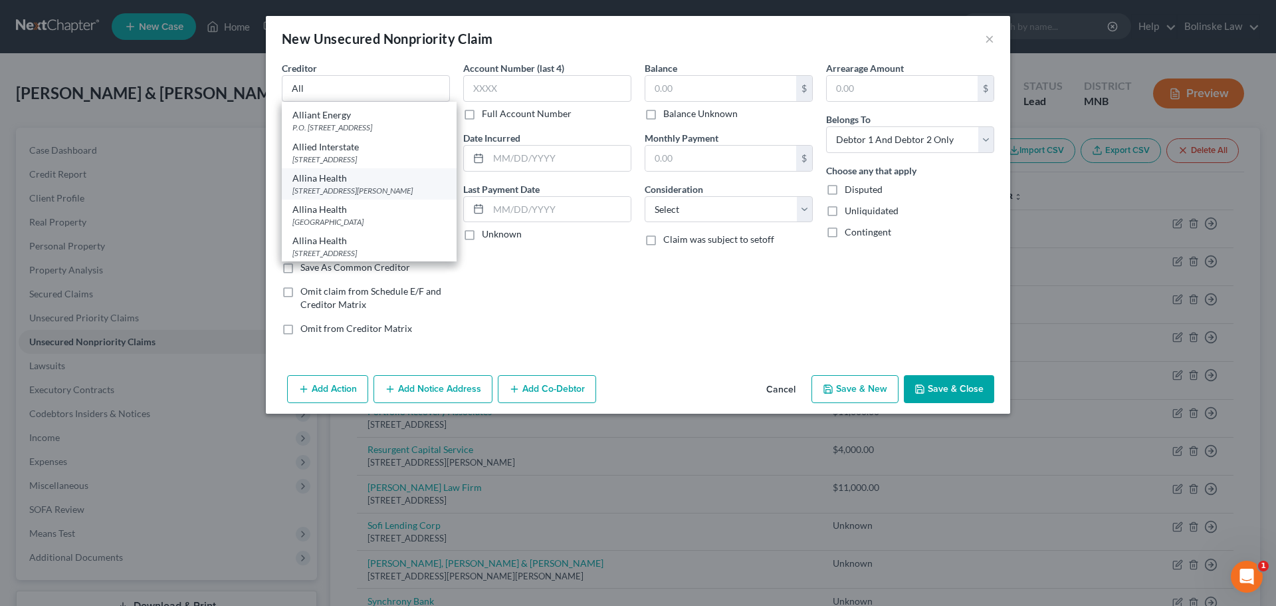
click at [340, 196] on div "[STREET_ADDRESS][PERSON_NAME]" at bounding box center [369, 190] width 154 height 11
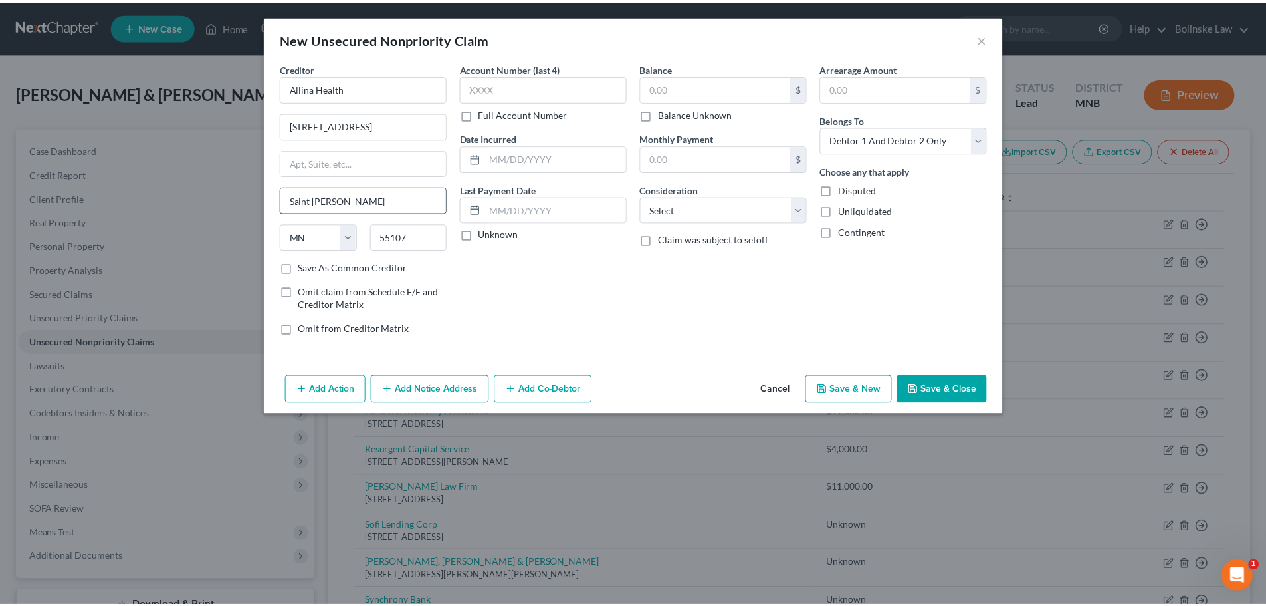
scroll to position [0, 0]
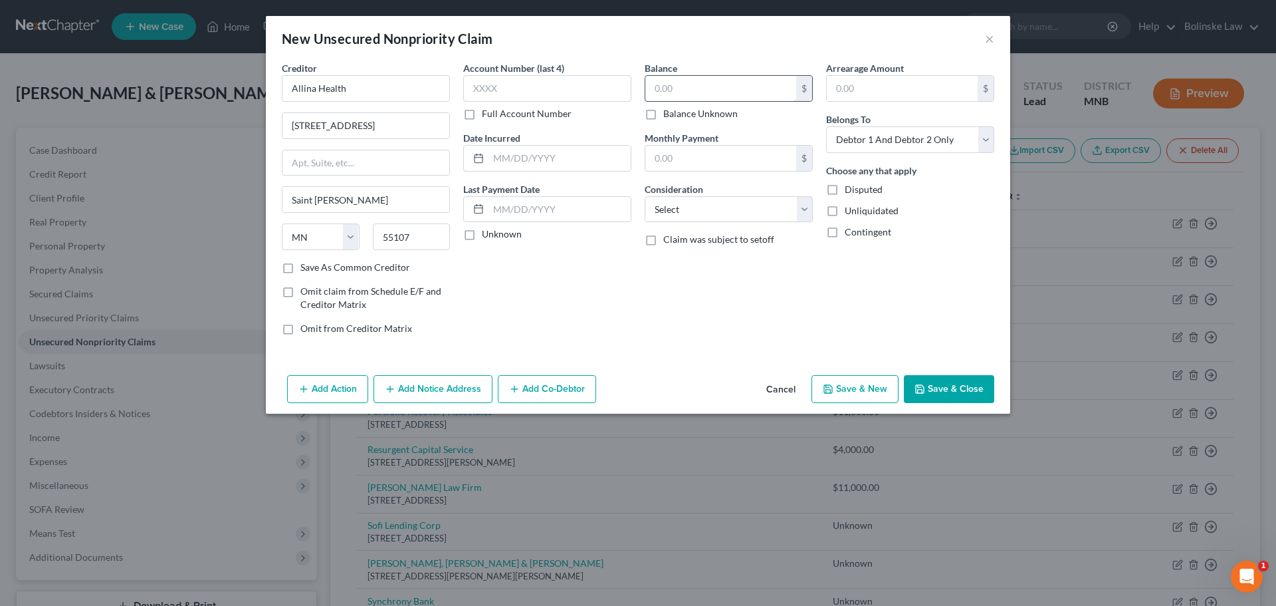
click at [651, 85] on input "text" at bounding box center [720, 88] width 151 height 25
click at [856, 387] on button "Save & New" at bounding box center [855, 389] width 87 height 28
click at [318, 90] on input "text" at bounding box center [366, 88] width 168 height 27
click at [656, 91] on input "text" at bounding box center [720, 88] width 151 height 25
click at [870, 388] on button "Save & New" at bounding box center [855, 389] width 87 height 28
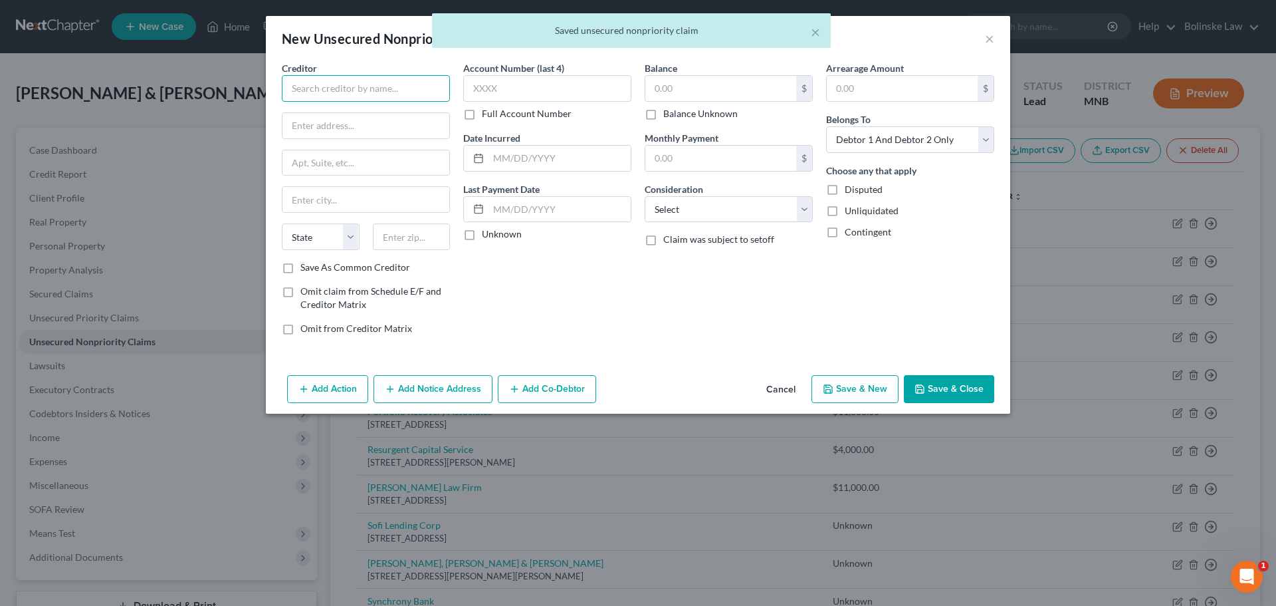
click at [337, 93] on input "text" at bounding box center [366, 88] width 168 height 27
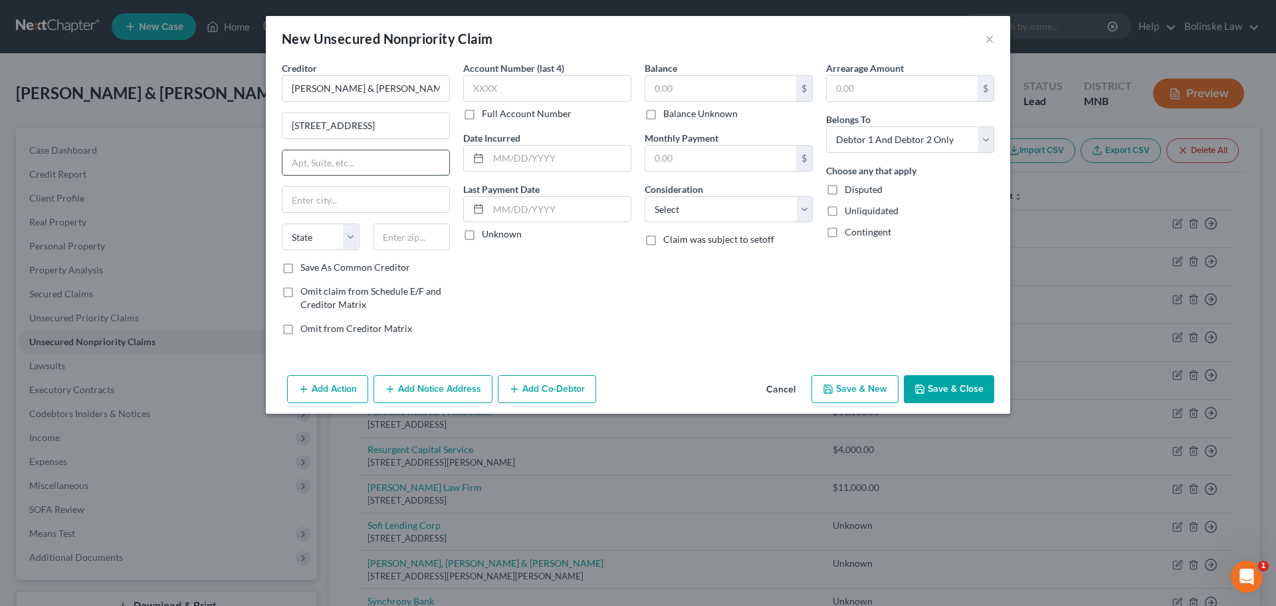
click at [304, 162] on input "text" at bounding box center [366, 162] width 167 height 25
drag, startPoint x: 647, startPoint y: 116, endPoint x: 647, endPoint y: 135, distance: 19.3
click at [663, 116] on label "Balance Unknown" at bounding box center [700, 113] width 74 height 13
click at [669, 116] on input "Balance Unknown" at bounding box center [673, 111] width 9 height 9
click at [300, 271] on label "Save As Common Creditor" at bounding box center [355, 267] width 110 height 13
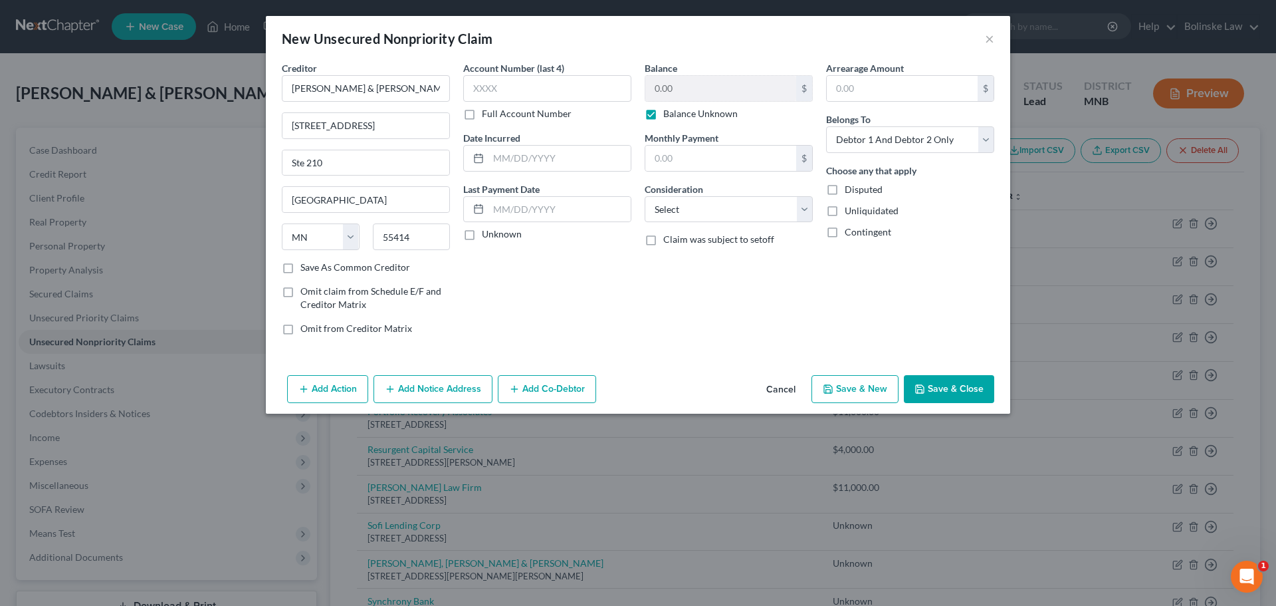
click at [306, 269] on input "Save As Common Creditor" at bounding box center [310, 265] width 9 height 9
click at [869, 387] on button "Save & New" at bounding box center [855, 389] width 87 height 28
click at [988, 39] on button "×" at bounding box center [989, 39] width 9 height 16
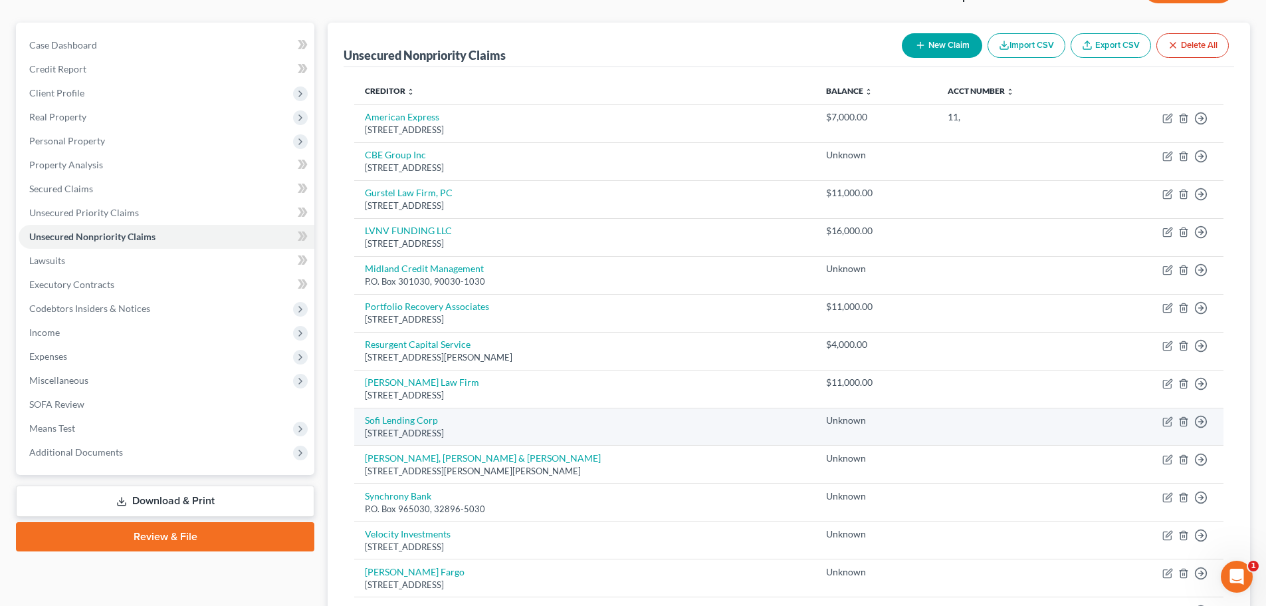
scroll to position [66, 0]
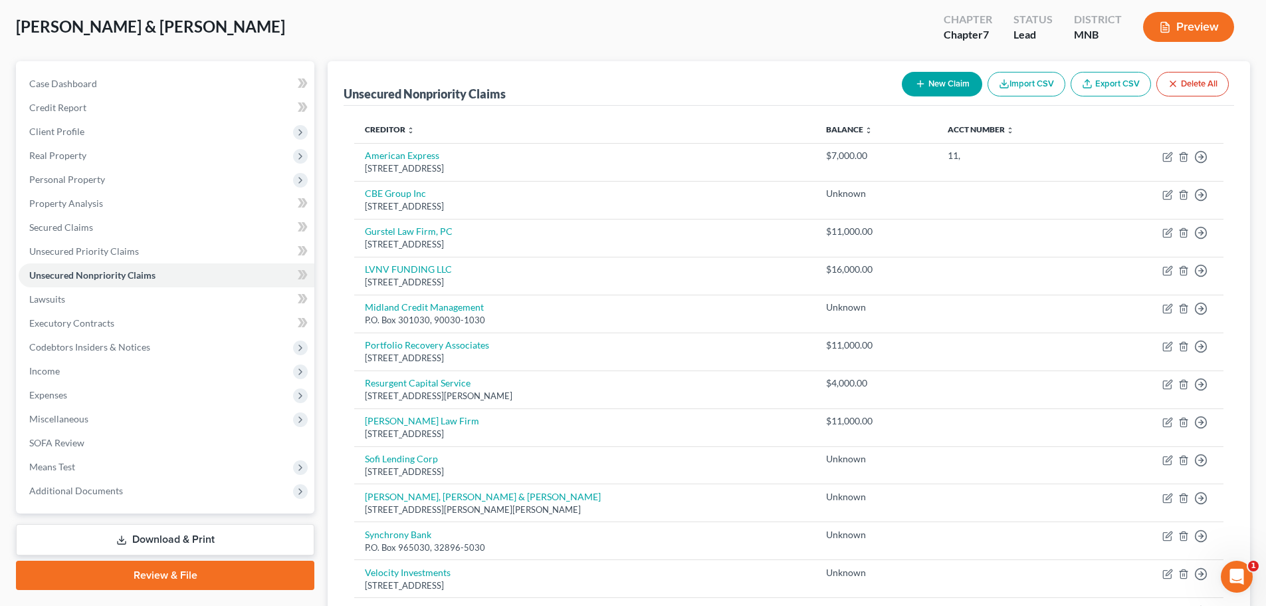
click at [927, 88] on button "New Claim" at bounding box center [942, 84] width 80 height 25
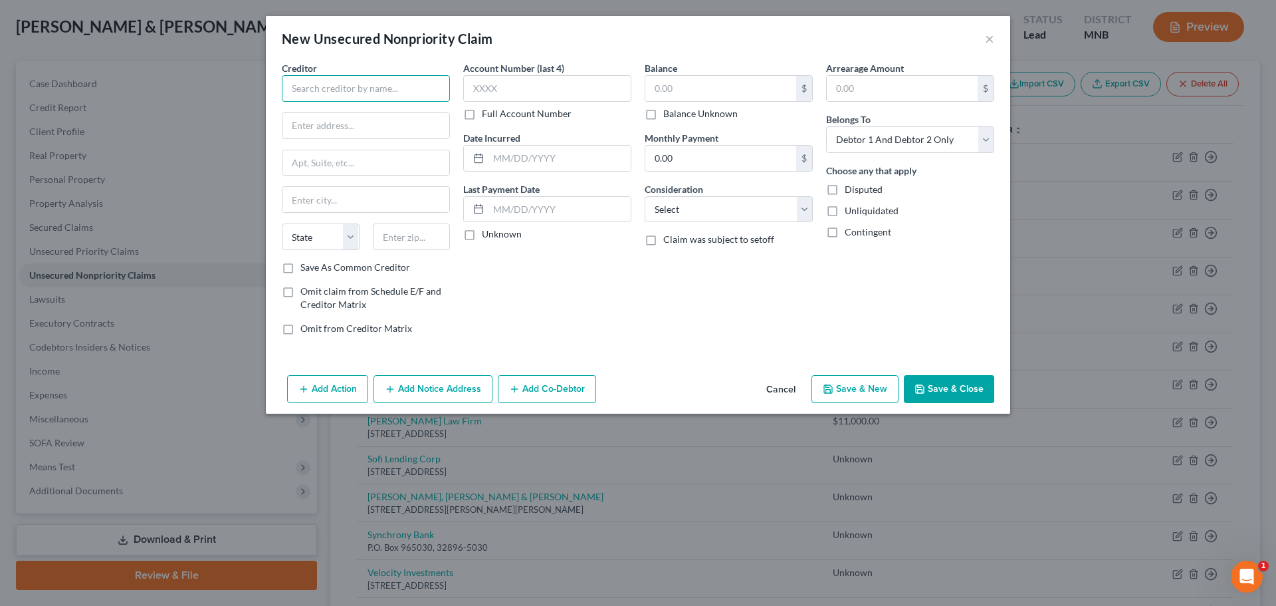
click at [308, 83] on input "text" at bounding box center [366, 88] width 168 height 27
click at [669, 89] on input "text" at bounding box center [720, 88] width 151 height 25
click at [300, 267] on label "Save As Common Creditor" at bounding box center [355, 267] width 110 height 13
click at [306, 267] on input "Save As Common Creditor" at bounding box center [310, 265] width 9 height 9
click at [869, 389] on button "Save & New" at bounding box center [855, 389] width 87 height 28
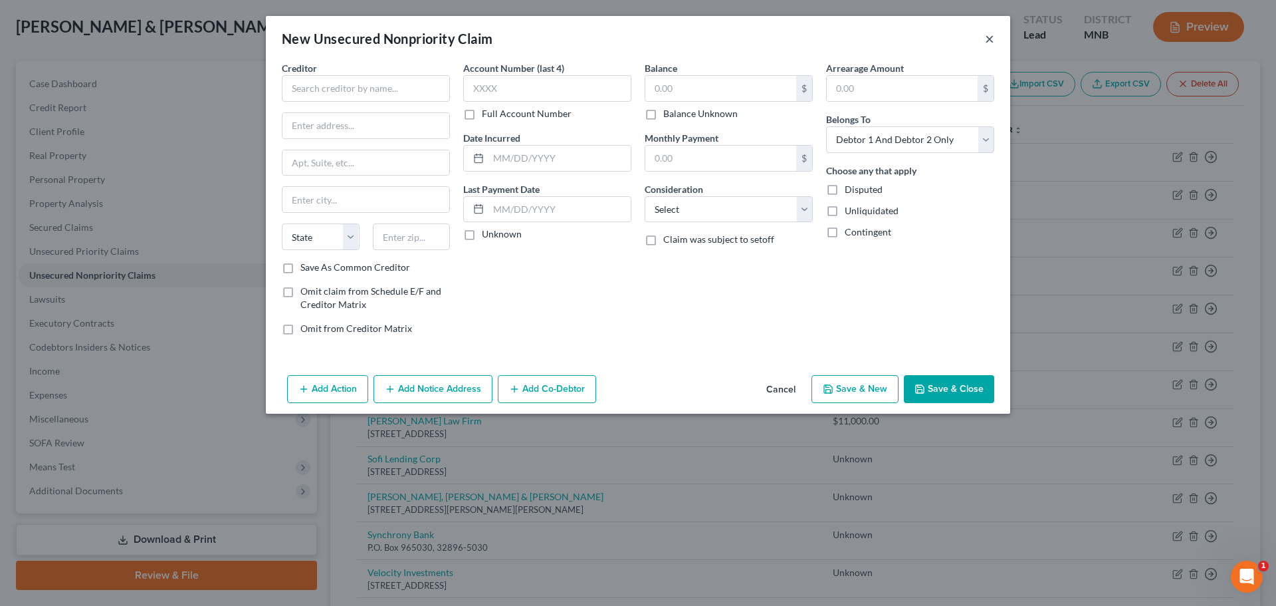
click at [988, 37] on button "×" at bounding box center [989, 39] width 9 height 16
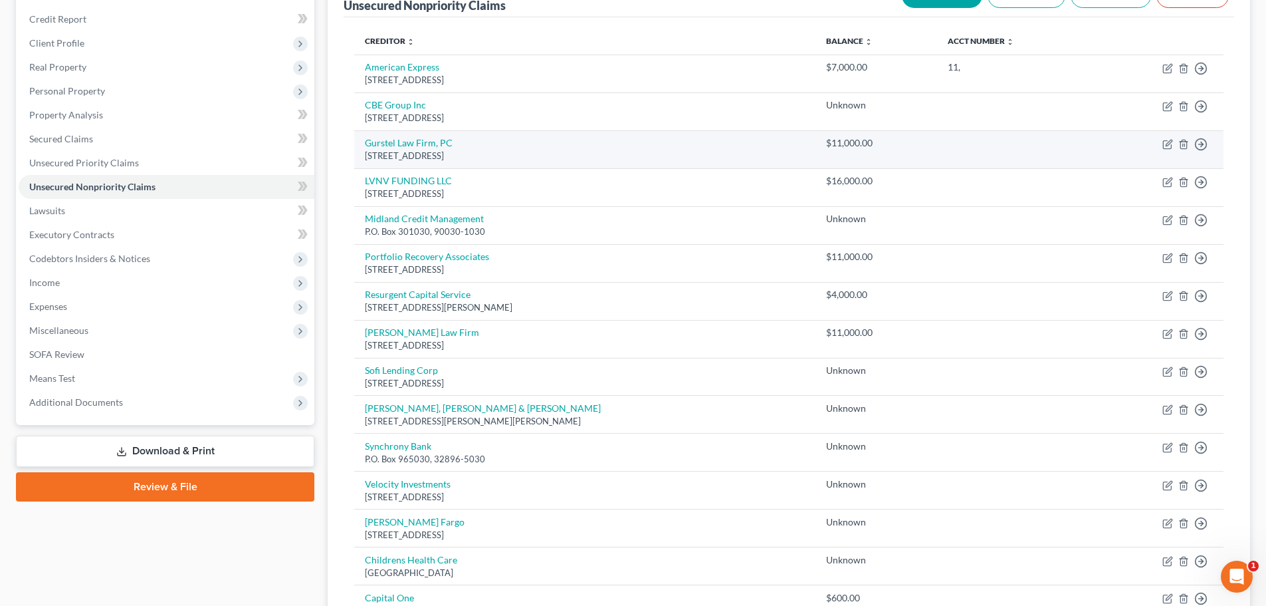
scroll to position [133, 0]
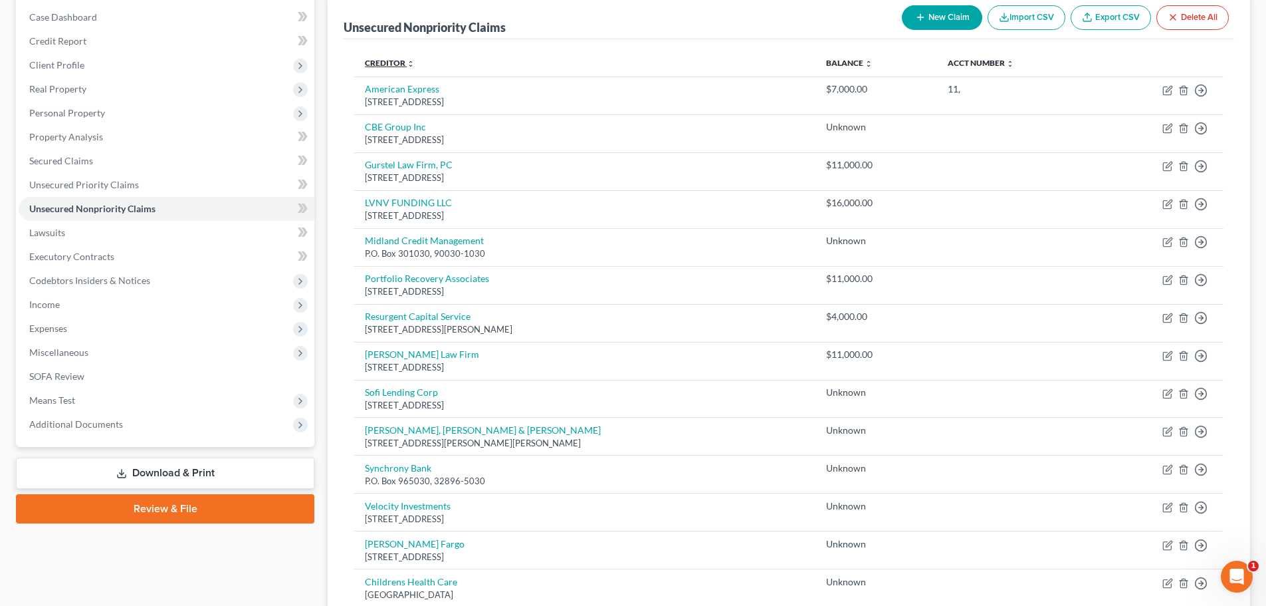
click at [407, 64] on icon "unfold_more" at bounding box center [411, 64] width 8 height 8
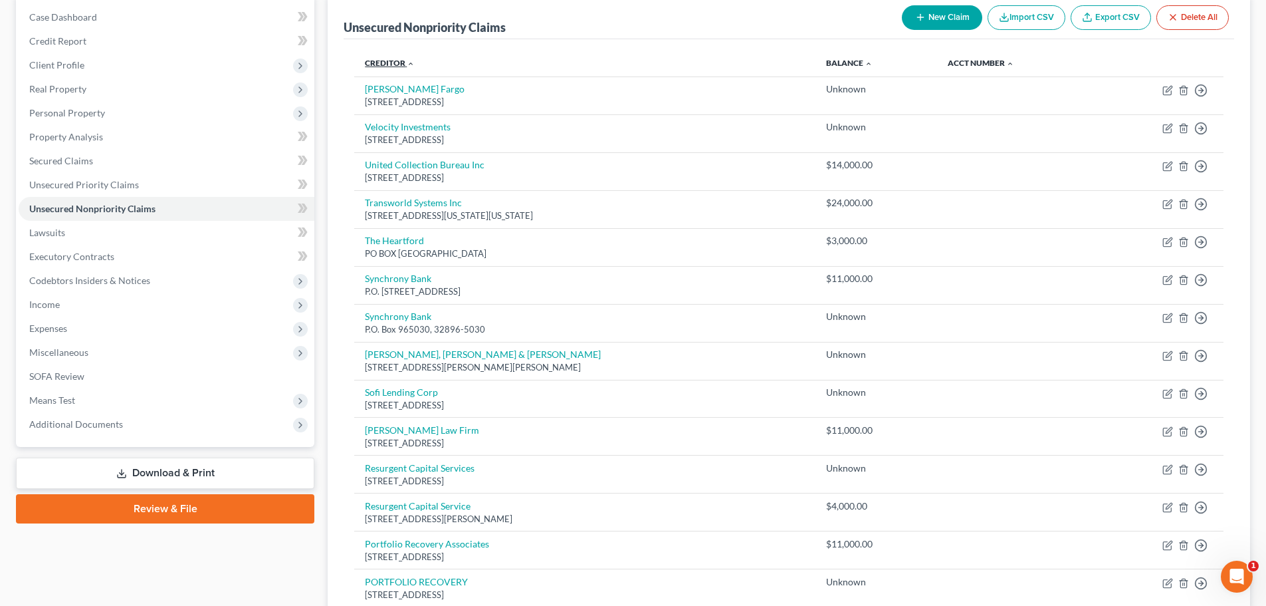
click at [408, 63] on icon "expand_less" at bounding box center [411, 64] width 8 height 8
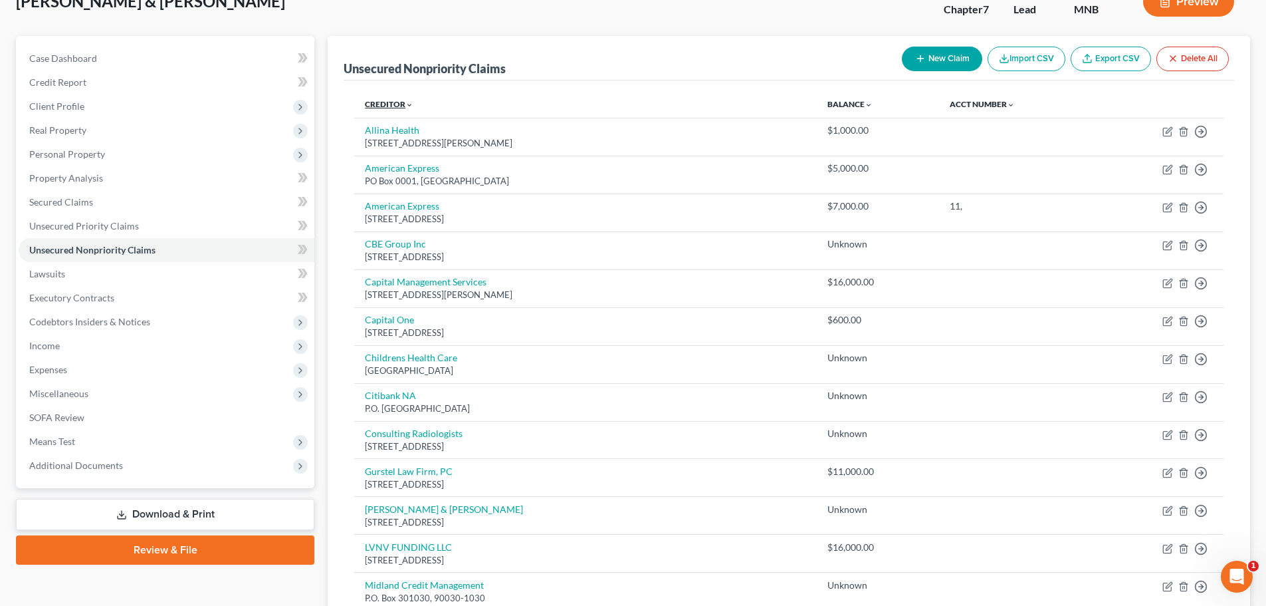
scroll to position [0, 0]
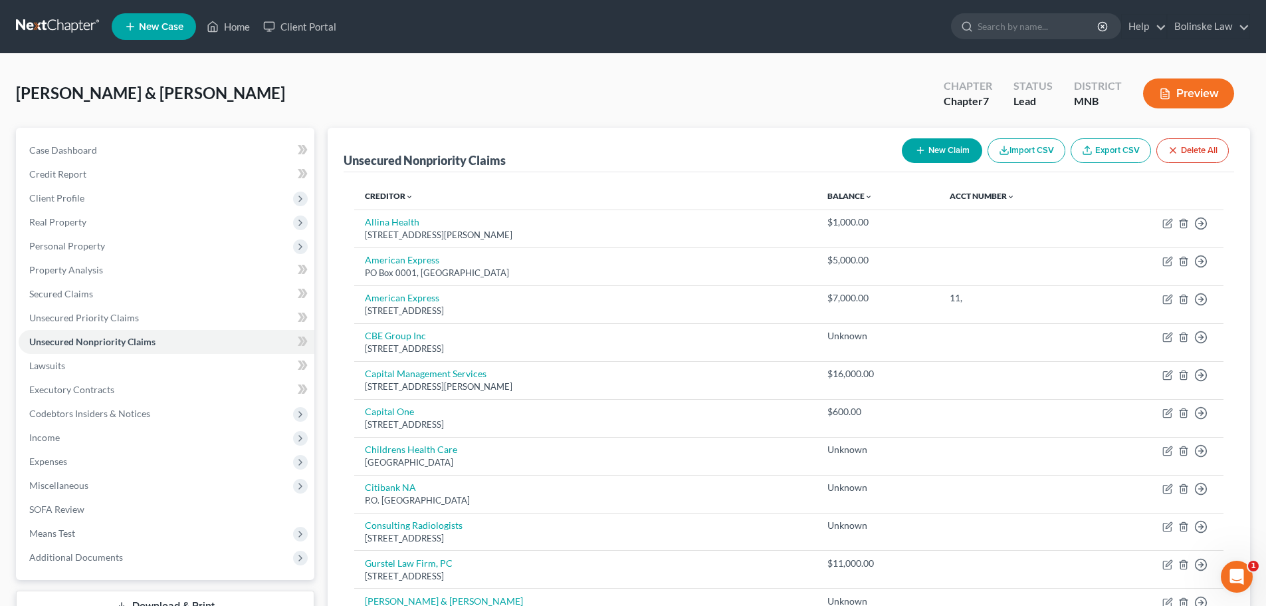
click at [937, 149] on button "New Claim" at bounding box center [942, 150] width 80 height 25
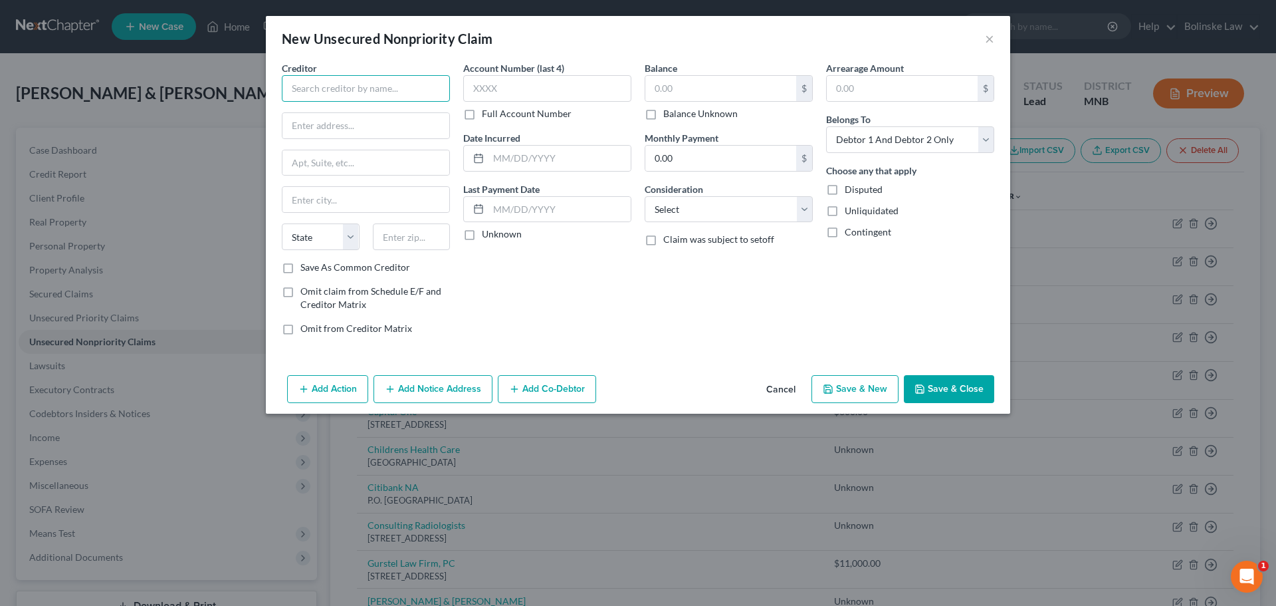
click at [356, 91] on input "text" at bounding box center [366, 88] width 168 height 27
click at [663, 114] on label "Balance Unknown" at bounding box center [700, 113] width 74 height 13
click at [669, 114] on input "Balance Unknown" at bounding box center [673, 111] width 9 height 9
click at [947, 392] on button "Save & Close" at bounding box center [949, 389] width 90 height 28
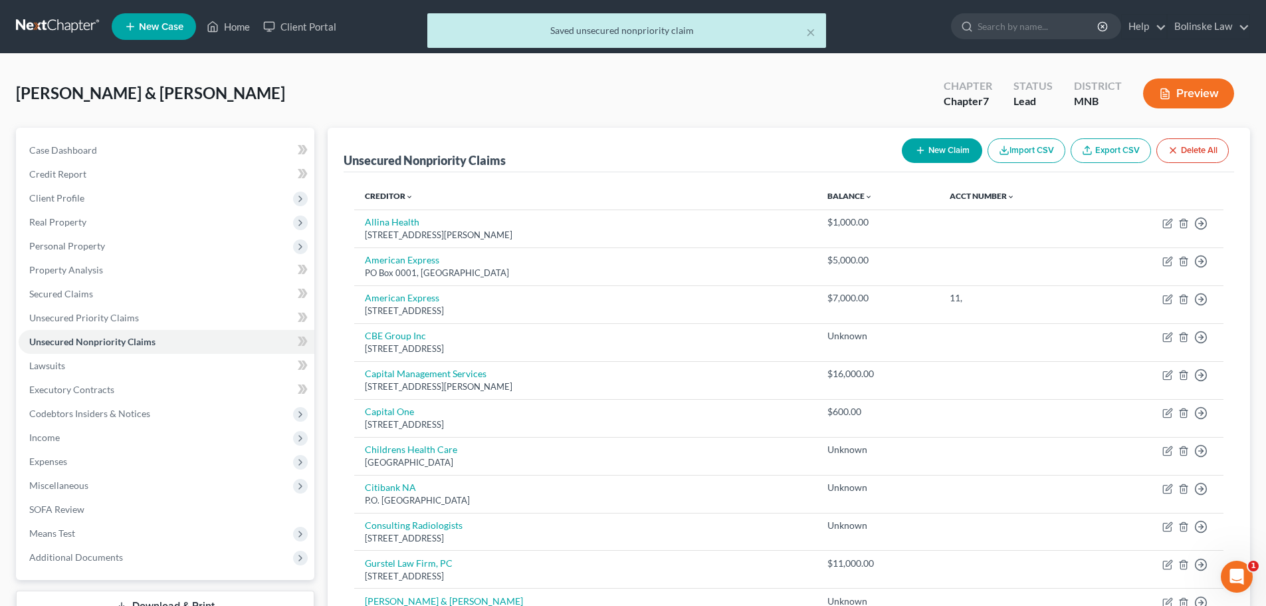
click at [945, 153] on button "New Claim" at bounding box center [942, 150] width 80 height 25
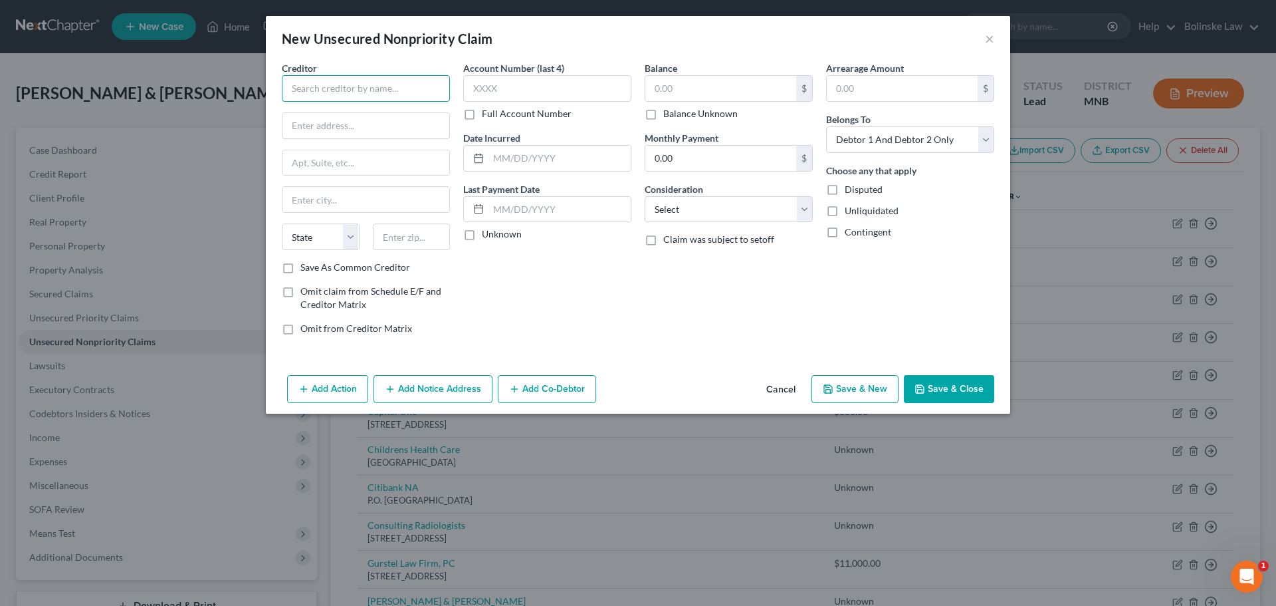
click at [328, 98] on input "text" at bounding box center [366, 88] width 168 height 27
drag, startPoint x: 662, startPoint y: 88, endPoint x: 677, endPoint y: 90, distance: 15.4
click at [662, 88] on input "text" at bounding box center [720, 88] width 151 height 25
click at [300, 267] on label "Save As Common Creditor" at bounding box center [355, 267] width 110 height 13
click at [306, 267] on input "Save As Common Creditor" at bounding box center [310, 265] width 9 height 9
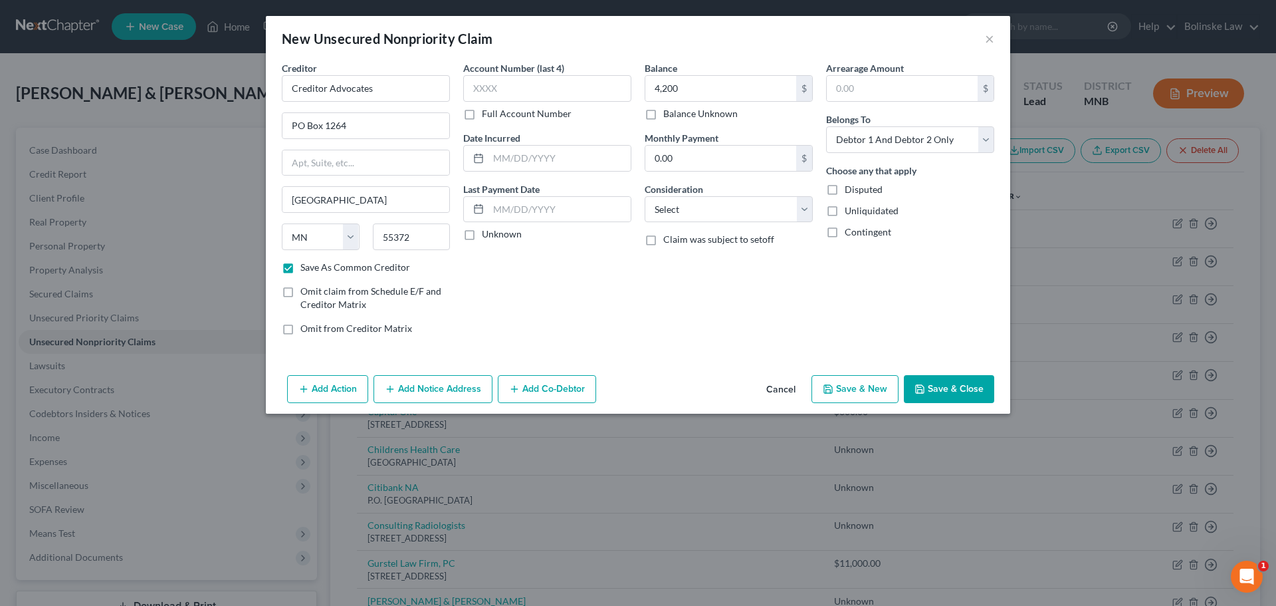
click at [856, 390] on button "Save & New" at bounding box center [855, 389] width 87 height 28
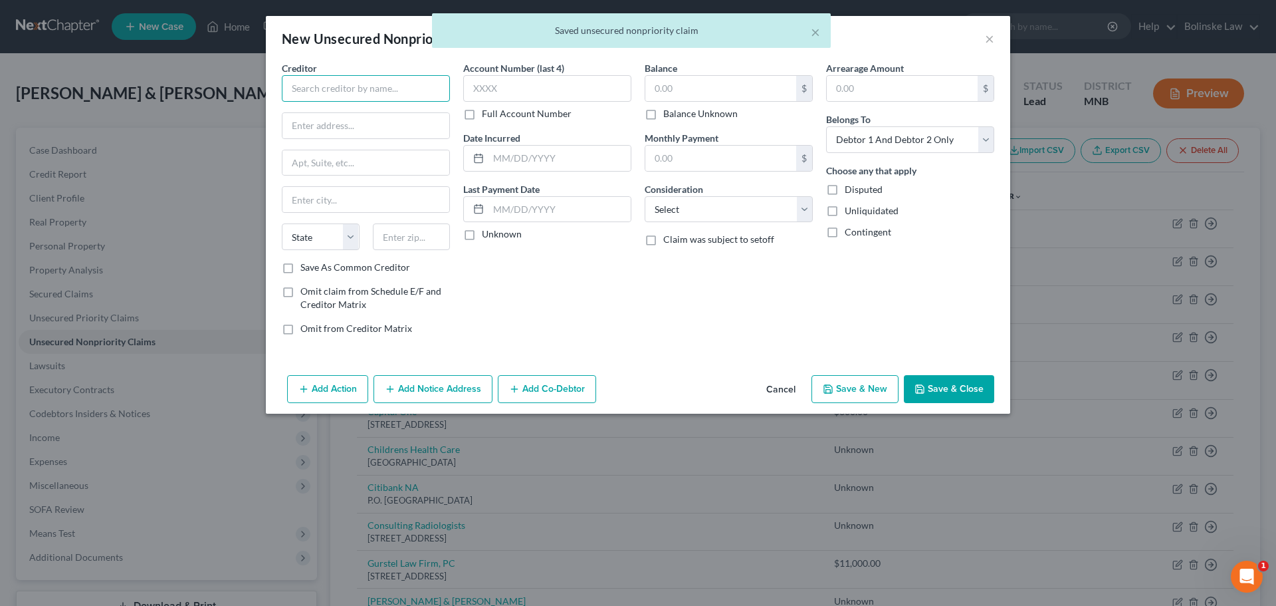
click at [314, 96] on input "text" at bounding box center [366, 88] width 168 height 27
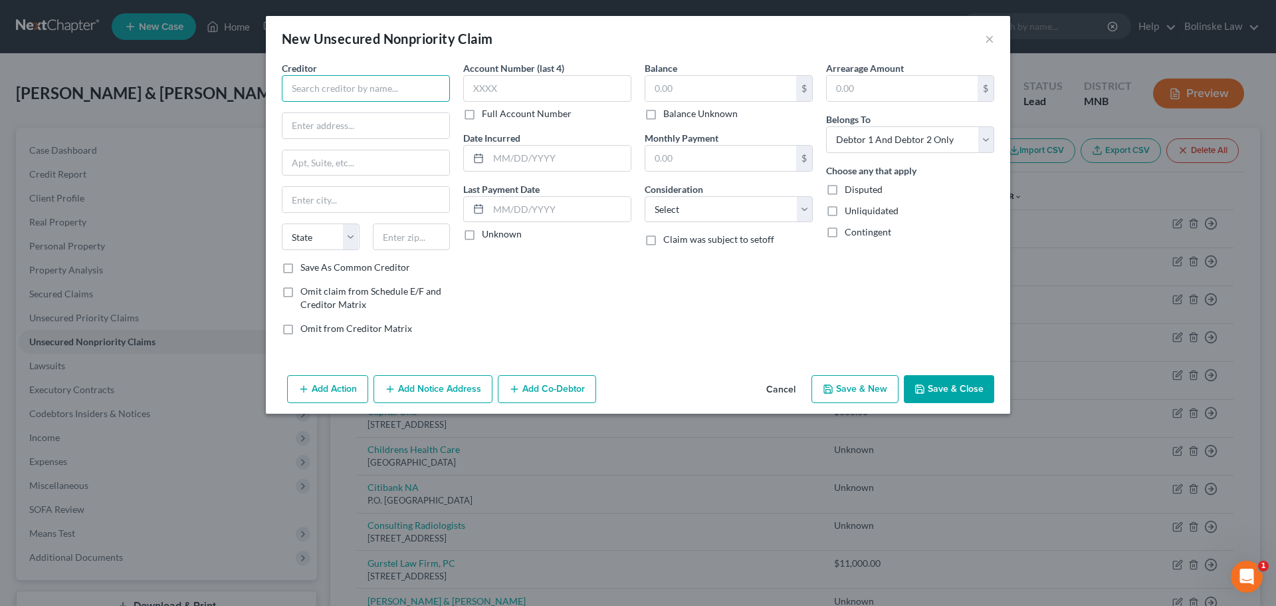
click at [321, 87] on input "text" at bounding box center [366, 88] width 168 height 27
click at [317, 128] on div "[STREET_ADDRESS]" at bounding box center [361, 123] width 138 height 11
click at [660, 84] on input "text" at bounding box center [720, 88] width 151 height 25
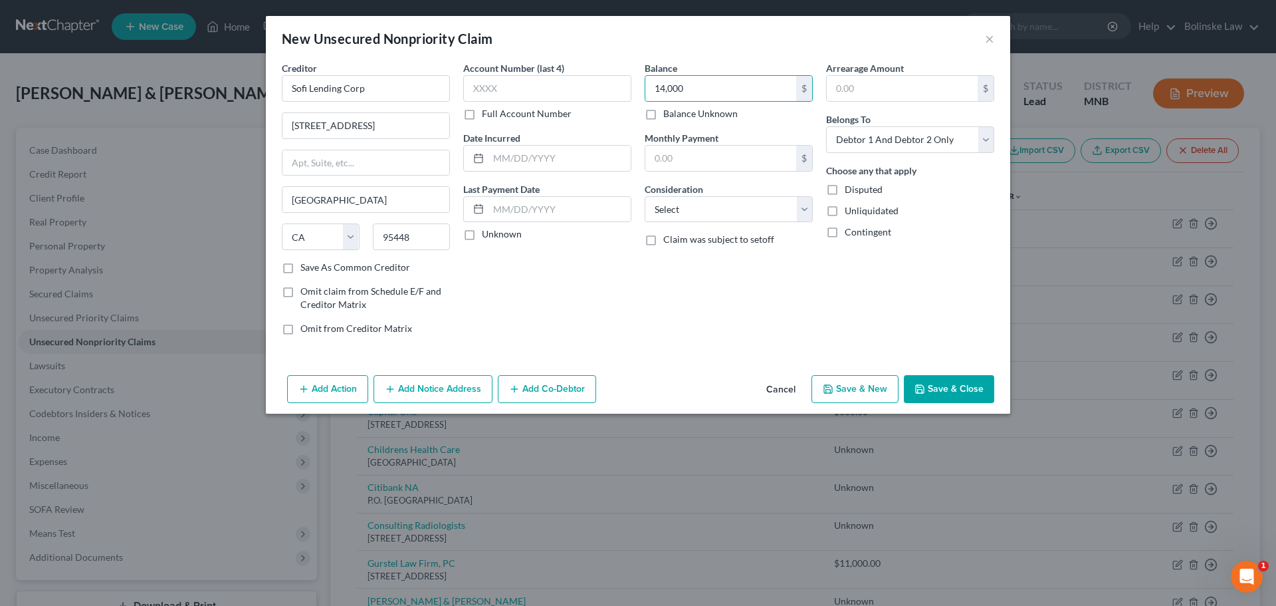
click at [839, 394] on button "Save & New" at bounding box center [855, 389] width 87 height 28
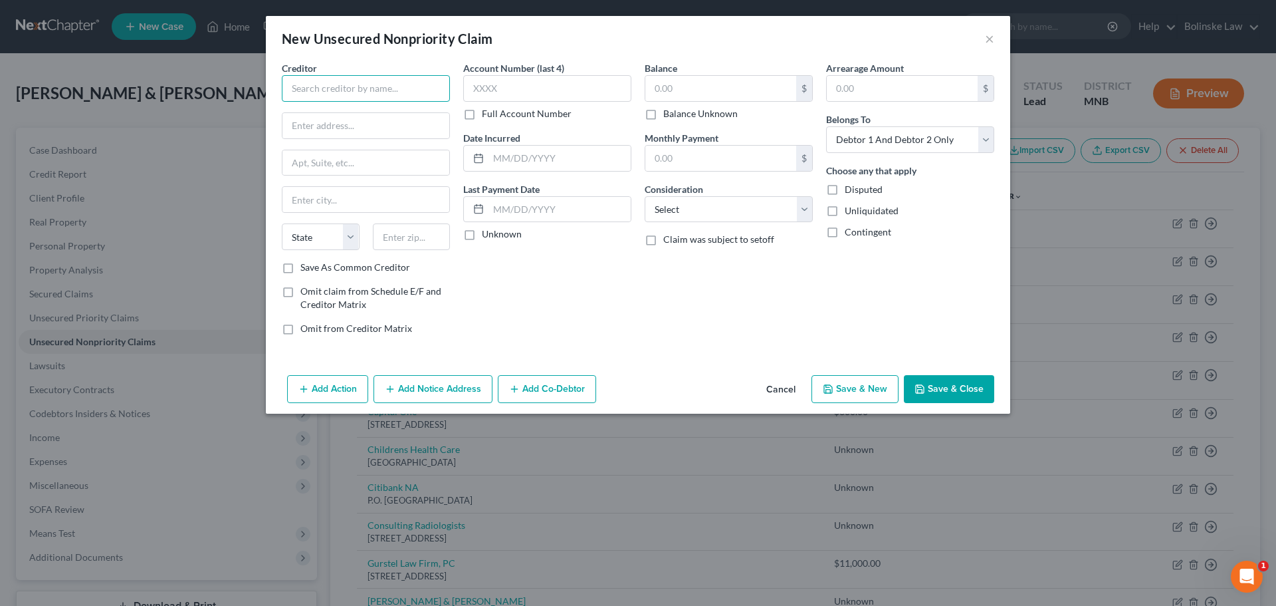
click at [328, 96] on input "text" at bounding box center [366, 88] width 168 height 27
click at [300, 266] on label "Save As Common Creditor" at bounding box center [355, 267] width 110 height 13
click at [306, 266] on input "Save As Common Creditor" at bounding box center [310, 265] width 9 height 9
click at [653, 89] on input "text" at bounding box center [720, 88] width 151 height 25
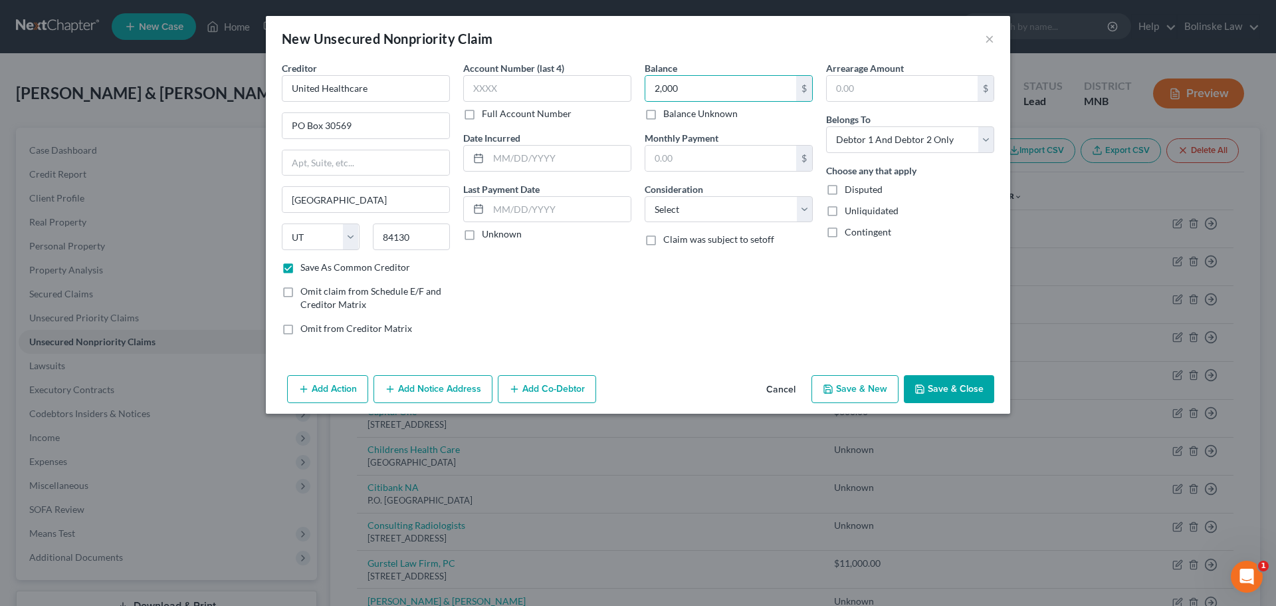
click at [867, 395] on button "Save & New" at bounding box center [855, 389] width 87 height 28
click at [990, 41] on button "×" at bounding box center [989, 39] width 9 height 16
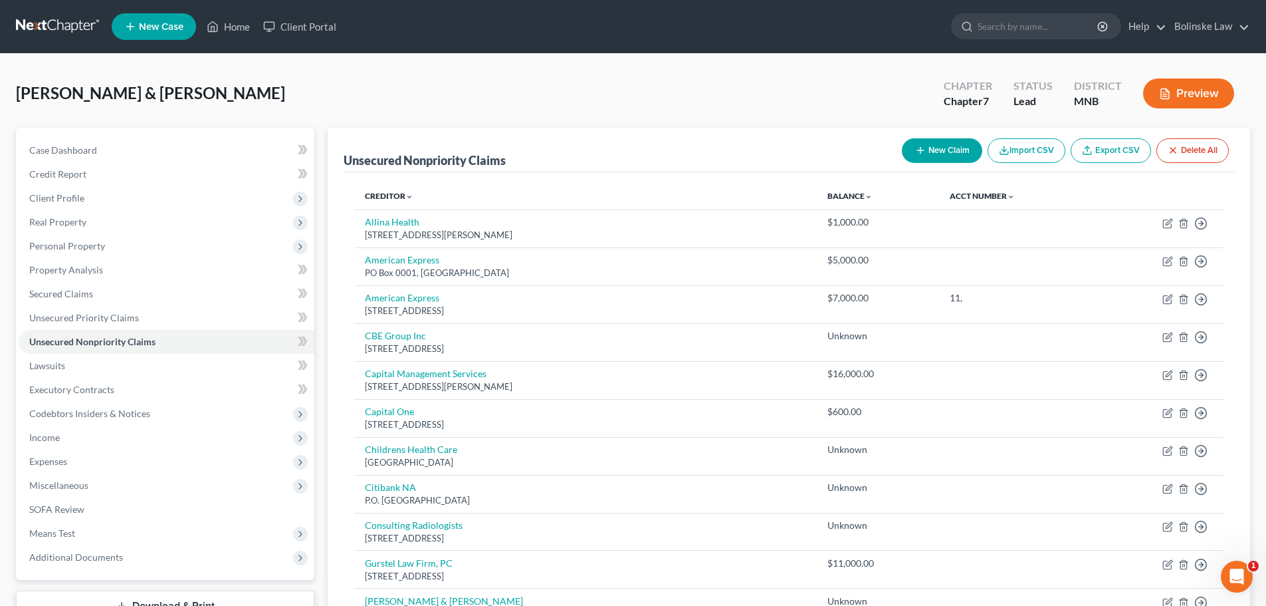
click at [940, 146] on button "New Claim" at bounding box center [942, 150] width 80 height 25
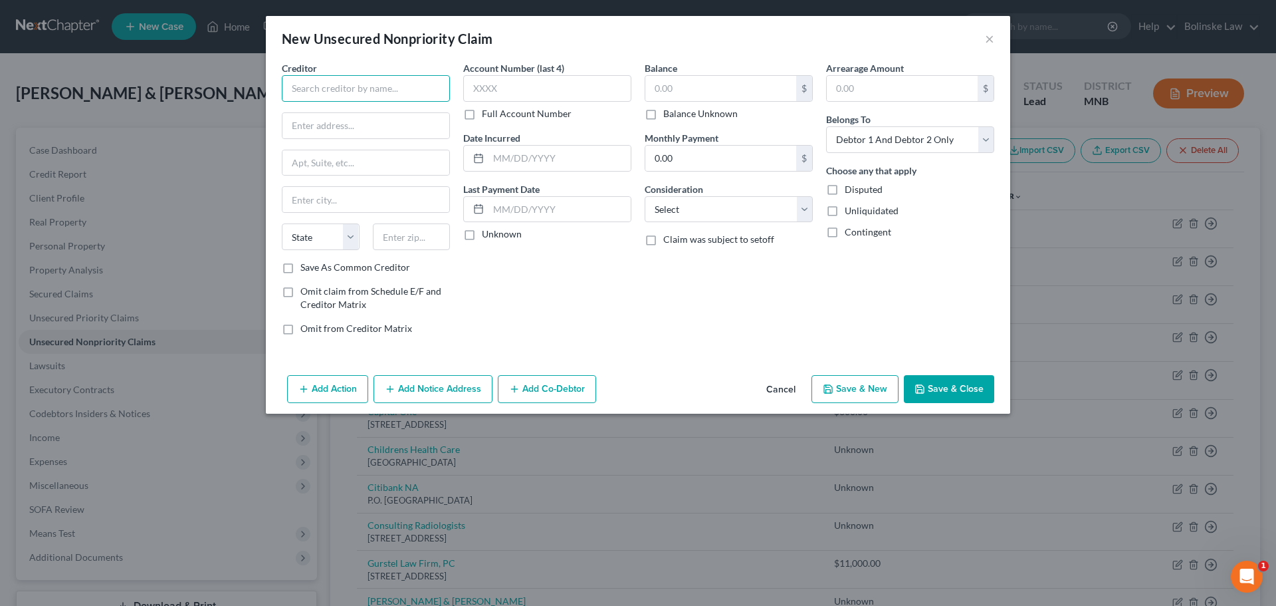
click at [299, 88] on input "text" at bounding box center [366, 88] width 168 height 27
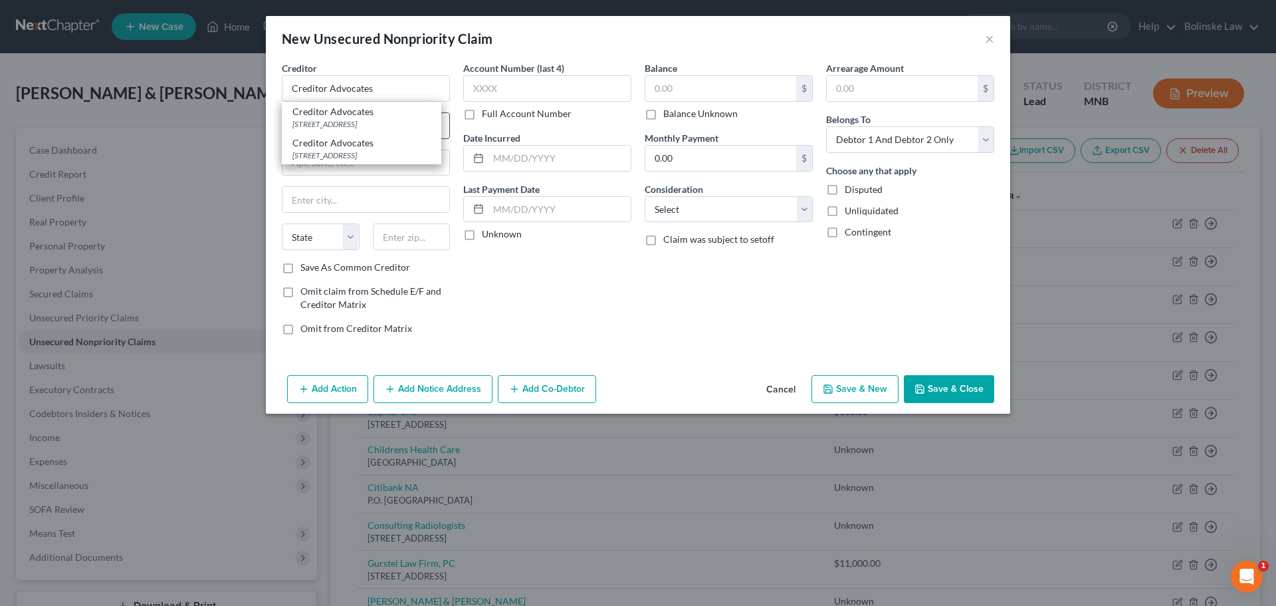
click at [324, 114] on div "Creditor Advocates" at bounding box center [361, 111] width 138 height 13
click at [654, 87] on input "text" at bounding box center [720, 88] width 151 height 25
click at [300, 269] on label "Save As Common Creditor" at bounding box center [355, 267] width 110 height 13
click at [306, 269] on input "Save As Common Creditor" at bounding box center [310, 265] width 9 height 9
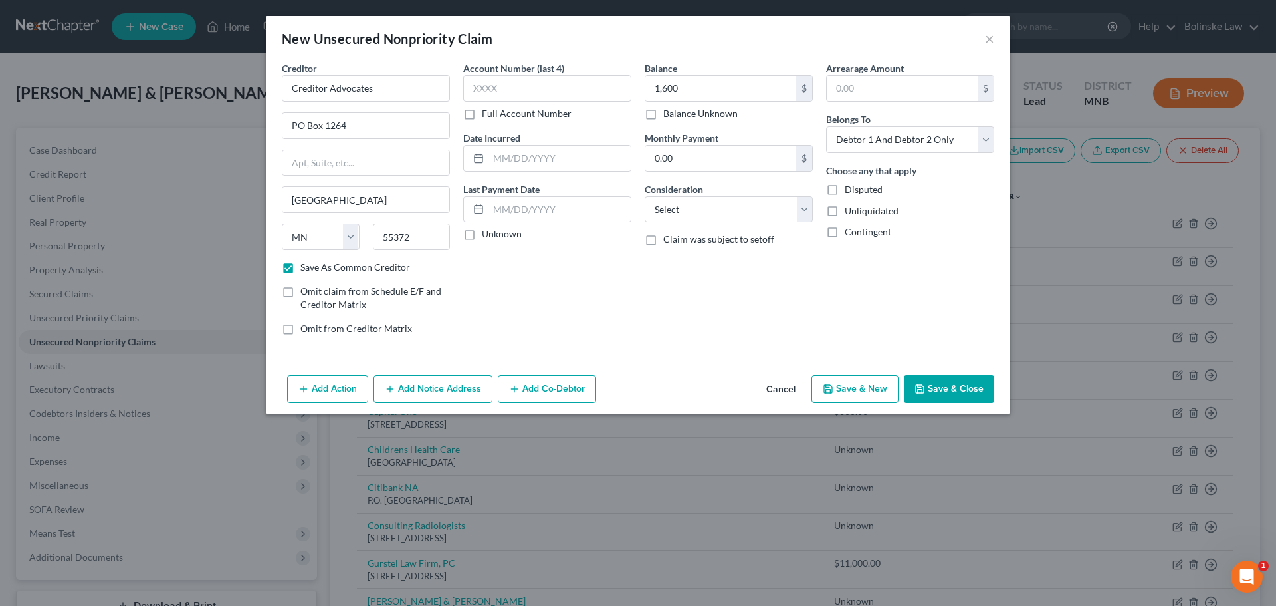
click at [300, 268] on label "Save As Common Creditor" at bounding box center [355, 267] width 110 height 13
click at [306, 268] on input "Save As Common Creditor" at bounding box center [310, 265] width 9 height 9
click at [859, 390] on button "Save & New" at bounding box center [855, 389] width 87 height 28
click at [993, 37] on button "×" at bounding box center [989, 39] width 9 height 16
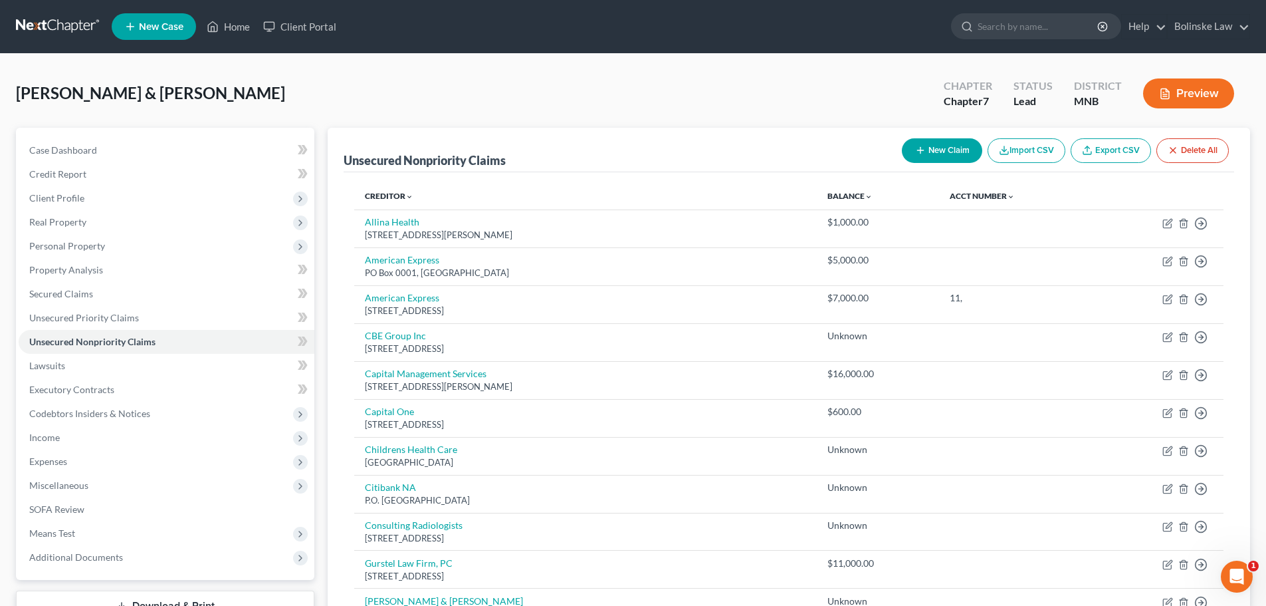
click at [943, 160] on button "New Claim" at bounding box center [942, 150] width 80 height 25
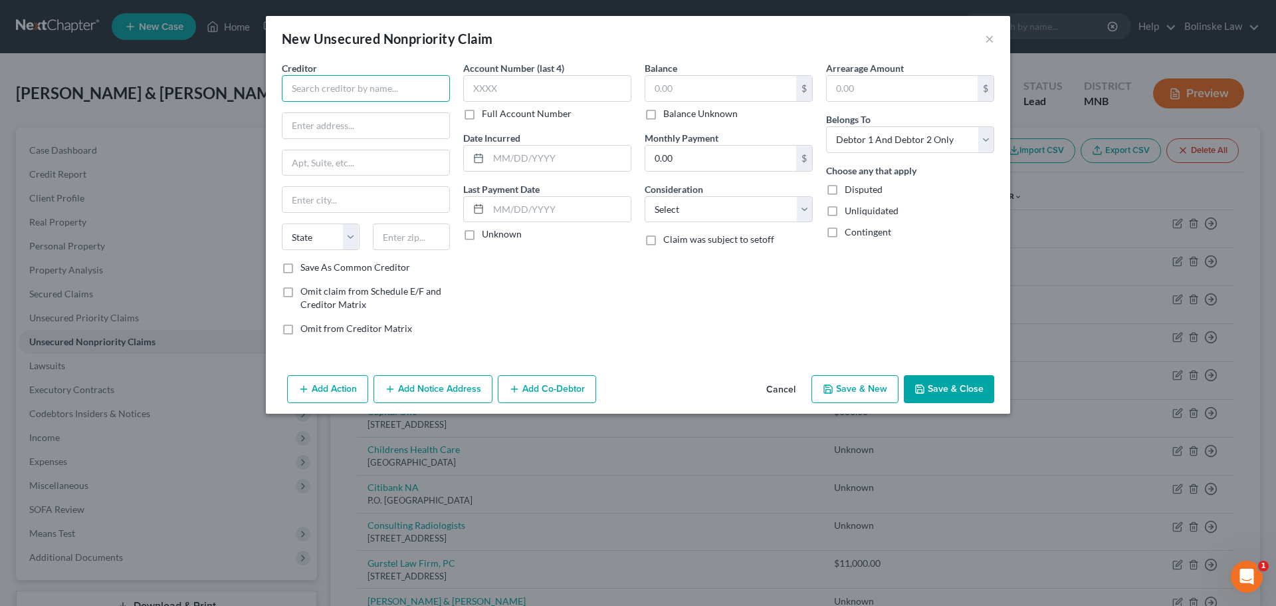
click at [383, 100] on input "text" at bounding box center [366, 88] width 168 height 27
click at [647, 88] on input "text" at bounding box center [720, 88] width 151 height 25
click at [300, 265] on label "Save As Common Creditor" at bounding box center [355, 267] width 110 height 13
click at [306, 265] on input "Save As Common Creditor" at bounding box center [310, 265] width 9 height 9
click at [873, 386] on button "Save & New" at bounding box center [855, 389] width 87 height 28
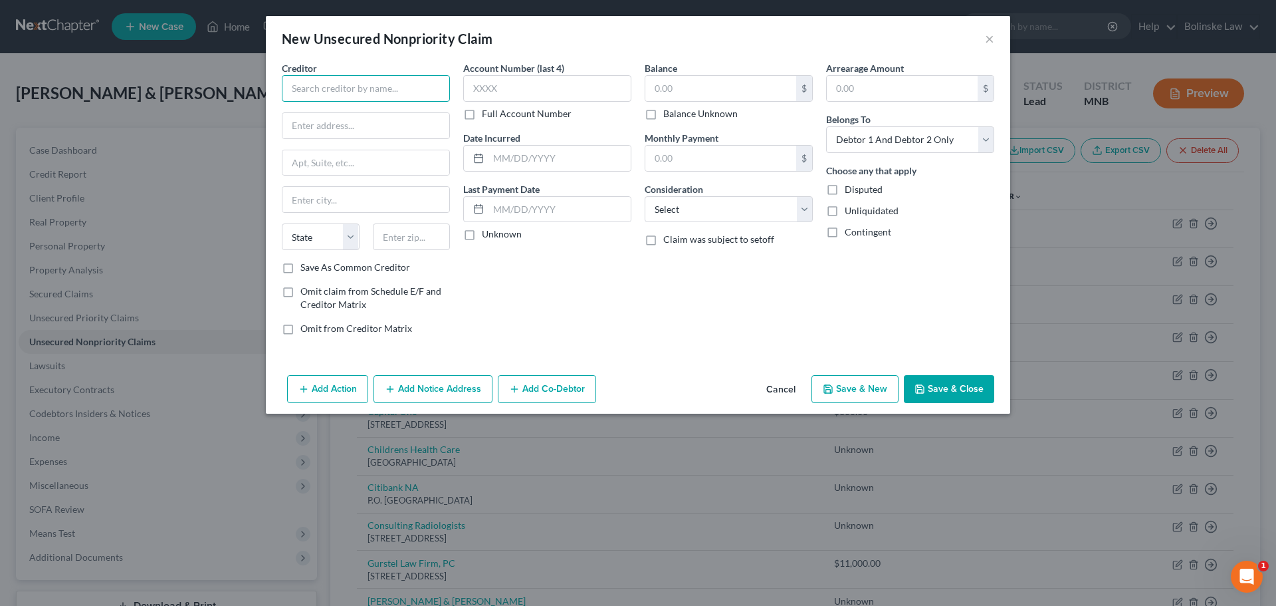
drag, startPoint x: 305, startPoint y: 88, endPoint x: 358, endPoint y: 99, distance: 53.7
click at [306, 88] on input "text" at bounding box center [366, 88] width 168 height 27
click at [314, 122] on input "text" at bounding box center [366, 125] width 167 height 25
click at [300, 270] on label "Save As Common Creditor" at bounding box center [355, 267] width 110 height 13
click at [306, 269] on input "Save As Common Creditor" at bounding box center [310, 265] width 9 height 9
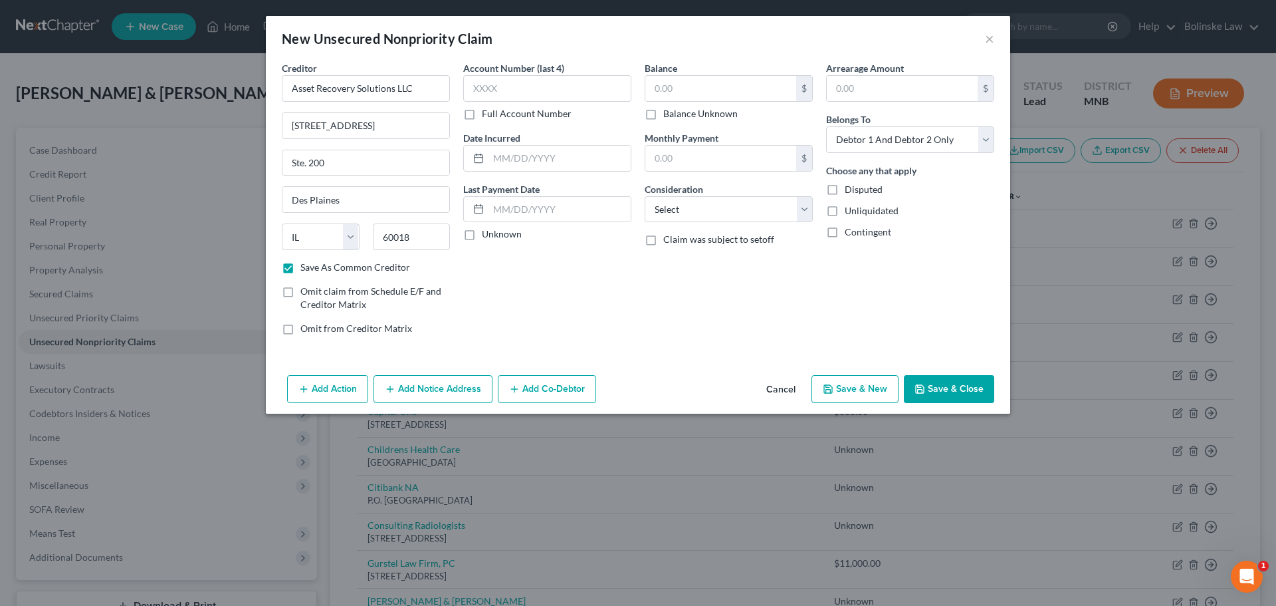
click at [663, 114] on label "Balance Unknown" at bounding box center [700, 113] width 74 height 13
click at [669, 114] on input "Balance Unknown" at bounding box center [673, 111] width 9 height 9
click at [964, 397] on button "Save & Close" at bounding box center [949, 389] width 90 height 28
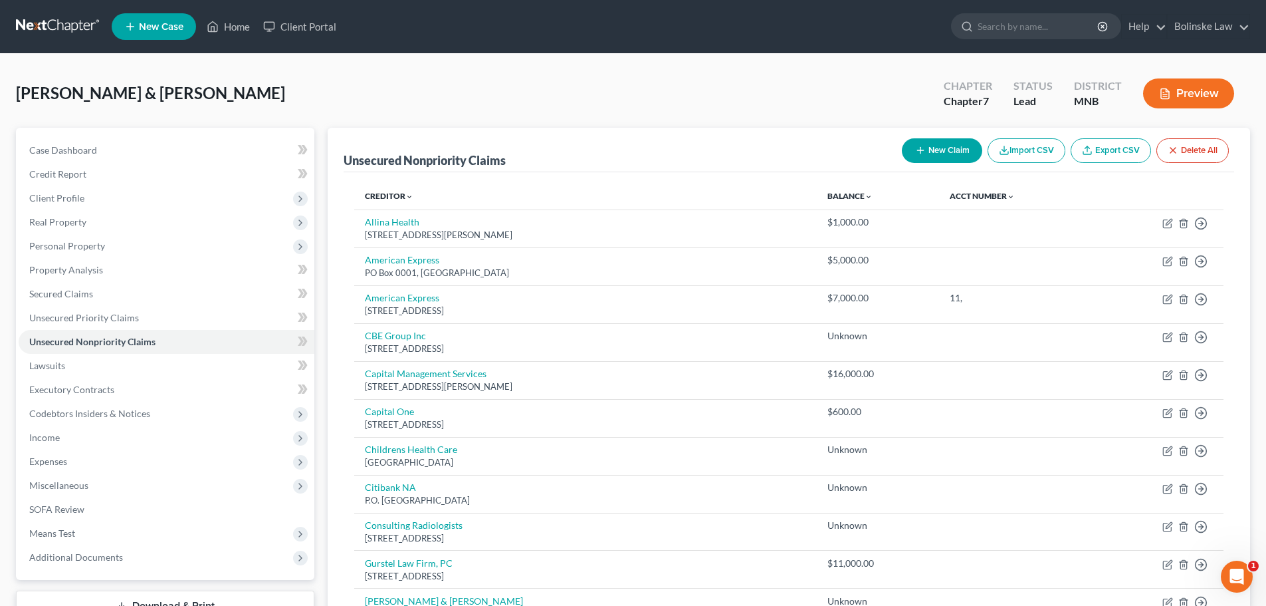
click at [924, 142] on button "New Claim" at bounding box center [942, 150] width 80 height 25
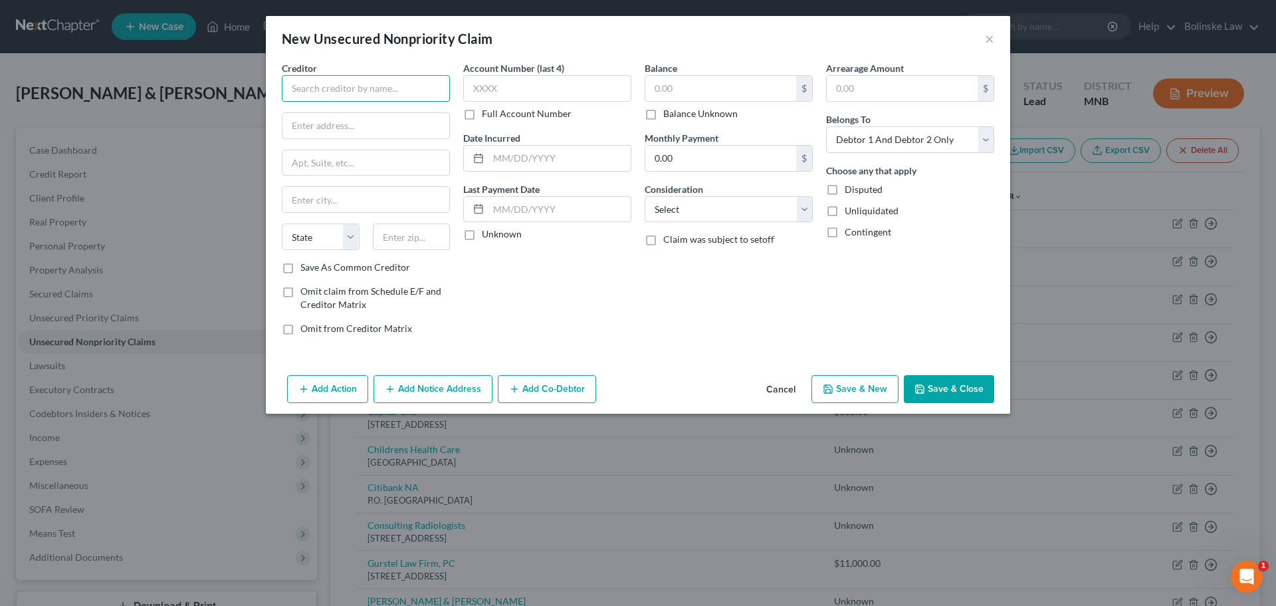
click at [352, 88] on input "text" at bounding box center [366, 88] width 168 height 27
click at [308, 121] on input "text" at bounding box center [366, 125] width 167 height 25
click at [663, 111] on label "Balance Unknown" at bounding box center [700, 113] width 74 height 13
click at [669, 111] on input "Balance Unknown" at bounding box center [673, 111] width 9 height 9
click at [300, 268] on label "Save As Common Creditor" at bounding box center [355, 267] width 110 height 13
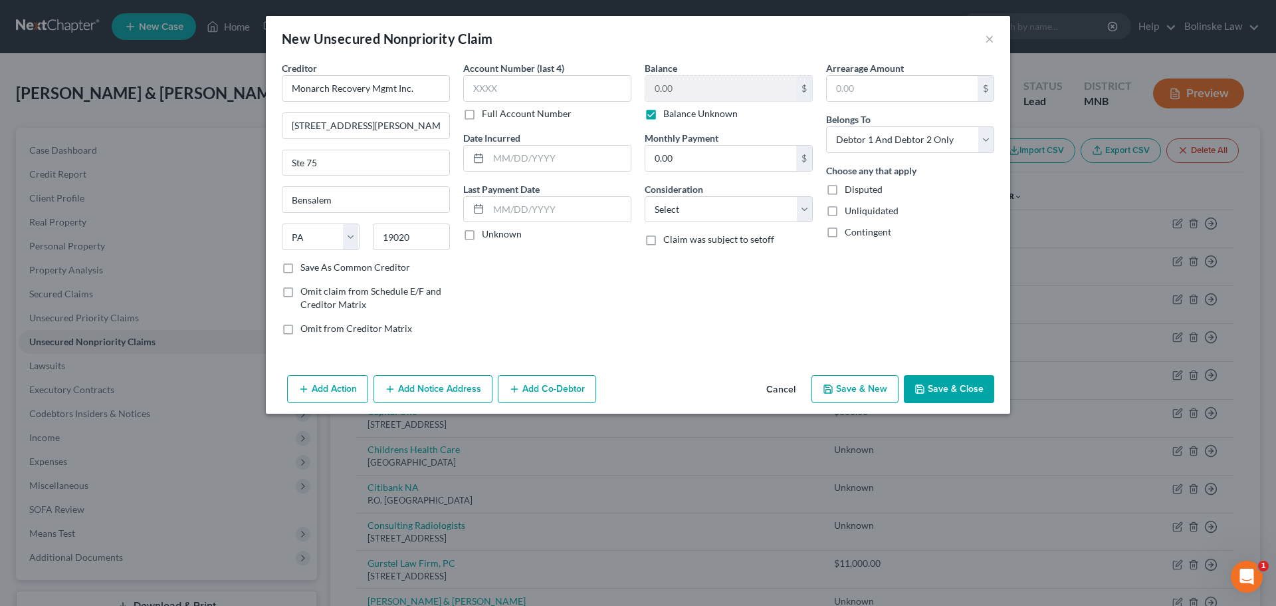
click at [306, 268] on input "Save As Common Creditor" at bounding box center [310, 265] width 9 height 9
click at [859, 392] on button "Save & New" at bounding box center [855, 389] width 87 height 28
click at [294, 87] on input "text" at bounding box center [366, 88] width 168 height 27
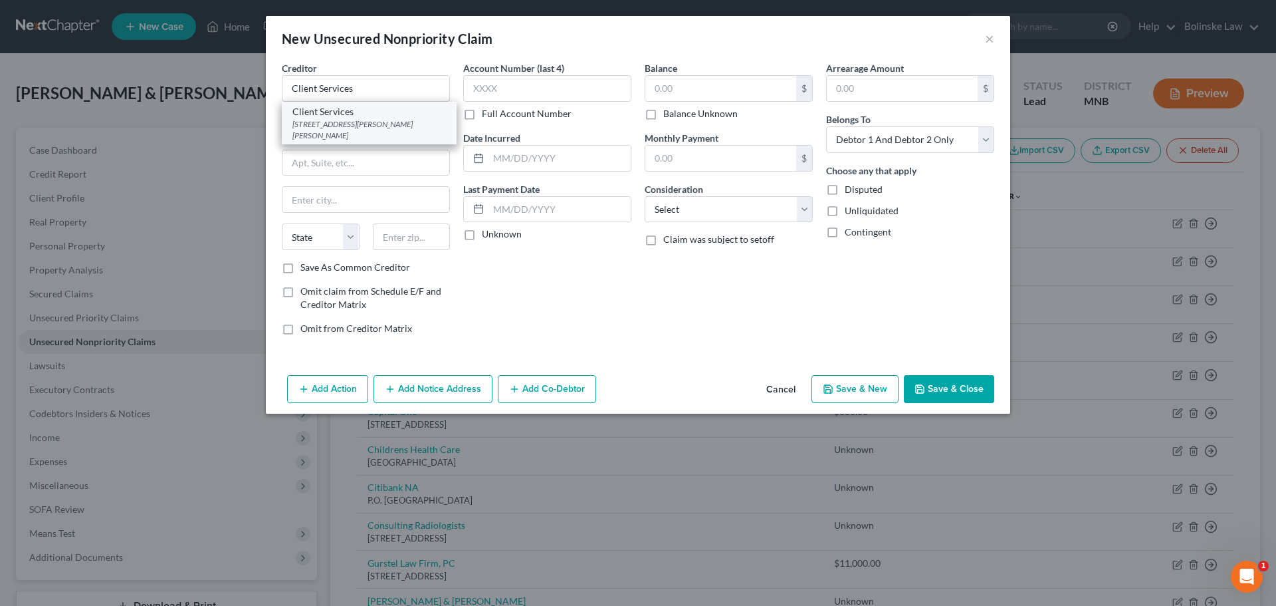
click at [356, 126] on div "[STREET_ADDRESS][PERSON_NAME][PERSON_NAME]" at bounding box center [369, 129] width 154 height 23
click at [663, 120] on label "Balance Unknown" at bounding box center [700, 113] width 74 height 13
click at [669, 116] on input "Balance Unknown" at bounding box center [673, 111] width 9 height 9
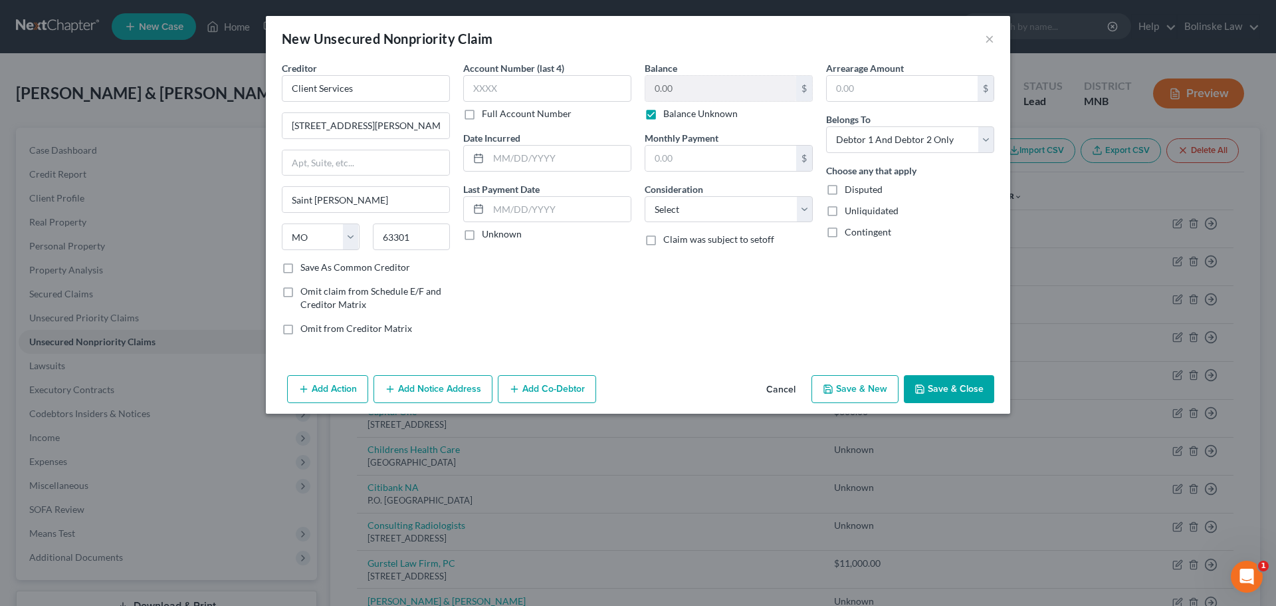
click at [860, 391] on button "Save & New" at bounding box center [855, 389] width 87 height 28
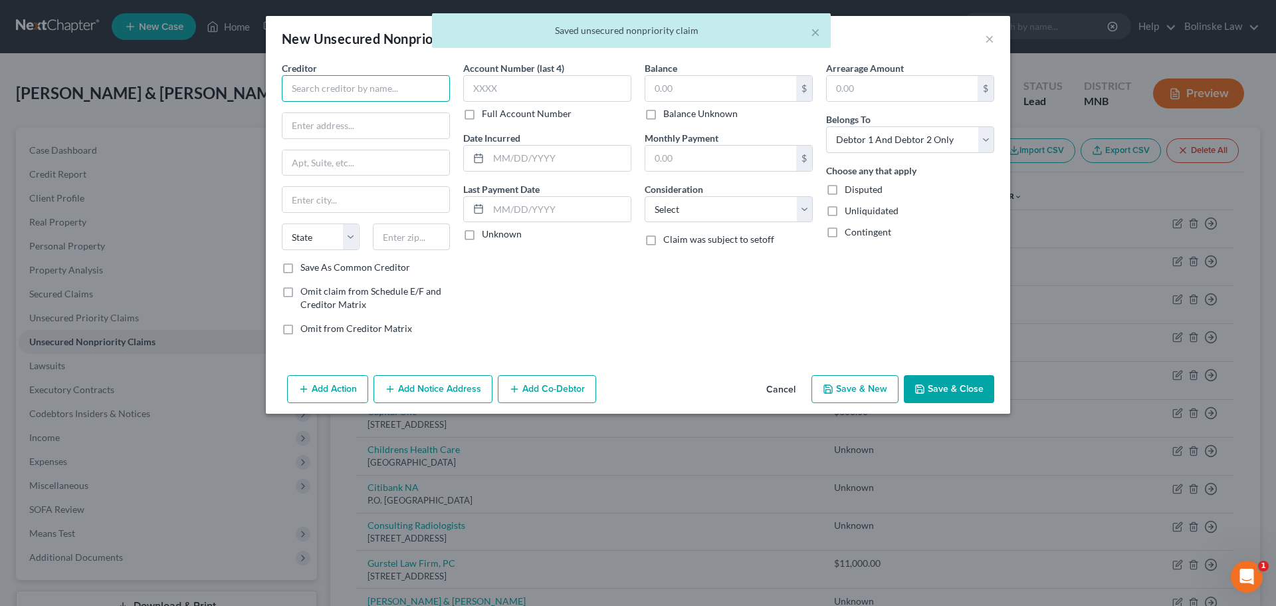
click at [347, 100] on input "text" at bounding box center [366, 88] width 168 height 27
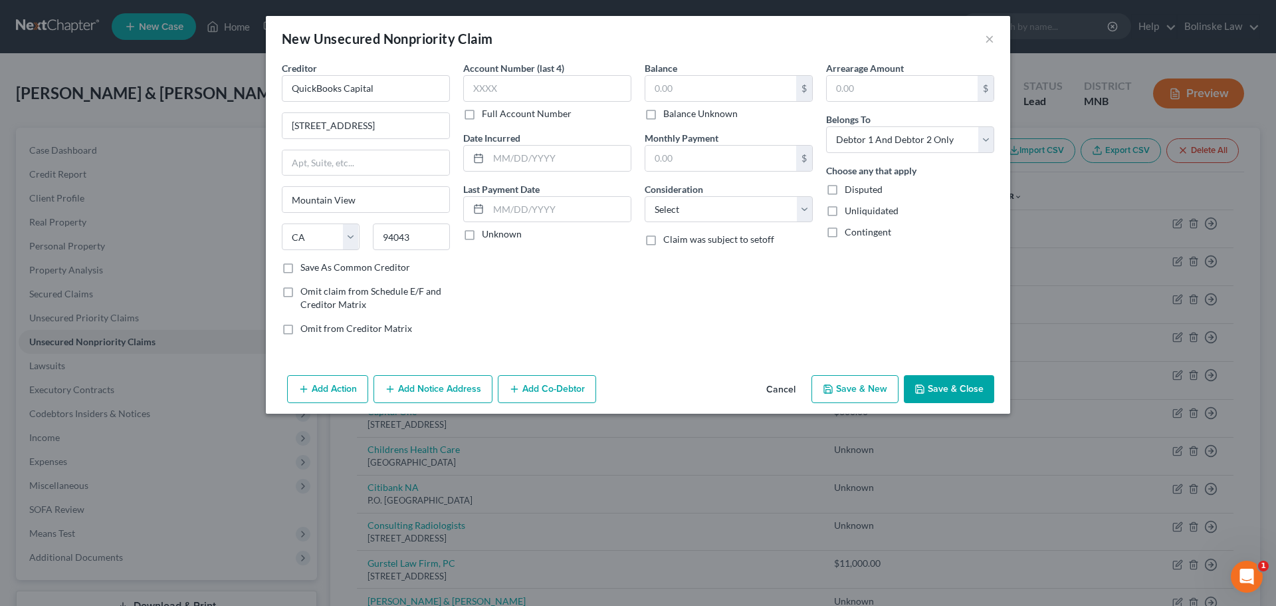
click at [300, 269] on label "Save As Common Creditor" at bounding box center [355, 267] width 110 height 13
click at [306, 269] on input "Save As Common Creditor" at bounding box center [310, 265] width 9 height 9
click at [658, 86] on input "text" at bounding box center [720, 88] width 151 height 25
click at [663, 114] on label "Balance Unknown" at bounding box center [700, 113] width 74 height 13
click at [669, 114] on input "Balance Unknown" at bounding box center [673, 111] width 9 height 9
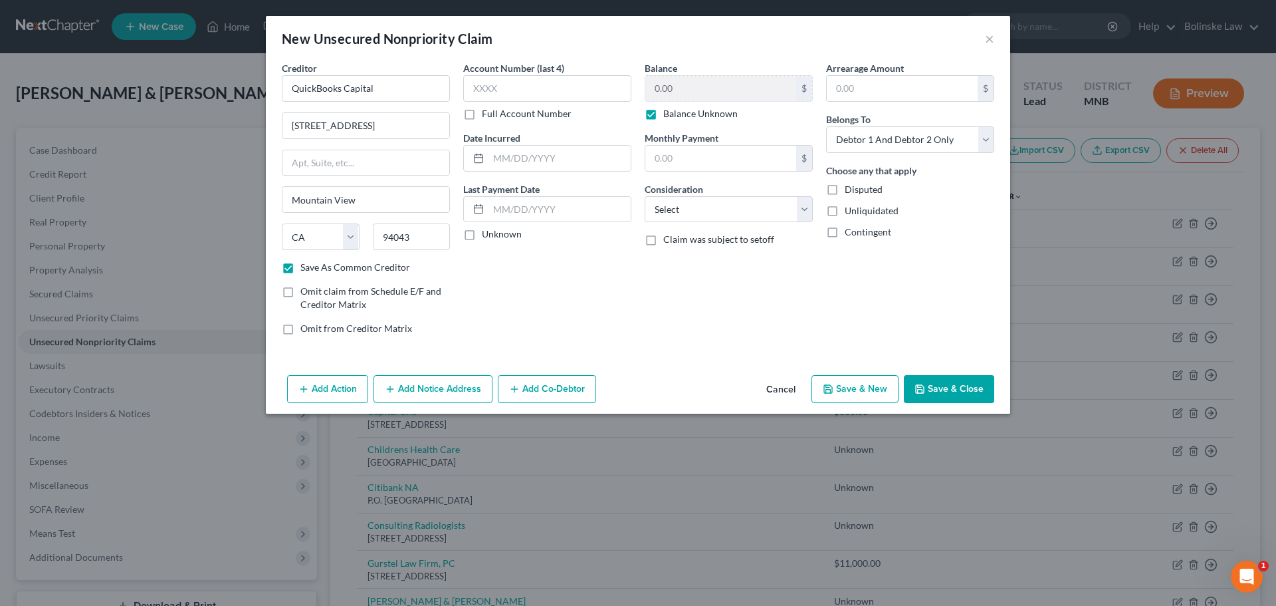
click at [824, 383] on button "Save & New" at bounding box center [855, 389] width 87 height 28
click at [346, 89] on input "text" at bounding box center [366, 88] width 168 height 27
click at [663, 120] on label "Balance Unknown" at bounding box center [700, 113] width 74 height 13
click at [669, 116] on input "Balance Unknown" at bounding box center [673, 111] width 9 height 9
click at [856, 386] on button "Save & New" at bounding box center [855, 389] width 87 height 28
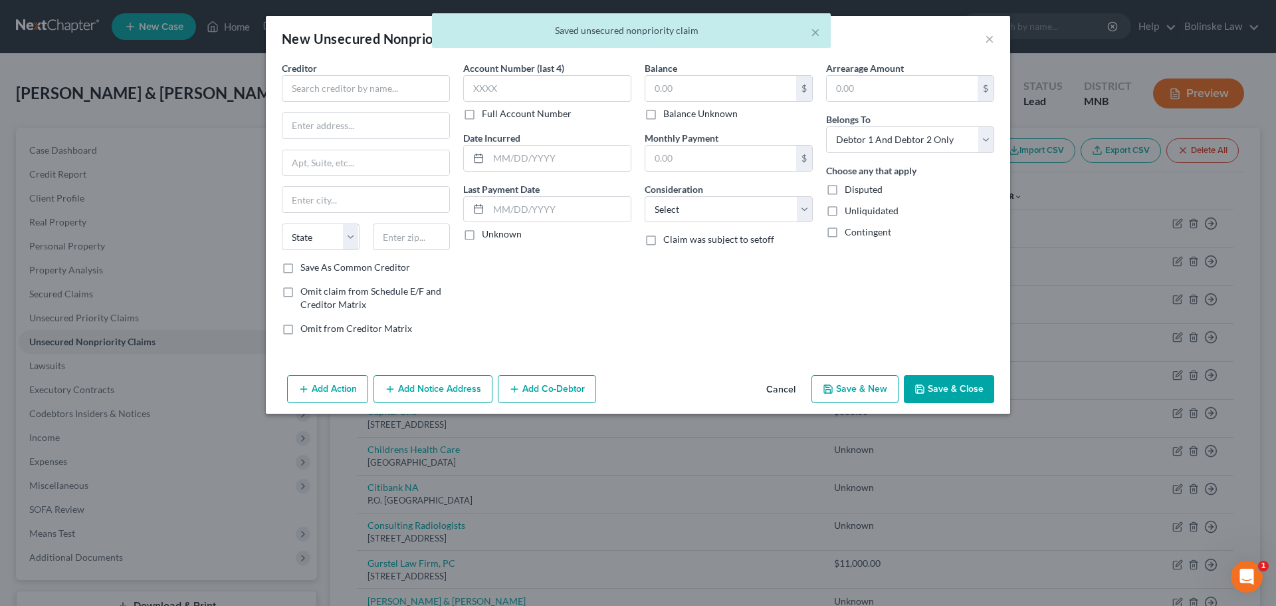
click at [330, 102] on div "Creditor * State [US_STATE] AK AR AZ CA CO [GEOGRAPHIC_DATA] DE DC [GEOGRAPHIC_…" at bounding box center [366, 160] width 168 height 199
click at [321, 82] on input "text" at bounding box center [366, 88] width 168 height 27
click at [320, 90] on input "text" at bounding box center [366, 88] width 168 height 27
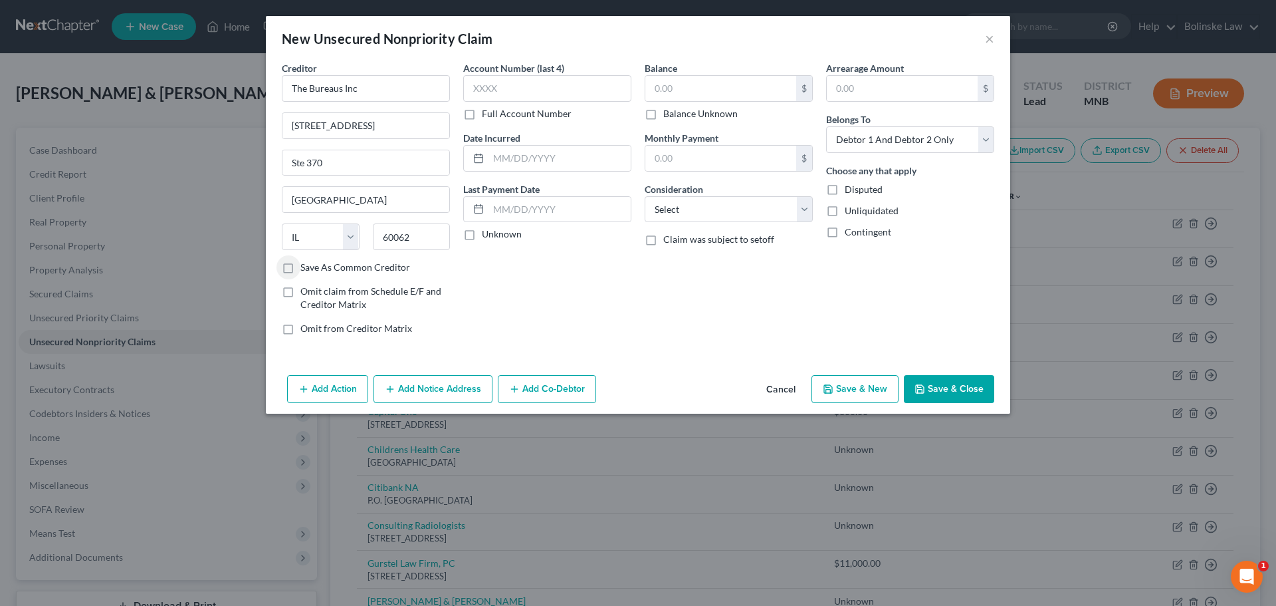
drag, startPoint x: 291, startPoint y: 269, endPoint x: 296, endPoint y: 275, distance: 7.1
click at [300, 270] on label "Save As Common Creditor" at bounding box center [355, 267] width 110 height 13
click at [306, 269] on input "Save As Common Creditor" at bounding box center [310, 265] width 9 height 9
click at [663, 112] on label "Balance Unknown" at bounding box center [700, 113] width 74 height 13
click at [669, 112] on input "Balance Unknown" at bounding box center [673, 111] width 9 height 9
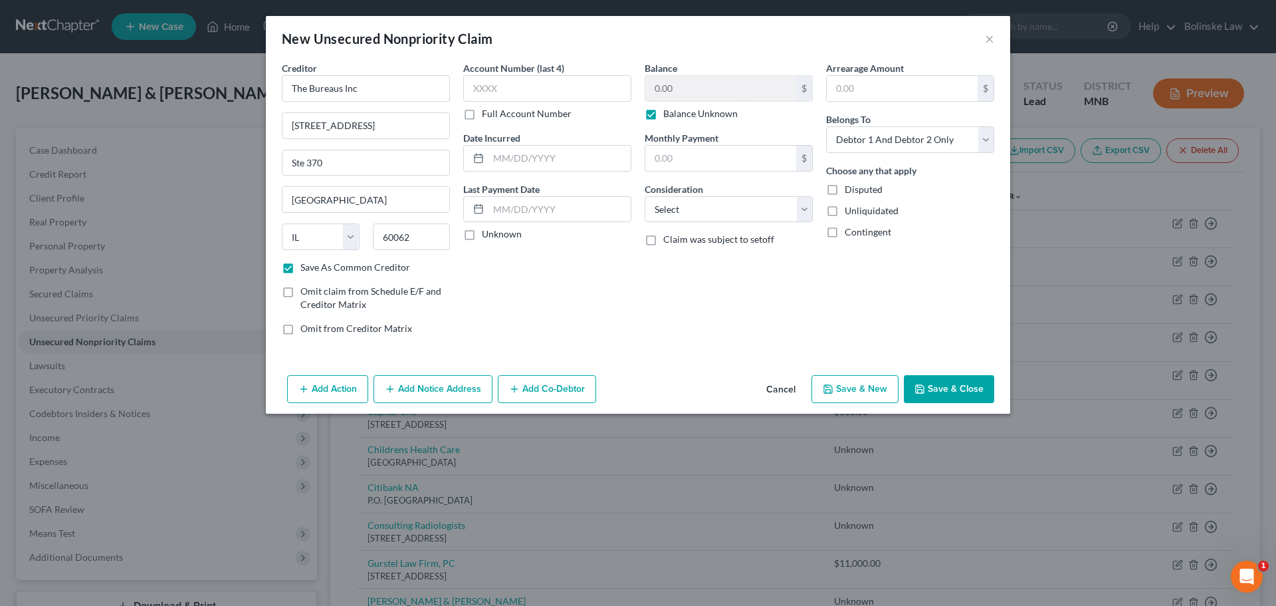
click at [929, 386] on button "Save & Close" at bounding box center [949, 389] width 90 height 28
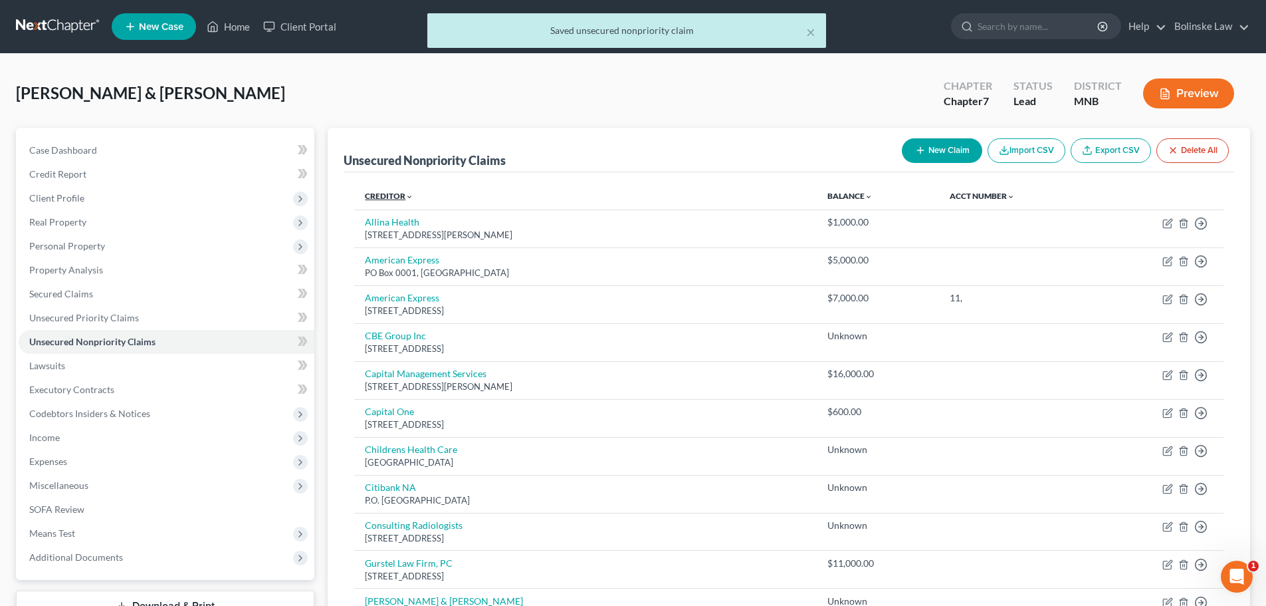
click at [378, 193] on link "Creditor expand_more expand_less unfold_more" at bounding box center [389, 196] width 49 height 10
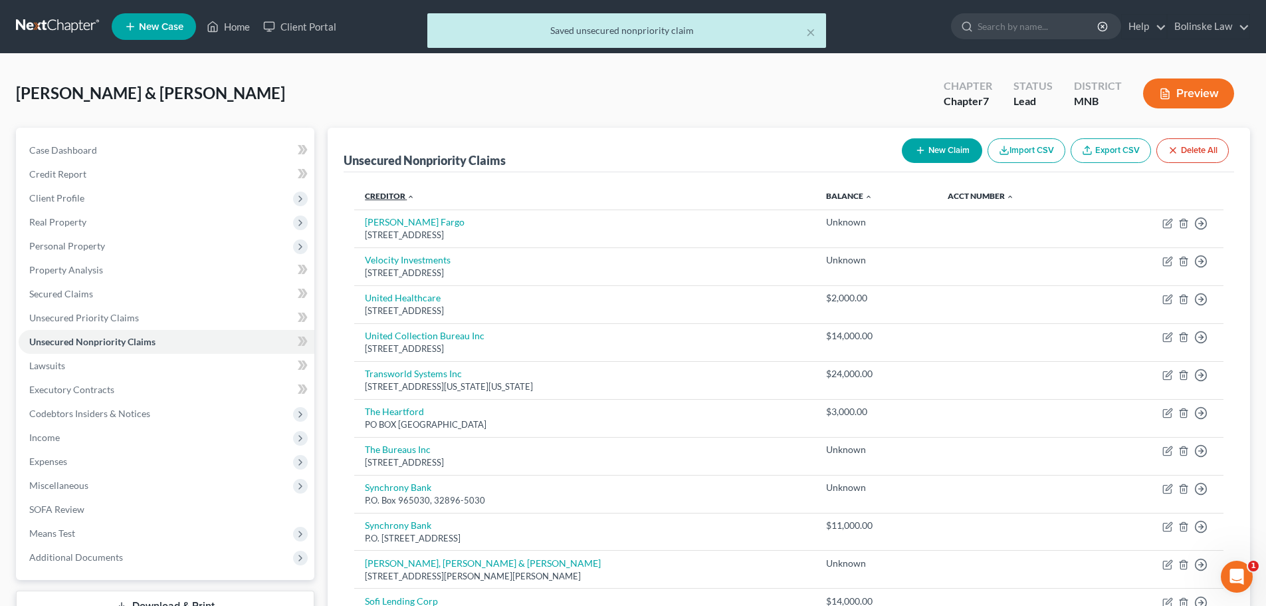
click at [378, 193] on link "Creditor expand_more expand_less unfold_more" at bounding box center [390, 196] width 50 height 10
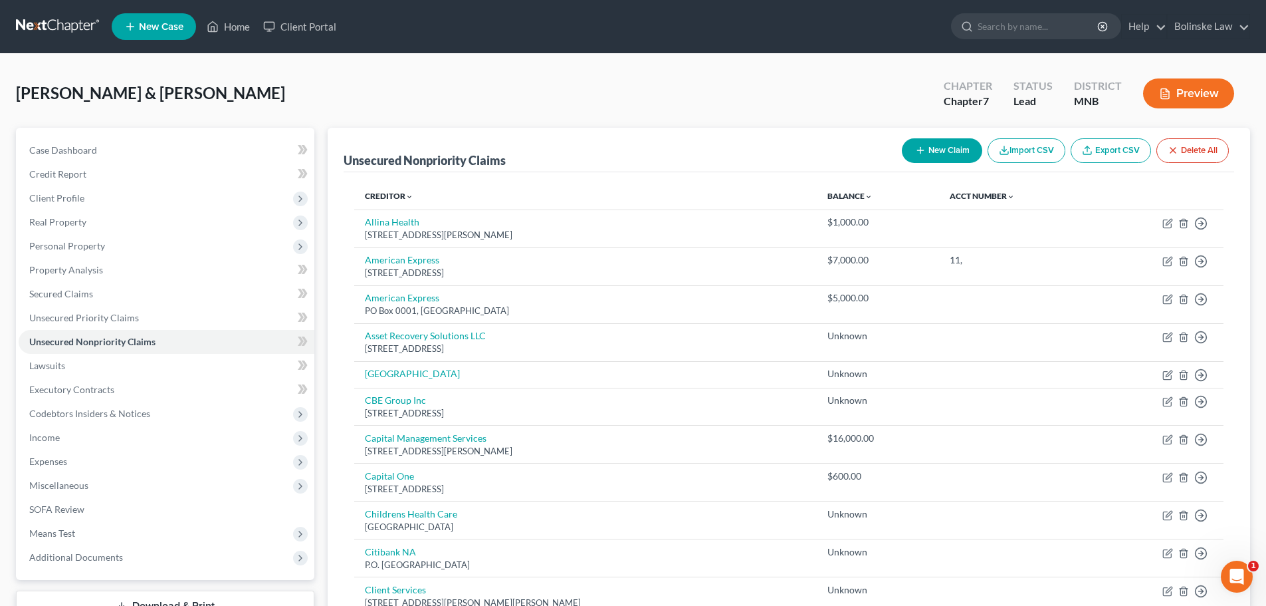
click at [930, 147] on button "New Claim" at bounding box center [942, 150] width 80 height 25
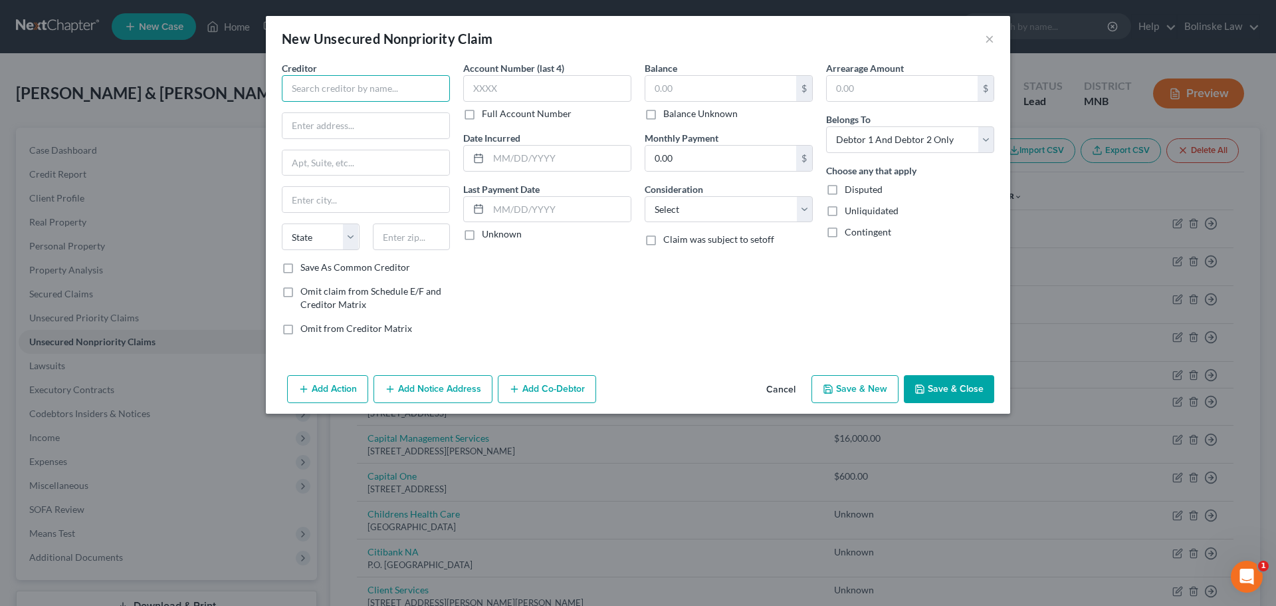
click at [347, 90] on input "text" at bounding box center [366, 88] width 168 height 27
click at [663, 112] on label "Balance Unknown" at bounding box center [700, 113] width 74 height 13
click at [669, 112] on input "Balance Unknown" at bounding box center [673, 111] width 9 height 9
click at [838, 386] on button "Save & New" at bounding box center [855, 389] width 87 height 28
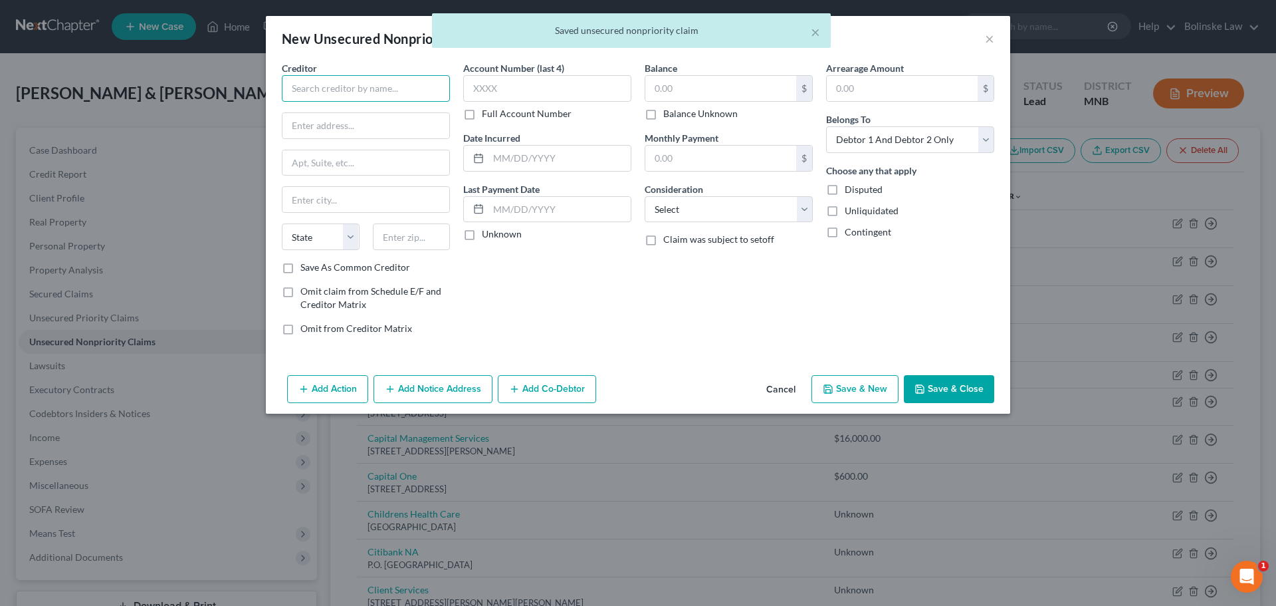
click at [327, 82] on input "text" at bounding box center [366, 88] width 168 height 27
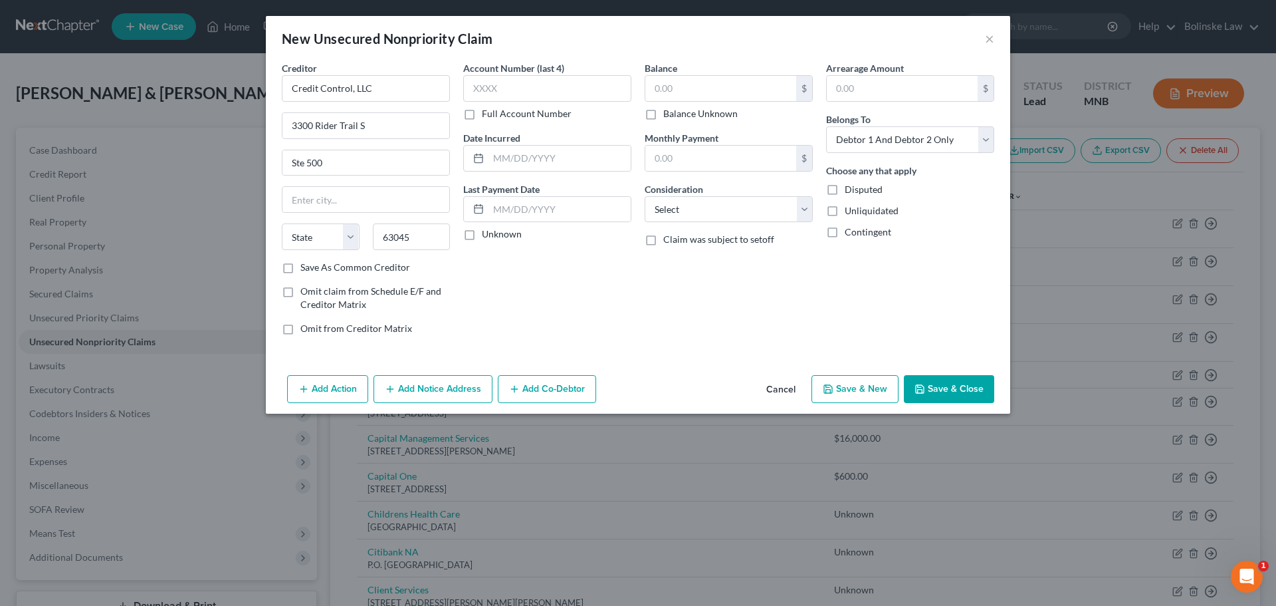
click at [300, 269] on label "Save As Common Creditor" at bounding box center [355, 267] width 110 height 13
click at [306, 269] on input "Save As Common Creditor" at bounding box center [310, 265] width 9 height 9
click at [663, 113] on label "Balance Unknown" at bounding box center [700, 113] width 74 height 13
click at [669, 113] on input "Balance Unknown" at bounding box center [673, 111] width 9 height 9
click at [943, 385] on button "Save & Close" at bounding box center [949, 389] width 90 height 28
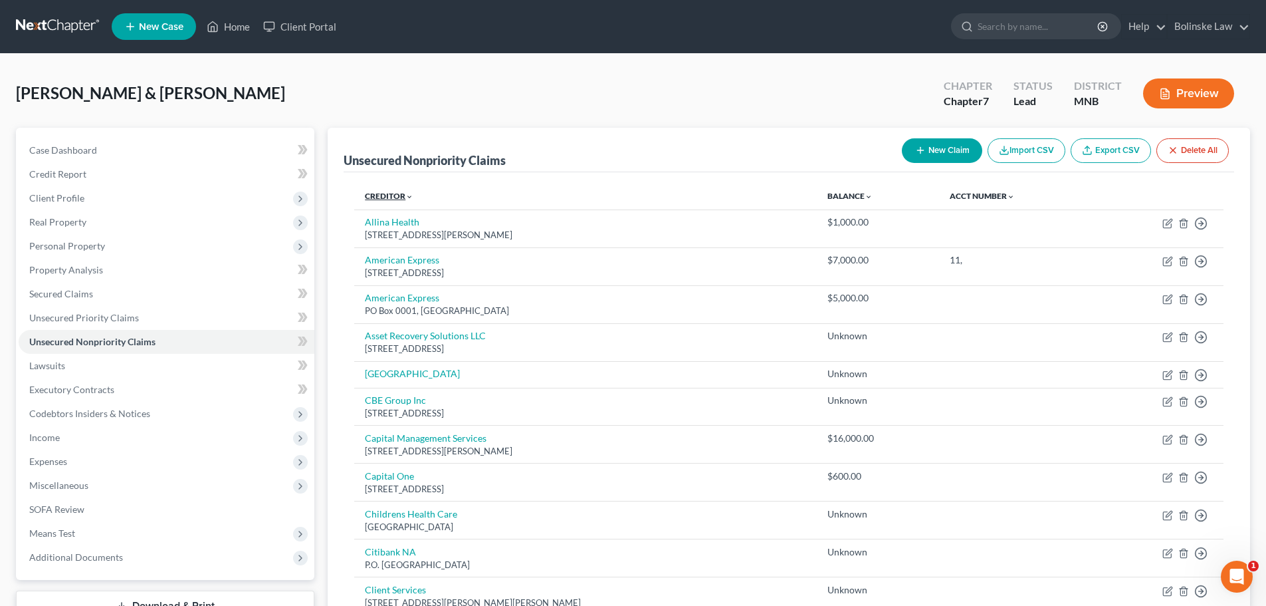
click at [389, 195] on link "Creditor expand_more expand_less unfold_more" at bounding box center [389, 196] width 49 height 10
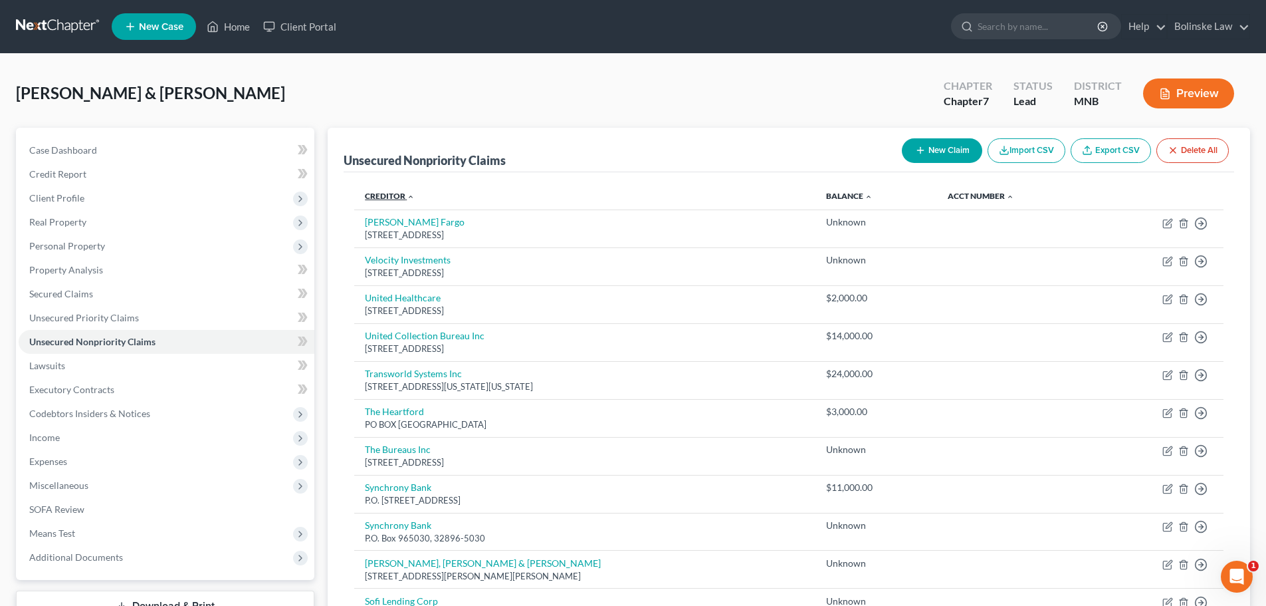
click at [390, 196] on link "Creditor expand_more expand_less unfold_more" at bounding box center [390, 196] width 50 height 10
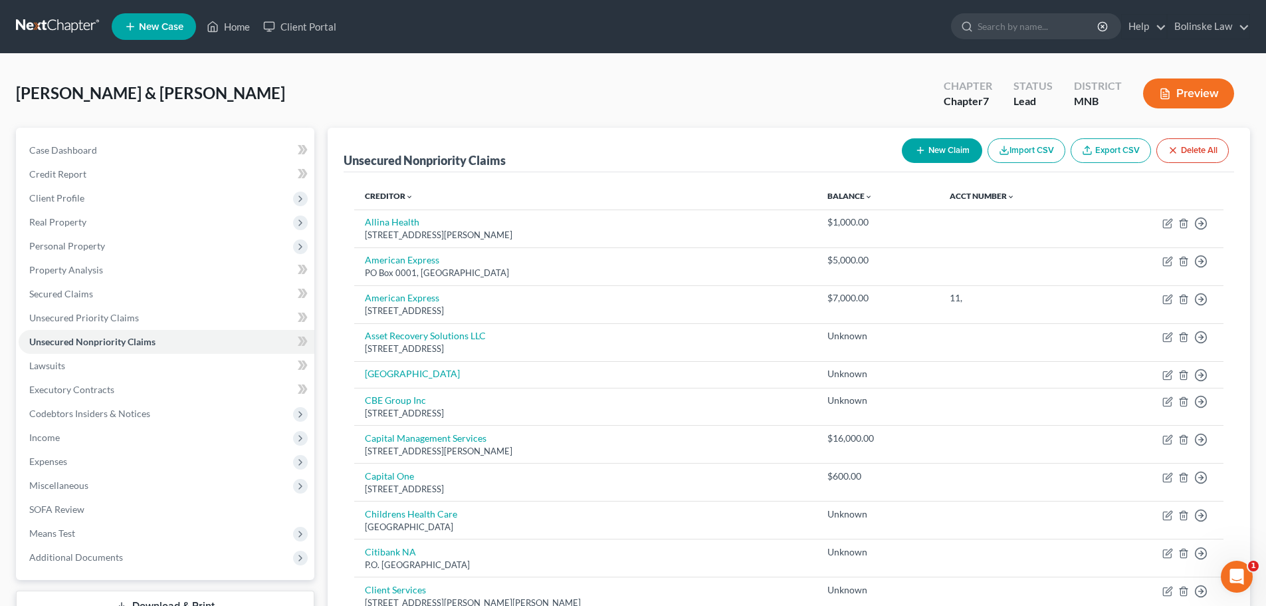
click at [931, 142] on button "New Claim" at bounding box center [942, 150] width 80 height 25
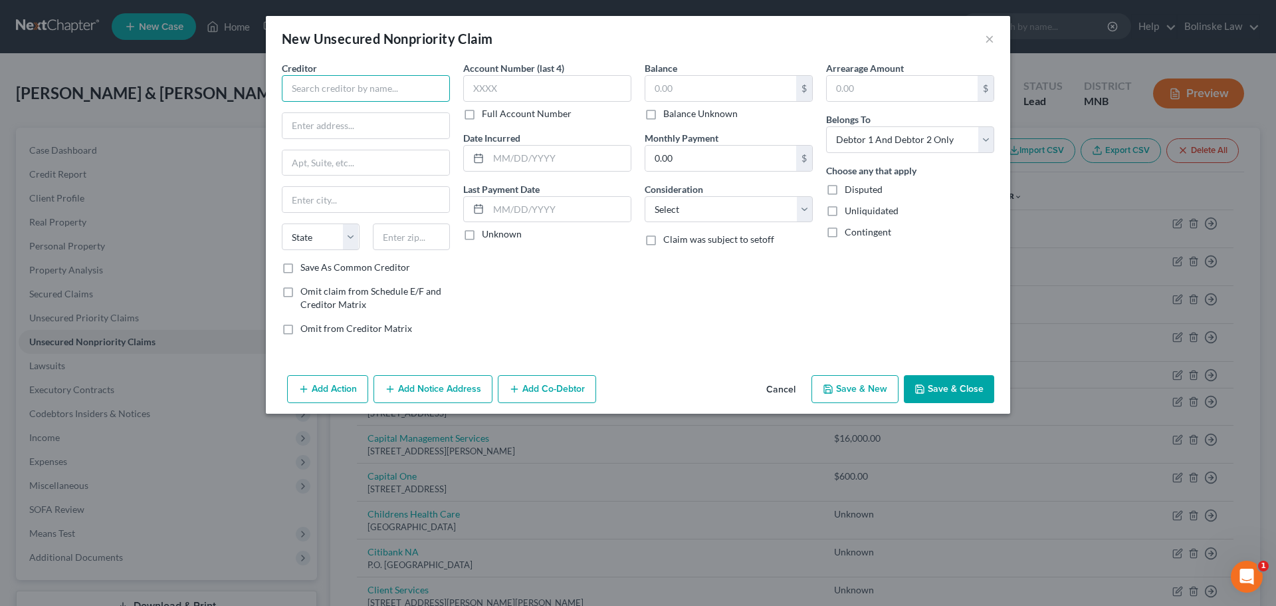
drag, startPoint x: 318, startPoint y: 82, endPoint x: 384, endPoint y: 80, distance: 65.8
click at [318, 82] on input "text" at bounding box center [366, 88] width 168 height 27
click at [300, 268] on label "Save As Common Creditor" at bounding box center [355, 267] width 110 height 13
click at [306, 268] on input "Save As Common Creditor" at bounding box center [310, 265] width 9 height 9
click at [663, 116] on label "Balance Unknown" at bounding box center [700, 113] width 74 height 13
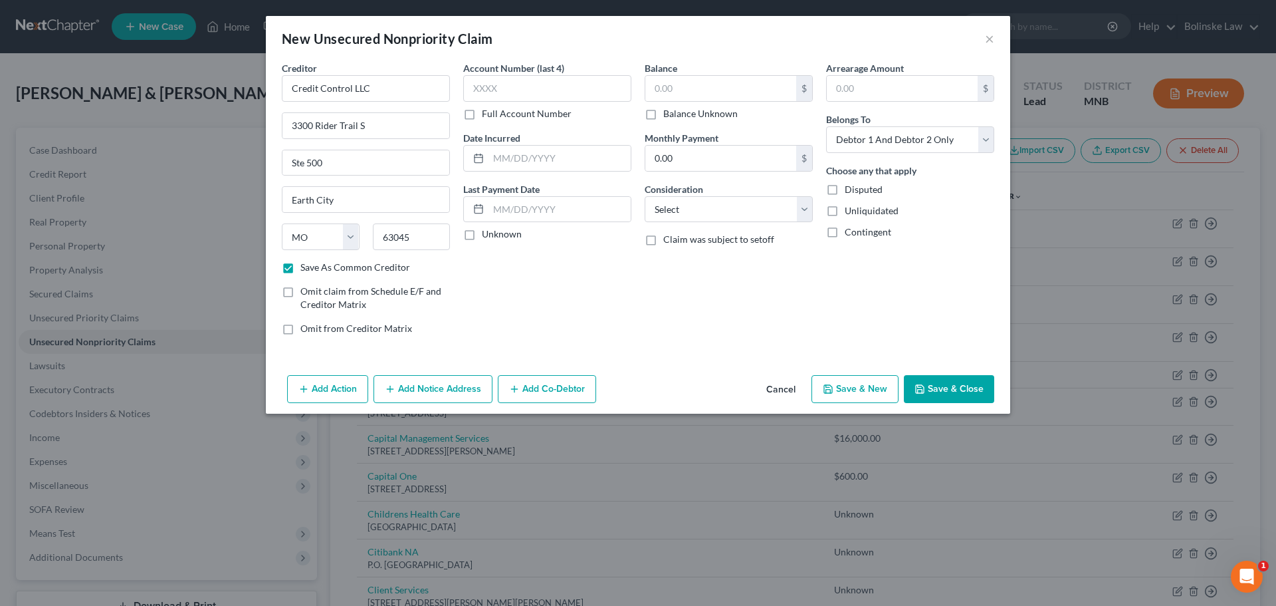
click at [669, 116] on input "Balance Unknown" at bounding box center [673, 111] width 9 height 9
click at [867, 394] on button "Save & New" at bounding box center [855, 389] width 87 height 28
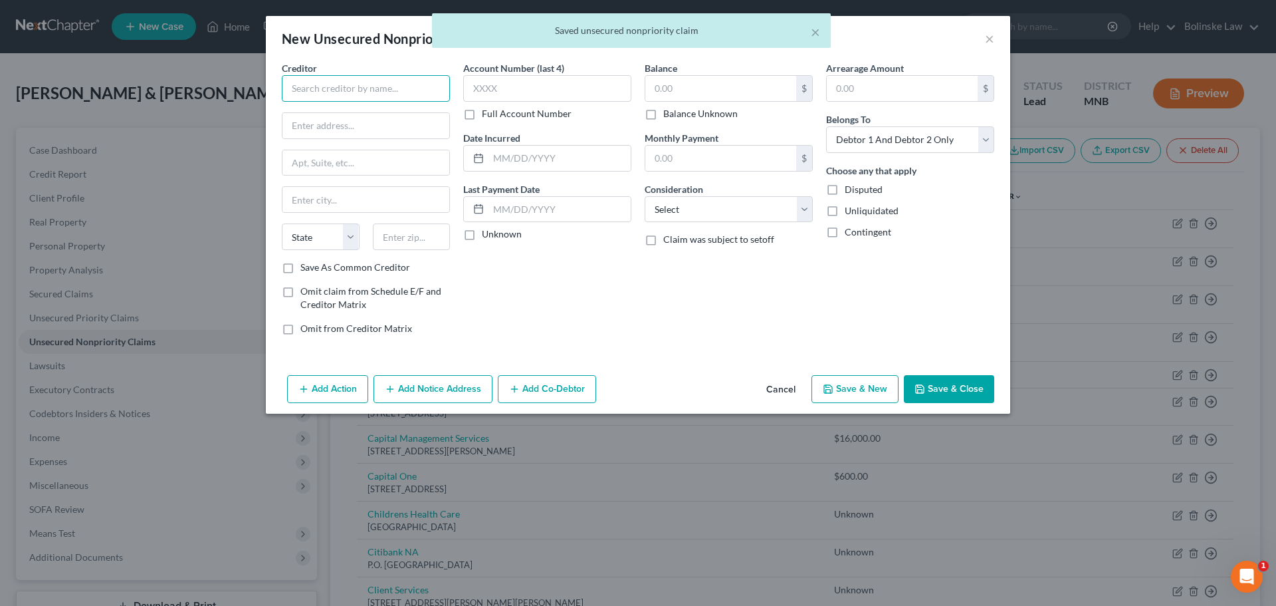
click at [343, 87] on input "text" at bounding box center [366, 88] width 168 height 27
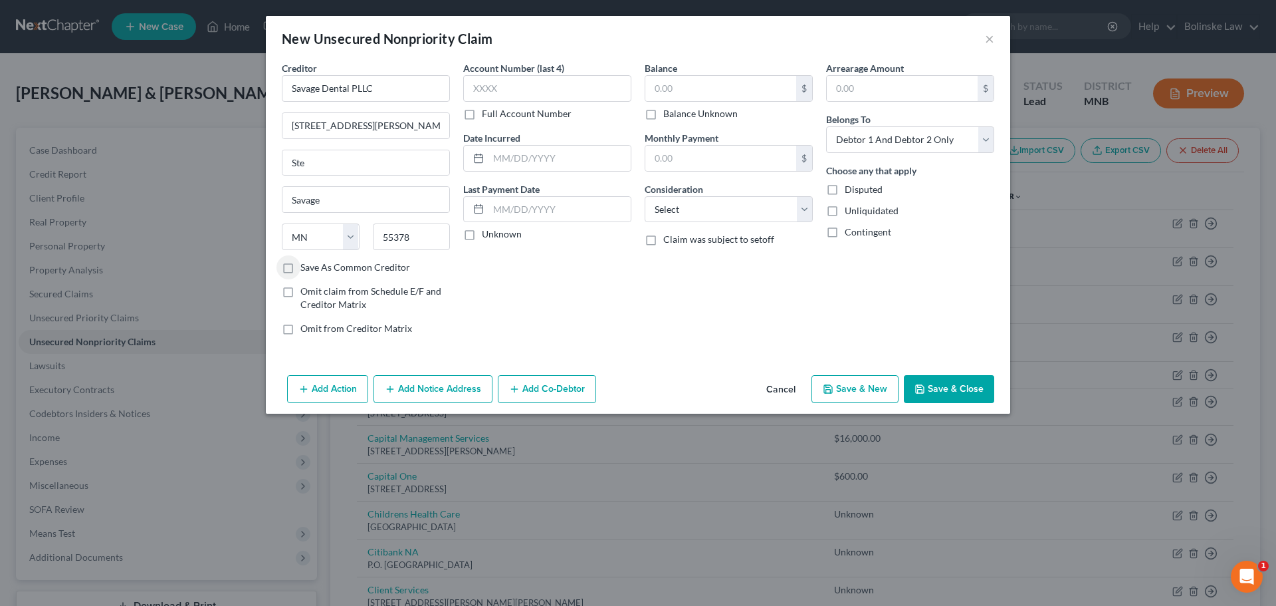
click at [300, 267] on label "Save As Common Creditor" at bounding box center [355, 267] width 110 height 13
click at [306, 267] on input "Save As Common Creditor" at bounding box center [310, 265] width 9 height 9
click at [653, 88] on input "text" at bounding box center [720, 88] width 151 height 25
click at [930, 391] on button "Save & Close" at bounding box center [949, 389] width 90 height 28
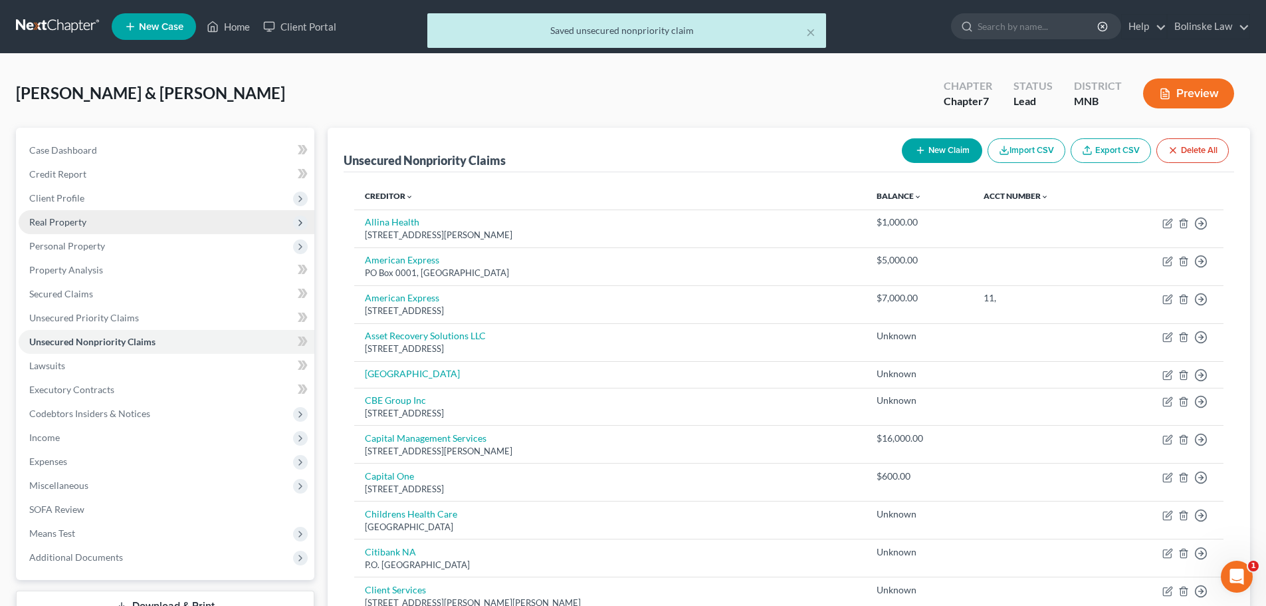
click at [85, 223] on span "Real Property" at bounding box center [57, 221] width 57 height 11
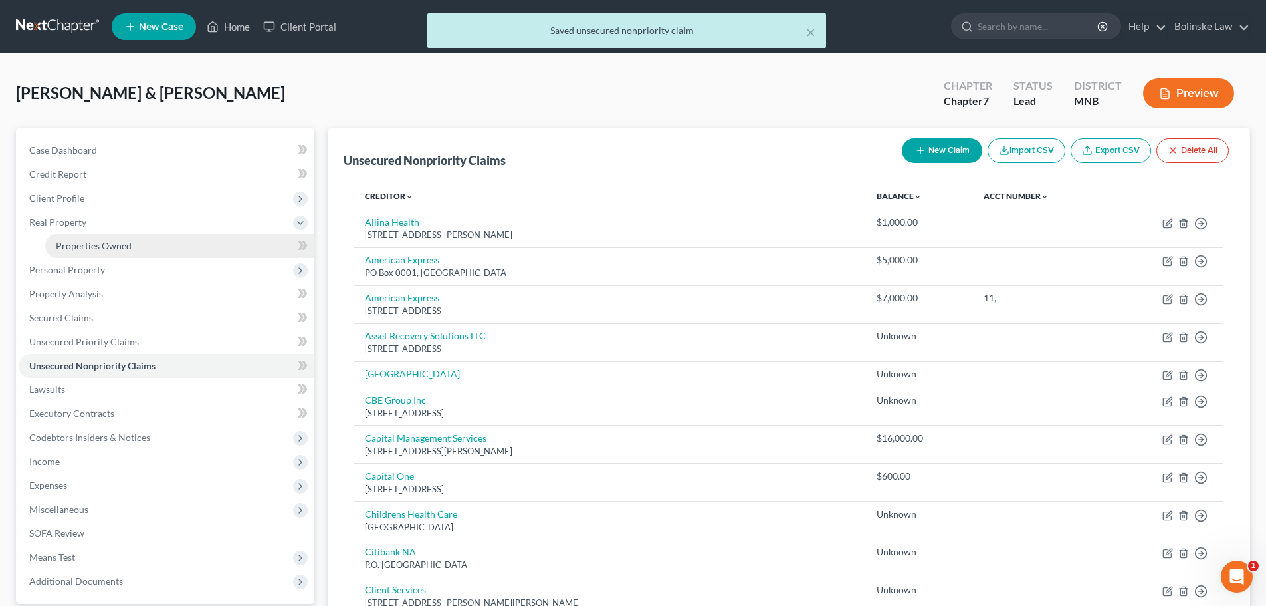
click at [93, 243] on span "Properties Owned" at bounding box center [94, 245] width 76 height 11
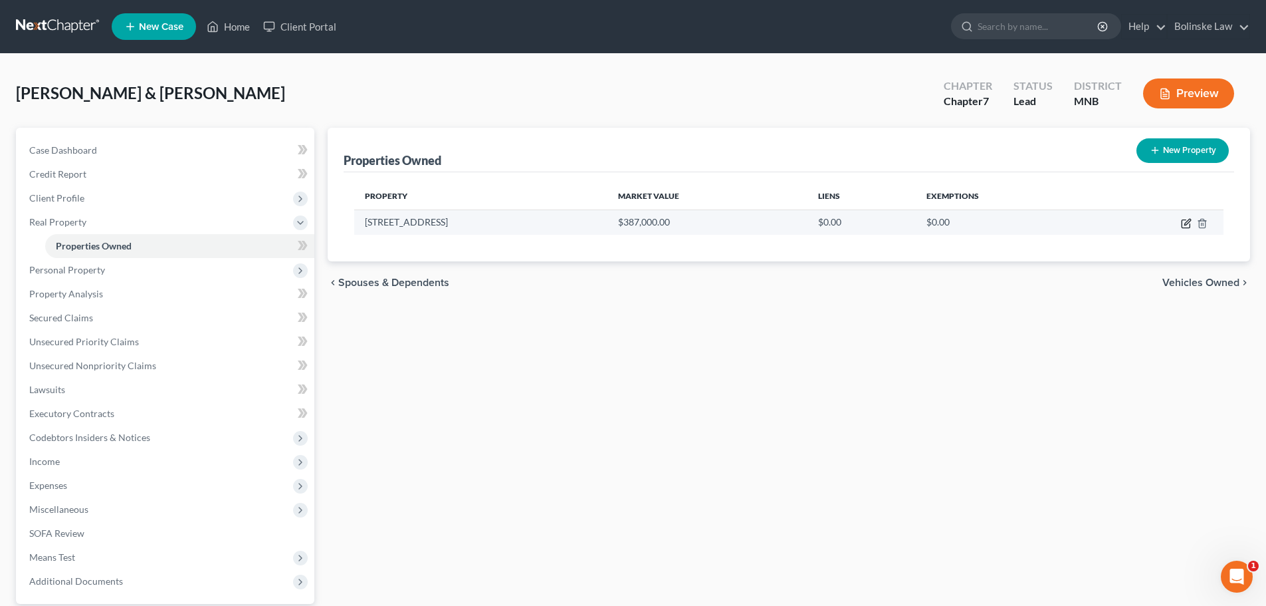
click at [1185, 227] on icon "button" at bounding box center [1186, 224] width 8 height 8
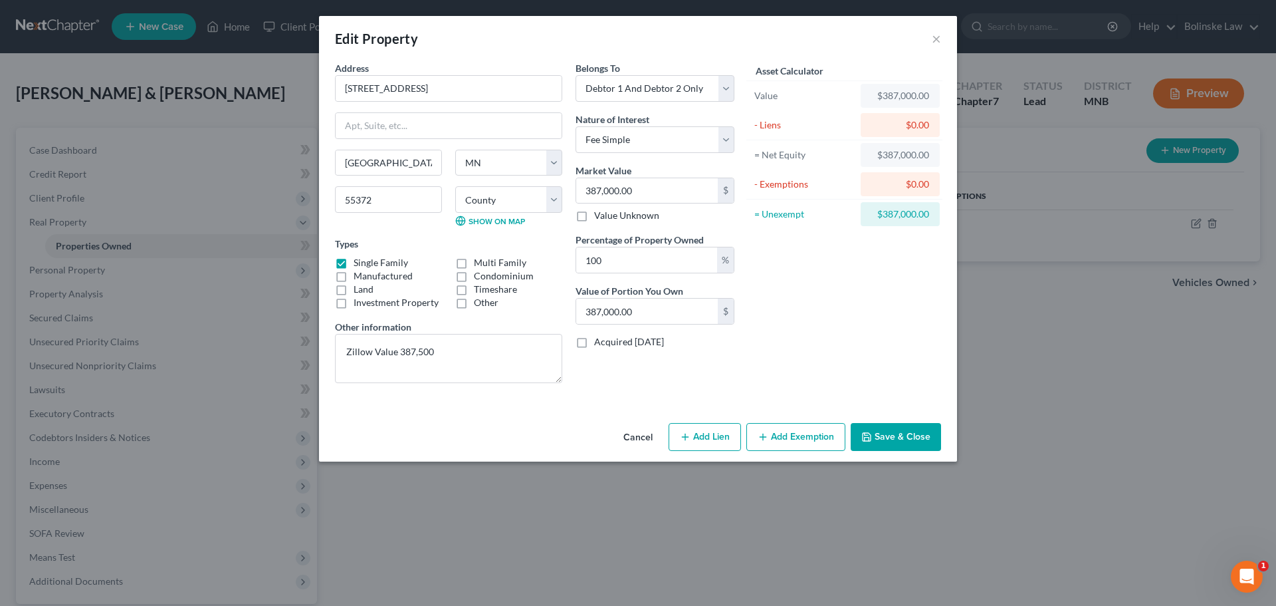
click at [717, 432] on button "Add Lien" at bounding box center [705, 437] width 72 height 28
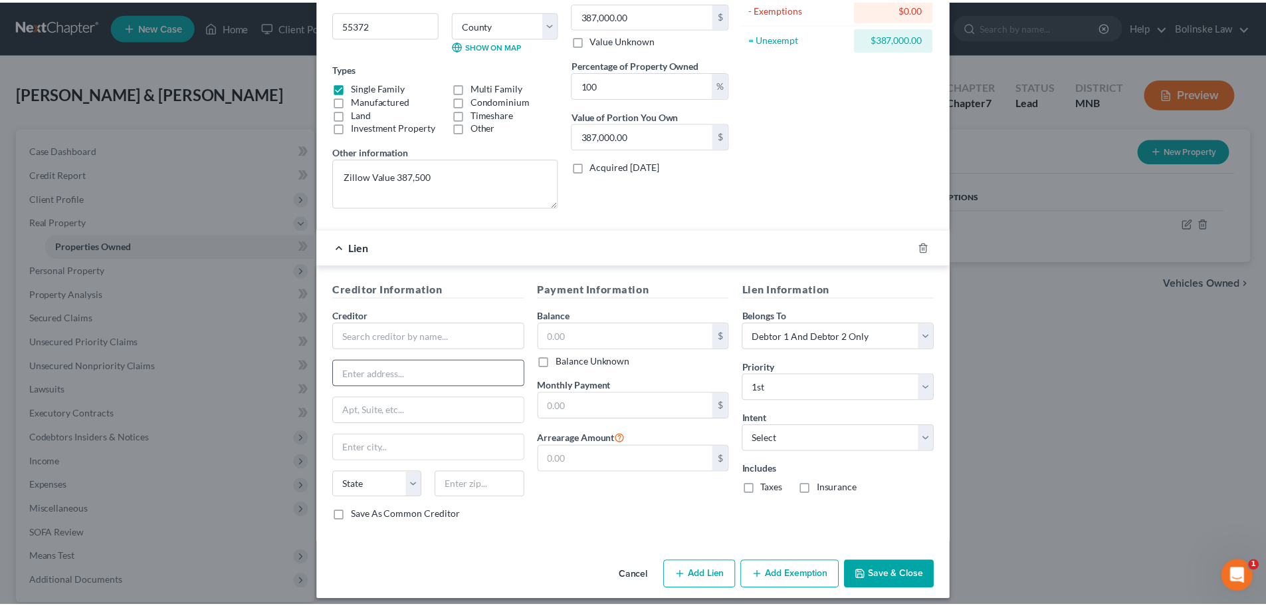
scroll to position [185, 0]
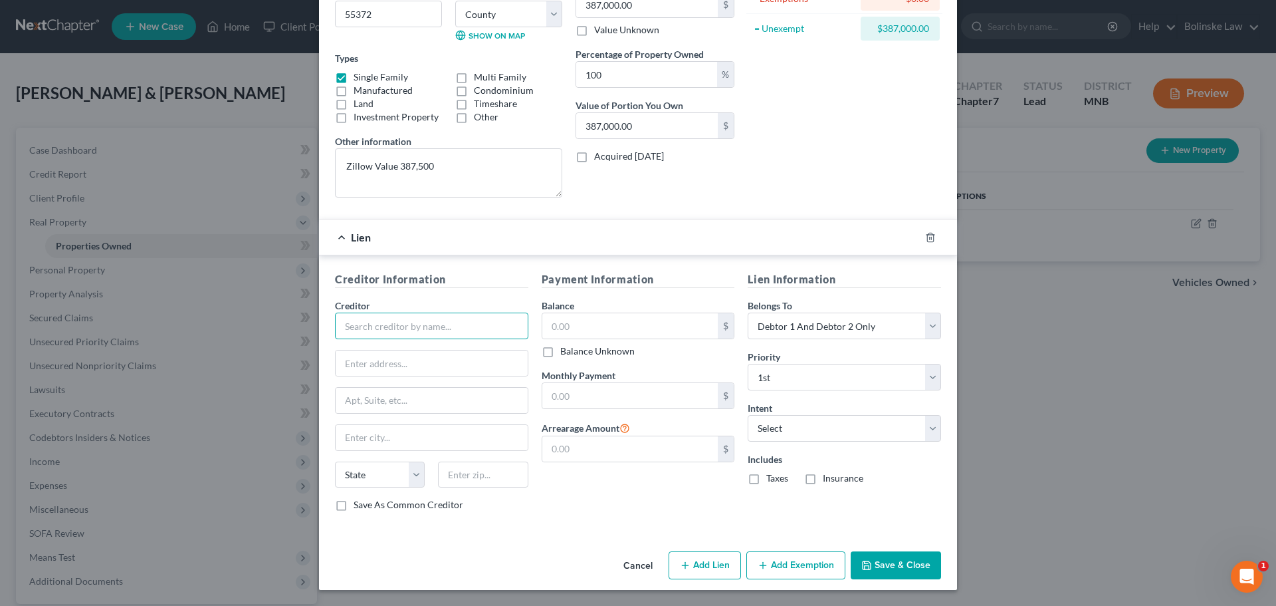
click at [362, 327] on input "text" at bounding box center [431, 325] width 193 height 27
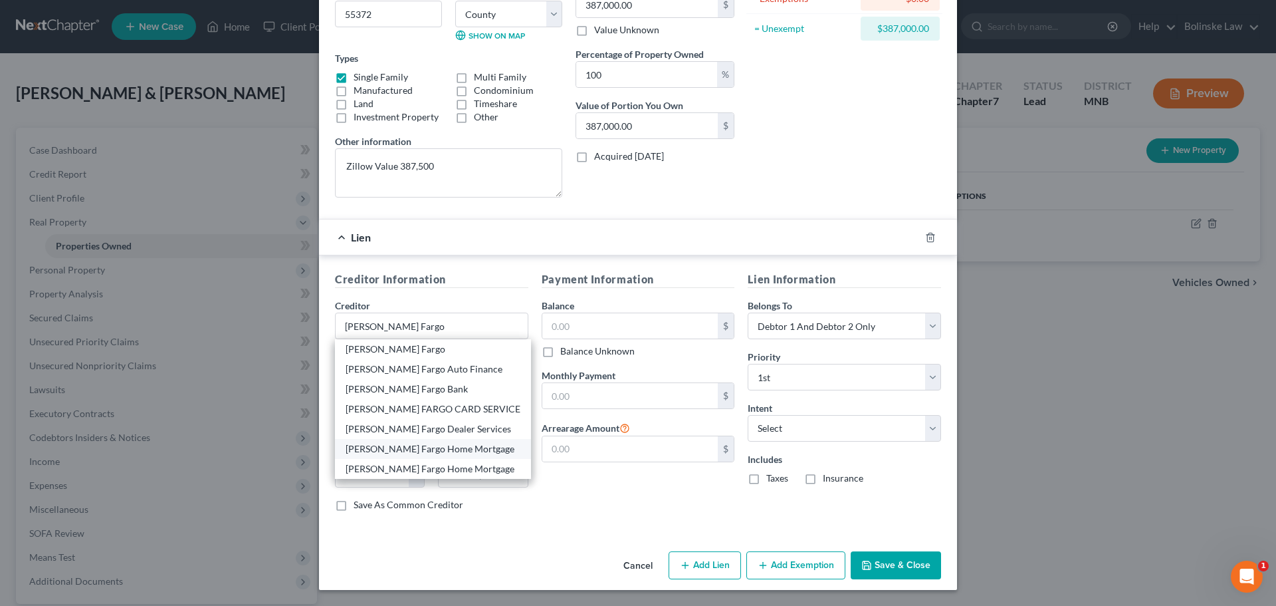
click at [413, 451] on div "[PERSON_NAME] Fargo Home Mortgage" at bounding box center [433, 448] width 175 height 13
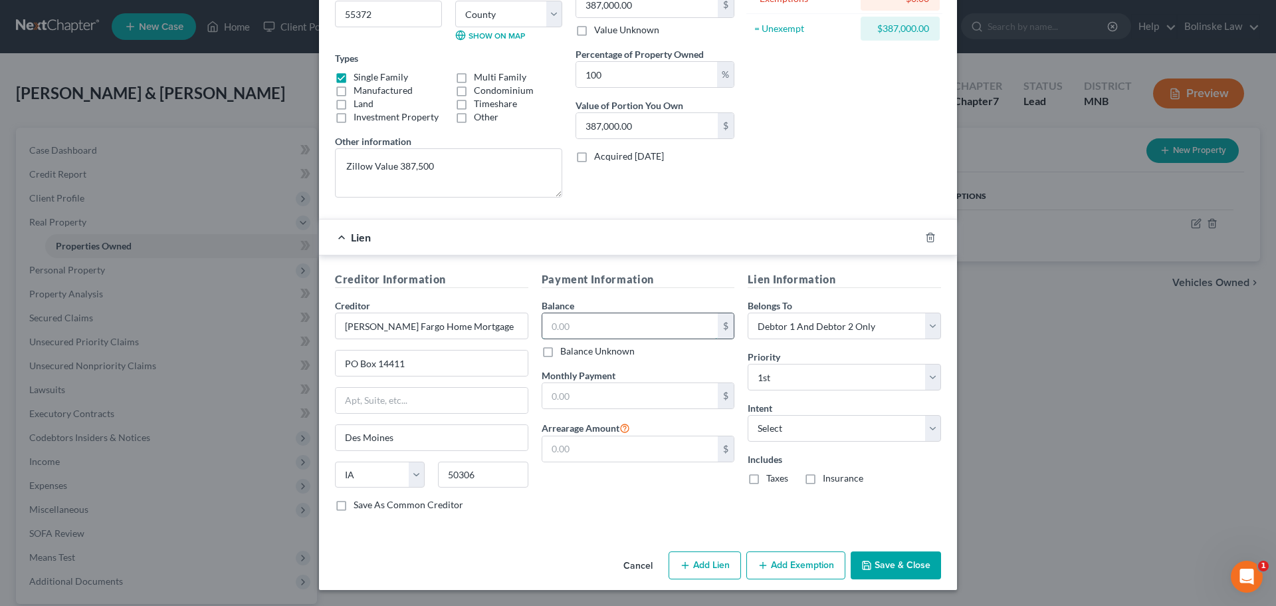
click at [564, 330] on input "text" at bounding box center [630, 325] width 176 height 25
click at [913, 563] on button "Save & Close" at bounding box center [896, 565] width 90 height 28
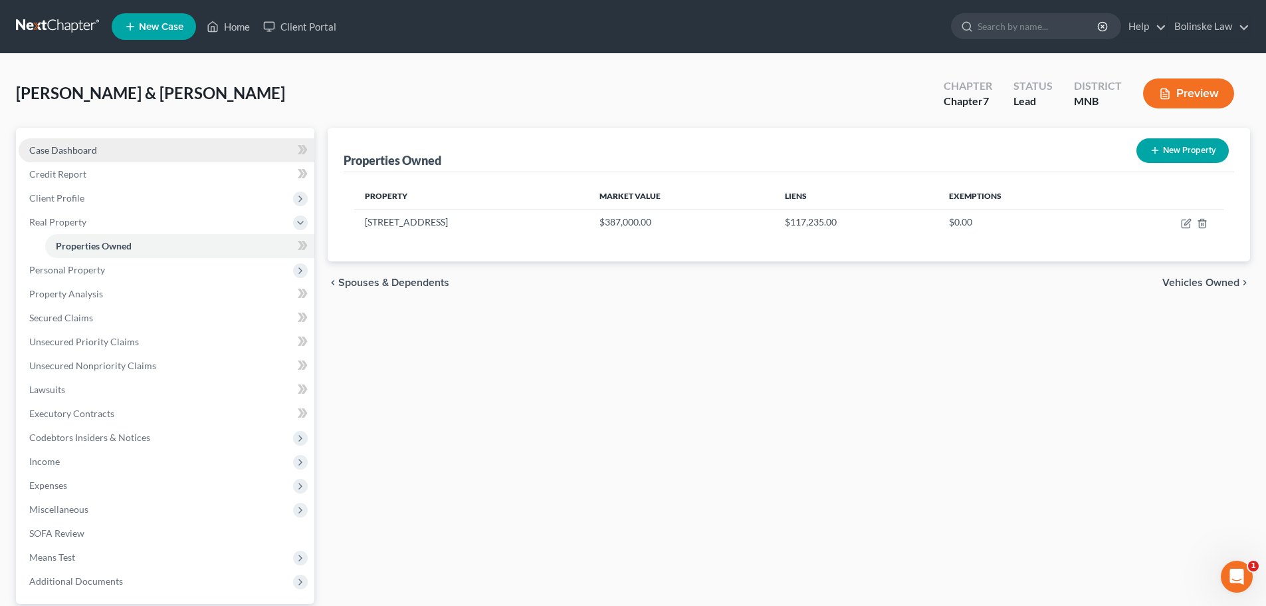
click at [87, 153] on span "Case Dashboard" at bounding box center [63, 149] width 68 height 11
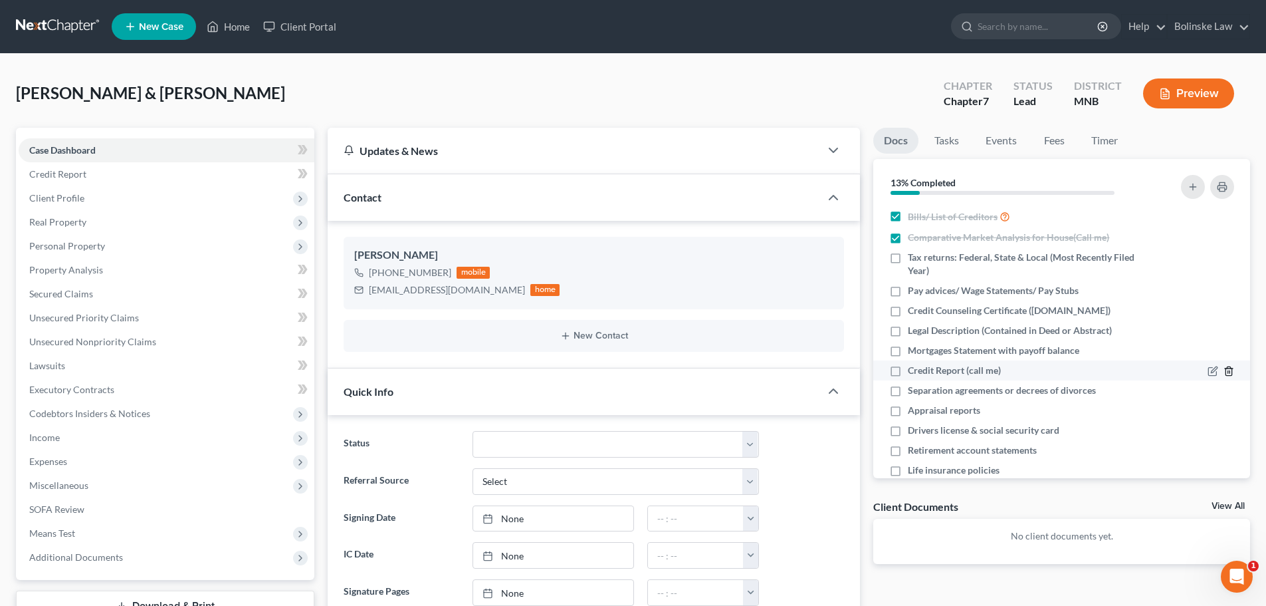
click at [1224, 368] on icon "button" at bounding box center [1229, 371] width 11 height 11
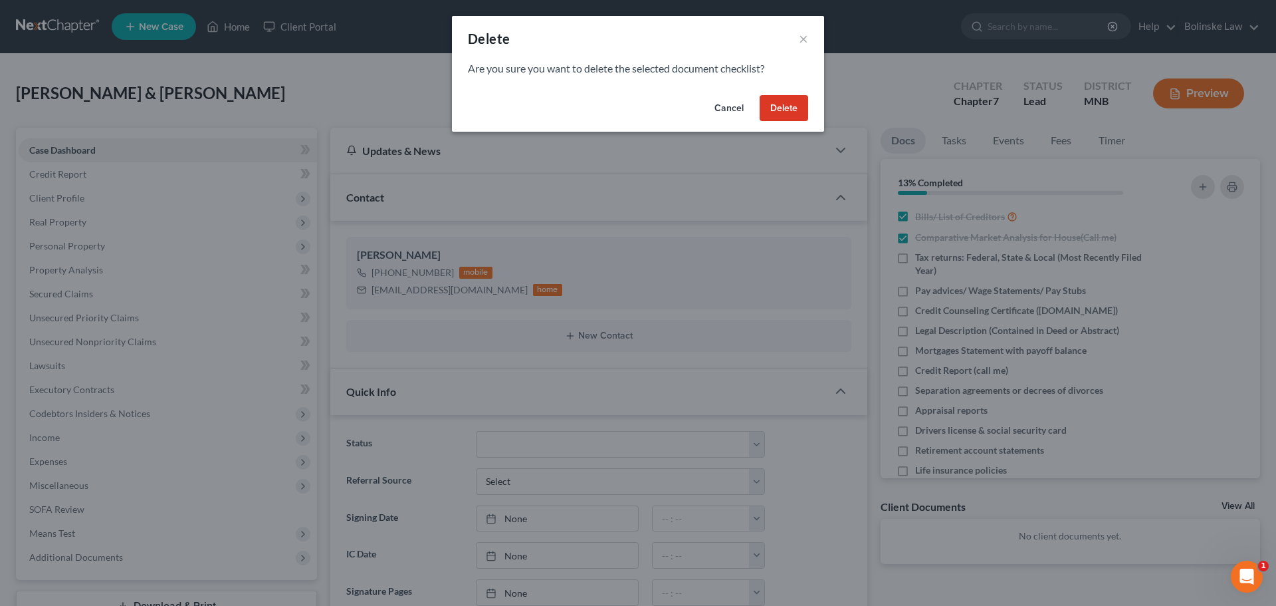
click at [780, 112] on button "Delete" at bounding box center [784, 108] width 49 height 27
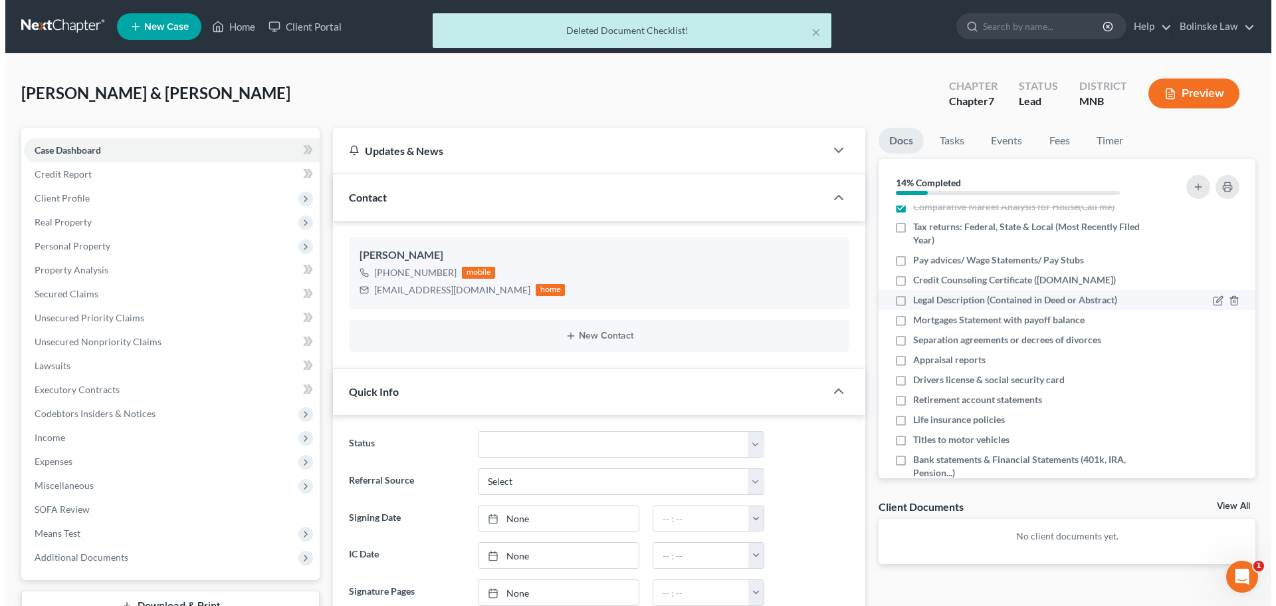
scroll to position [57, 0]
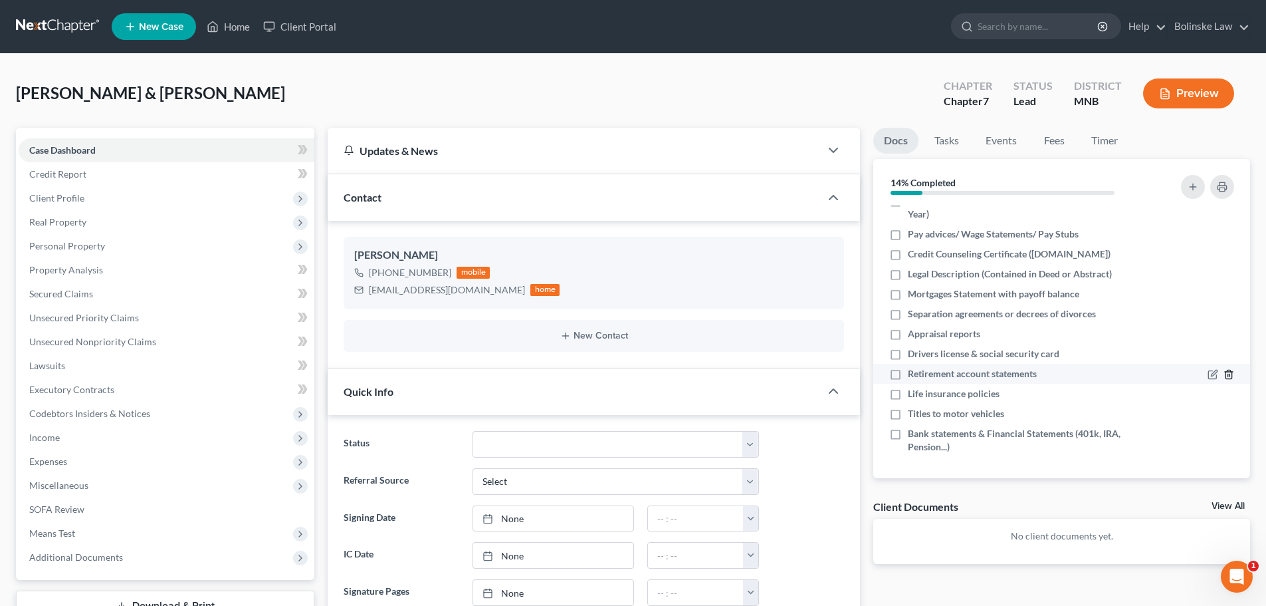
click at [1230, 374] on line "button" at bounding box center [1230, 375] width 0 height 3
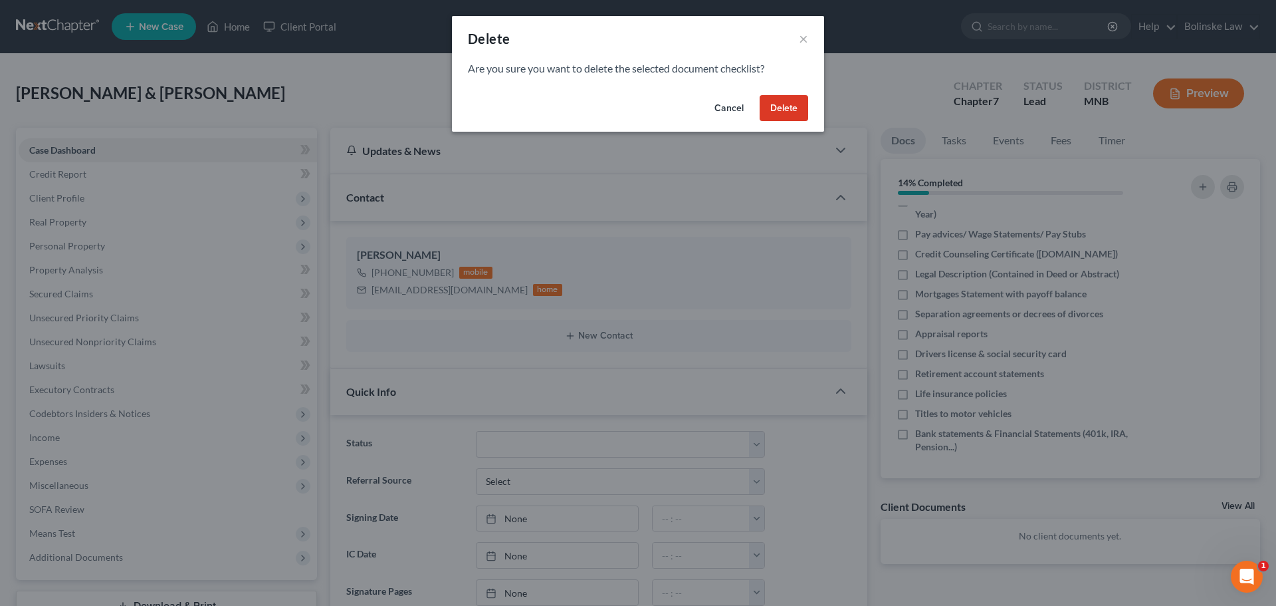
click at [784, 102] on button "Delete" at bounding box center [784, 108] width 49 height 27
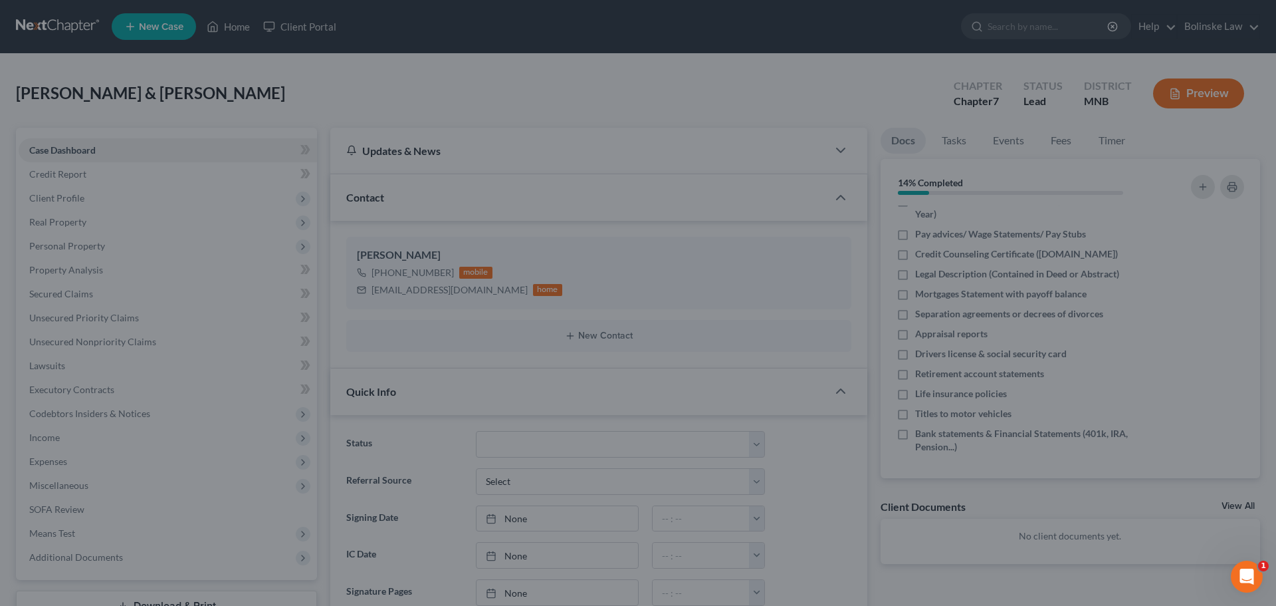
scroll to position [37, 0]
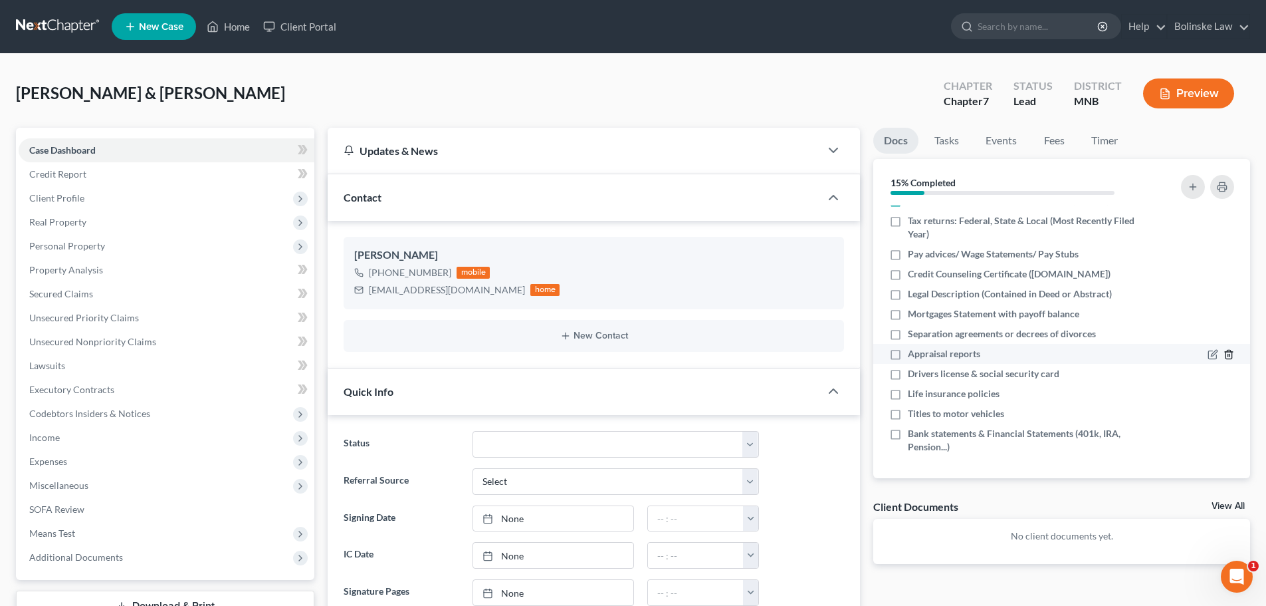
click at [1224, 354] on icon "button" at bounding box center [1229, 354] width 11 height 11
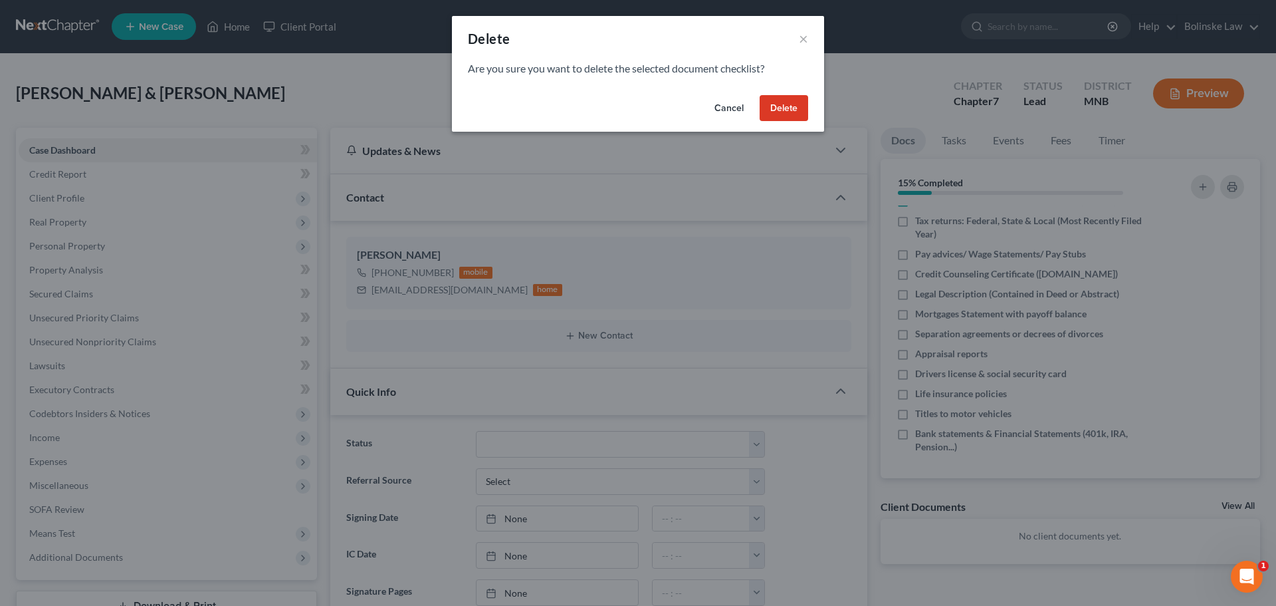
drag, startPoint x: 778, startPoint y: 112, endPoint x: 777, endPoint y: 122, distance: 10.7
click at [778, 112] on button "Delete" at bounding box center [784, 108] width 49 height 27
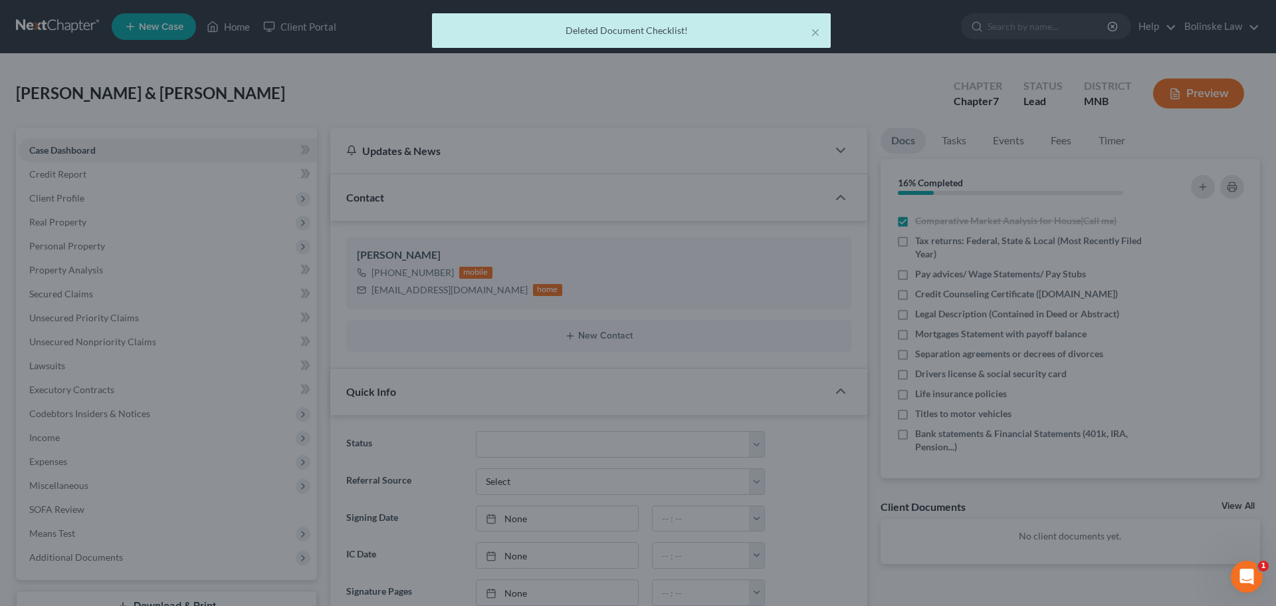
scroll to position [17, 0]
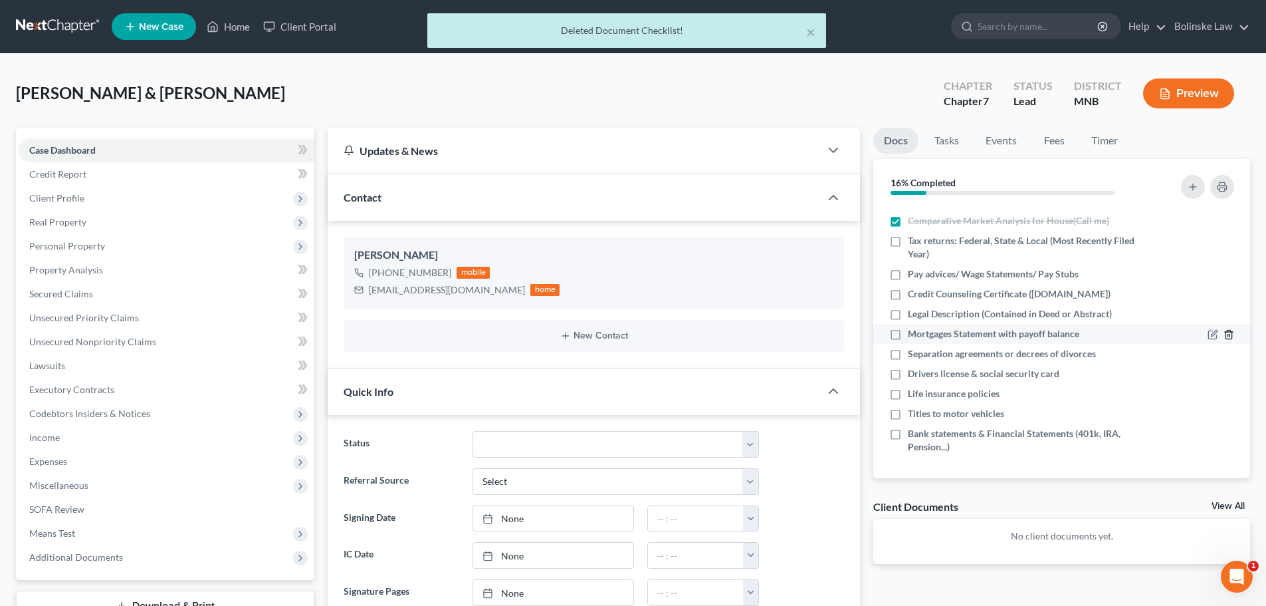
click at [1224, 333] on icon "button" at bounding box center [1229, 334] width 11 height 11
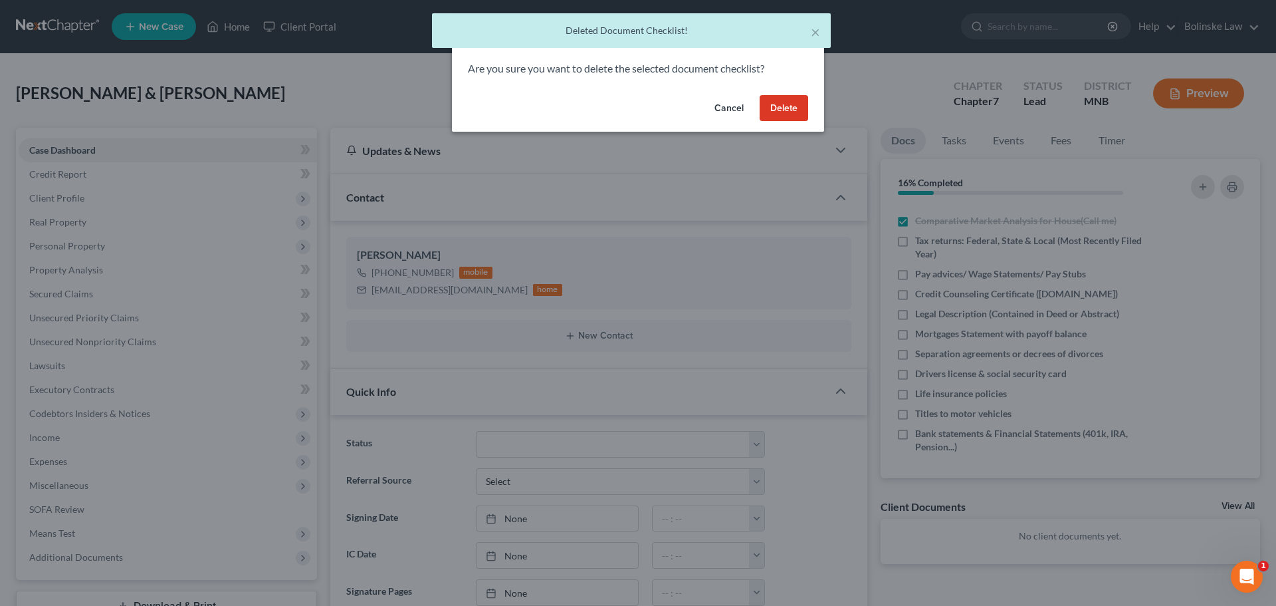
click at [784, 103] on button "Delete" at bounding box center [784, 108] width 49 height 27
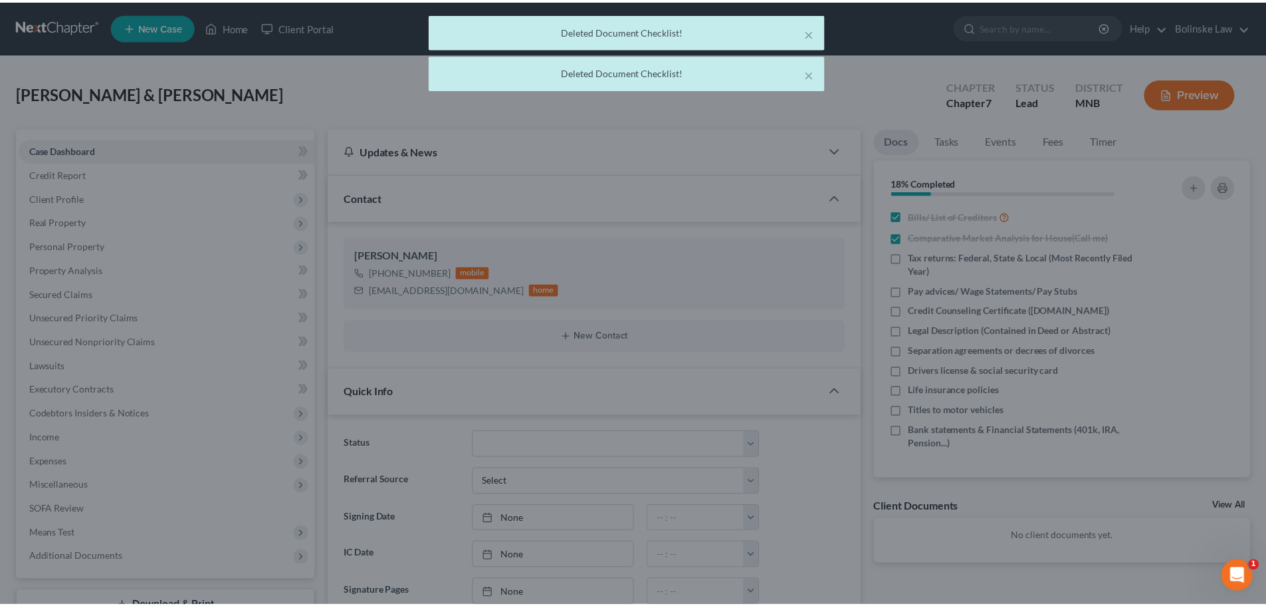
scroll to position [0, 0]
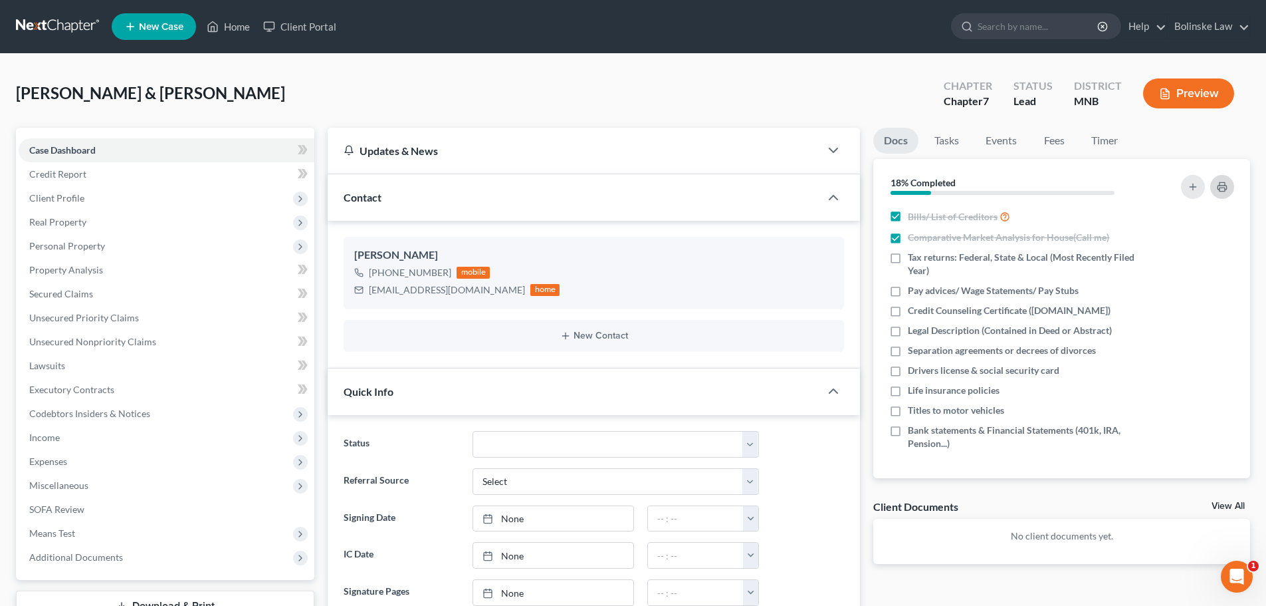
click at [1226, 191] on icon "button" at bounding box center [1222, 186] width 11 height 11
